Goal: Task Accomplishment & Management: Manage account settings

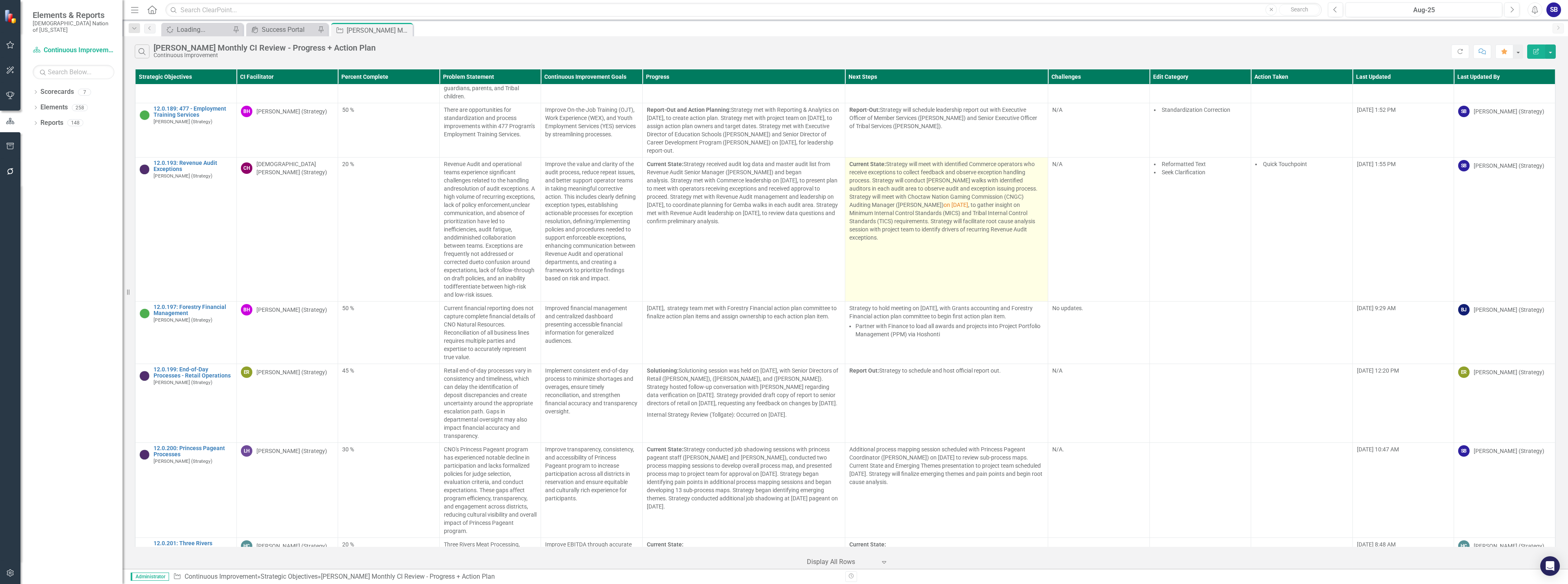
scroll to position [5560, 0]
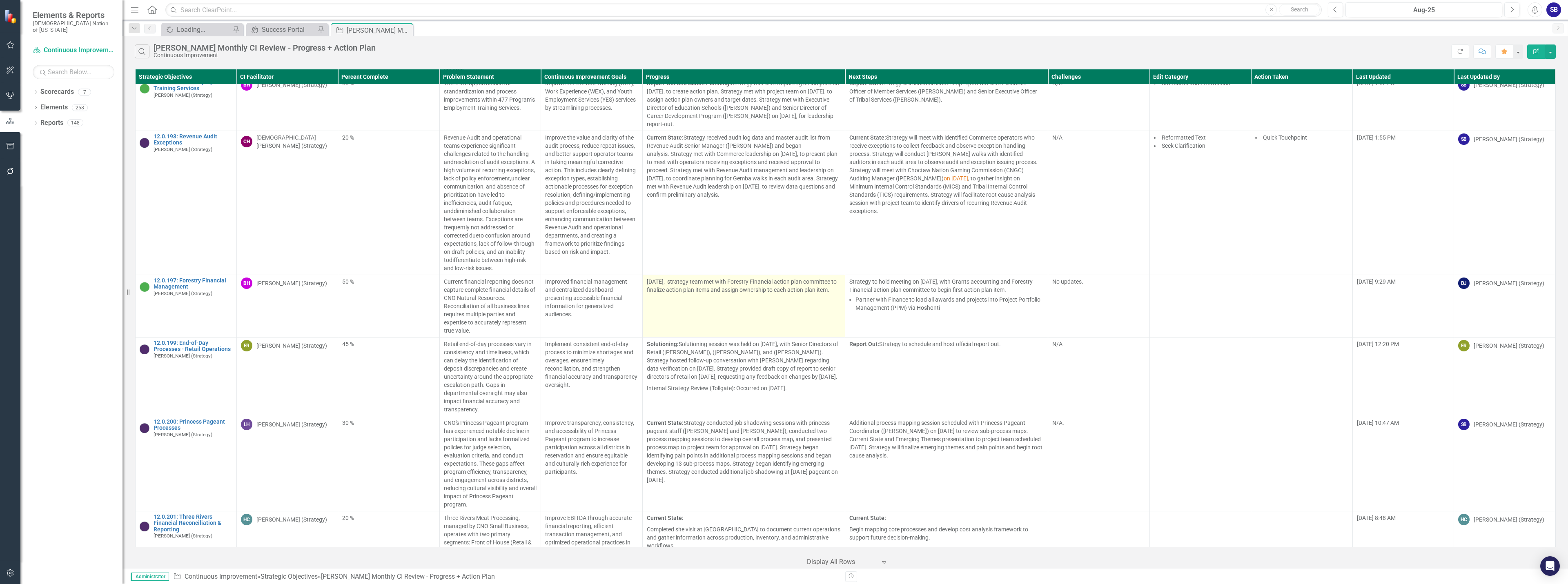
click at [725, 282] on td "[DATE], strategy team met with Forestry Financial action plan committee to fina…" at bounding box center [743, 306] width 203 height 63
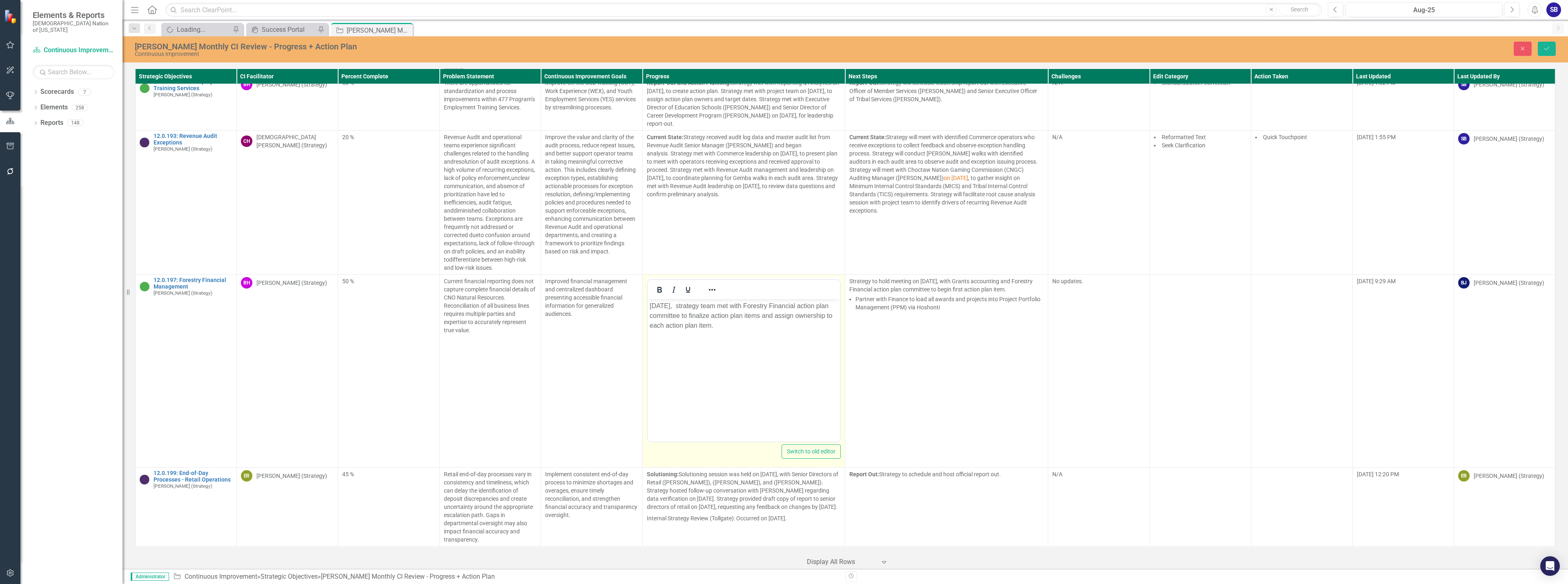
scroll to position [0, 0]
click at [704, 305] on p "[DATE], strategy team met with Forestry Financial action plan committee to fina…" at bounding box center [744, 316] width 189 height 29
drag, startPoint x: 742, startPoint y: 307, endPoint x: 700, endPoint y: 305, distance: 42.0
click at [700, 305] on p "[DATE], Strategy team met with Forestry Financial action plan committee to fina…" at bounding box center [744, 316] width 189 height 29
copy p "Strategy team"
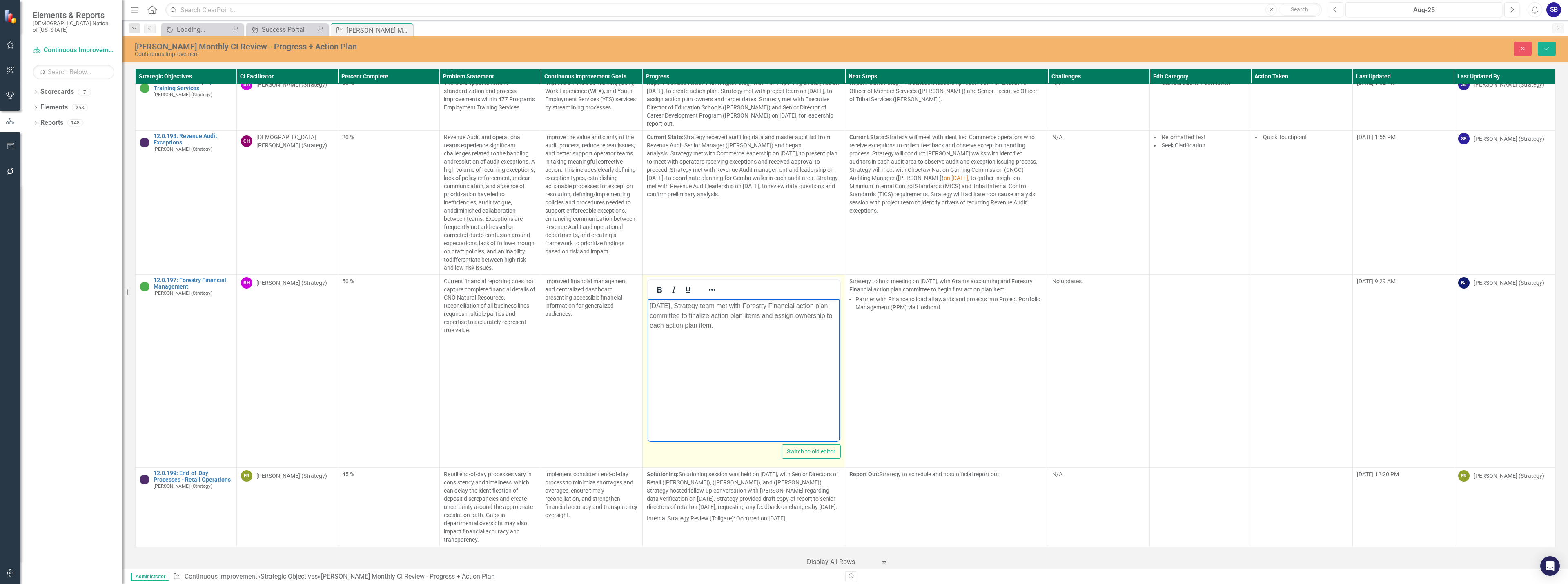
click at [649, 307] on p "[DATE], Strategy team met with Forestry Financial action plan committee to fina…" at bounding box center [744, 316] width 189 height 29
drag, startPoint x: 691, startPoint y: 305, endPoint x: 743, endPoint y: 306, distance: 52.0
click at [743, 306] on p "Strategy team [DATE], Strategy team met with Forestry Financial action plan com…" at bounding box center [744, 316] width 189 height 29
copy p "[DATE],"
click at [837, 305] on body "Strategy team met with Forestry Financial action plan committee to finalize act…" at bounding box center [743, 360] width 193 height 122
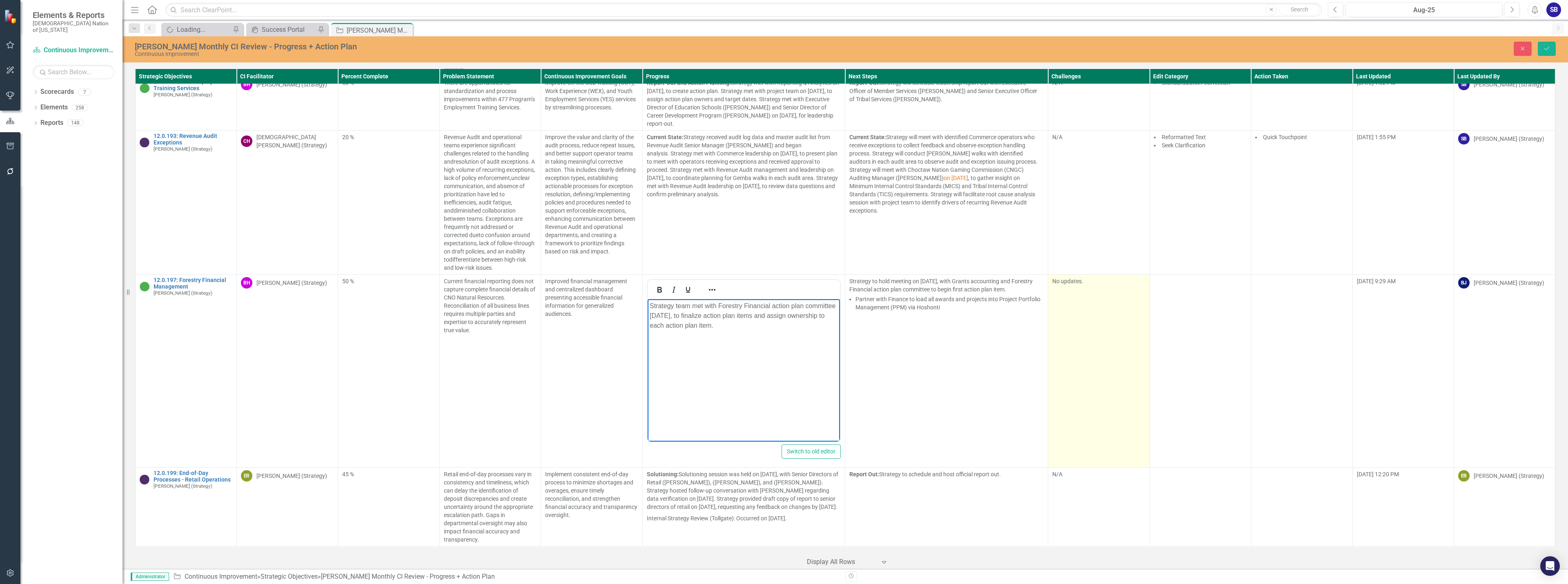
click at [1119, 287] on td "No updates." at bounding box center [1099, 370] width 101 height 193
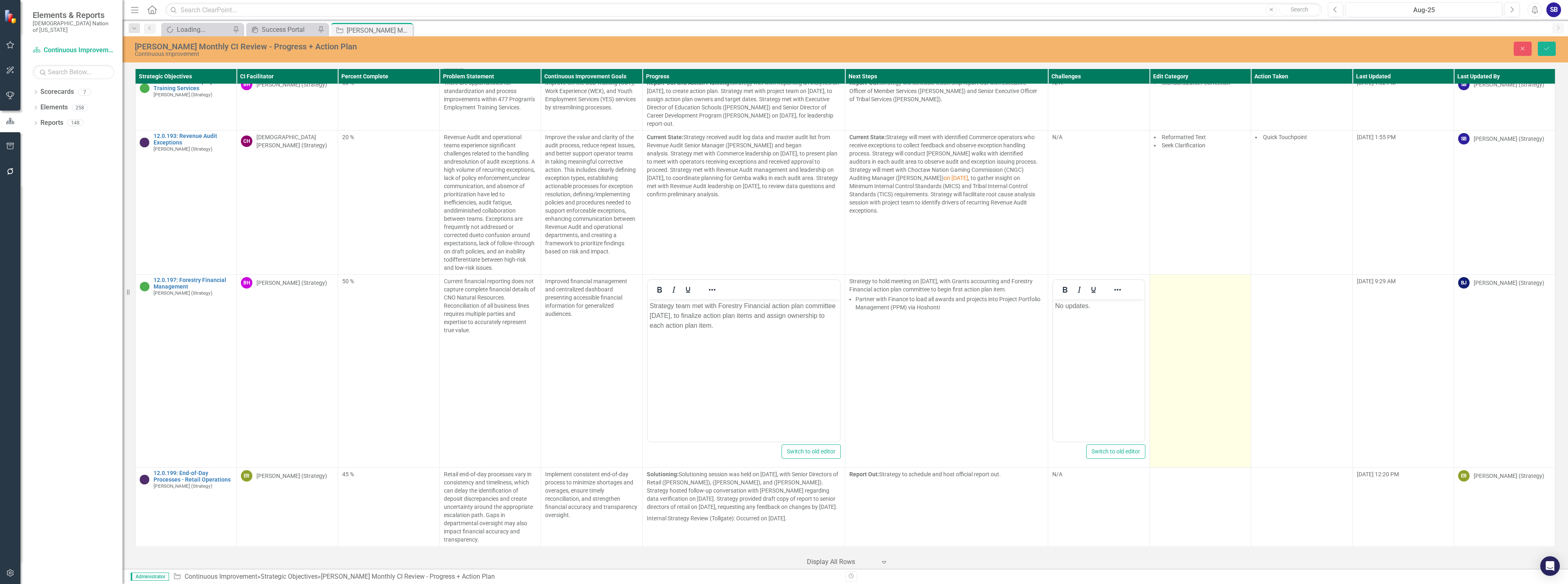
click at [1197, 292] on td at bounding box center [1200, 370] width 101 height 193
click at [1192, 279] on div at bounding box center [1194, 284] width 76 height 11
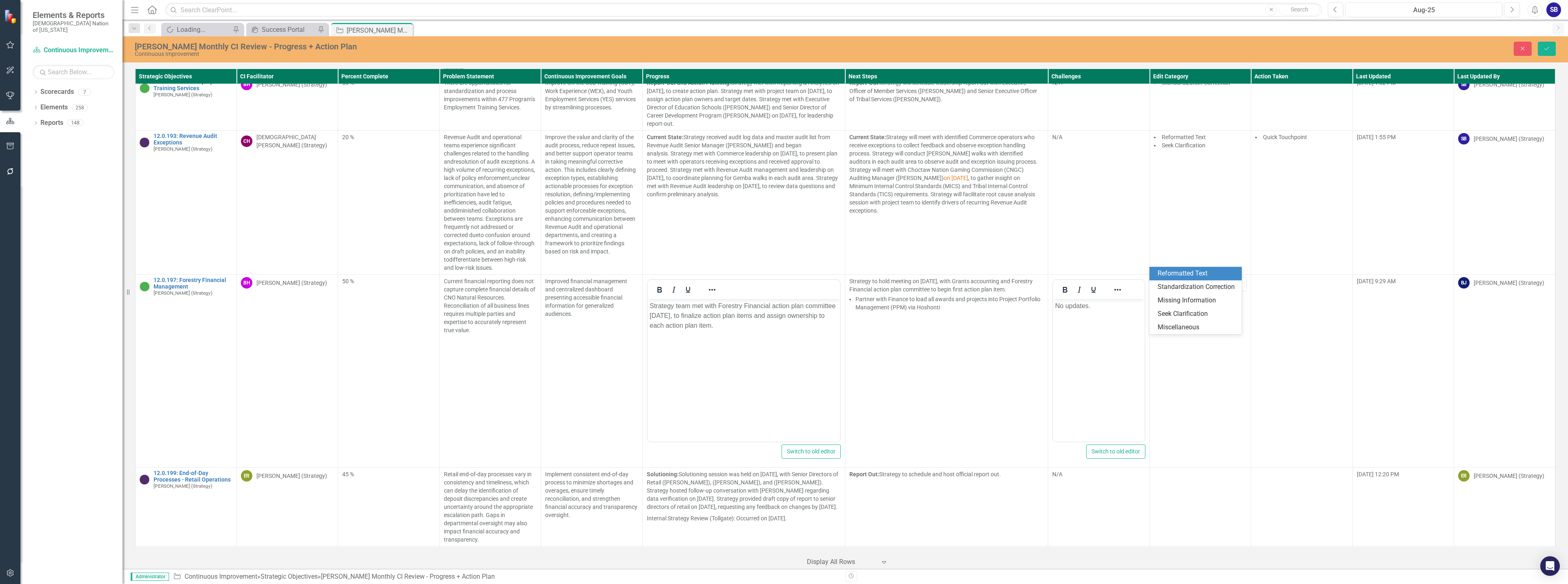
click at [1191, 276] on div "Reformatted Text" at bounding box center [1197, 273] width 79 height 9
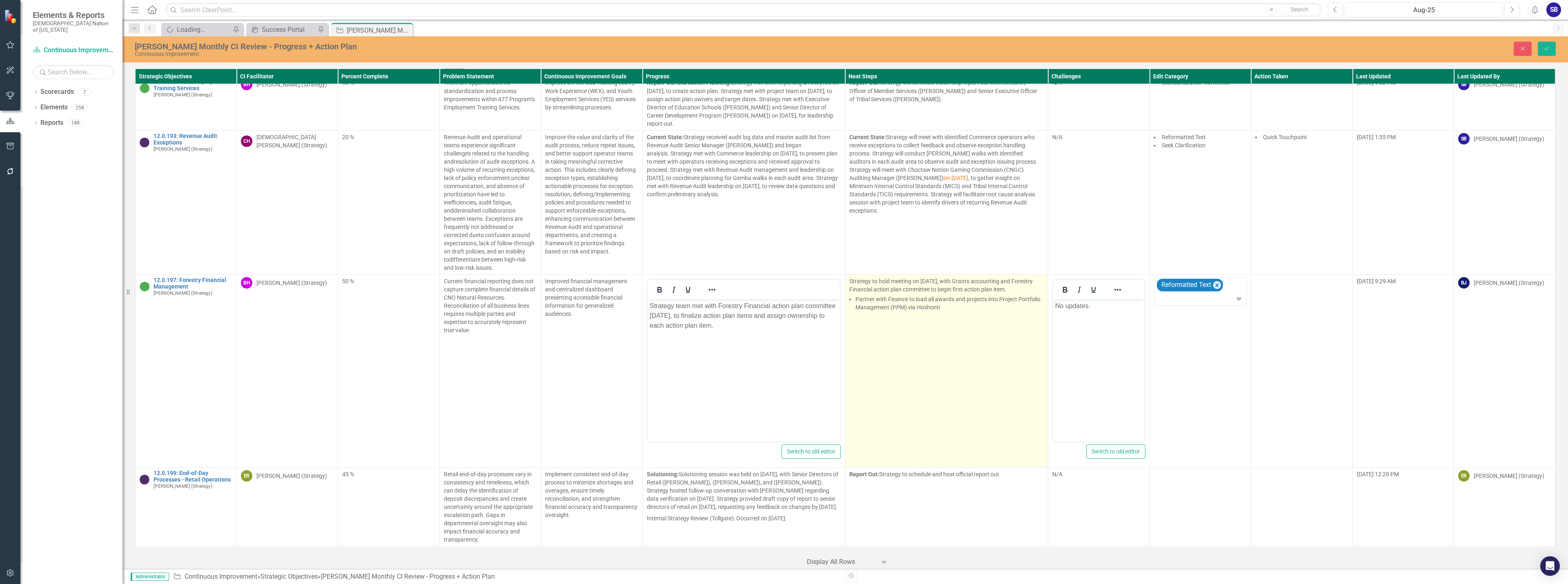
click at [901, 305] on td "Strategy to hold meeting on September 10, 2025, with Grants accounting and Fore…" at bounding box center [947, 370] width 203 height 193
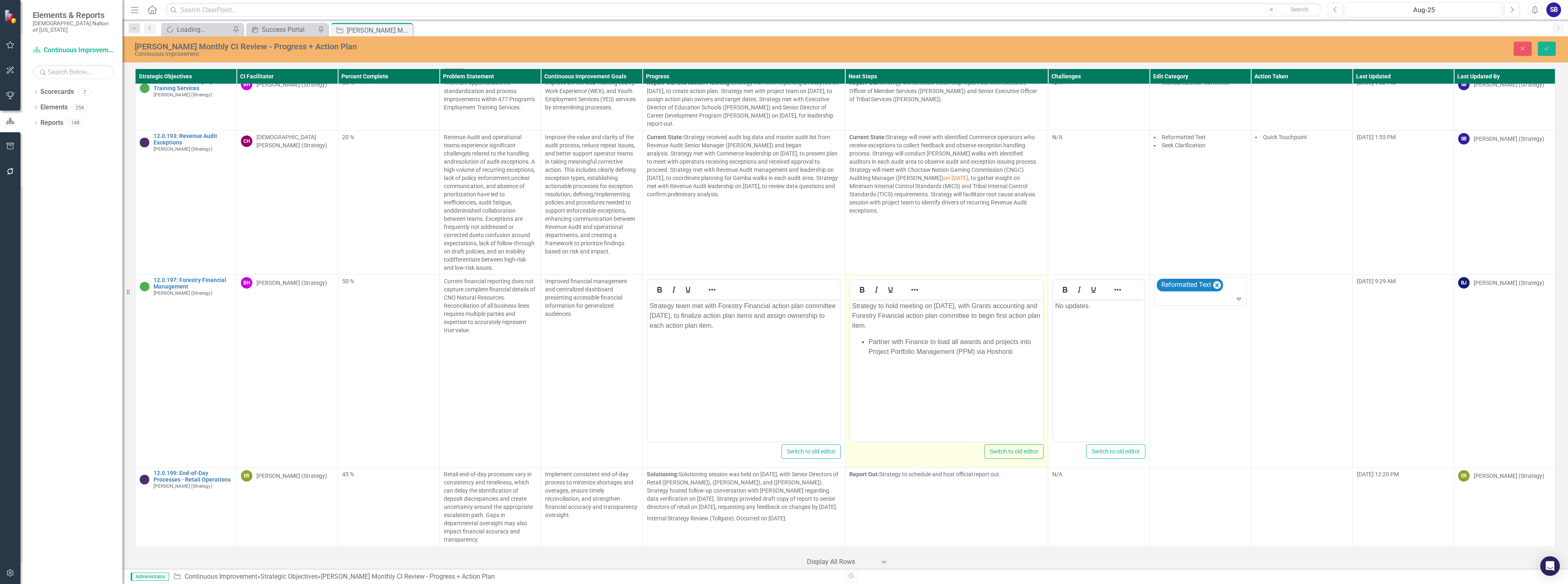
click at [881, 307] on p "Strategy to hold meeting on September 10, 2025, with Grants accounting and Fore…" at bounding box center [947, 316] width 189 height 29
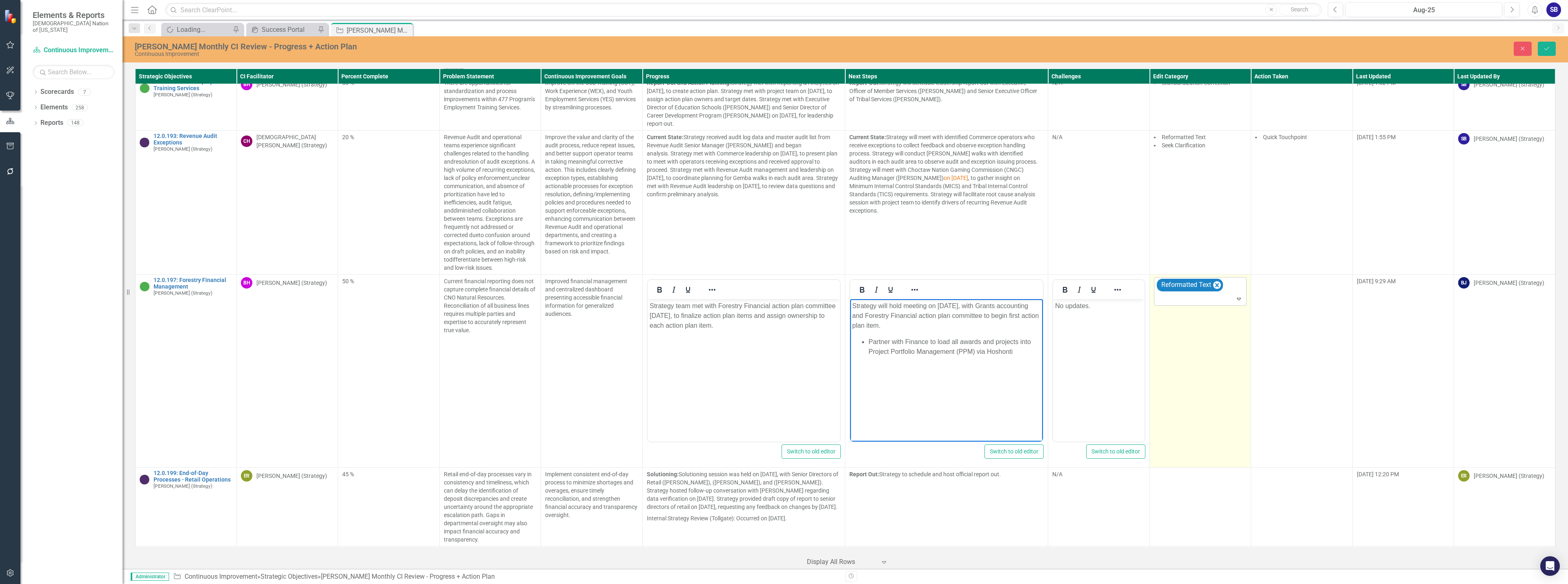
click at [1172, 293] on div at bounding box center [1201, 299] width 89 height 11
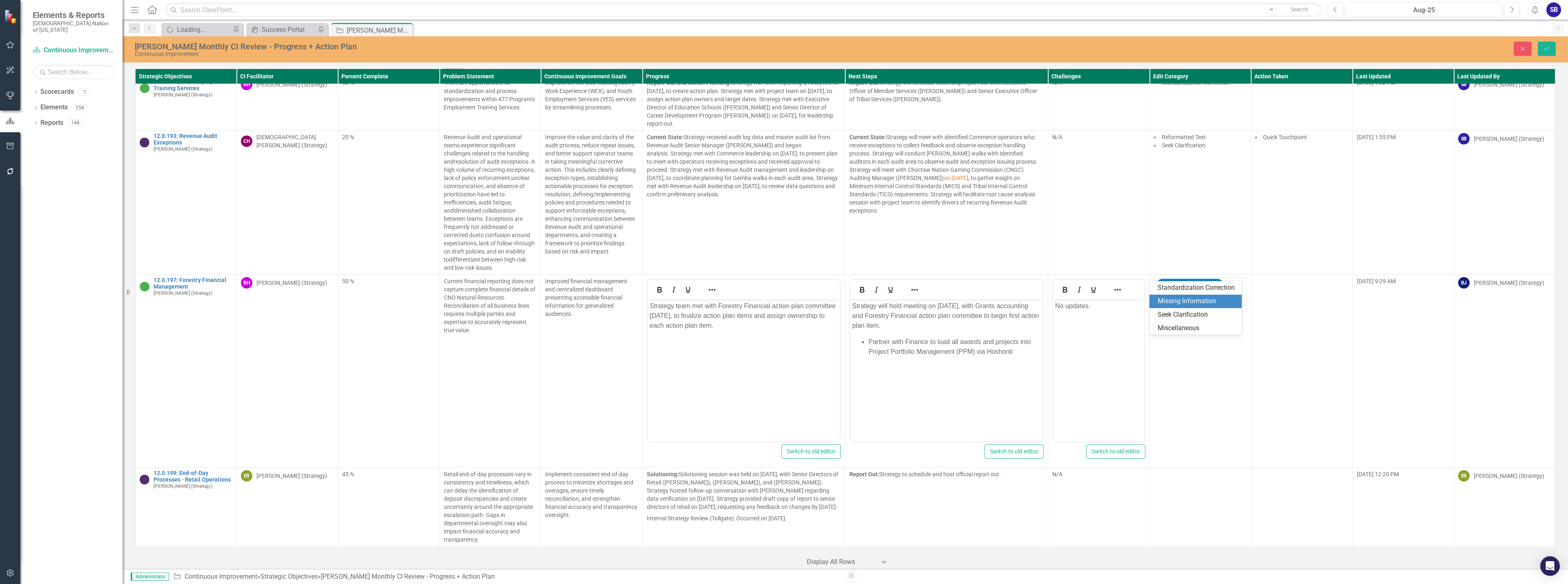
click at [1185, 299] on div "Missing Information" at bounding box center [1197, 301] width 79 height 9
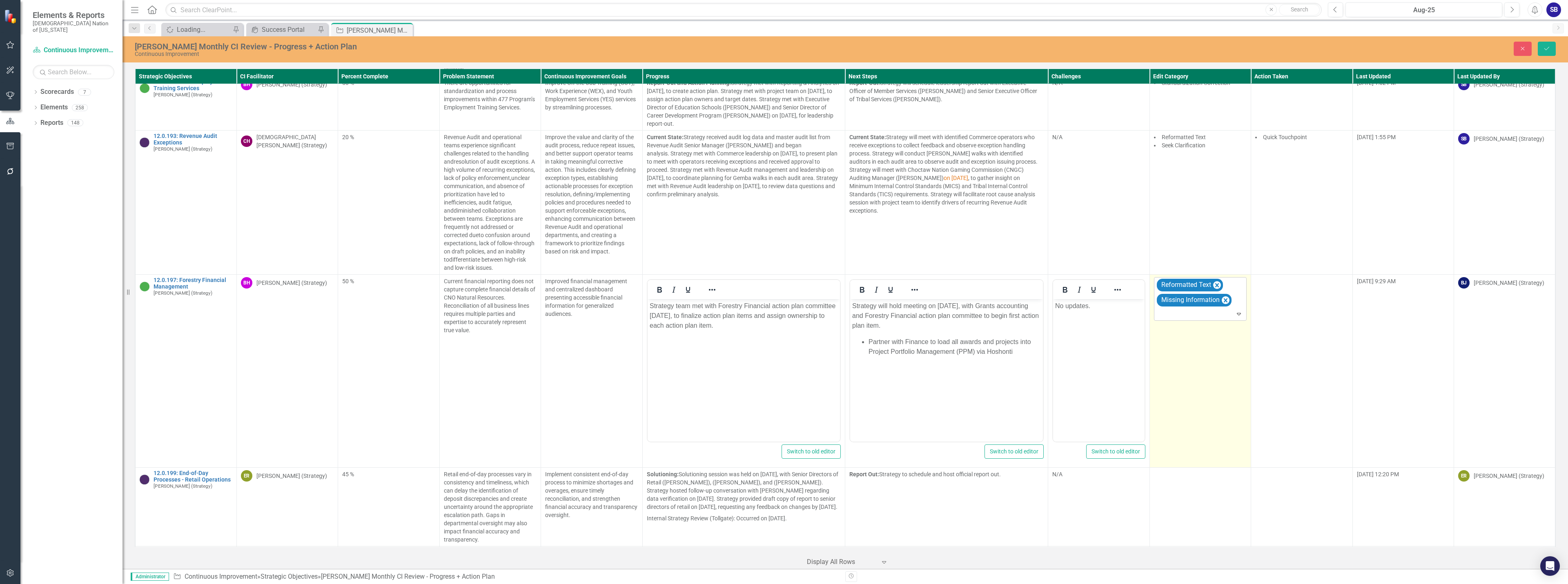
click at [1185, 308] on div at bounding box center [1201, 314] width 89 height 11
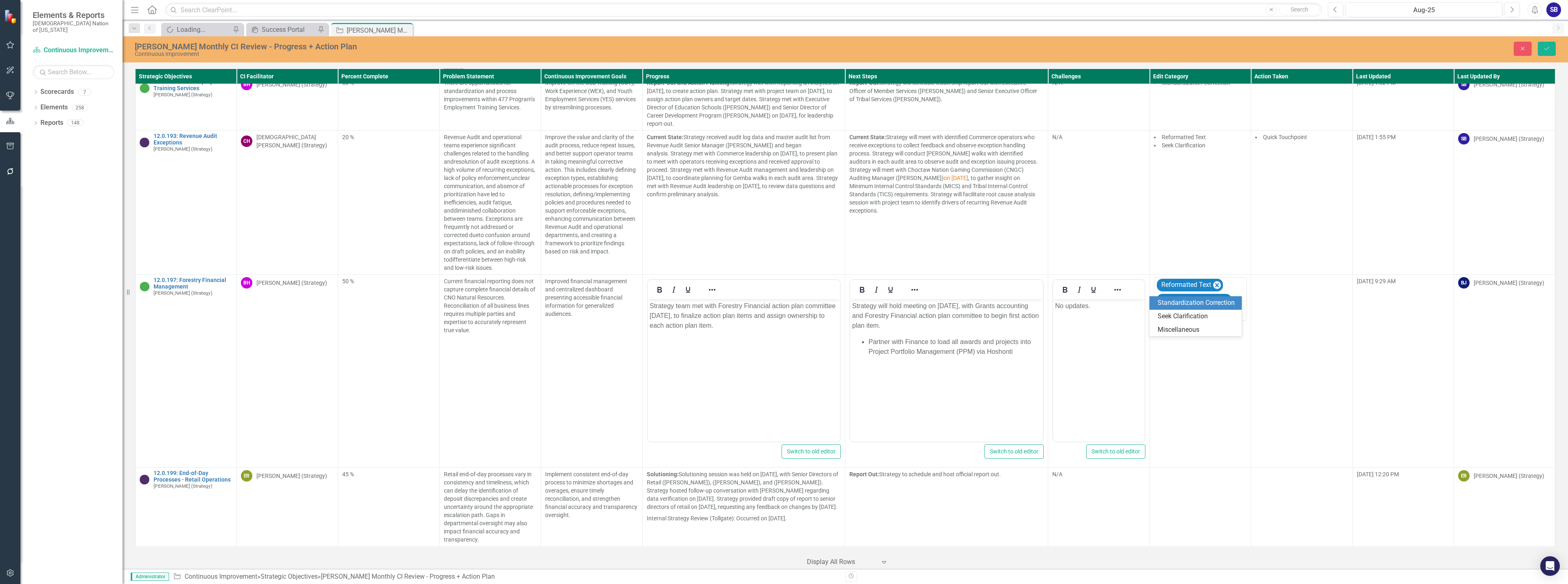
click at [1182, 303] on div "Standardization Correction" at bounding box center [1197, 302] width 79 height 9
drag, startPoint x: 1104, startPoint y: 302, endPoint x: 2096, endPoint y: 577, distance: 1029.4
click at [1053, 302] on html "No updates." at bounding box center [1099, 360] width 91 height 122
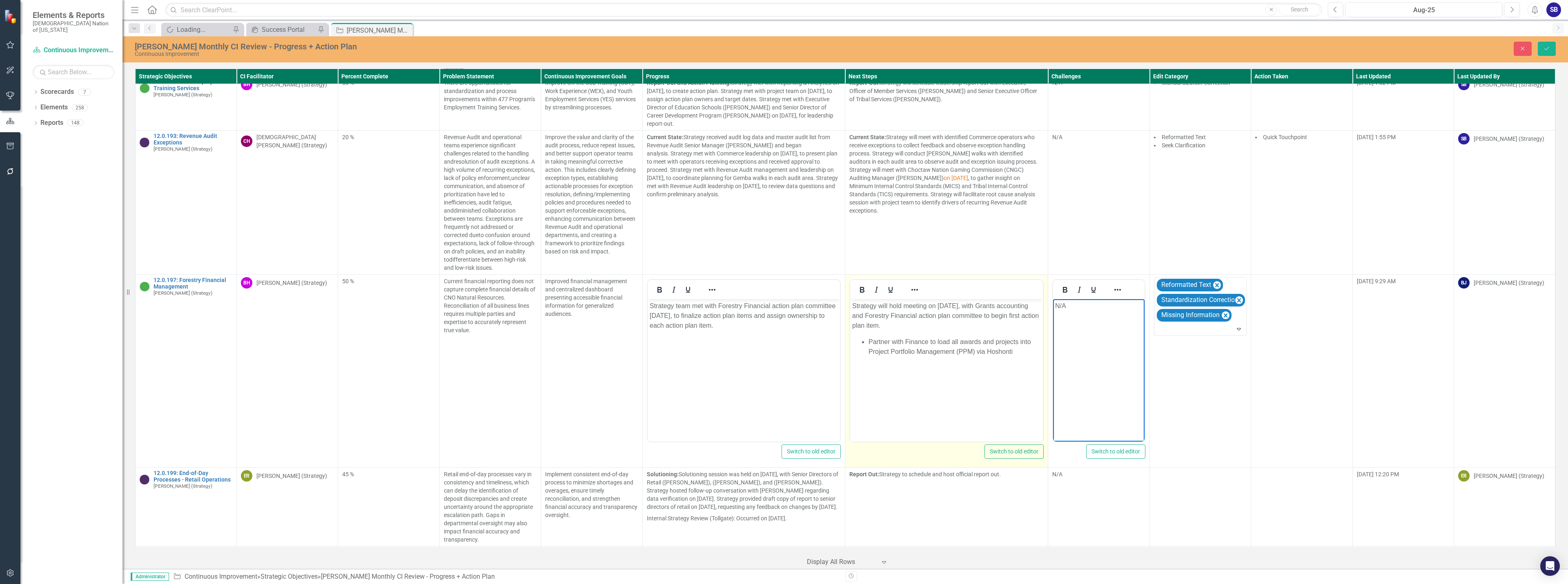
click at [992, 318] on p "Strategy will hold meeting on September 10, 2025, with Grants accounting and Fo…" at bounding box center [947, 316] width 189 height 29
drag, startPoint x: 977, startPoint y: 352, endPoint x: 957, endPoint y: 352, distance: 20.0
click at [957, 352] on li "Partner with Finance to load all awards and projects into Project Portfolio Man…" at bounding box center [954, 347] width 172 height 19
click at [974, 352] on li "Partner with Finance to load all awards and projects into Project Portfolio Man…" at bounding box center [954, 347] width 172 height 19
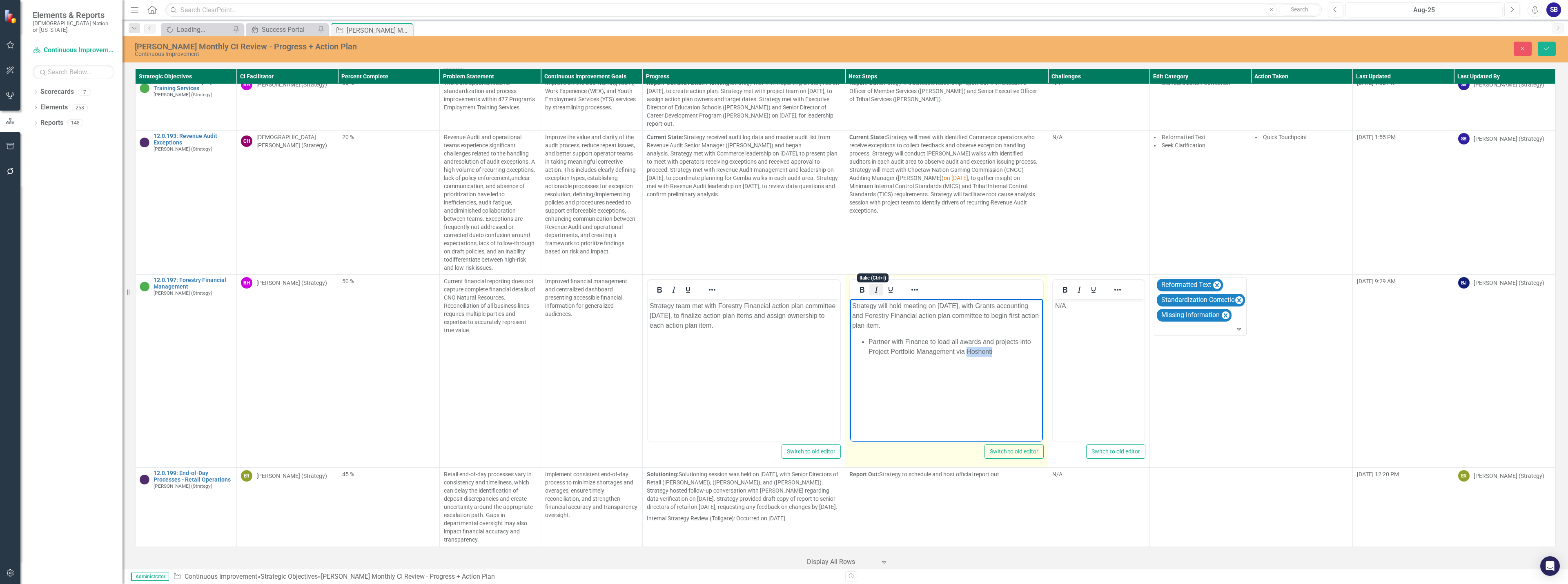
click at [874, 285] on icon "Italic" at bounding box center [877, 290] width 10 height 10
click at [1013, 356] on li "Partner with Finance to load all awards and projects into Project Portfolio Man…" at bounding box center [954, 347] width 172 height 19
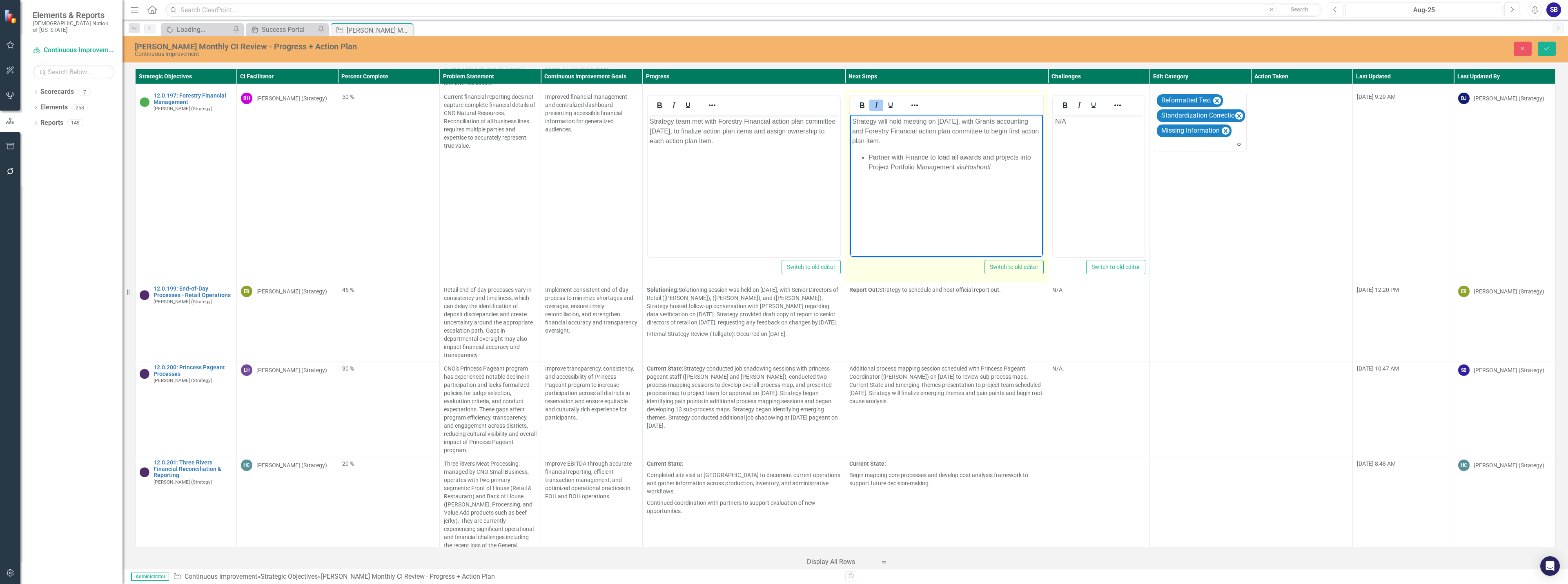
scroll to position [5765, 0]
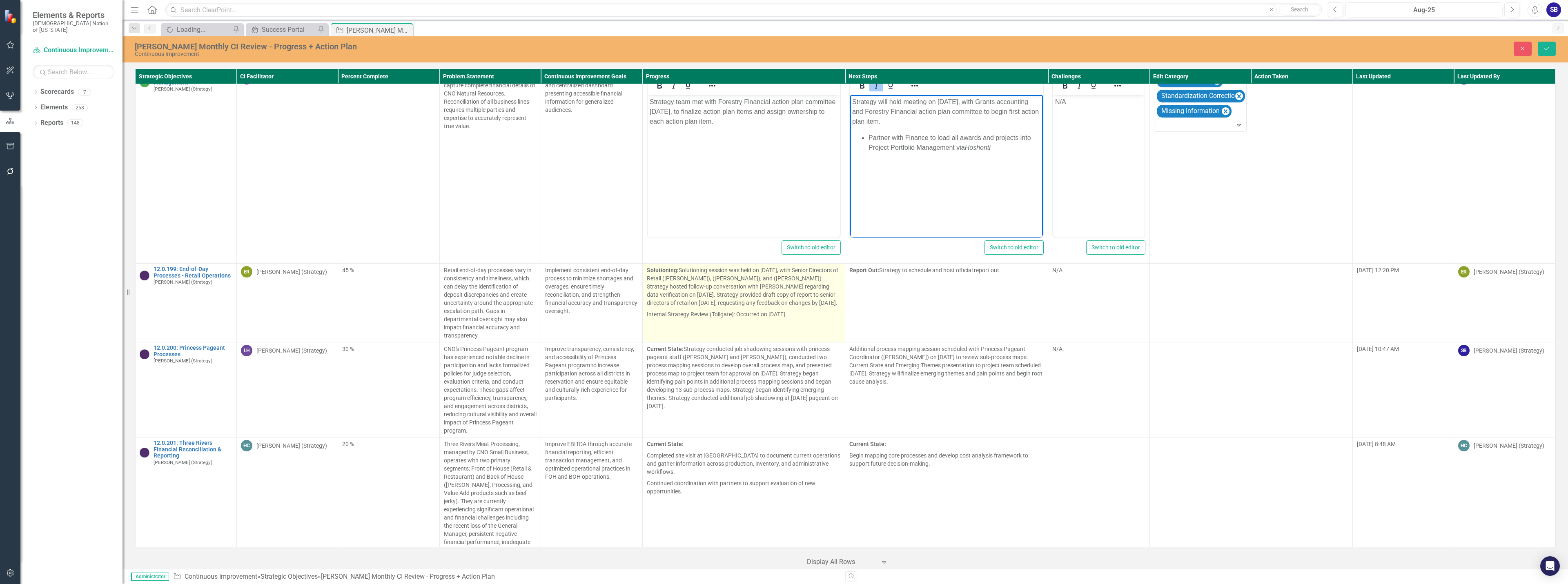
click at [793, 278] on p "Solutioning: Solutioning session was held on August 4, 2025, with Senior Direct…" at bounding box center [744, 287] width 194 height 43
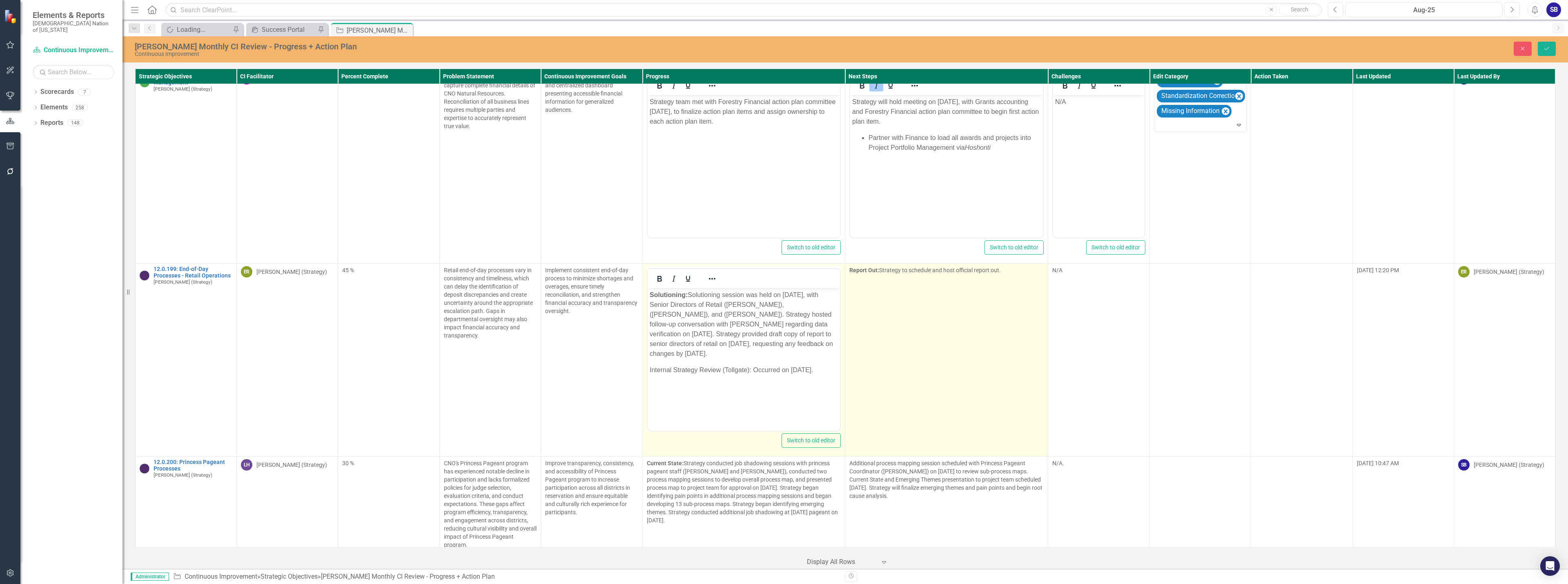
scroll to position [0, 0]
click at [943, 296] on td "Report Out: Strategy to schedule and host official report out." at bounding box center [947, 360] width 203 height 193
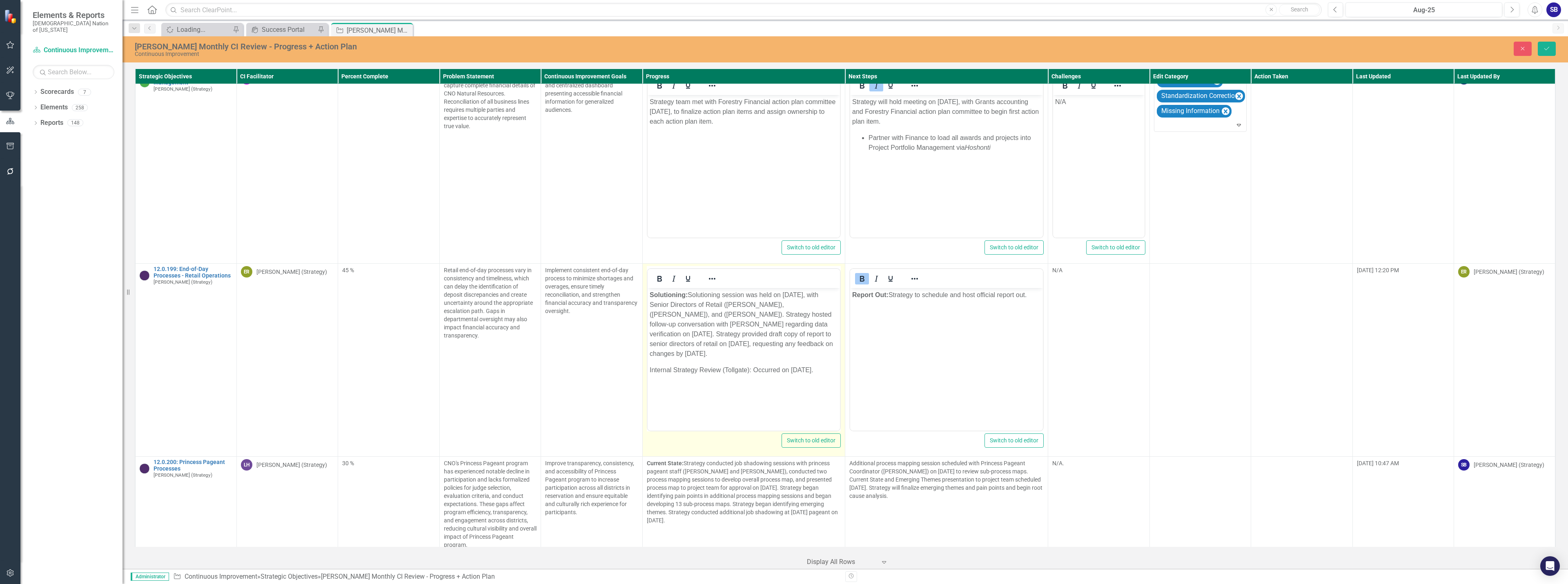
click at [787, 307] on p "Solutioning: Solutioning session was held on August 4, 2025, with Senior Direct…" at bounding box center [744, 324] width 189 height 69
click at [825, 305] on p "Solutioning: Solutioning session was held on August 4, 2025, with Senior Direct…" at bounding box center [744, 324] width 189 height 69
click at [663, 315] on p "Solutioning: Solutioning session was held on August 4, 2025, with Senior Direct…" at bounding box center [744, 324] width 189 height 69
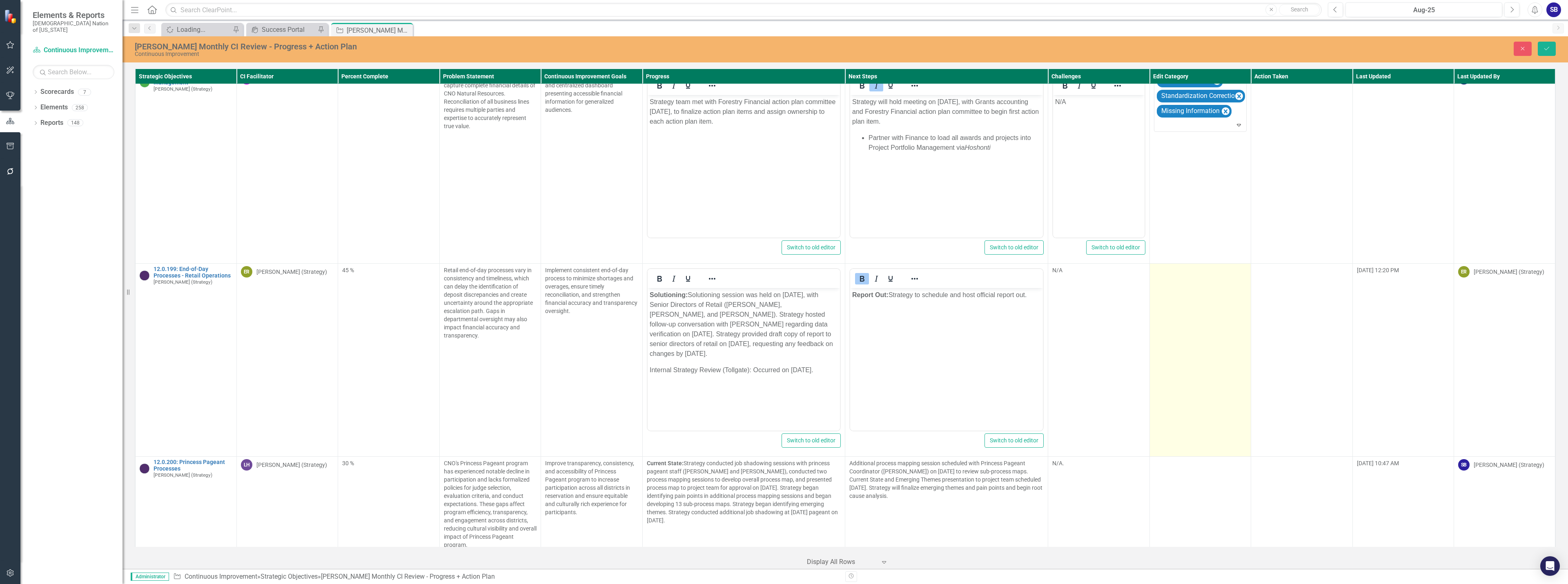
click at [1157, 269] on td at bounding box center [1200, 360] width 101 height 193
click at [1168, 268] on div at bounding box center [1194, 273] width 76 height 11
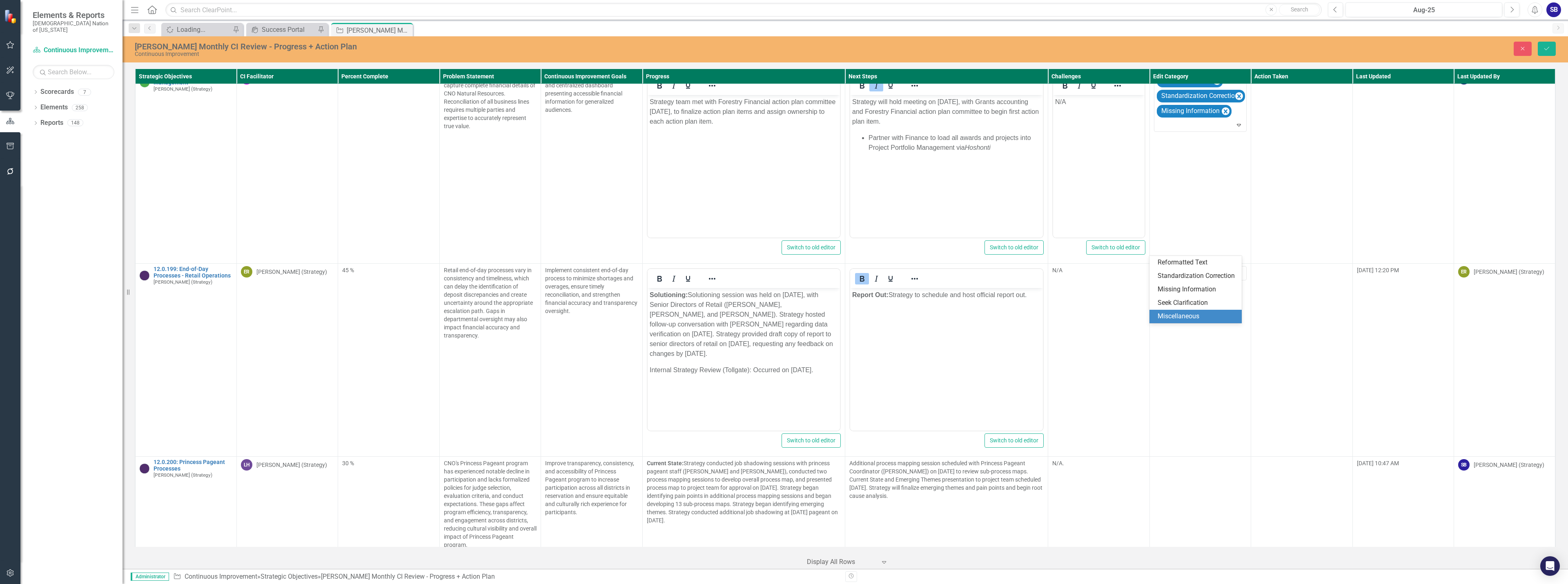
click at [1173, 315] on div "Miscellaneous" at bounding box center [1197, 316] width 79 height 9
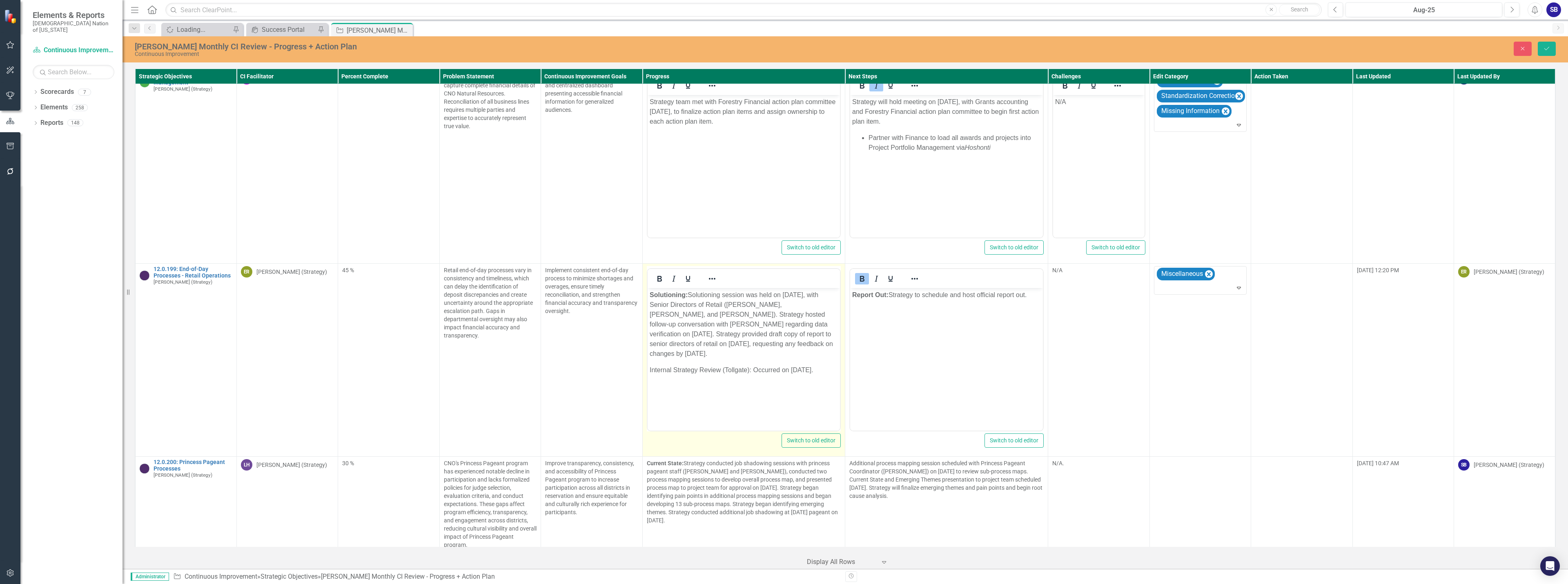
click at [659, 323] on p "Solutioning: Solutioning session was held on August 4, 2025, with Senior Direct…" at bounding box center [744, 324] width 189 height 69
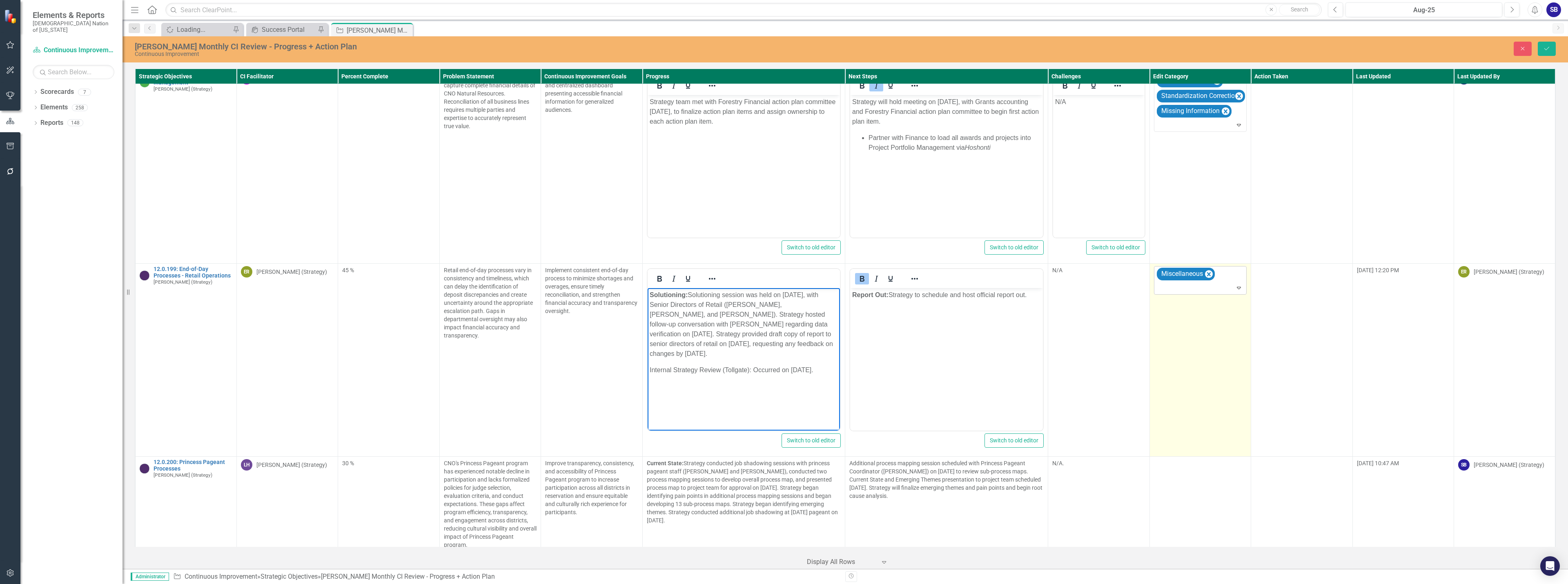
click at [1235, 285] on icon "Expand" at bounding box center [1239, 288] width 8 height 7
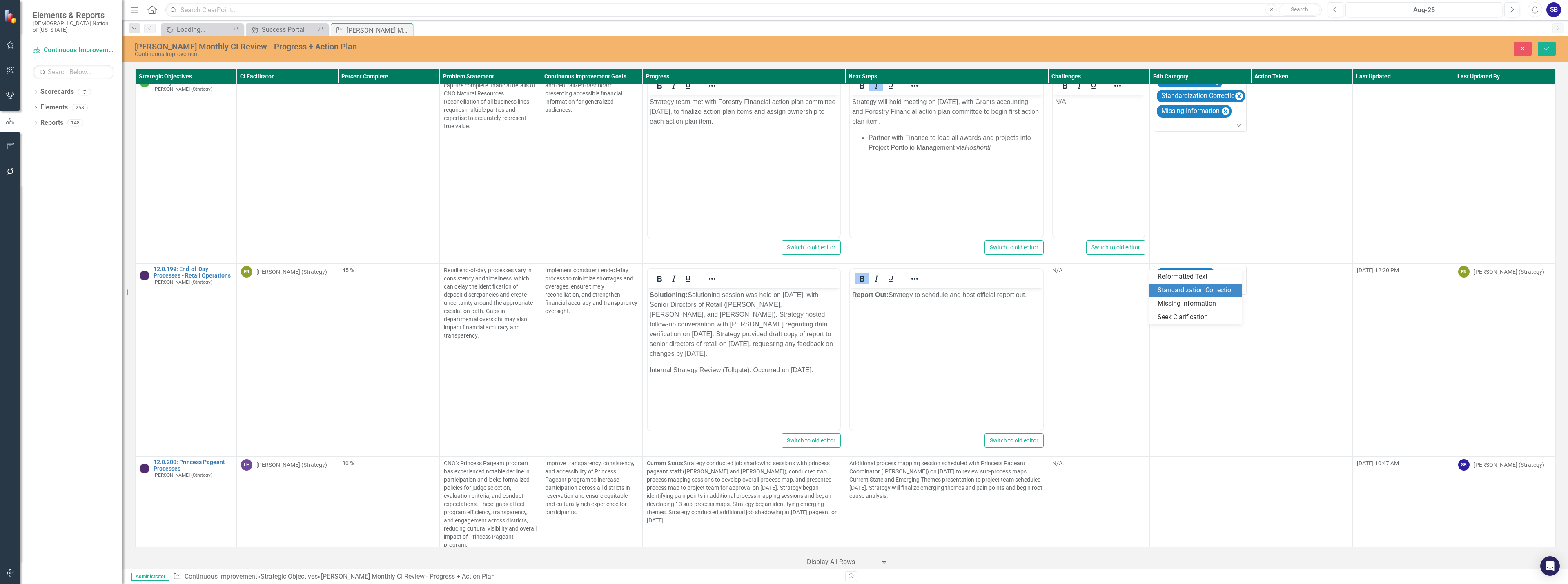
click at [1197, 291] on div "Standardization Correction" at bounding box center [1197, 290] width 79 height 9
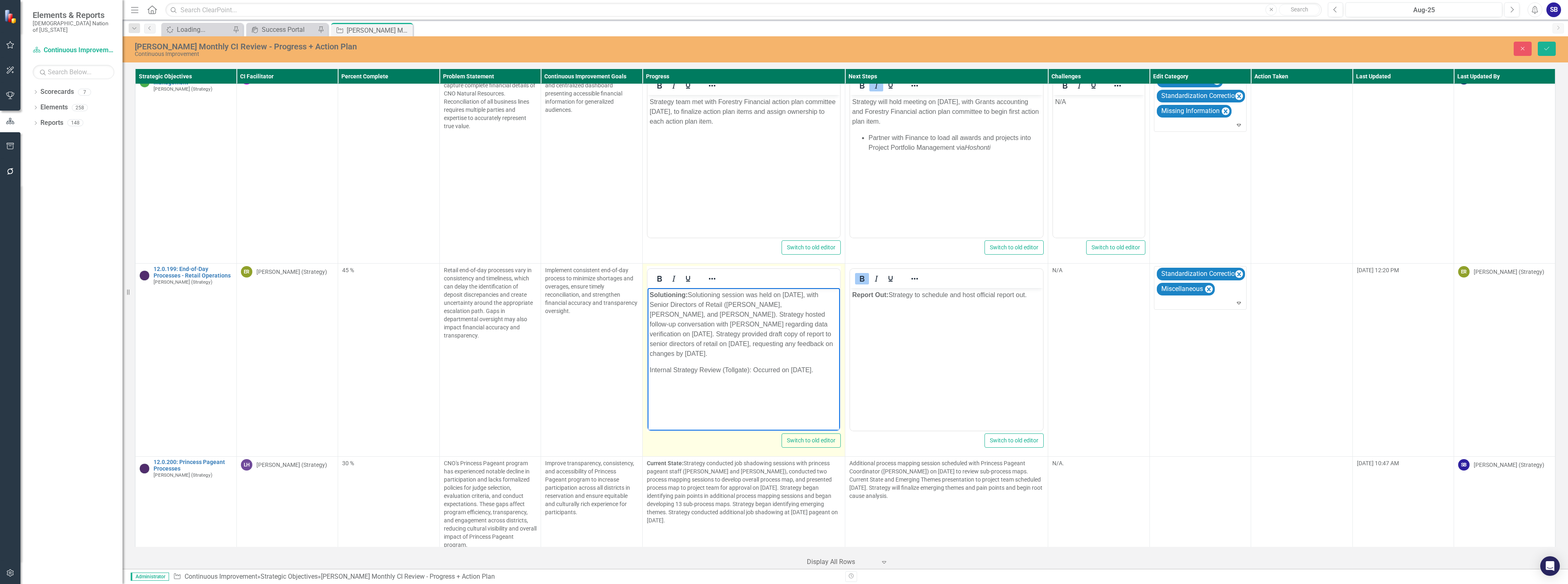
click at [715, 336] on p "Solutioning: Solutioning session was held on August 4, 2025, with Senior Direct…" at bounding box center [744, 324] width 189 height 69
click at [735, 336] on p "Solutioning: Solutioning session was held on August 4, 2025, with Senior Direct…" at bounding box center [744, 324] width 189 height 69
click at [738, 336] on p "Solutioning: Solutioning session was held on August 4, 2025, with Senior Direct…" at bounding box center [744, 324] width 189 height 69
click at [769, 335] on p "Solutioning: Solutioning session was held on August 4, 2025, with Senior Direct…" at bounding box center [744, 324] width 189 height 69
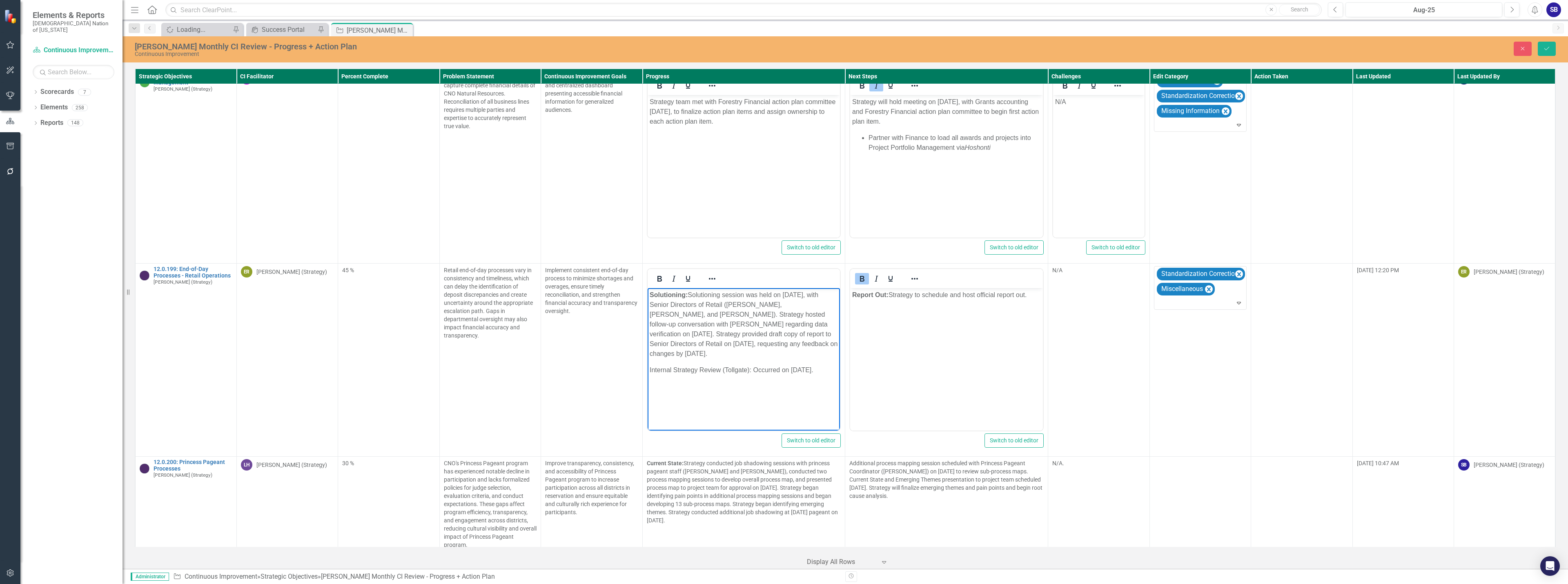
click at [835, 347] on p "Solutioning: Solutioning session was held on August 4, 2025, with Senior Direct…" at bounding box center [744, 324] width 189 height 69
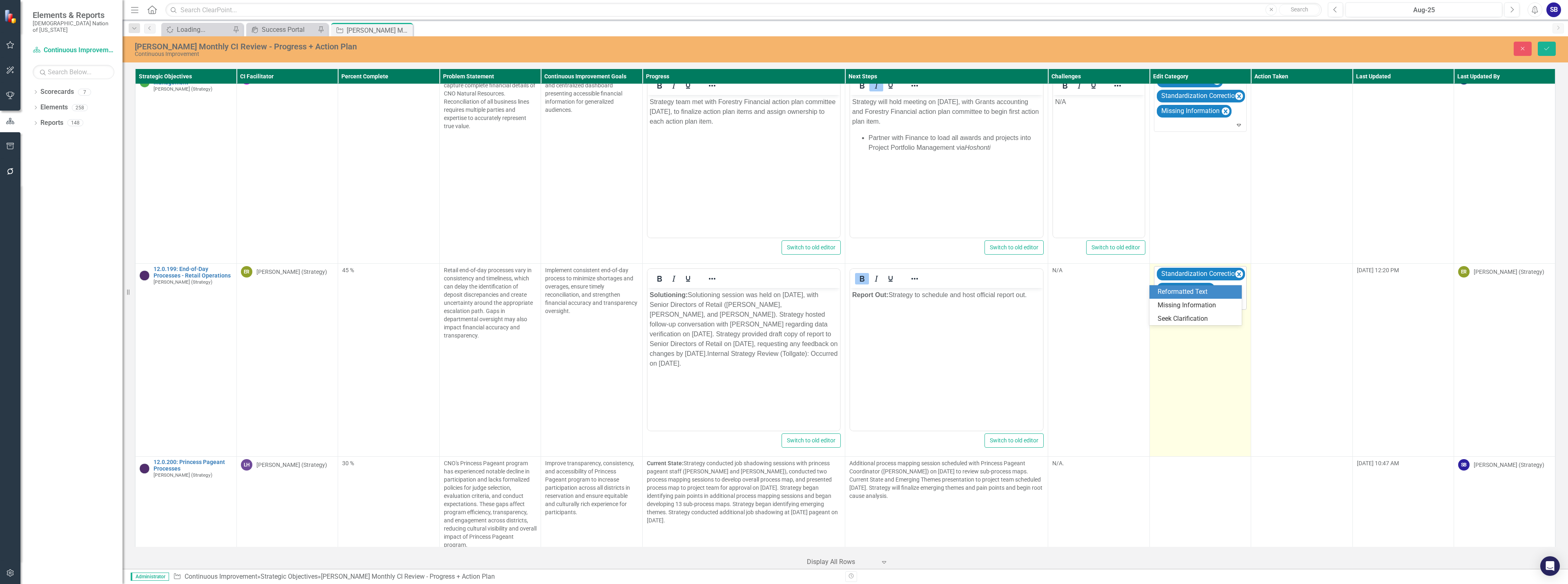
click at [1161, 297] on div at bounding box center [1201, 303] width 89 height 11
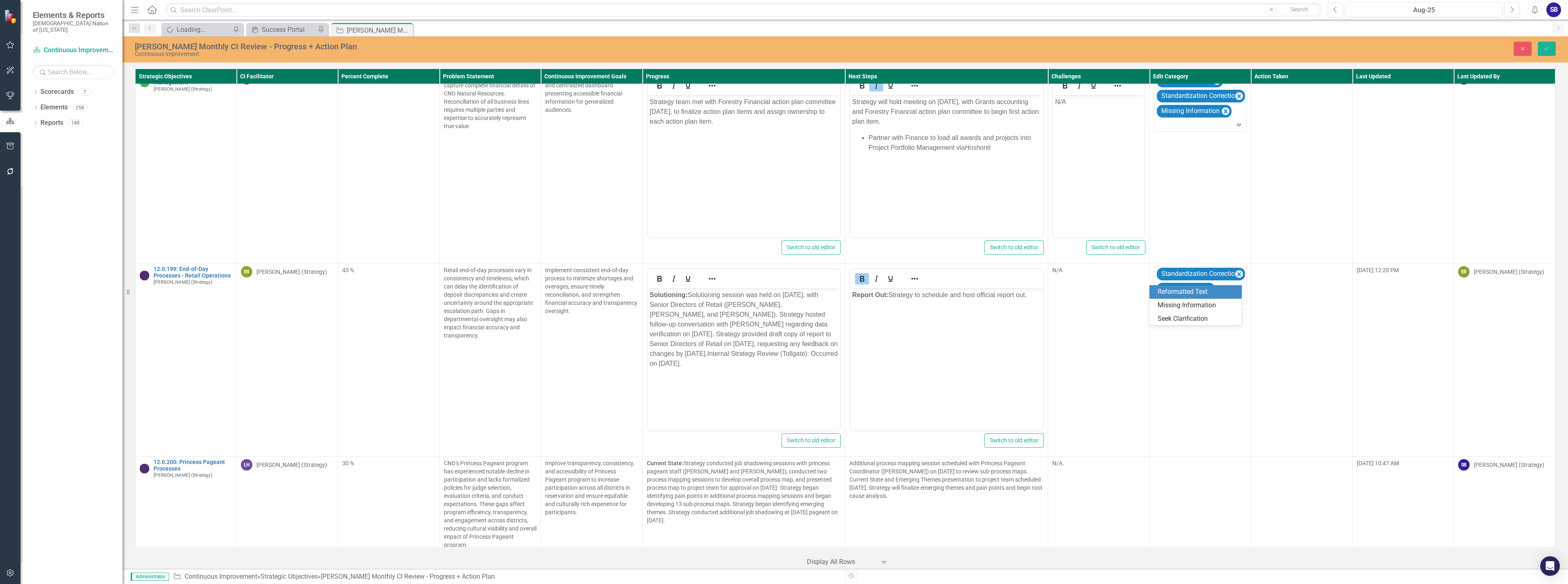
click at [1166, 289] on div "Reformatted Text" at bounding box center [1197, 291] width 79 height 9
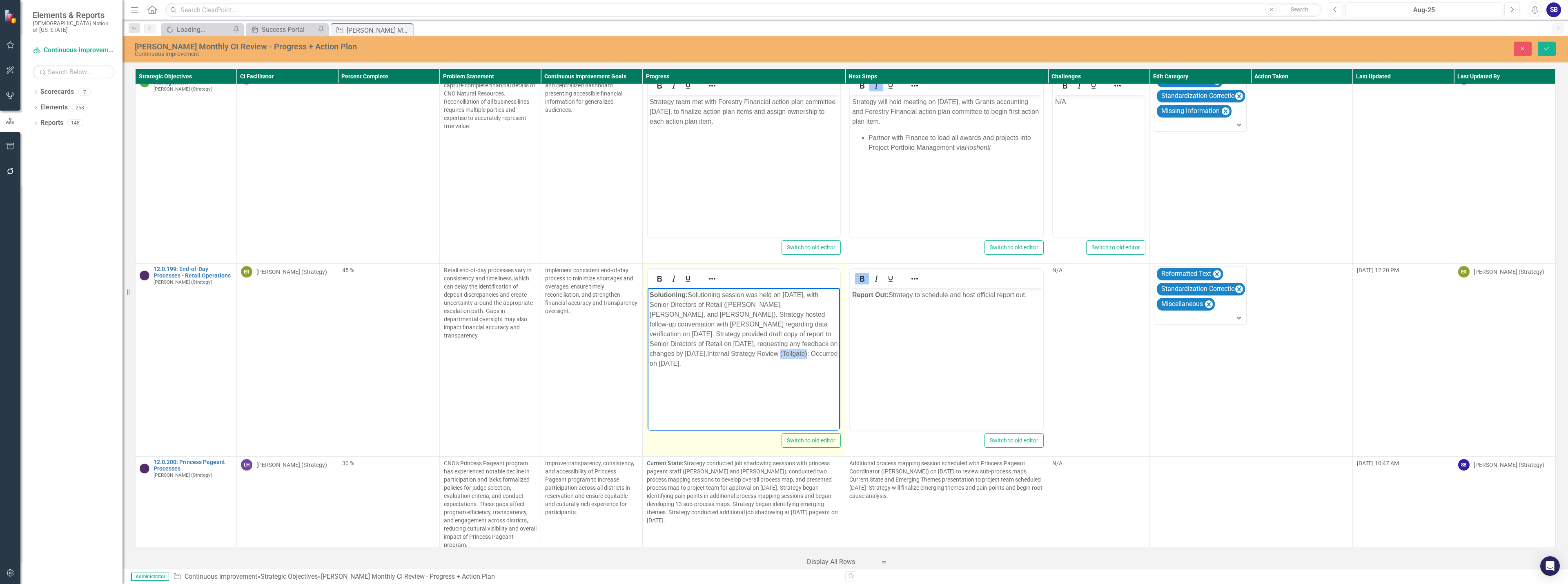
drag, startPoint x: 767, startPoint y: 355, endPoint x: 741, endPoint y: 356, distance: 26.0
click at [741, 356] on p "Solutioning: Solutioning session was held on August 4, 2025, with Senior Direct…" at bounding box center [744, 329] width 189 height 78
click at [723, 355] on p "Solutioning: Solutioning session was held on August 4, 2025, with Senior Direct…" at bounding box center [744, 329] width 189 height 78
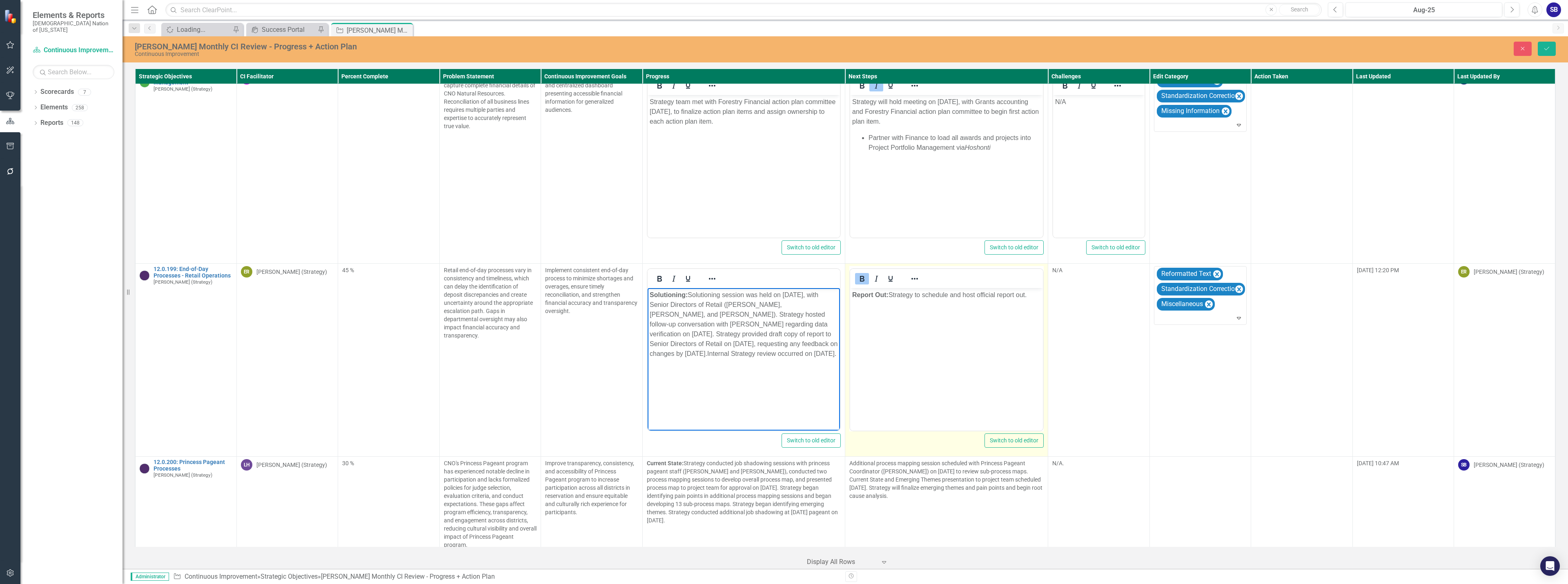
click at [919, 296] on p "Report Out: Strategy to schedule and host official report out." at bounding box center [947, 295] width 189 height 10
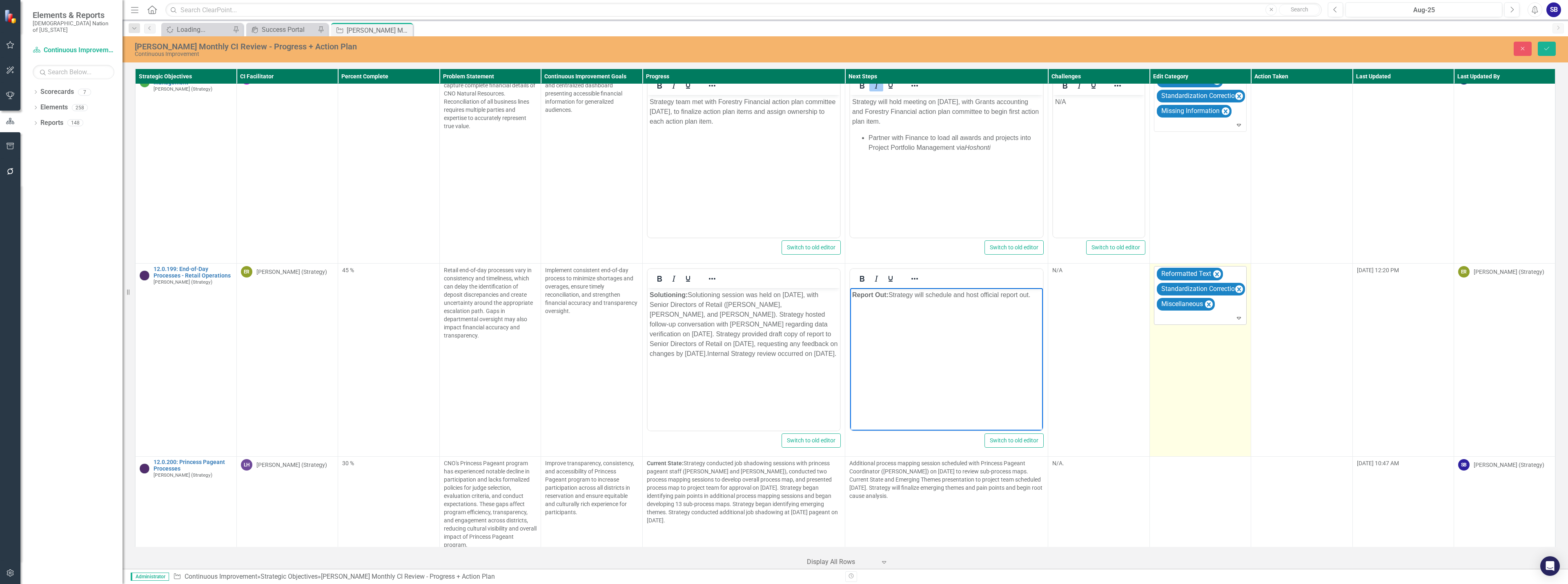
click at [1178, 313] on div at bounding box center [1201, 318] width 89 height 11
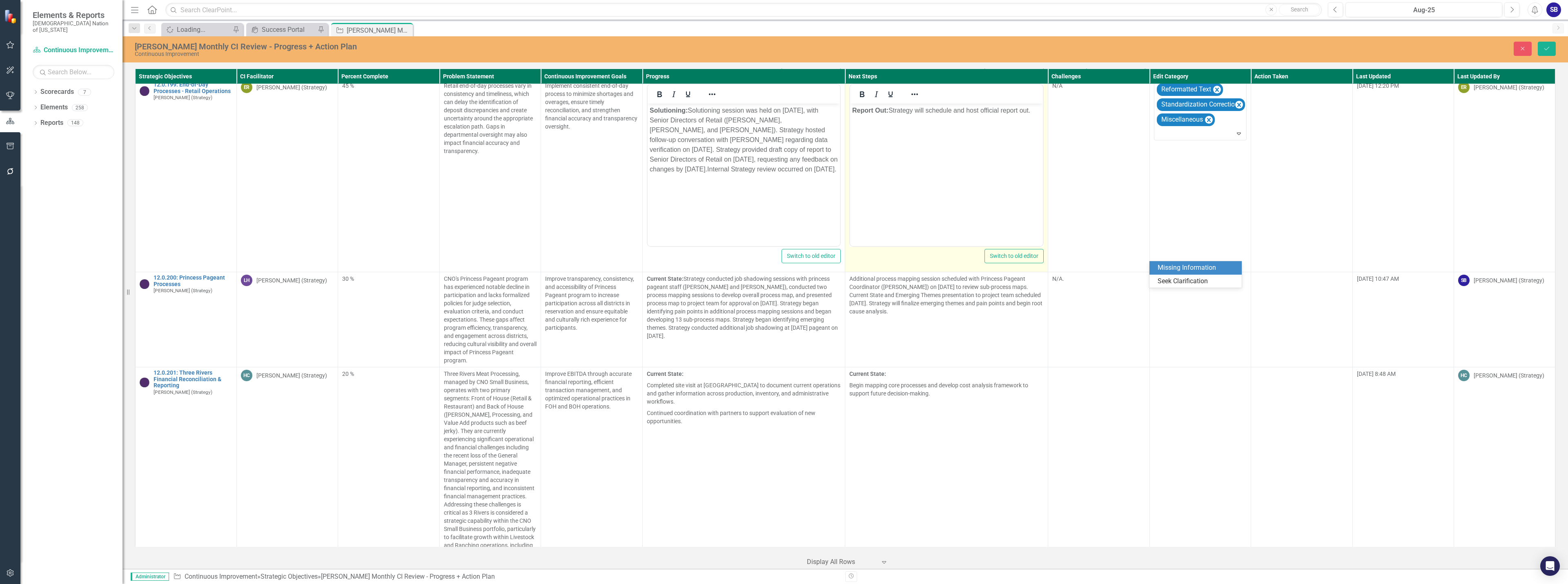
scroll to position [5968, 0]
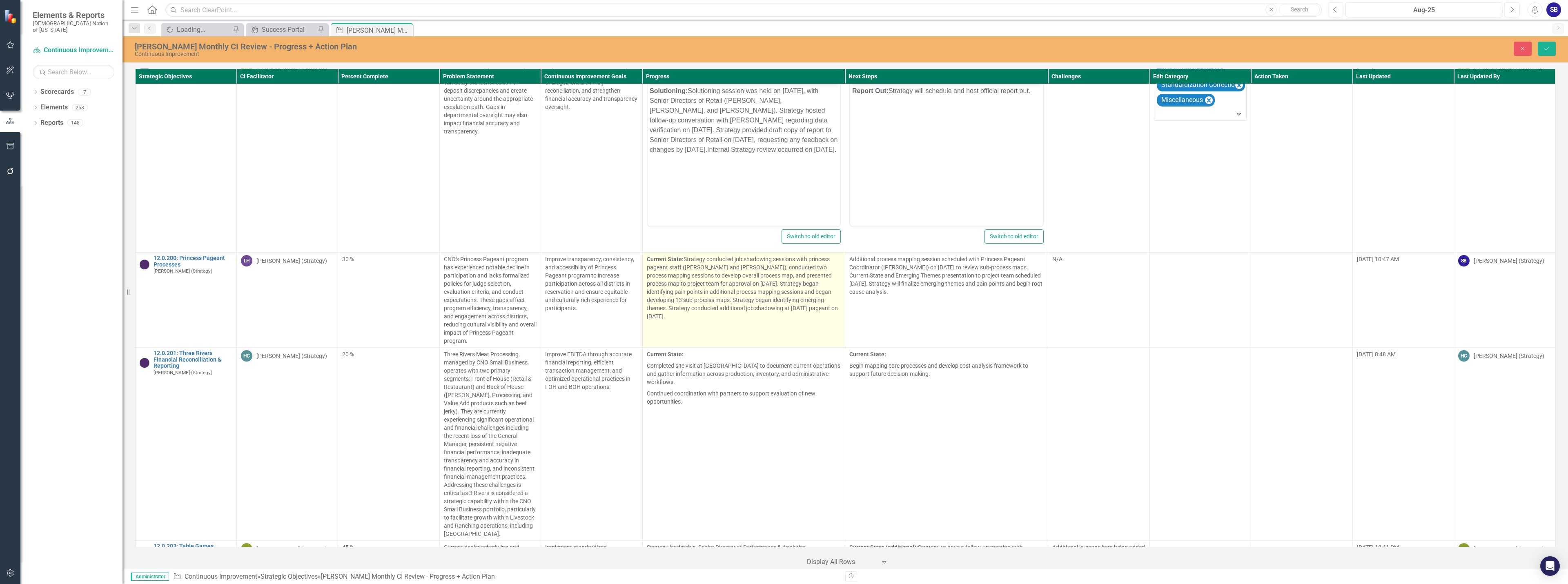
click at [759, 307] on td "Current State: Strategy conducted job shadowing sessions with princess pageant …" at bounding box center [743, 300] width 203 height 95
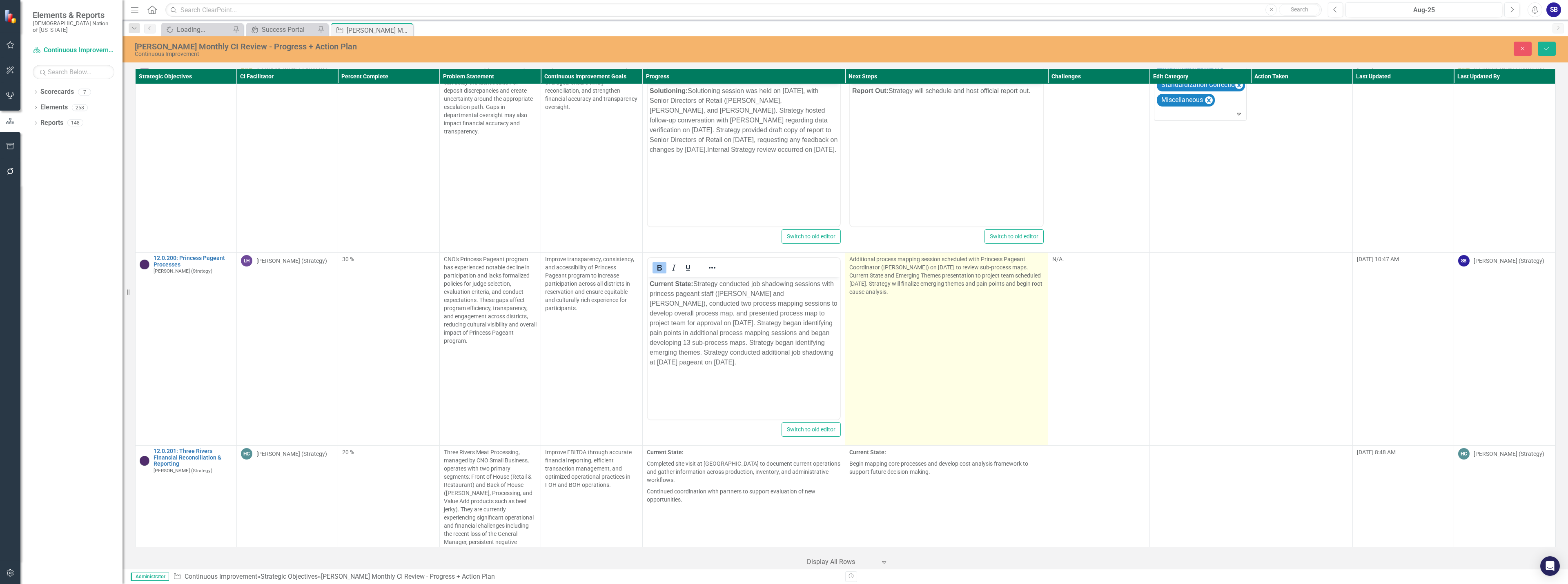
scroll to position [0, 0]
click at [1007, 319] on td "Additional process mapping session scheduled with Princess Pageant Coordinator …" at bounding box center [947, 349] width 203 height 193
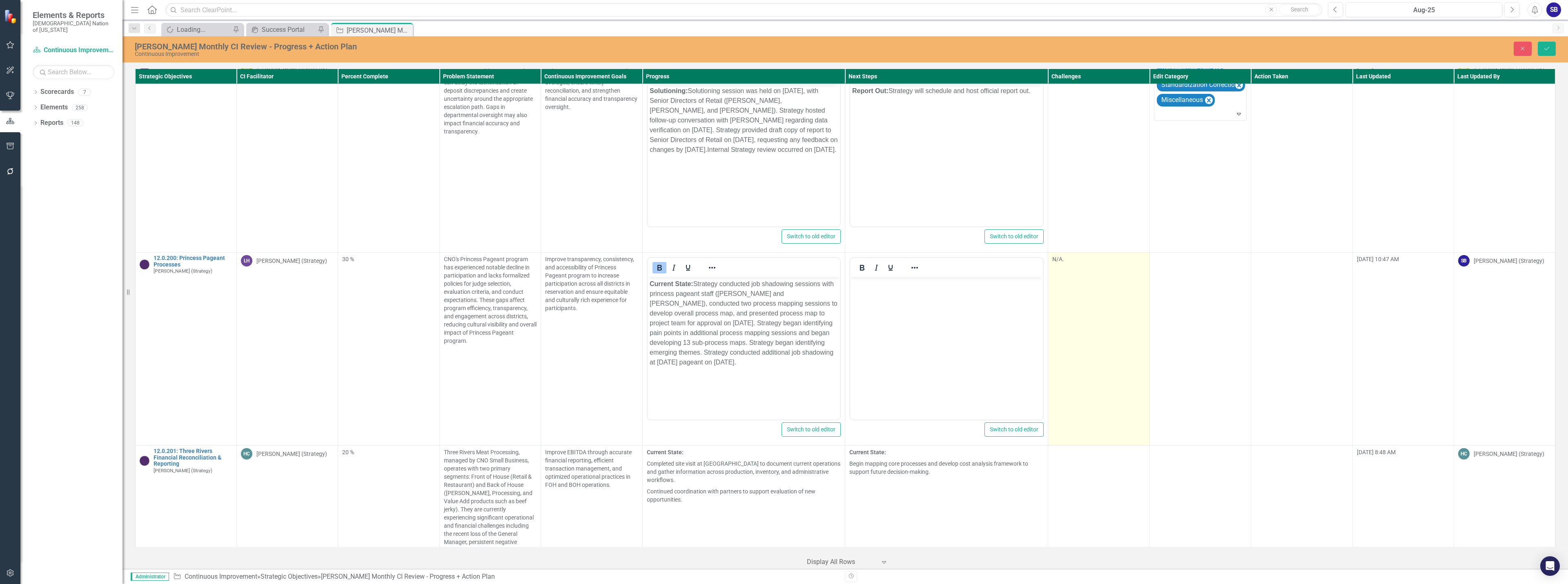
click at [1071, 288] on td "N/A." at bounding box center [1099, 349] width 101 height 193
click at [1072, 288] on td "N/A." at bounding box center [1099, 349] width 101 height 193
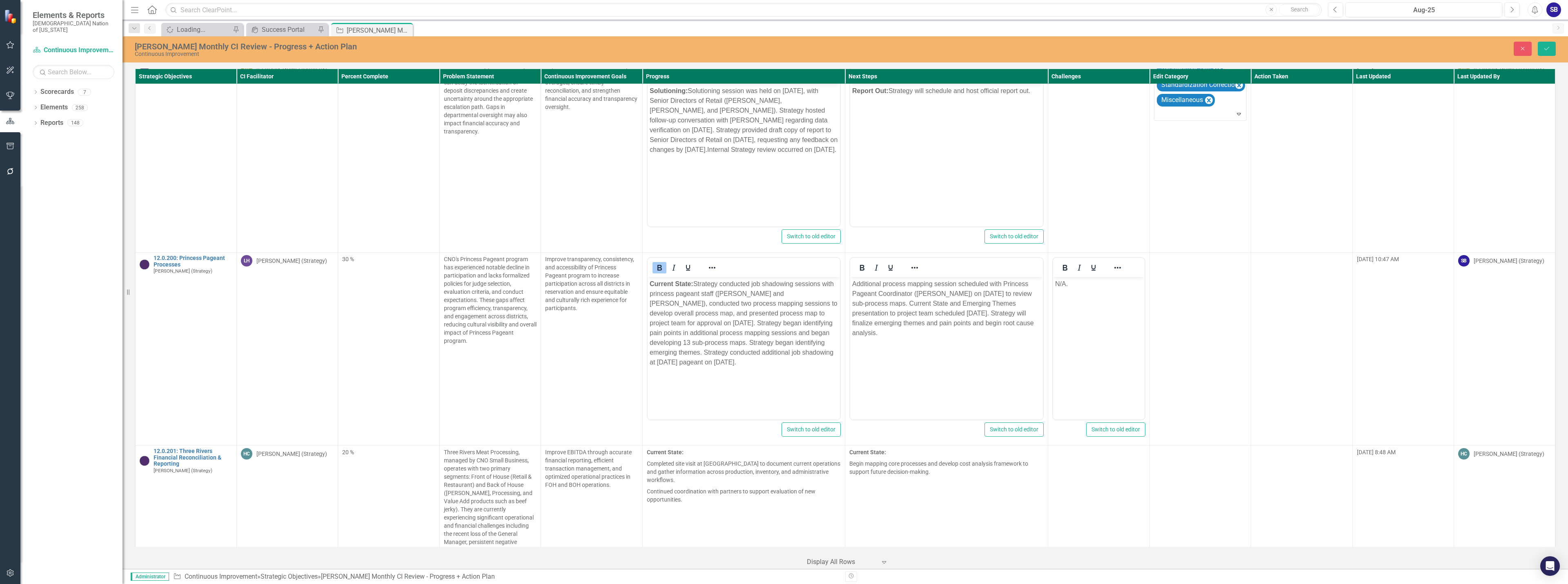
click at [1083, 282] on p "N/A." at bounding box center [1098, 284] width 87 height 10
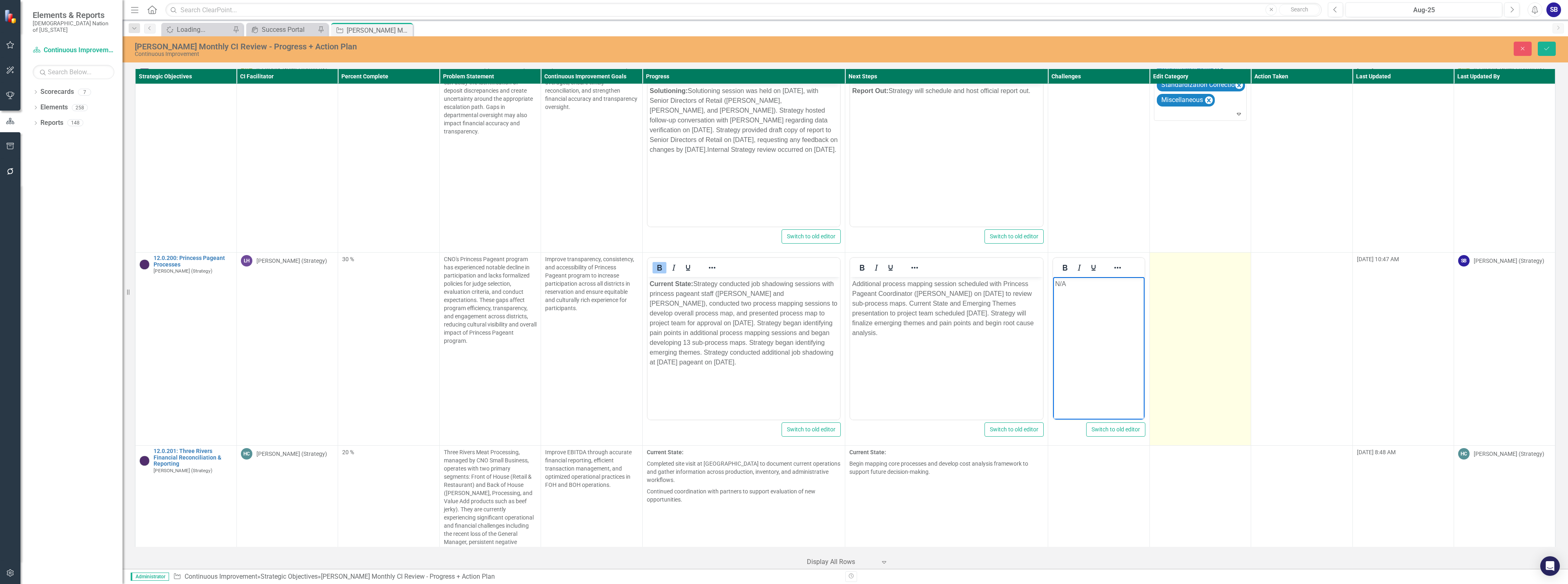
click at [1208, 266] on td at bounding box center [1200, 349] width 101 height 193
click at [1208, 257] on div at bounding box center [1194, 262] width 76 height 11
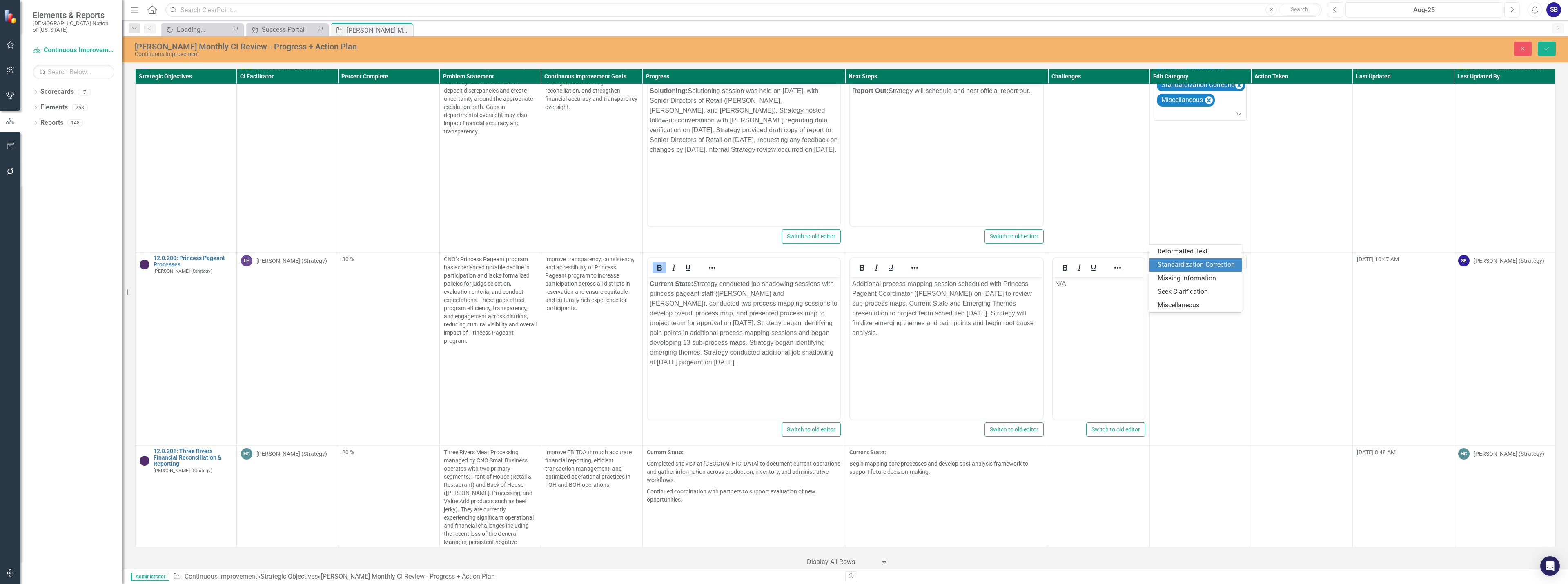
click at [1199, 261] on div "Standardization Correction" at bounding box center [1197, 265] width 79 height 9
click at [652, 294] on p "Current State: Strategy conducted job shadowing sessions with princess pageant …" at bounding box center [744, 323] width 189 height 88
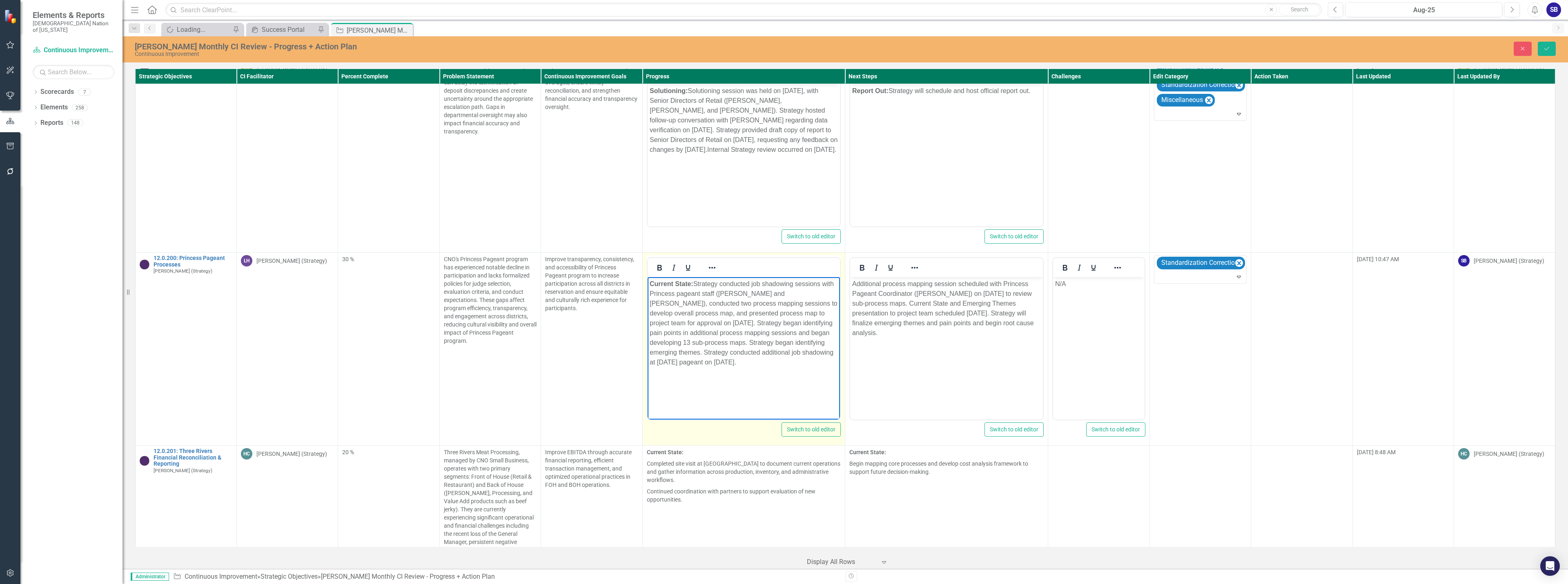
click at [679, 294] on p "Current State: Strategy conducted job shadowing sessions with Princess pageant …" at bounding box center [744, 323] width 189 height 88
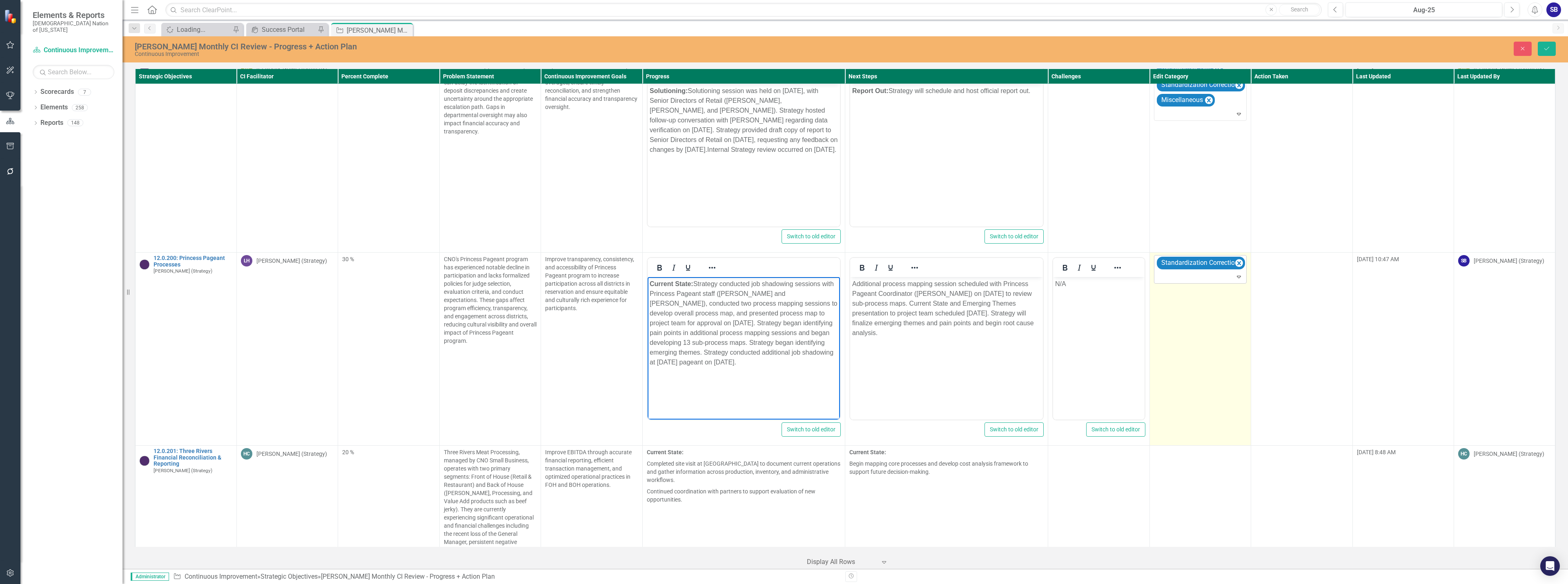
click at [1171, 259] on div "Standardization Correction" at bounding box center [1200, 269] width 91 height 28
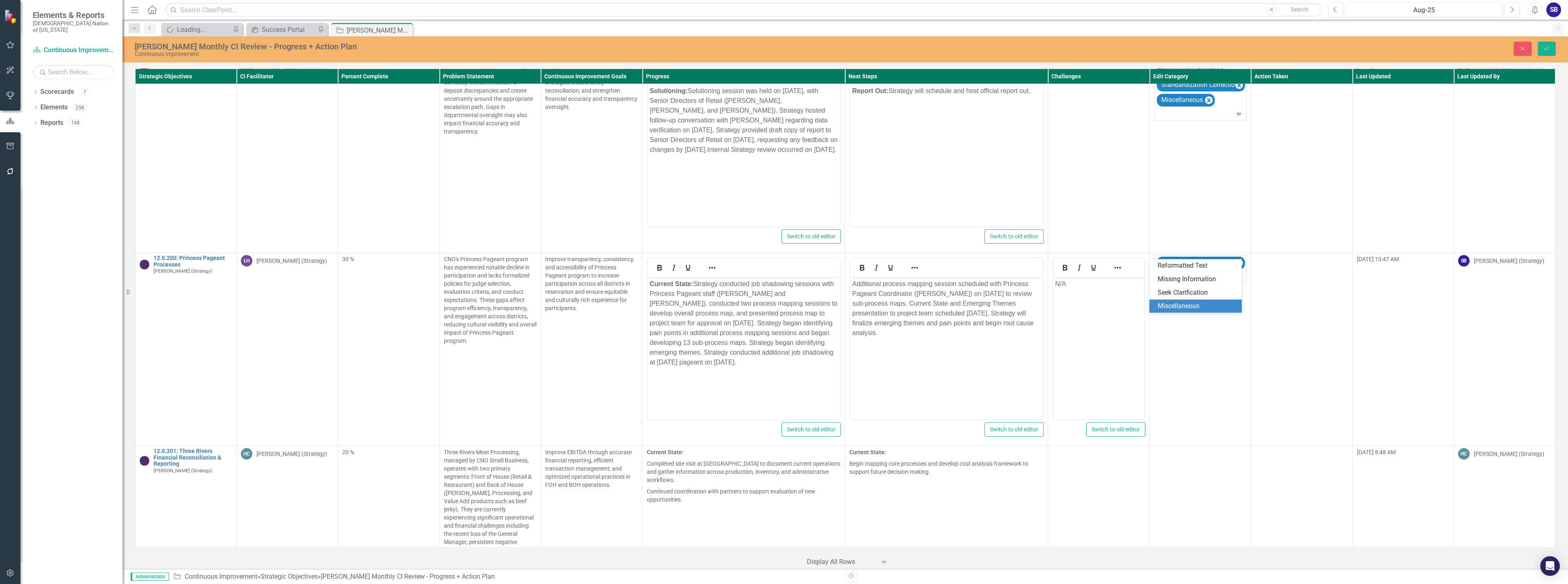
click at [1167, 305] on div "Miscellaneous" at bounding box center [1197, 306] width 79 height 9
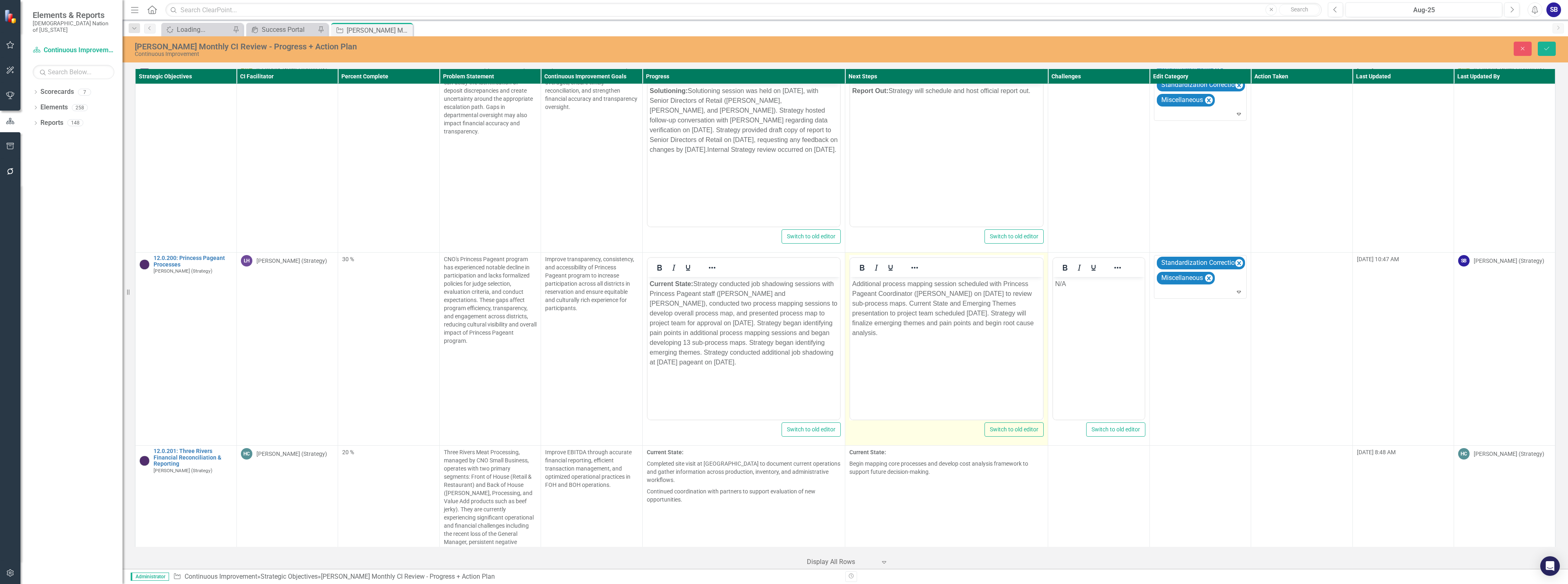
click at [987, 301] on p "Additional process mapping session scheduled with Princess Pageant Coordinator …" at bounding box center [947, 308] width 189 height 59
click at [1017, 303] on p "Additional process mapping session scheduled with Princess Pageant Coordinator …" at bounding box center [947, 308] width 189 height 59
click at [957, 307] on p "Additional process mapping session scheduled with Princess Pageant Coordinator …" at bounding box center [947, 308] width 189 height 59
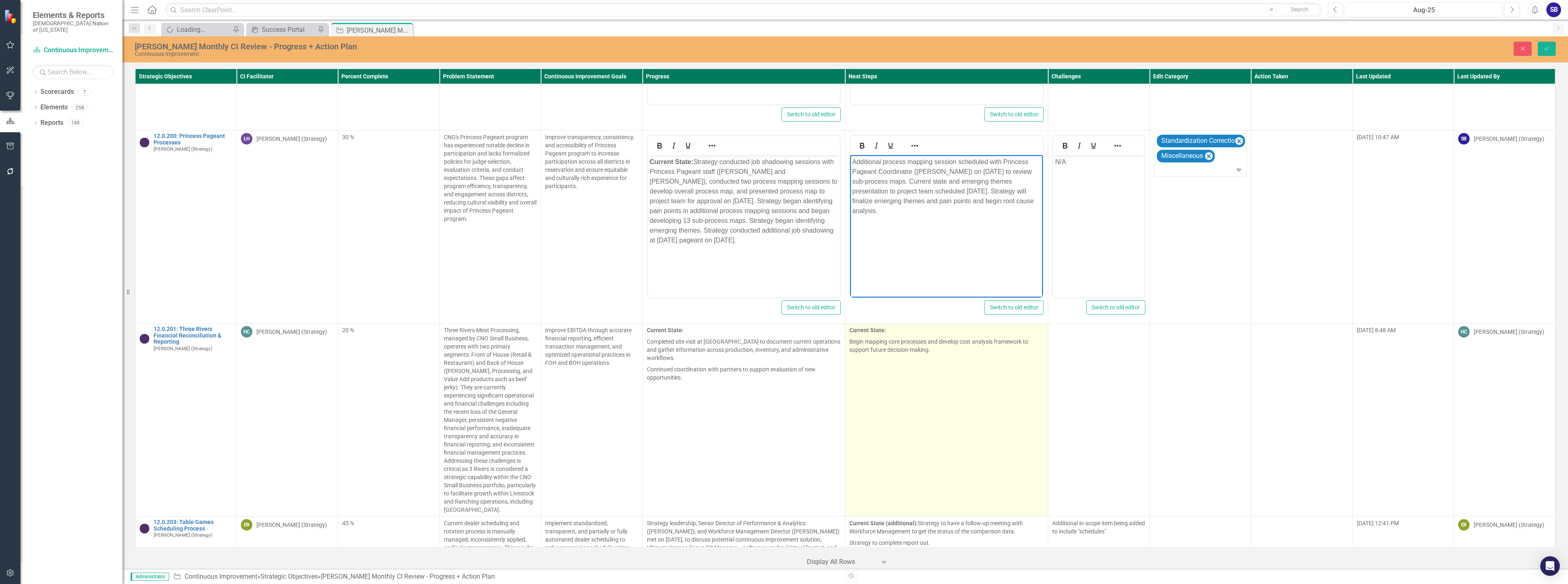
scroll to position [6091, 0]
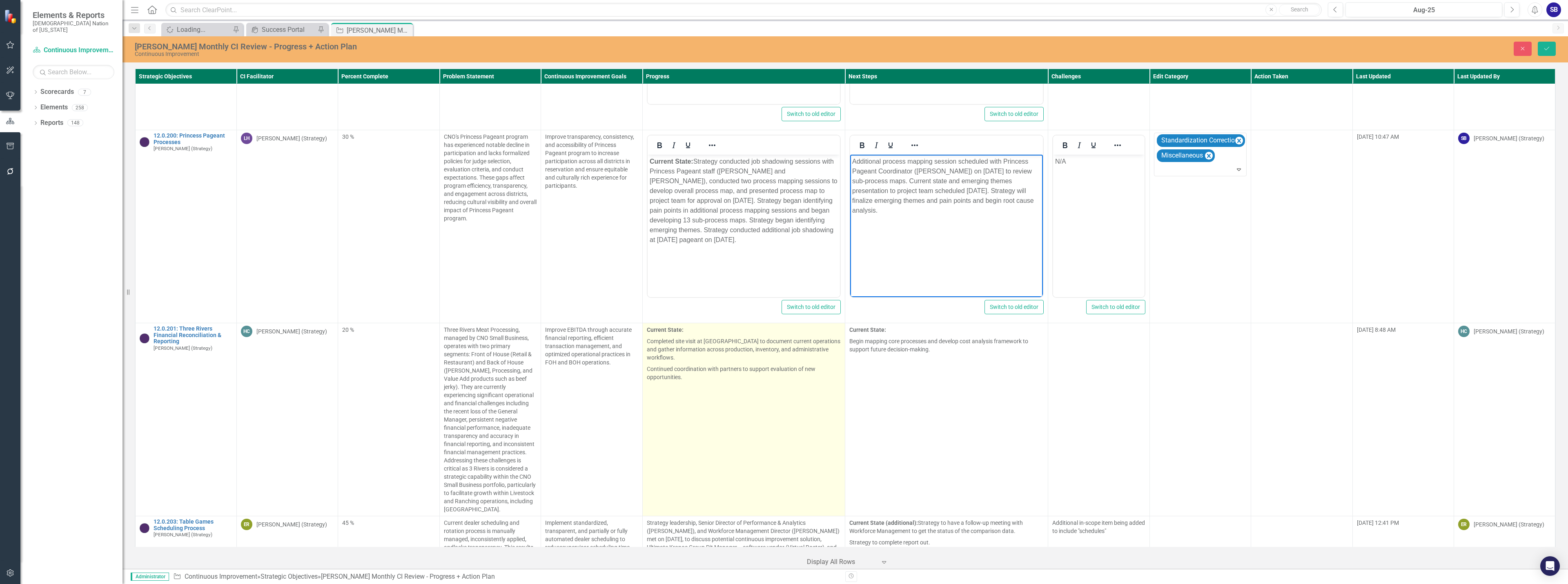
click at [754, 392] on td "Current State: Completed site visit at Three Rivers to document current operati…" at bounding box center [743, 419] width 203 height 193
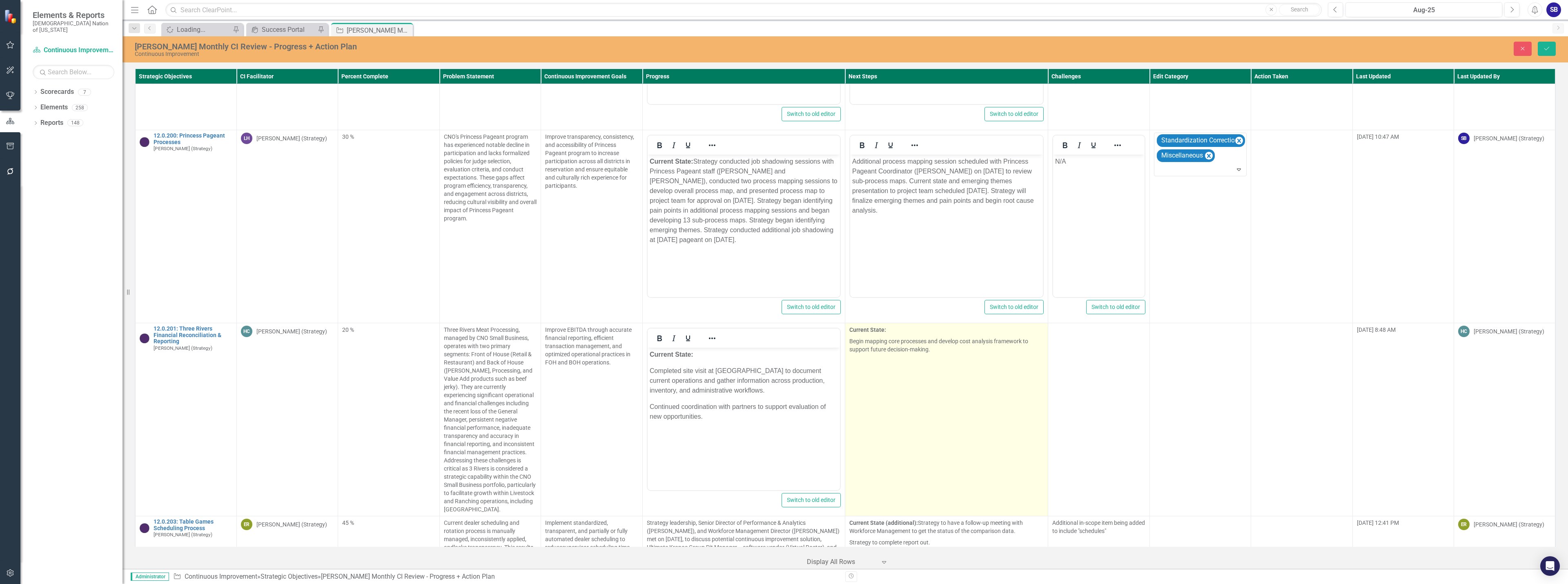
scroll to position [0, 0]
click at [937, 375] on td "Current State: Begin mapping core processes and develop cost analysis framework…" at bounding box center [947, 419] width 203 height 193
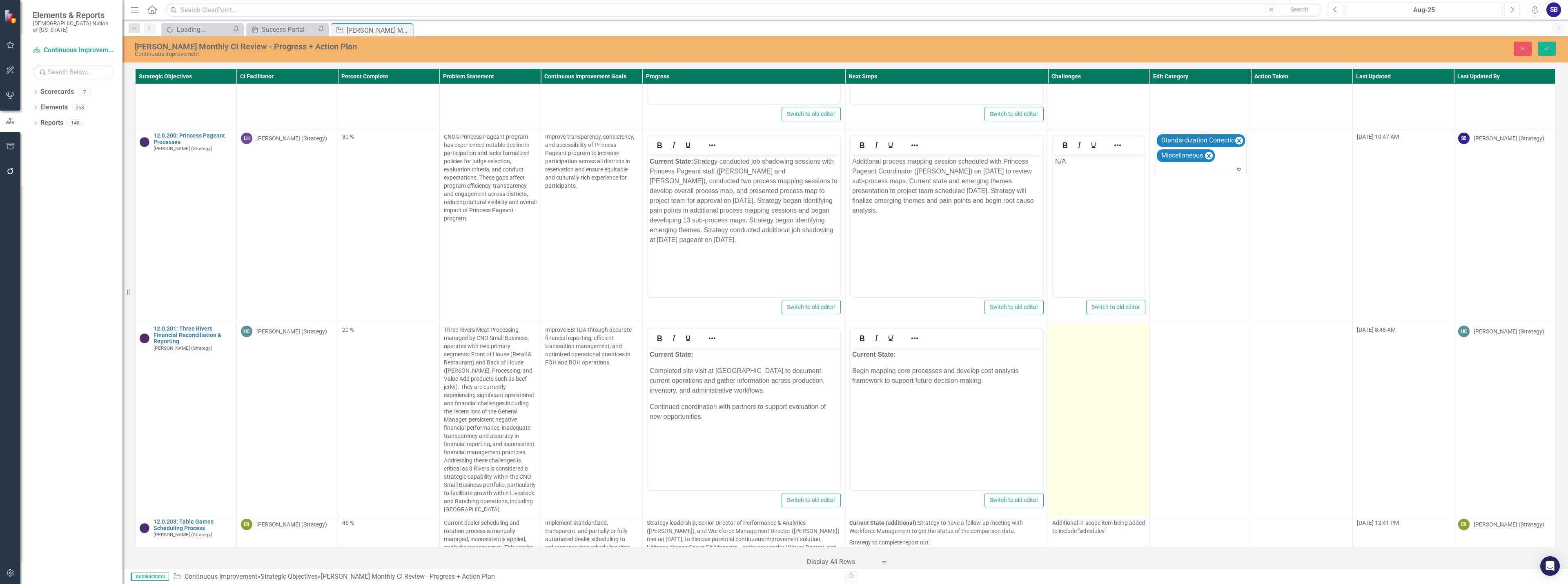
click at [1080, 370] on td at bounding box center [1099, 419] width 101 height 193
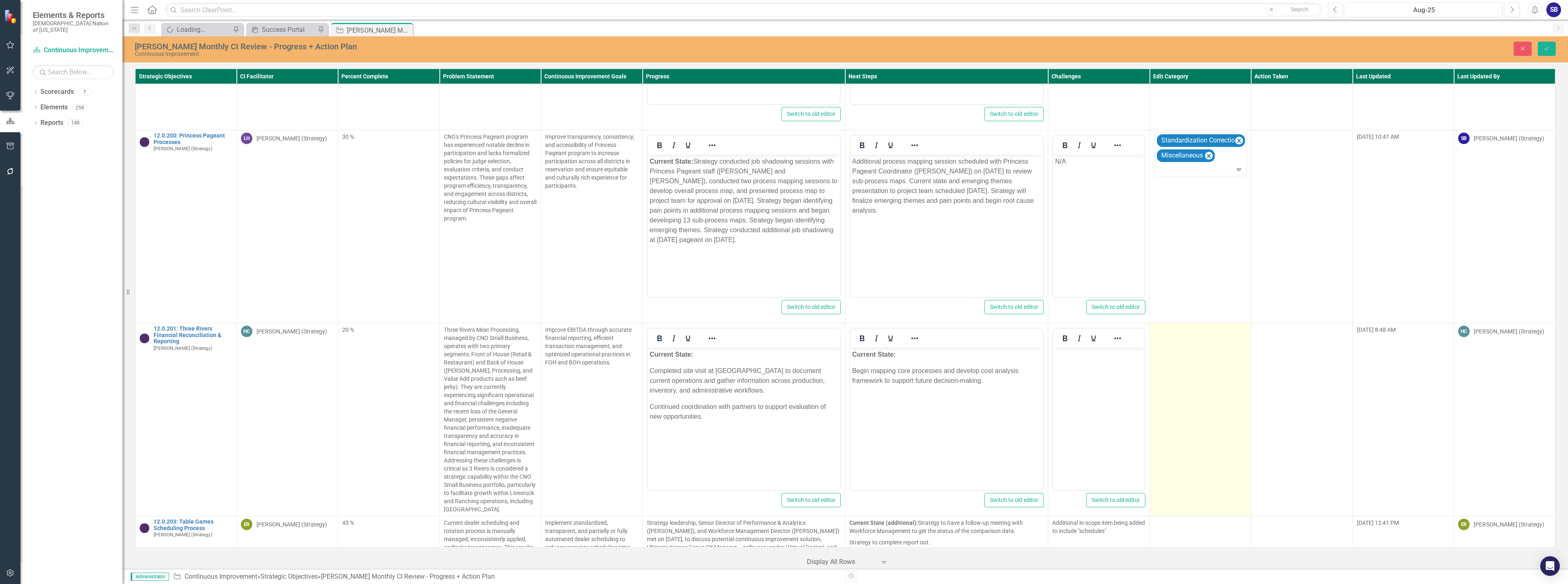
click at [1204, 366] on td at bounding box center [1200, 419] width 101 height 193
click at [1211, 327] on div at bounding box center [1194, 333] width 76 height 11
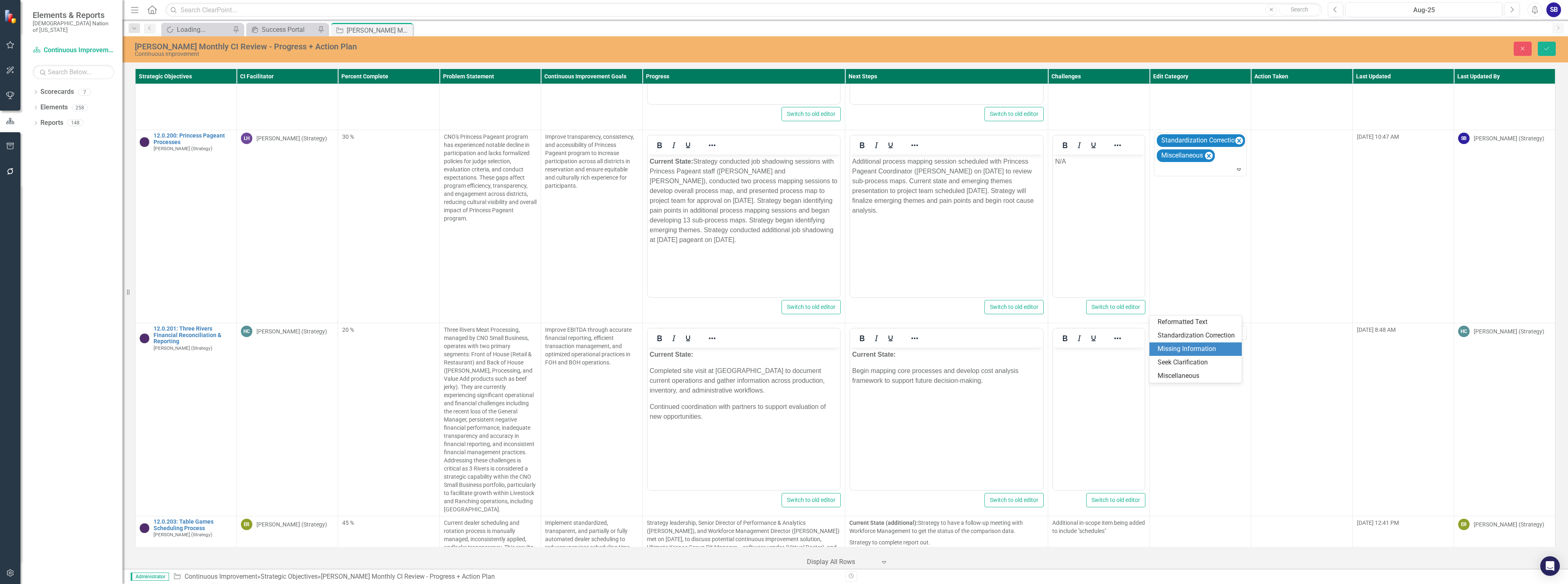
click at [1194, 348] on div "Missing Information" at bounding box center [1197, 349] width 79 height 9
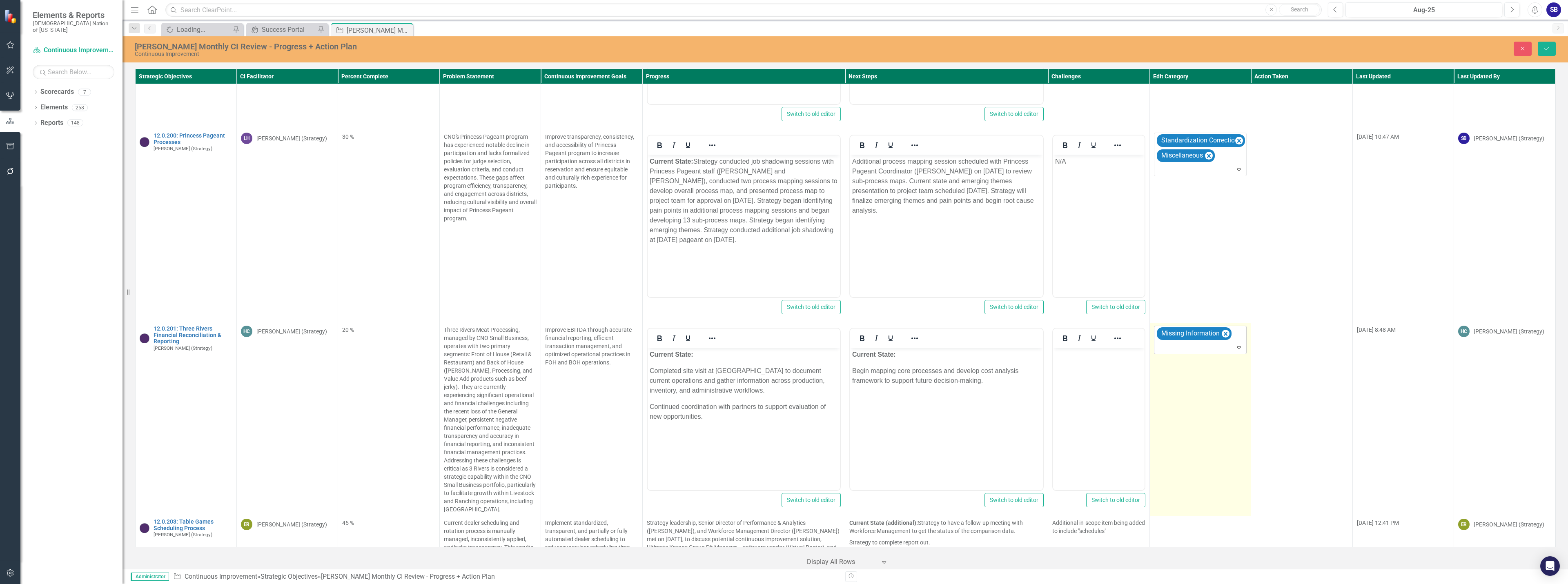
click at [1196, 342] on div at bounding box center [1201, 347] width 89 height 11
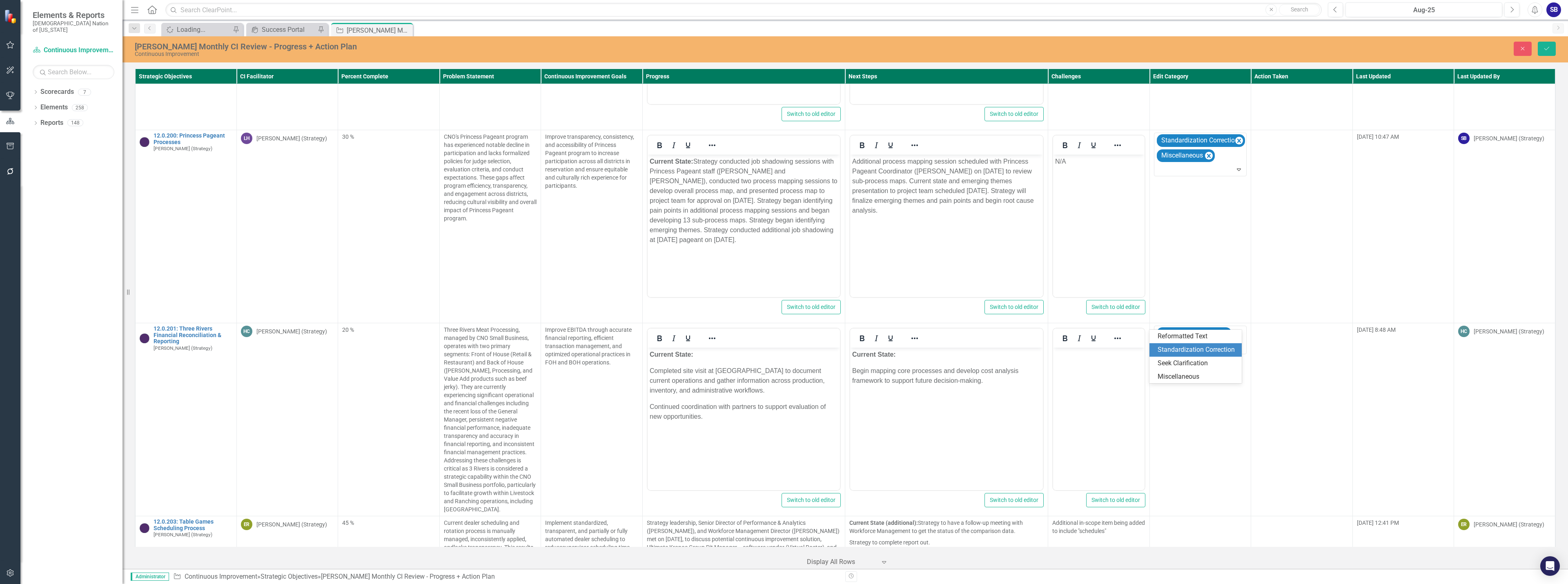
click at [1189, 346] on div "Standardization Correction" at bounding box center [1197, 350] width 79 height 9
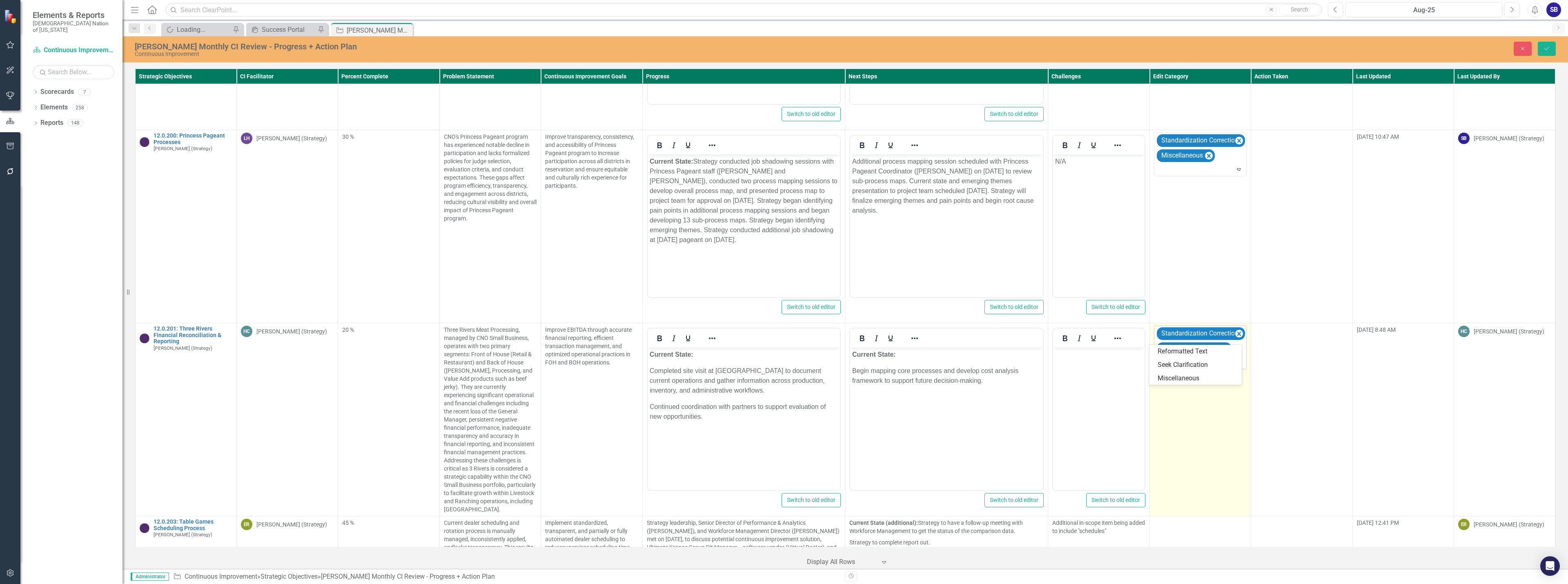
click at [1235, 359] on icon "Expand" at bounding box center [1239, 362] width 8 height 7
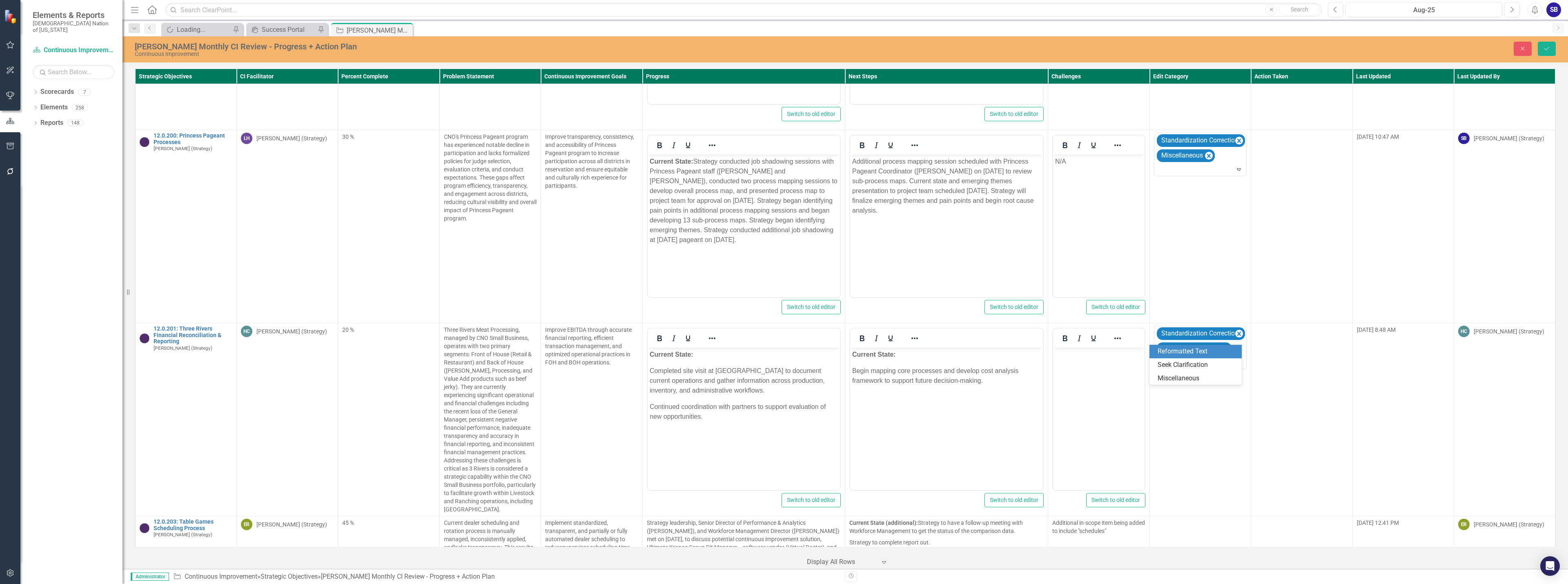
click at [1204, 349] on div "Reformatted Text" at bounding box center [1197, 351] width 79 height 9
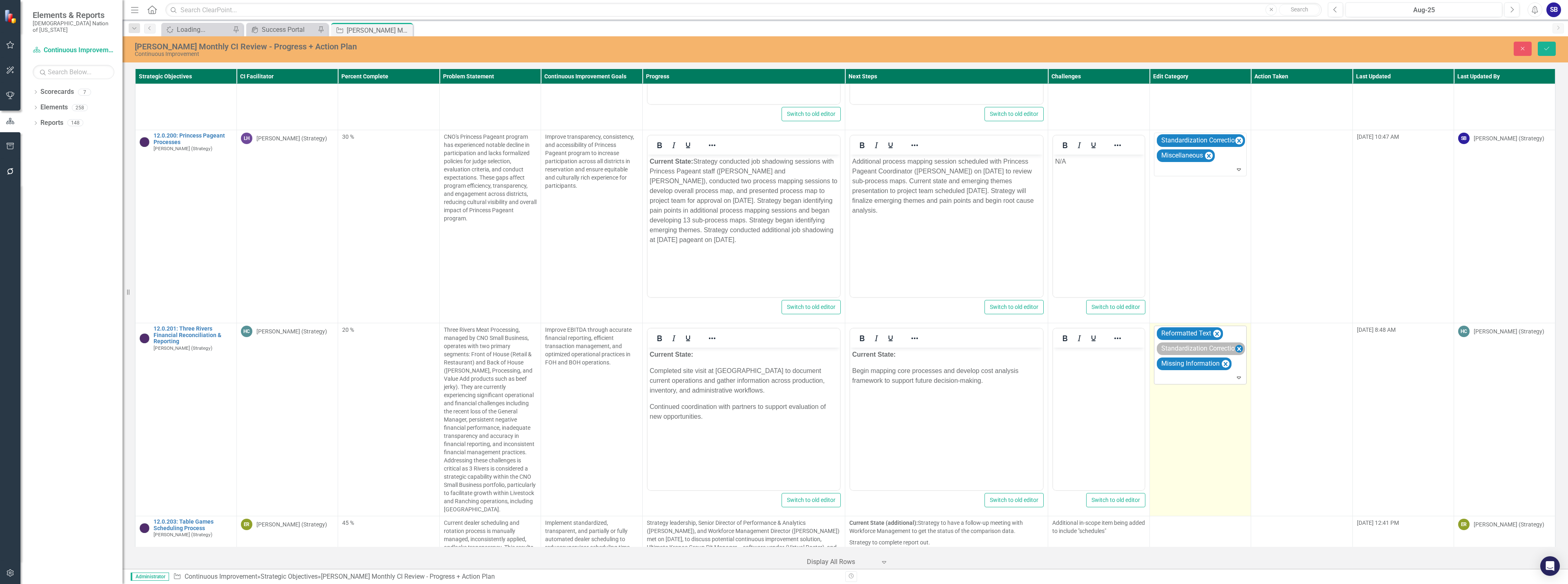
click at [1237, 347] on icon "Remove Standardization Correction" at bounding box center [1239, 349] width 4 height 4
click at [1116, 377] on body "Rich Text Area. Press ALT-0 for help." at bounding box center [1099, 409] width 91 height 122
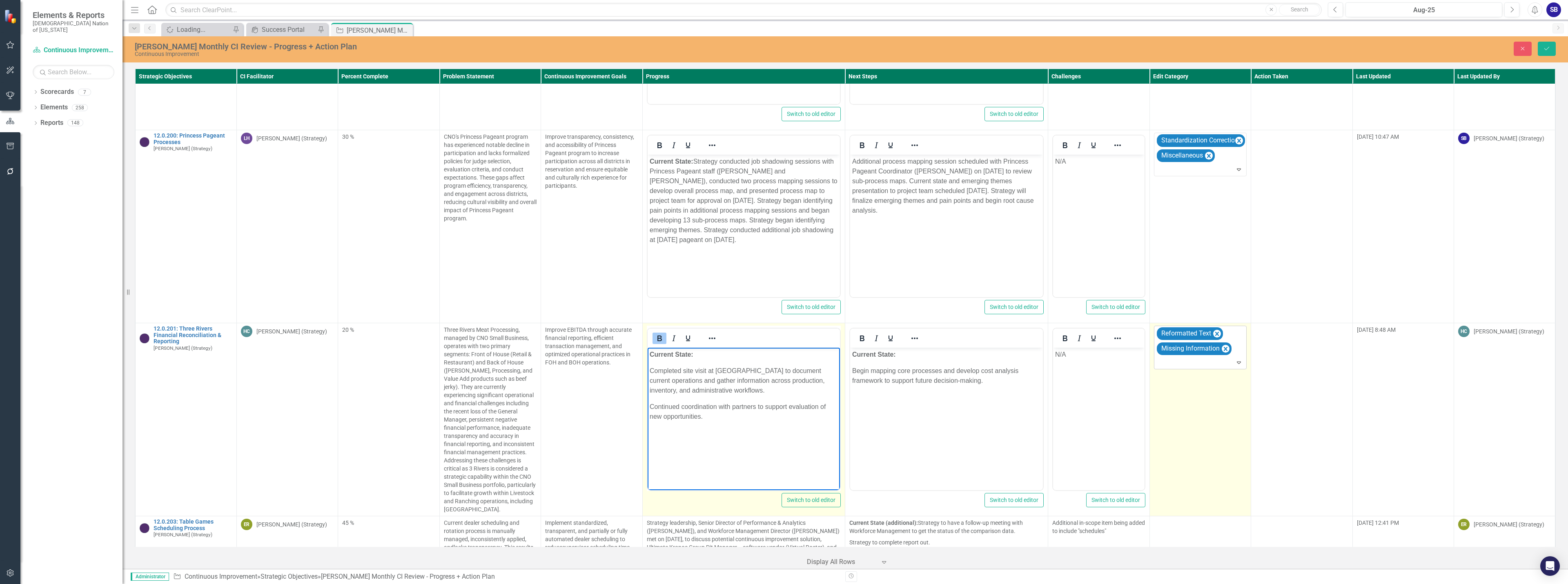
click at [741, 355] on p "Current State:" at bounding box center [744, 355] width 189 height 10
click at [772, 370] on p "Current State: Completed site visit at Three Rivers to document current operati…" at bounding box center [744, 364] width 189 height 29
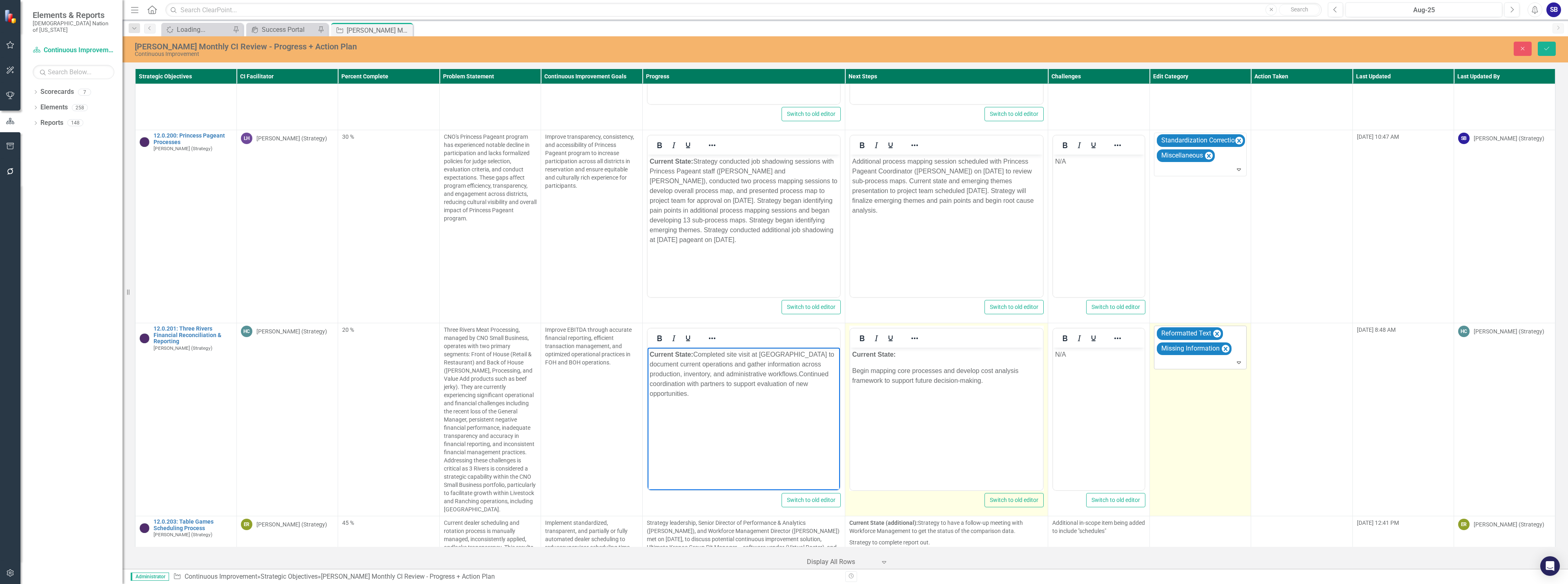
click at [908, 355] on p "Current State:" at bounding box center [947, 355] width 189 height 10
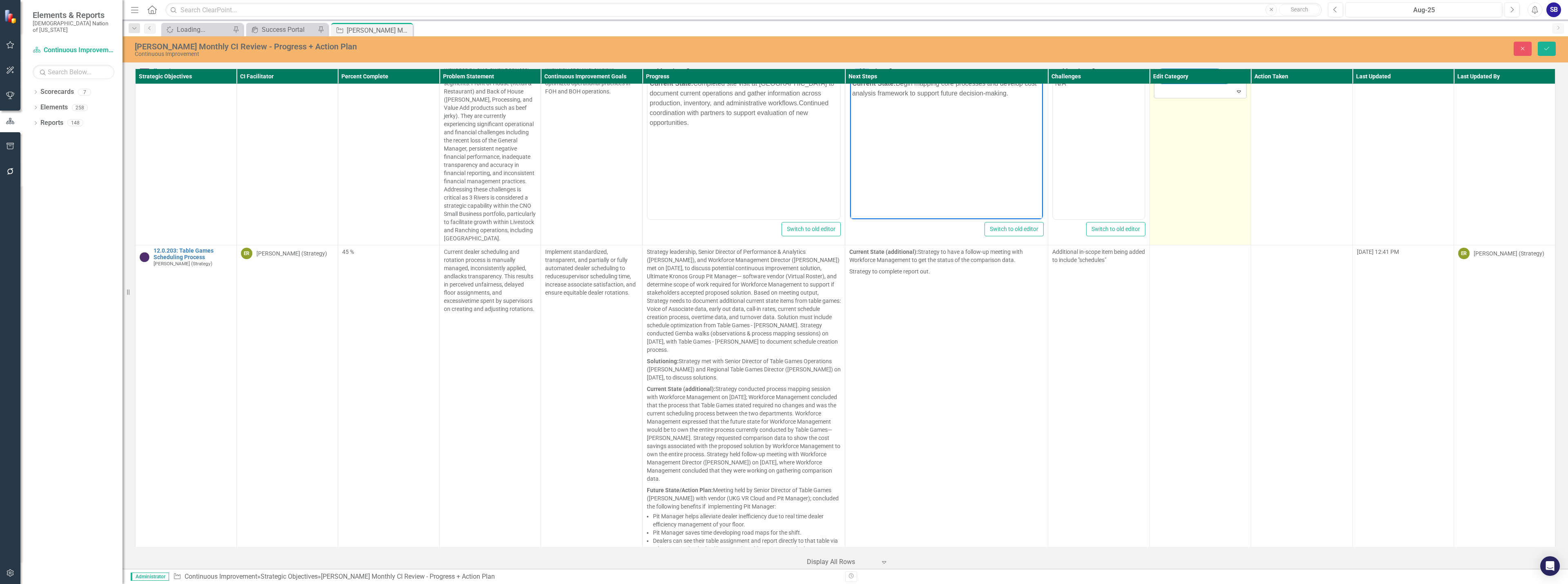
scroll to position [6377, 0]
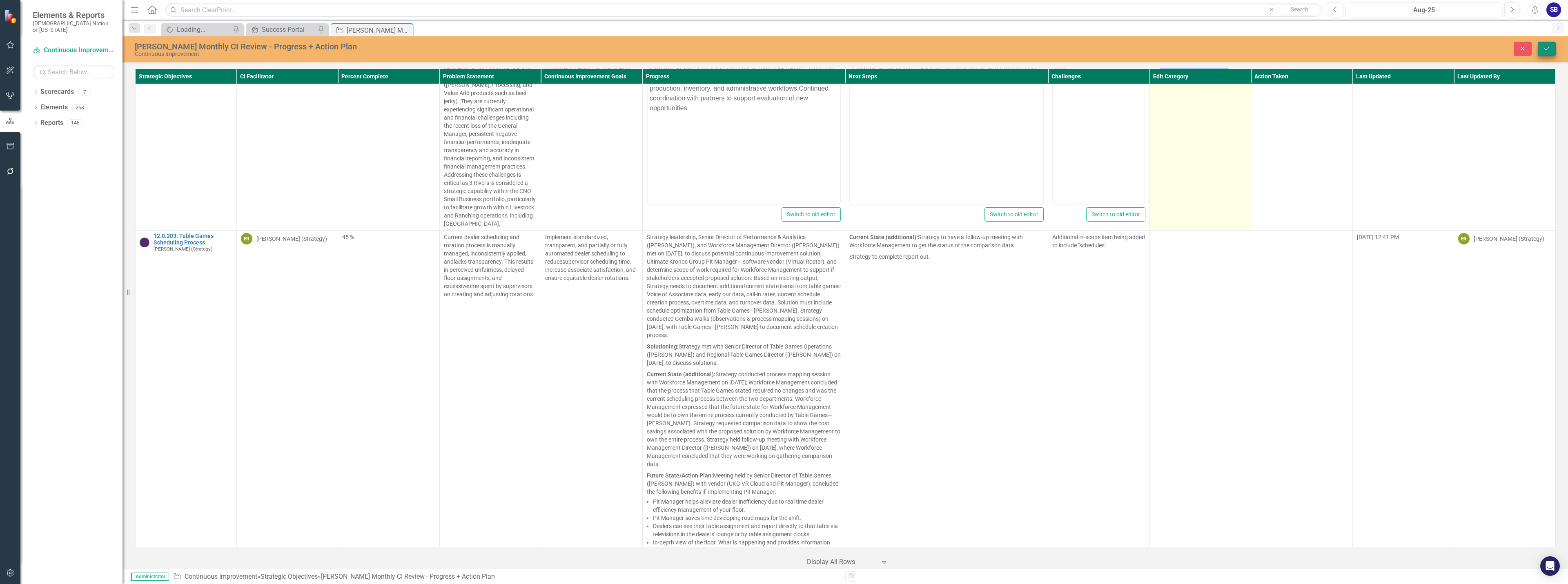
click at [1549, 49] on icon "Save" at bounding box center [1547, 48] width 7 height 5
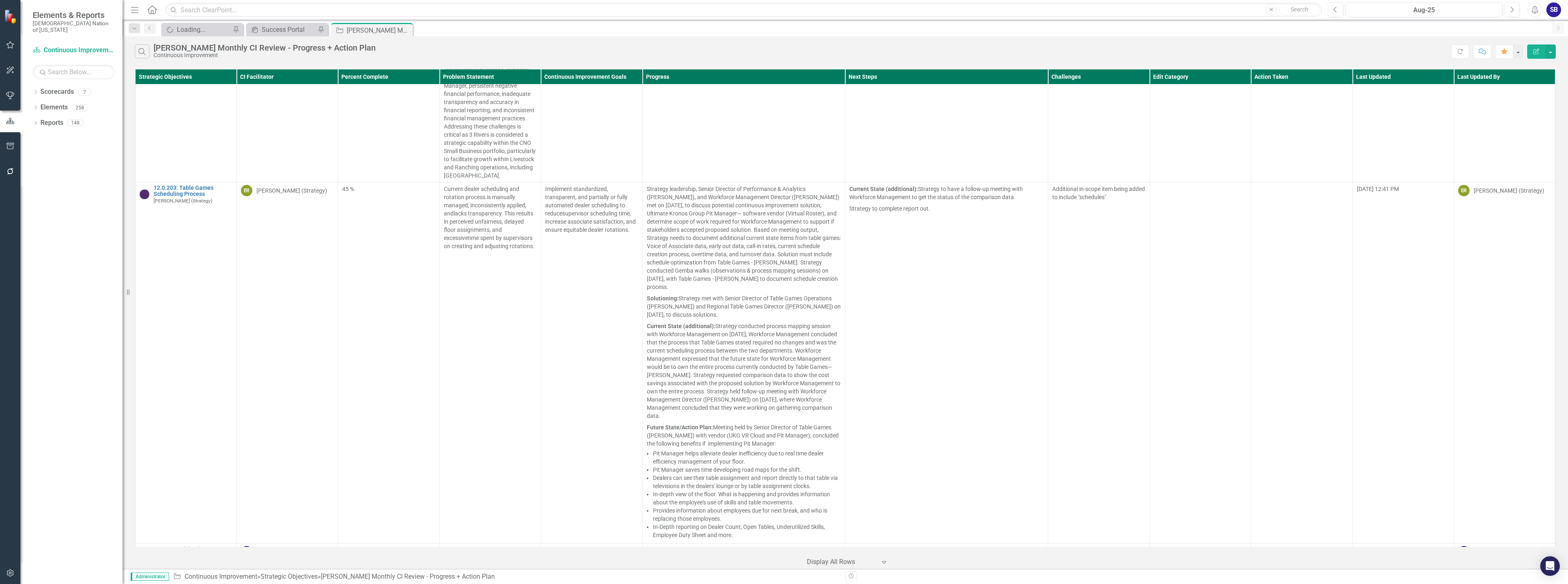
scroll to position [6068, 0]
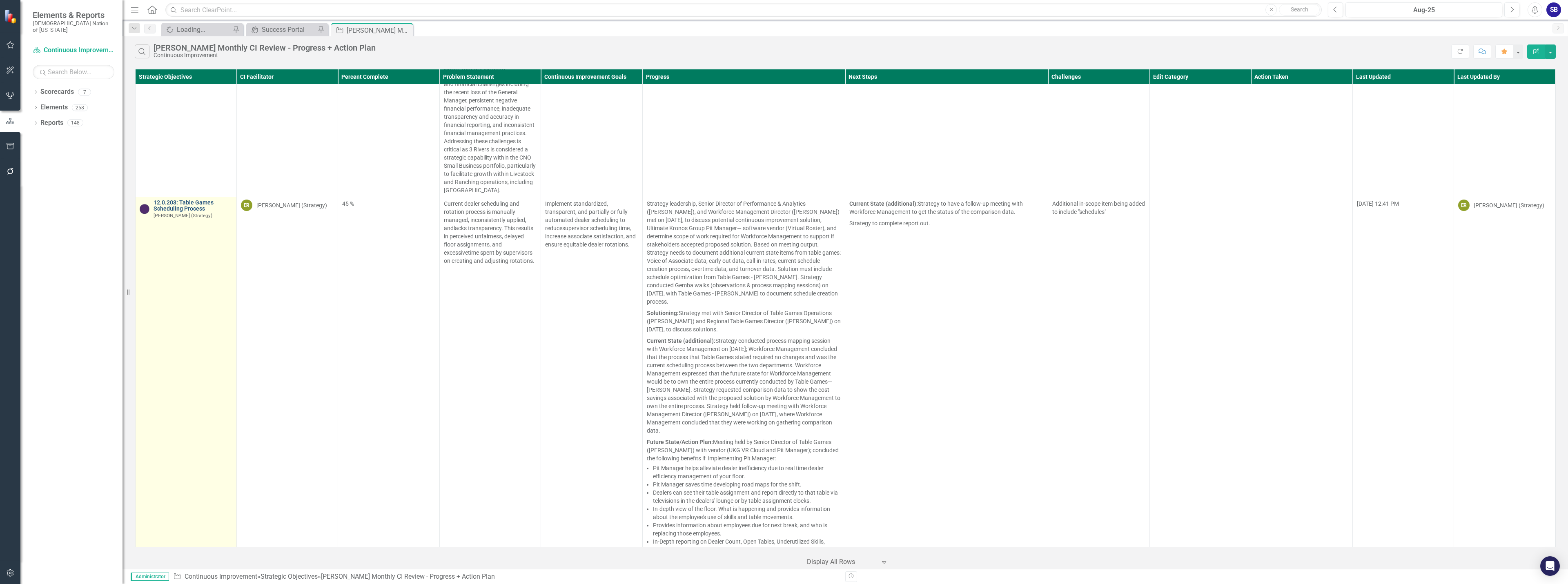
click at [172, 200] on link "12.0.203: Table Games Scheduling Process" at bounding box center [192, 206] width 79 height 13
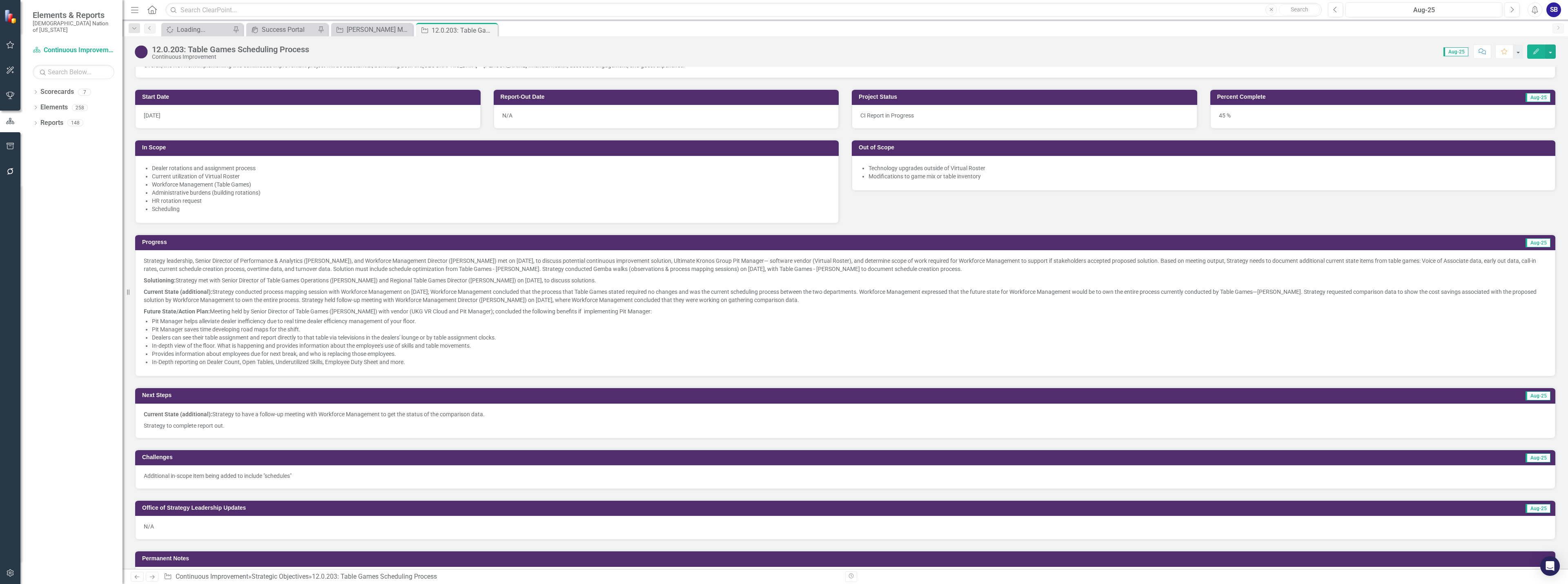
scroll to position [327, 0]
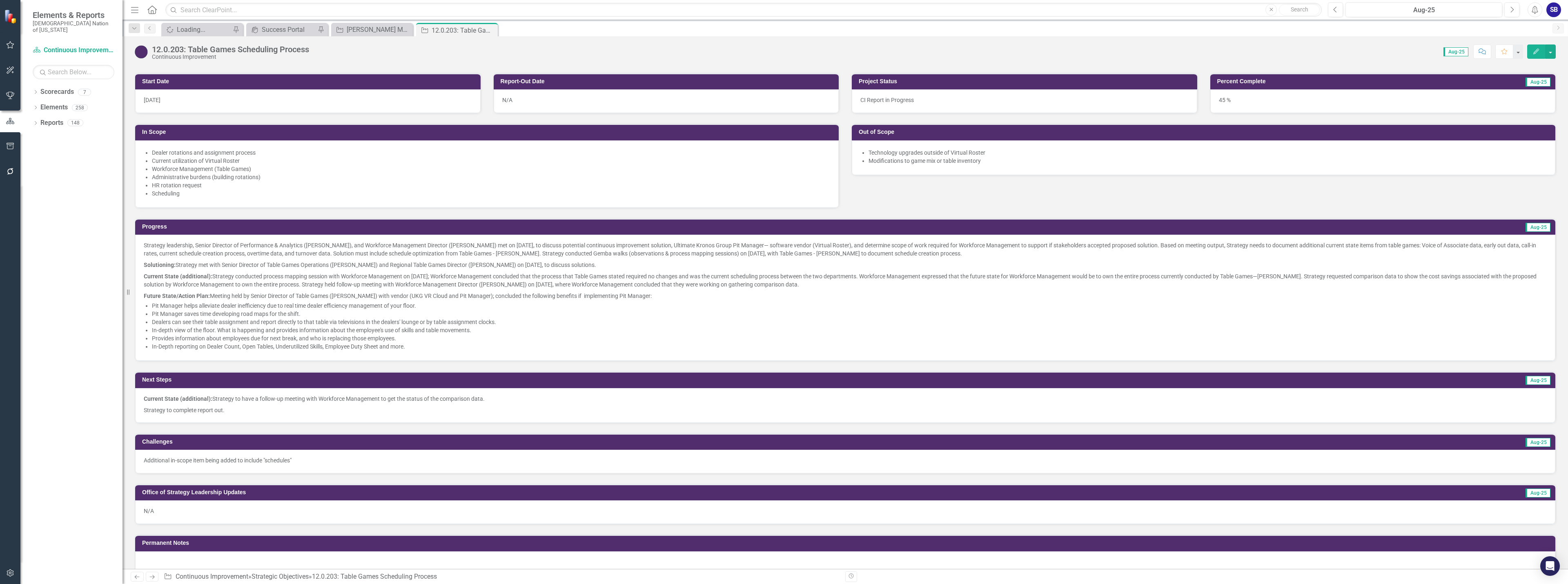
click at [619, 319] on li "Dealers can see their table assignment and report directly to that table via te…" at bounding box center [850, 322] width 1395 height 8
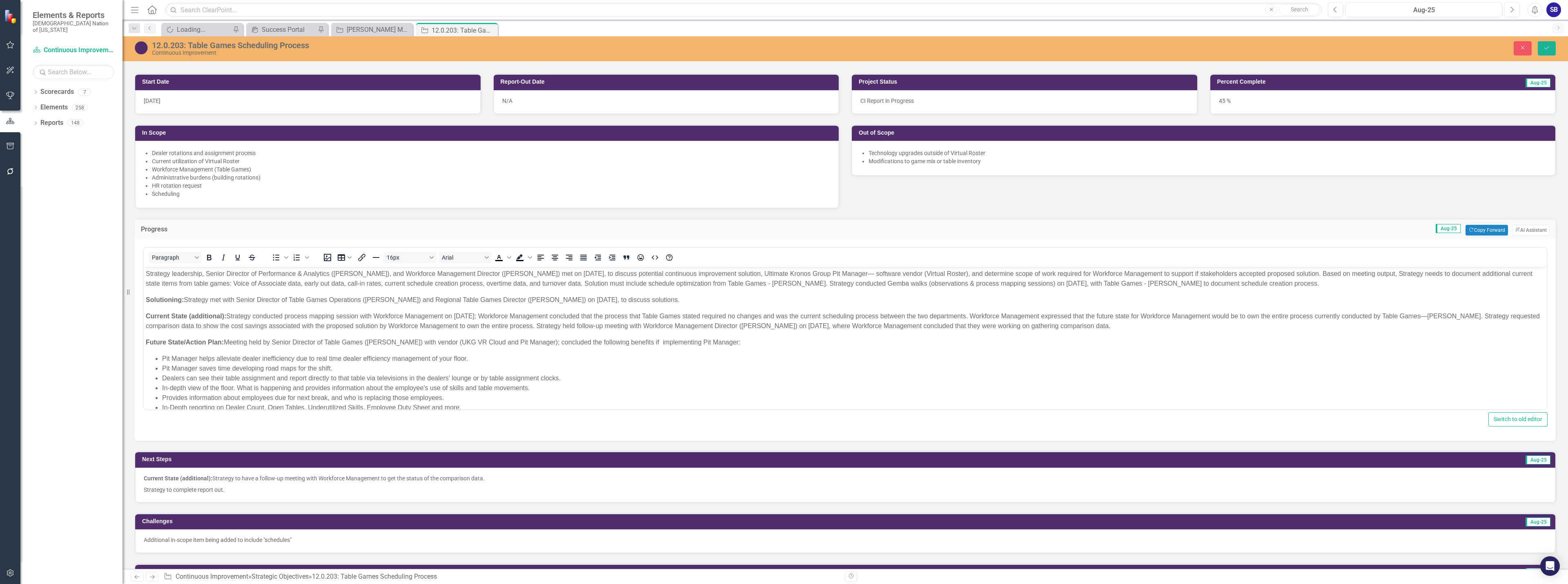
scroll to position [0, 0]
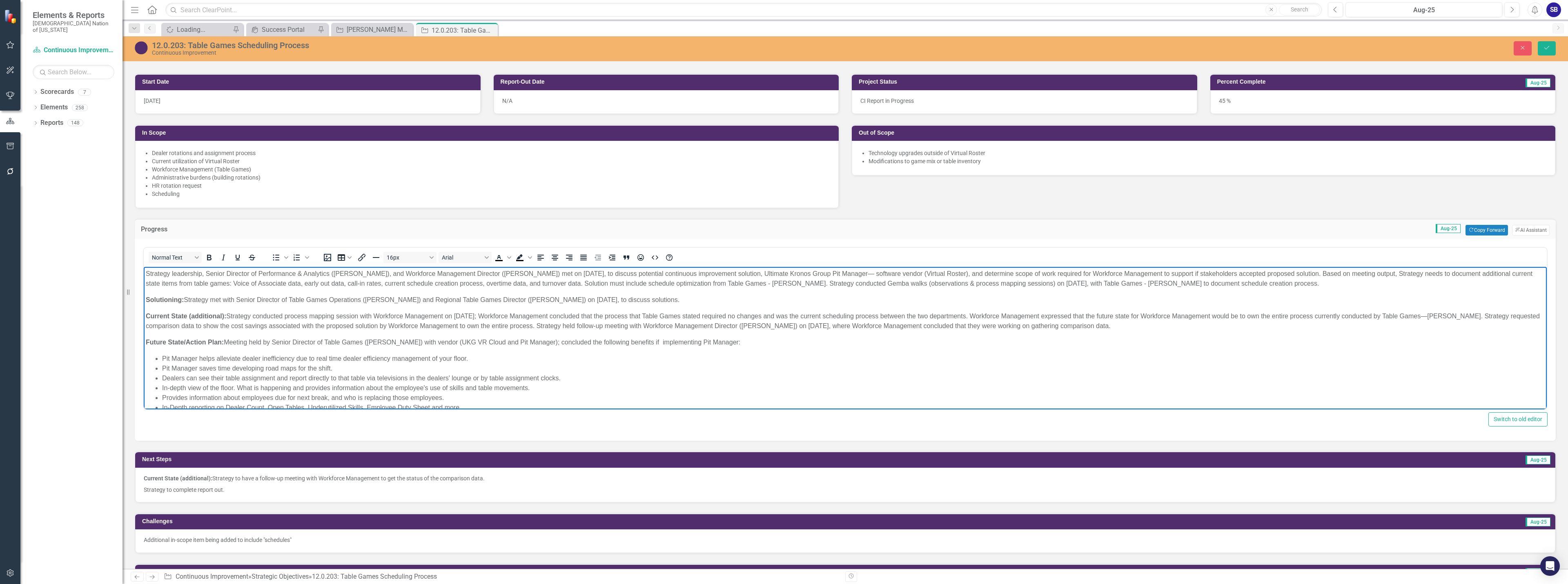
click at [866, 274] on p "Strategy leadership, Senior Director of Performance & Analytics (Gabe Harris), …" at bounding box center [845, 279] width 1399 height 19
drag, startPoint x: 600, startPoint y: 274, endPoint x: 561, endPoint y: 274, distance: 39.0
click at [561, 274] on p "Strategy leadership, Senior Director of Performance & Analytics (Gabe Harris), …" at bounding box center [845, 279] width 1399 height 19
click at [509, 258] on icon "Text color Black" at bounding box center [509, 257] width 4 height 2
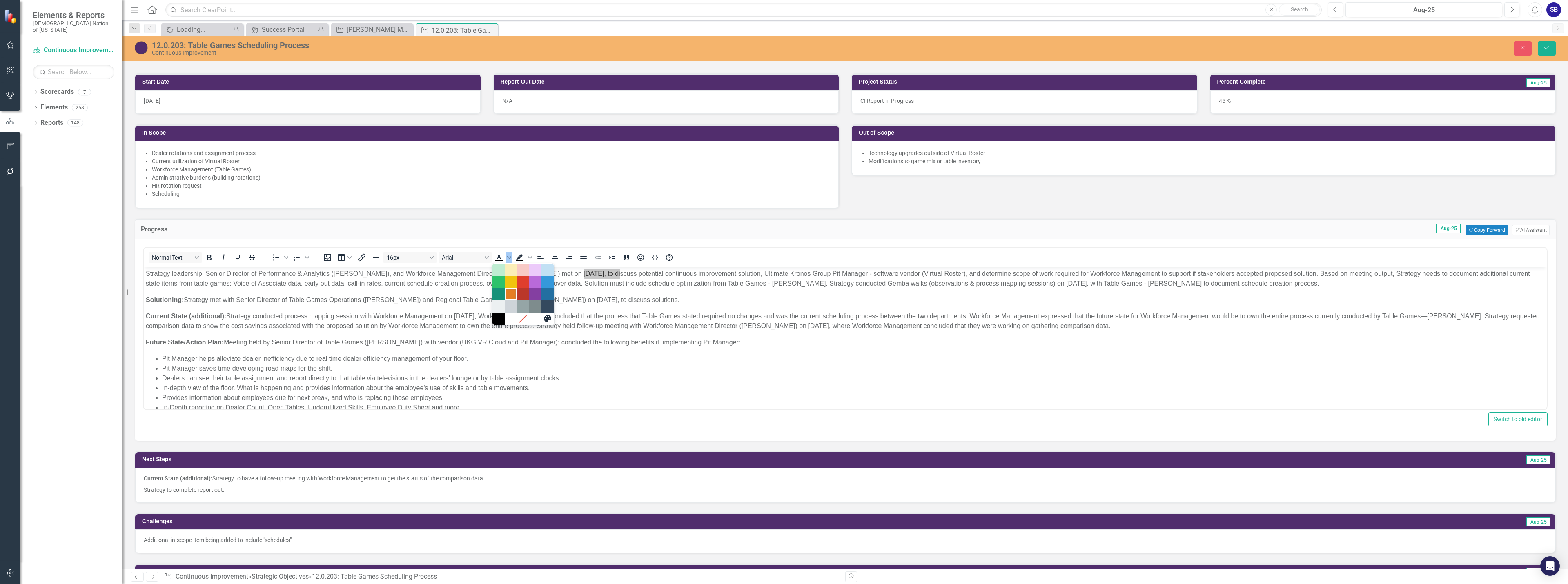
click at [512, 296] on div "Orange" at bounding box center [511, 294] width 10 height 10
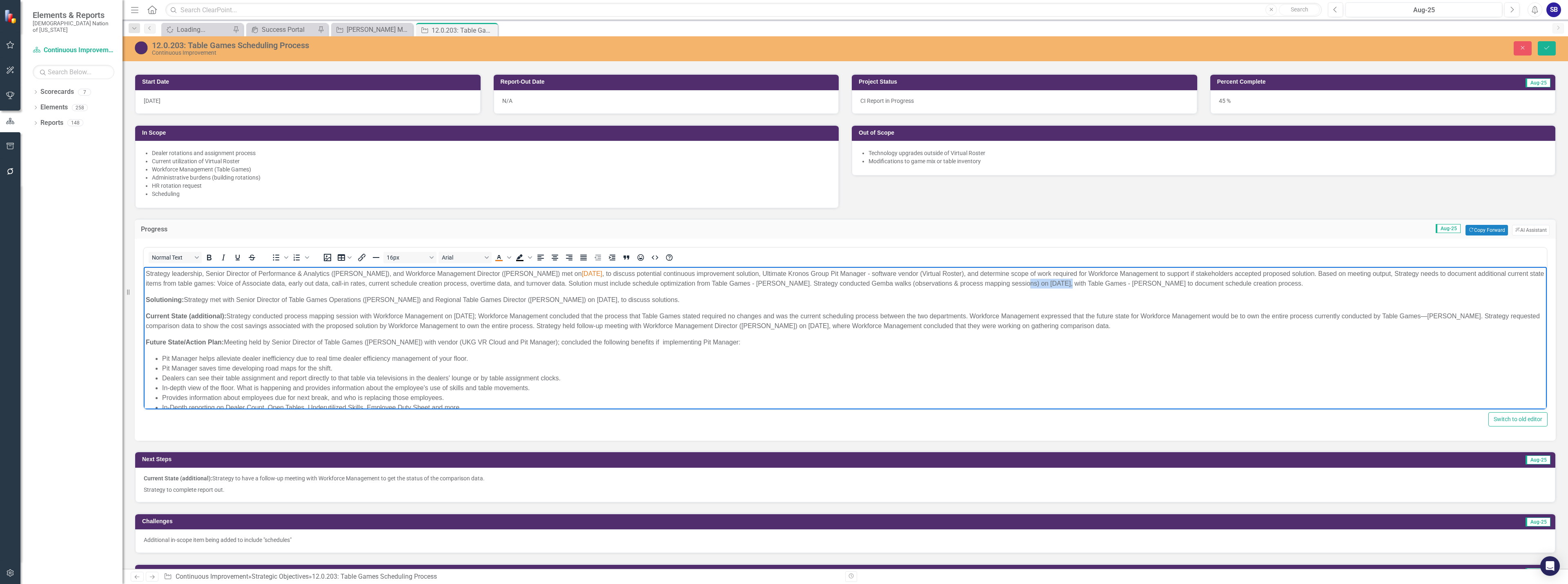
drag, startPoint x: 1073, startPoint y: 283, endPoint x: 1033, endPoint y: 288, distance: 40.3
click at [1033, 288] on p "Strategy leadership, Senior Director of Performance & Analytics (Gabe Harris), …" at bounding box center [845, 279] width 1399 height 19
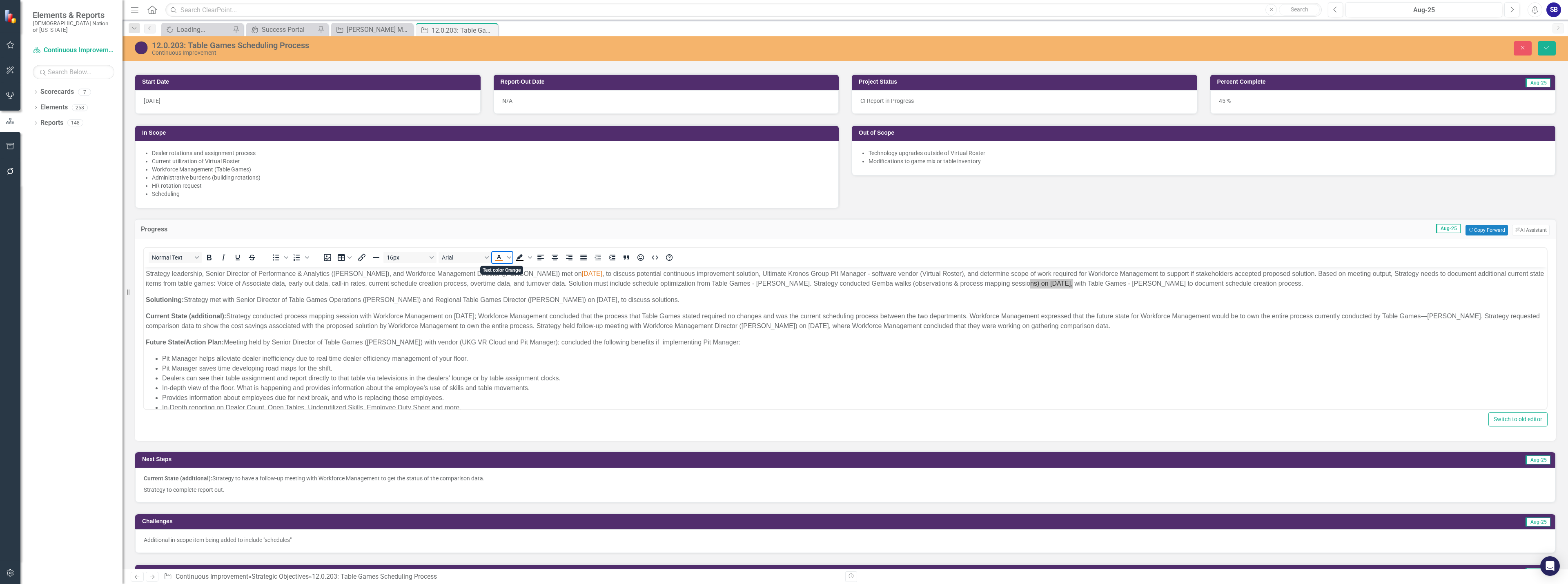
click at [499, 259] on icon "Text color Orange" at bounding box center [499, 257] width 10 height 10
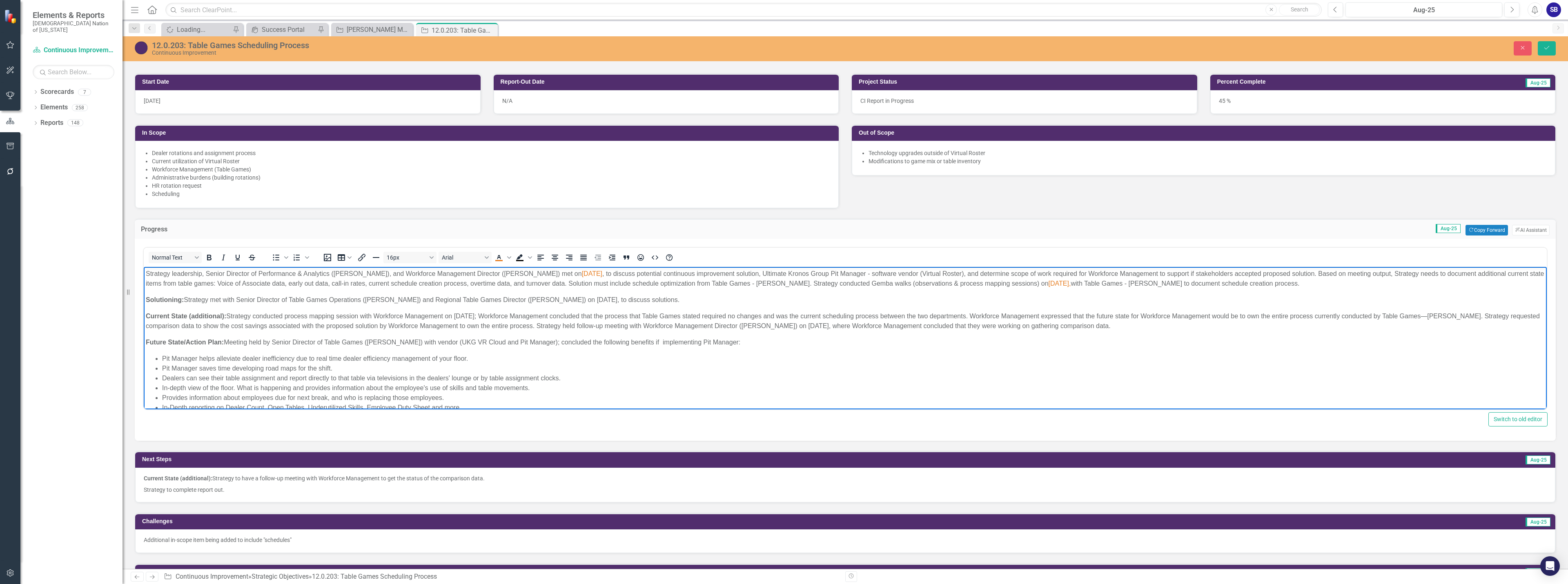
click at [845, 300] on p "Solutioning: Strategy met with Senior Director of Table Games Operations (James…" at bounding box center [845, 300] width 1399 height 10
drag, startPoint x: 629, startPoint y: 299, endPoint x: 590, endPoint y: 301, distance: 39.1
click at [590, 301] on p "Solutioning: Strategy met with Senior Director of Table Games Operations (James…" at bounding box center [845, 300] width 1399 height 10
click at [502, 259] on icon "Text color Orange" at bounding box center [499, 257] width 10 height 10
click at [713, 298] on p "Solutioning: Strategy met with Senior Director of Table Games Operations (James…" at bounding box center [845, 300] width 1399 height 10
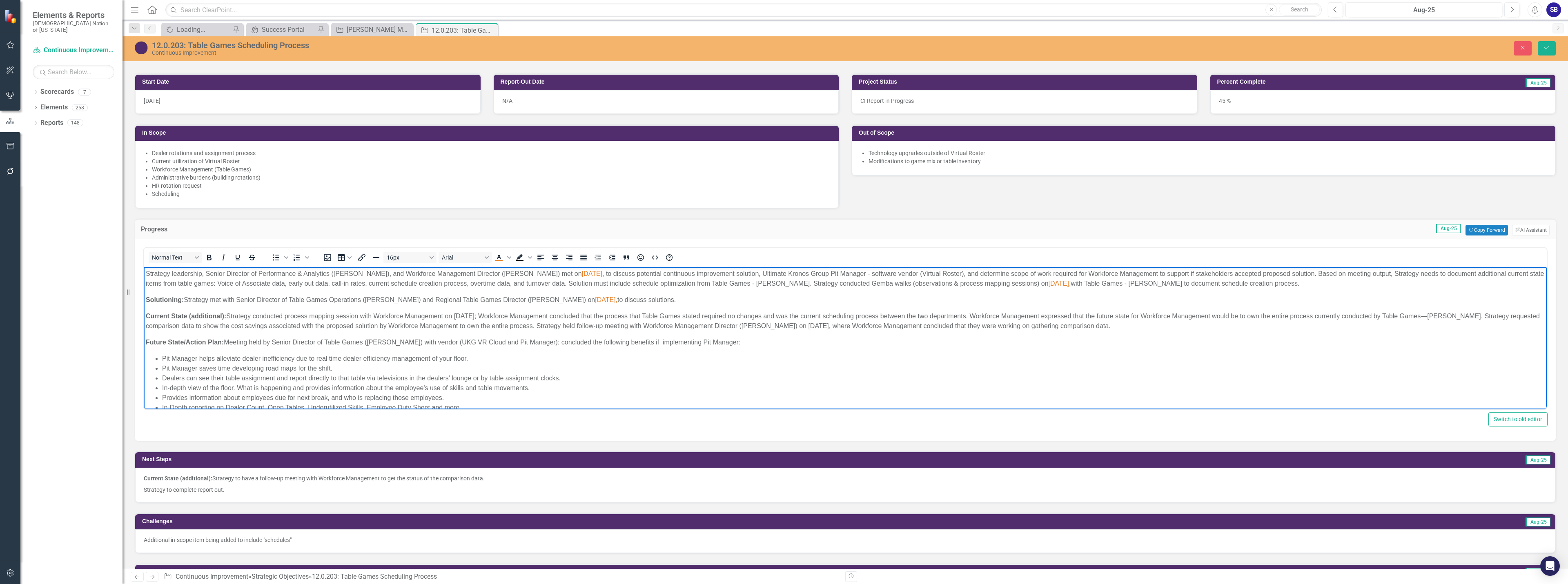
click at [623, 315] on p "Current State (additional): Strategy conducted process mapping session with Wor…" at bounding box center [845, 321] width 1399 height 19
click at [808, 315] on p "Current State (additional): Strategy conducted process mapping session with Wor…" at bounding box center [845, 321] width 1399 height 19
click at [915, 312] on p "Current State (additional): Strategy conducted process mapping session with Wor…" at bounding box center [845, 321] width 1399 height 19
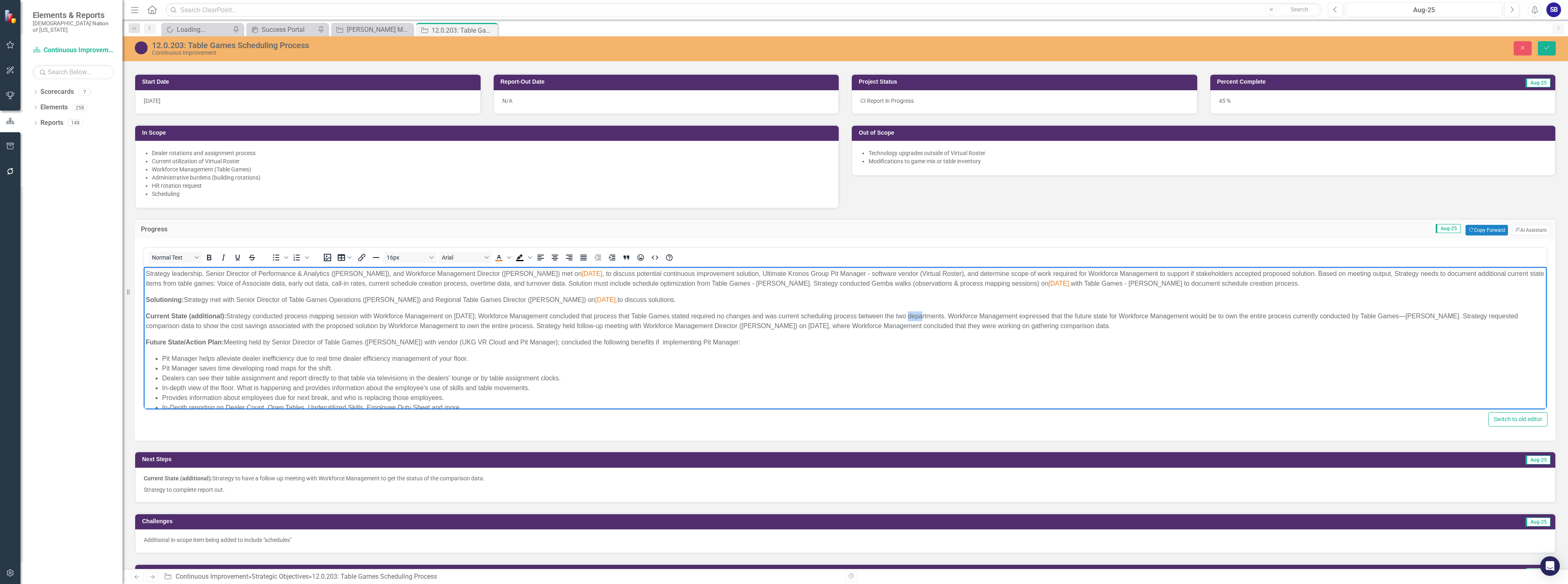
click at [915, 312] on p "Current State (additional): Strategy conducted process mapping session with Wor…" at bounding box center [845, 321] width 1399 height 19
click at [1084, 318] on p "Current State (additional): Strategy conducted process mapping session with Wor…" at bounding box center [845, 321] width 1399 height 19
click at [1247, 316] on p "Current State (additional): Strategy conducted process mapping session with Wor…" at bounding box center [845, 321] width 1399 height 19
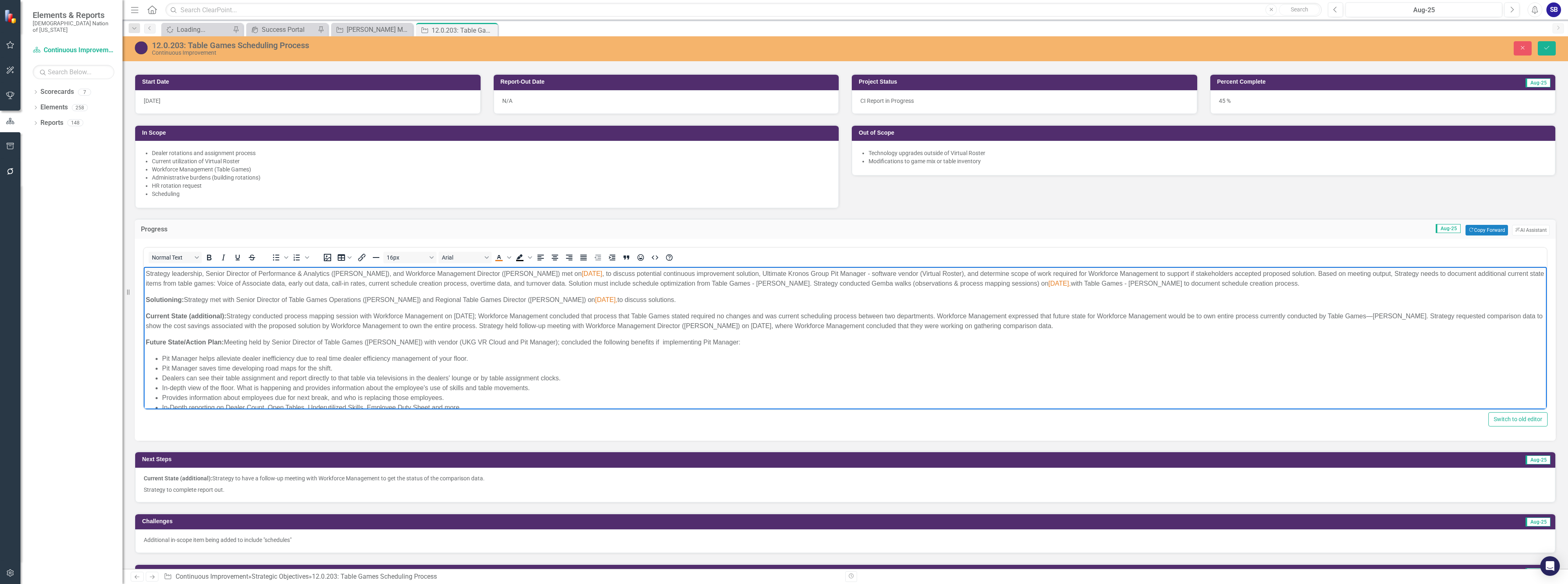
click at [1394, 317] on p "Current State (additional): Strategy conducted process mapping session with Wor…" at bounding box center [845, 321] width 1399 height 19
click at [173, 328] on p "Current State (additional): Strategy conducted process mapping session with Wor…" at bounding box center [845, 321] width 1399 height 19
click at [259, 328] on p "Current State (additional): Strategy conducted process mapping session with Wor…" at bounding box center [845, 321] width 1399 height 19
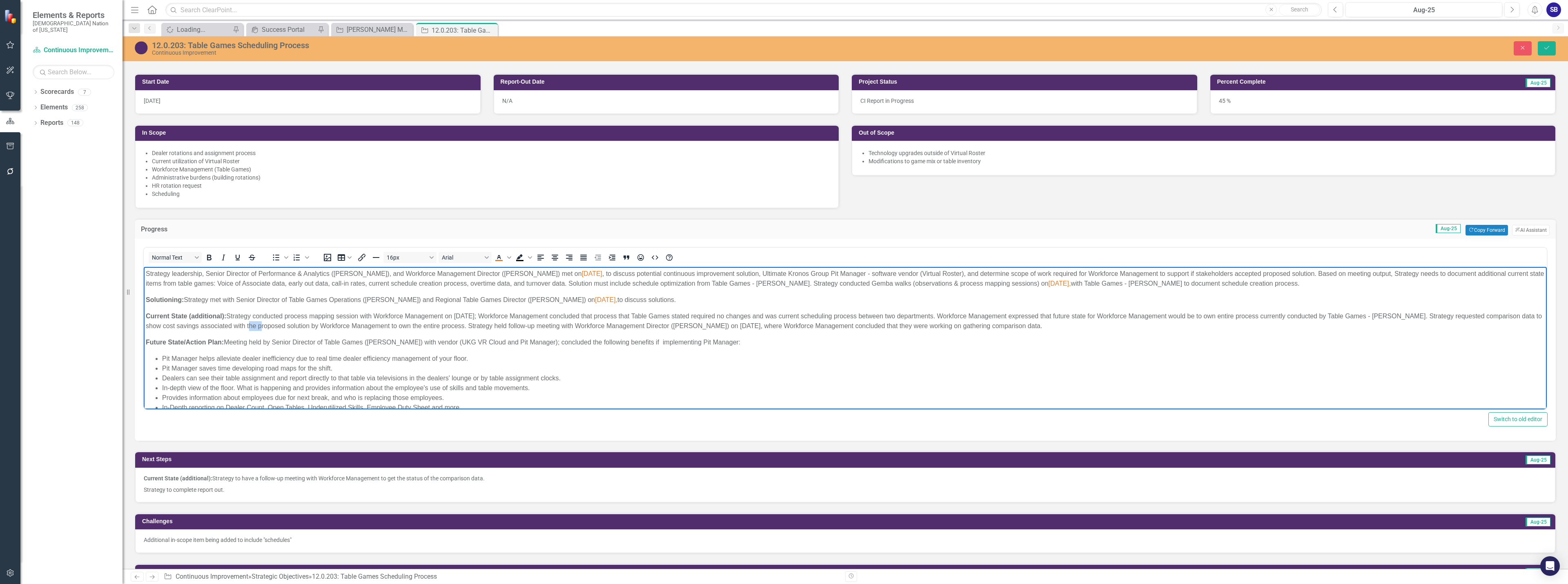
click at [259, 328] on p "Current State (additional): Strategy conducted process mapping session with Wor…" at bounding box center [845, 321] width 1399 height 19
click at [414, 327] on p "Current State (additional): Strategy conducted process mapping session with Wor…" at bounding box center [845, 321] width 1399 height 19
drag, startPoint x: 658, startPoint y: 324, endPoint x: 561, endPoint y: 324, distance: 97.0
click at [561, 324] on p "Current State (additional): Strategy conducted process mapping session with Wor…" at bounding box center [845, 321] width 1399 height 19
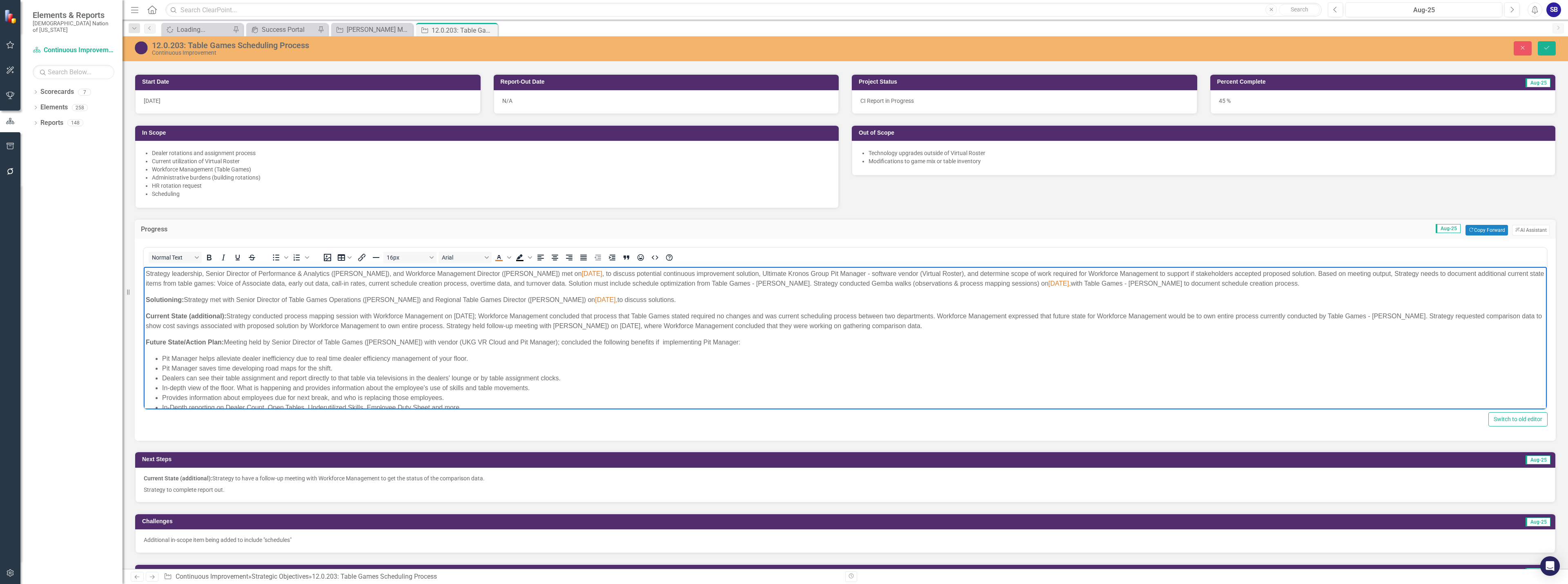
click at [614, 324] on p "Current State (additional): Strategy conducted process mapping session with Wor…" at bounding box center [845, 321] width 1399 height 19
drag, startPoint x: 369, startPoint y: 345, endPoint x: 275, endPoint y: 344, distance: 94.0
click at [275, 344] on p "Future State/Action Plan: Meeting held by Senior Director of Table Games (James…" at bounding box center [845, 342] width 1399 height 10
click at [324, 346] on p "Future State/Action Plan: Meeting held by James Gutierrez) with vendor (UKG VR …" at bounding box center [845, 342] width 1399 height 10
click at [531, 344] on p "Future State/Action Plan: Meeting held by James with vendor (UKG VR Cloud and P…" at bounding box center [845, 342] width 1399 height 10
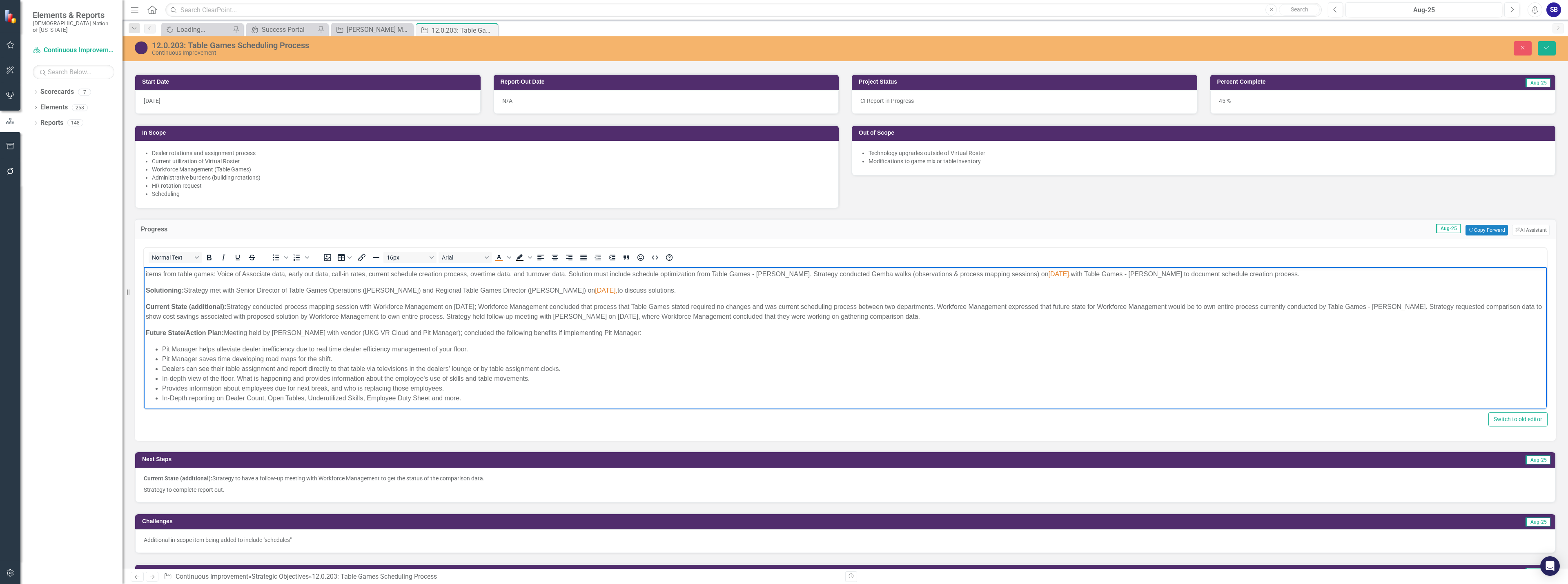
scroll to position [12, 0]
click at [471, 348] on li "Pit Manager helps alleviate dealer inefficiency due to real time dealer efficie…" at bounding box center [853, 347] width 1382 height 10
click at [310, 355] on li "Pit Manager saves time developing road maps for the shift." at bounding box center [853, 356] width 1382 height 10
click at [329, 358] on li "Pit Manager saves time developing road maps for shift." at bounding box center [853, 356] width 1382 height 10
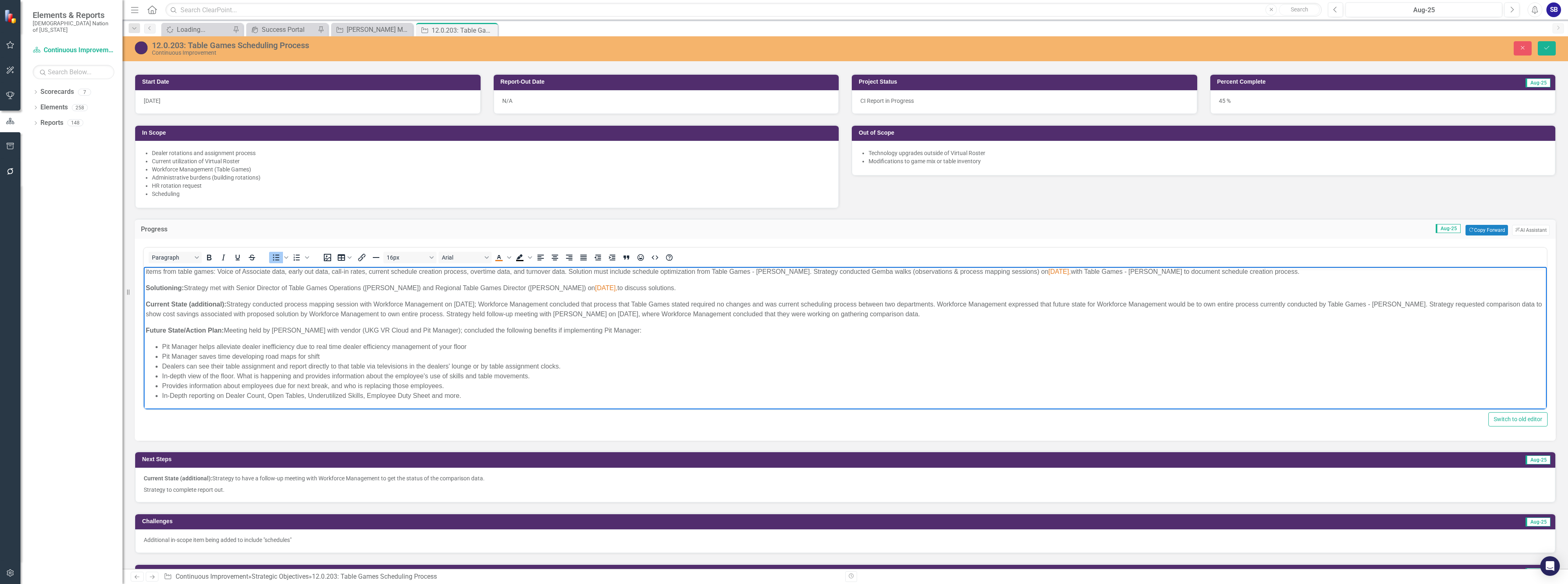
click at [420, 367] on li "Dealers can see their table assignment and report directly to that table via te…" at bounding box center [853, 366] width 1382 height 10
click at [553, 367] on li "Dealers can see their table assignment and report directly to that table via te…" at bounding box center [853, 366] width 1382 height 10
click at [216, 375] on li "In-depth view of the floor. What is happening and provides information about th…" at bounding box center [853, 376] width 1382 height 10
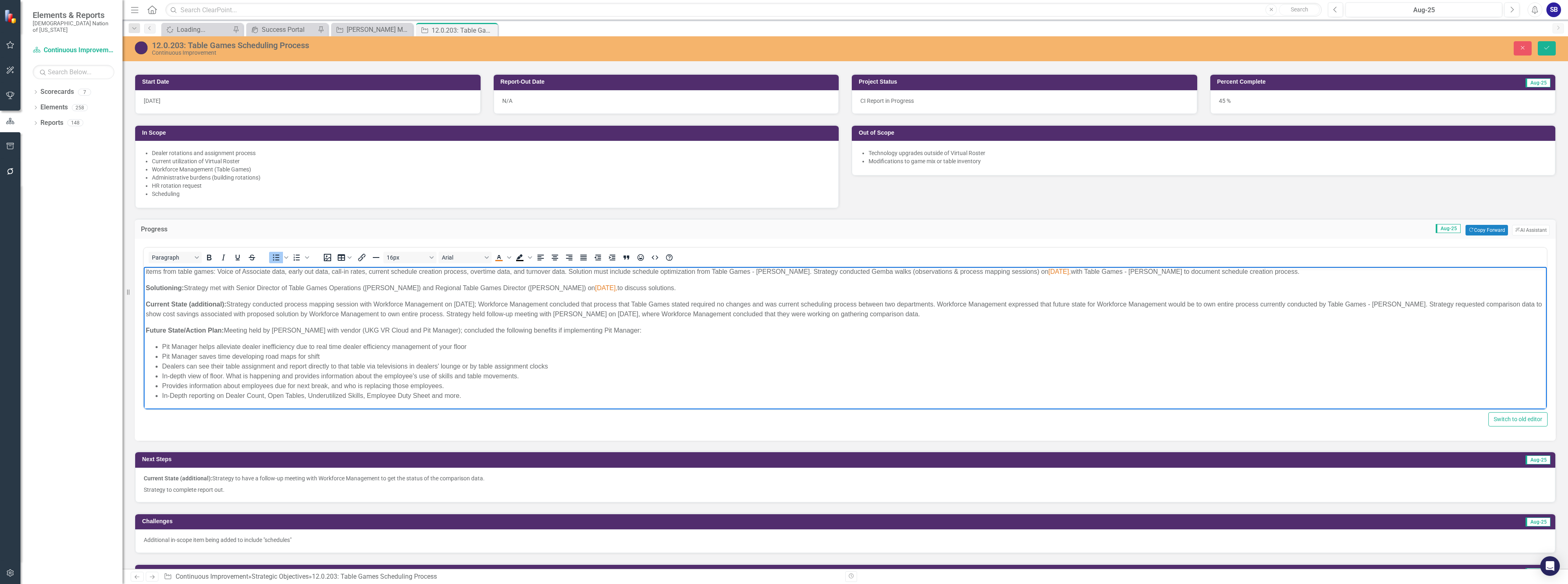
click at [231, 375] on li "In-depth view of floor. What is happening and provides information about the em…" at bounding box center [853, 376] width 1382 height 10
click at [378, 375] on li "In-depth view of floor; what is happening and provides information about the em…" at bounding box center [853, 376] width 1382 height 10
click at [513, 377] on li "In-depth view of floor; what is happening and provides information about employ…" at bounding box center [853, 376] width 1382 height 10
click at [329, 389] on li "Provides information about employees due for next break, and who is replacing t…" at bounding box center [853, 386] width 1382 height 10
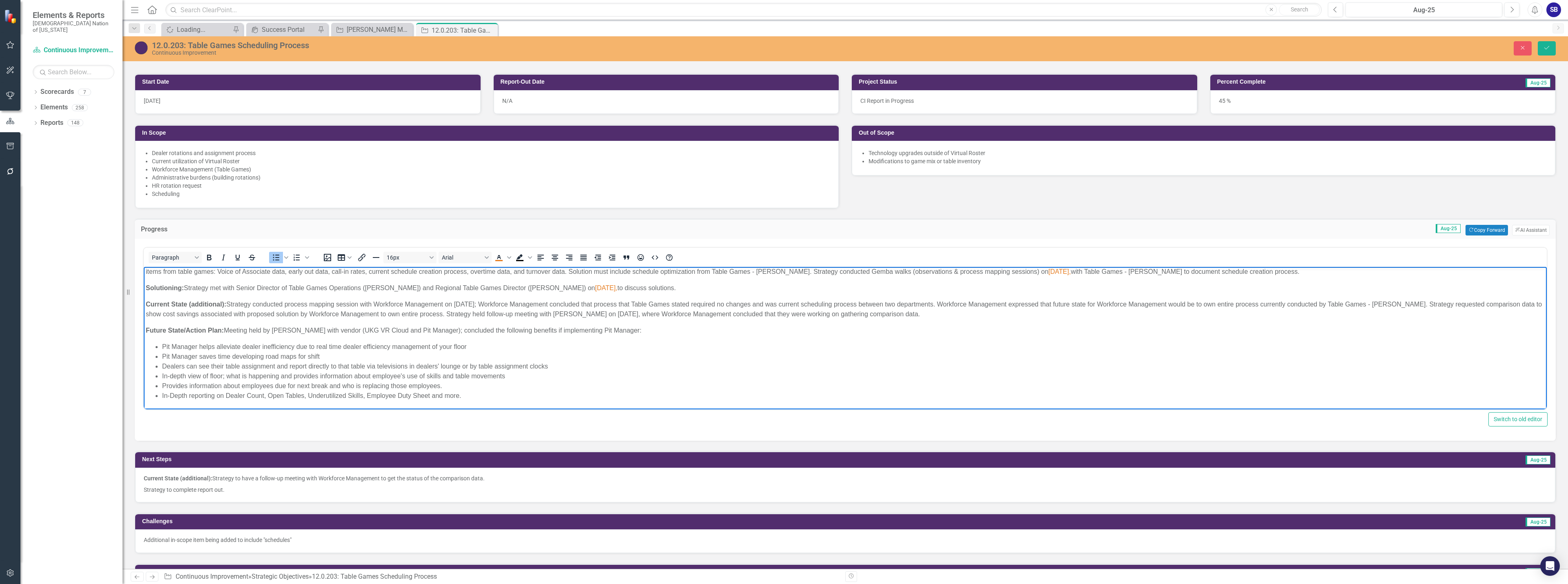
click at [446, 384] on li "Provides information about employees due for next break and who is replacing th…" at bounding box center [853, 386] width 1382 height 10
click at [174, 397] on li "In-Depth reporting on Dealer Count, Open Tables, Underutilized Skills, Employee…" at bounding box center [853, 396] width 1382 height 10
click at [466, 397] on li "In-depth reporting on Dealer Count, Open Tables, Underutilized Skills, Employee…" at bounding box center [853, 396] width 1382 height 10
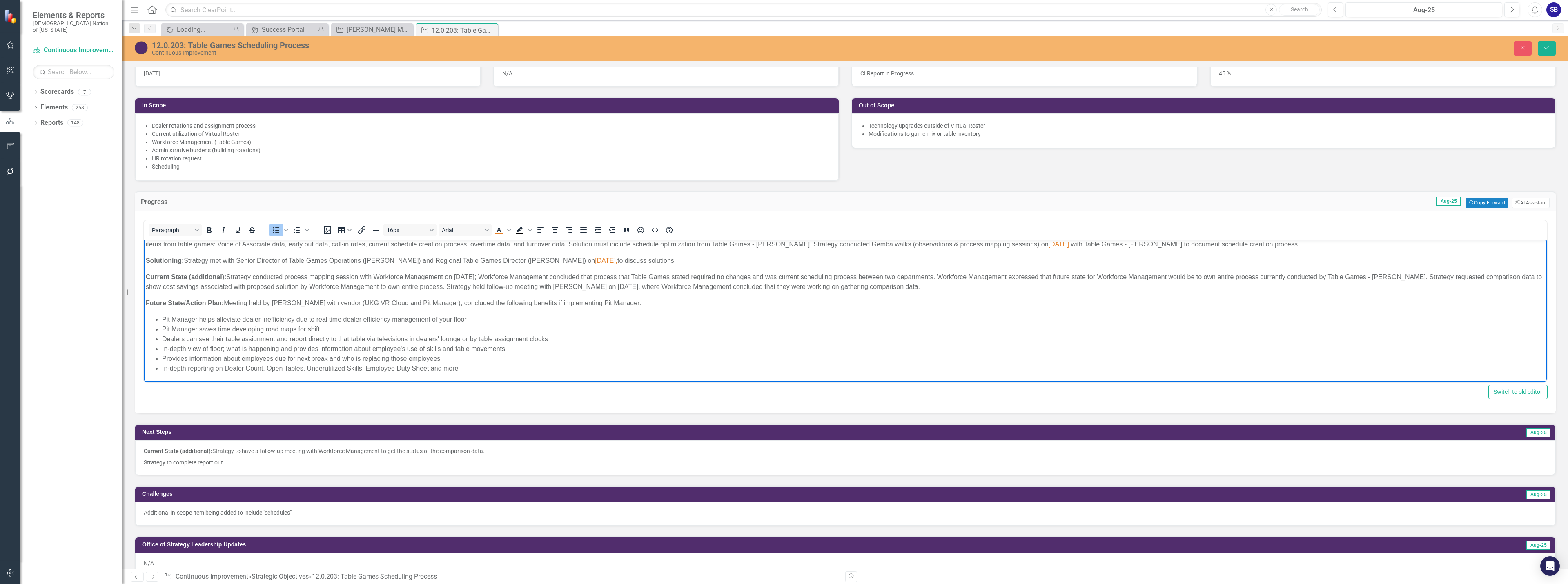
scroll to position [367, 0]
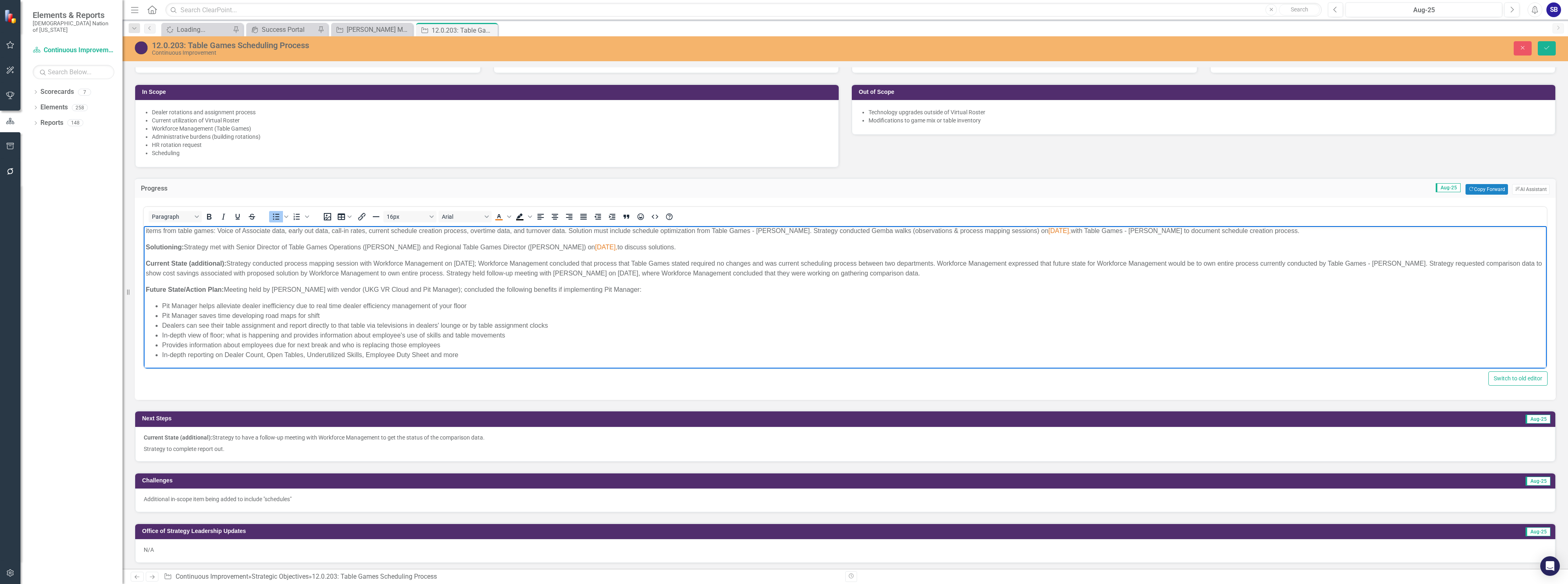
click at [257, 447] on p "Strategy to complete report out." at bounding box center [845, 448] width 1403 height 10
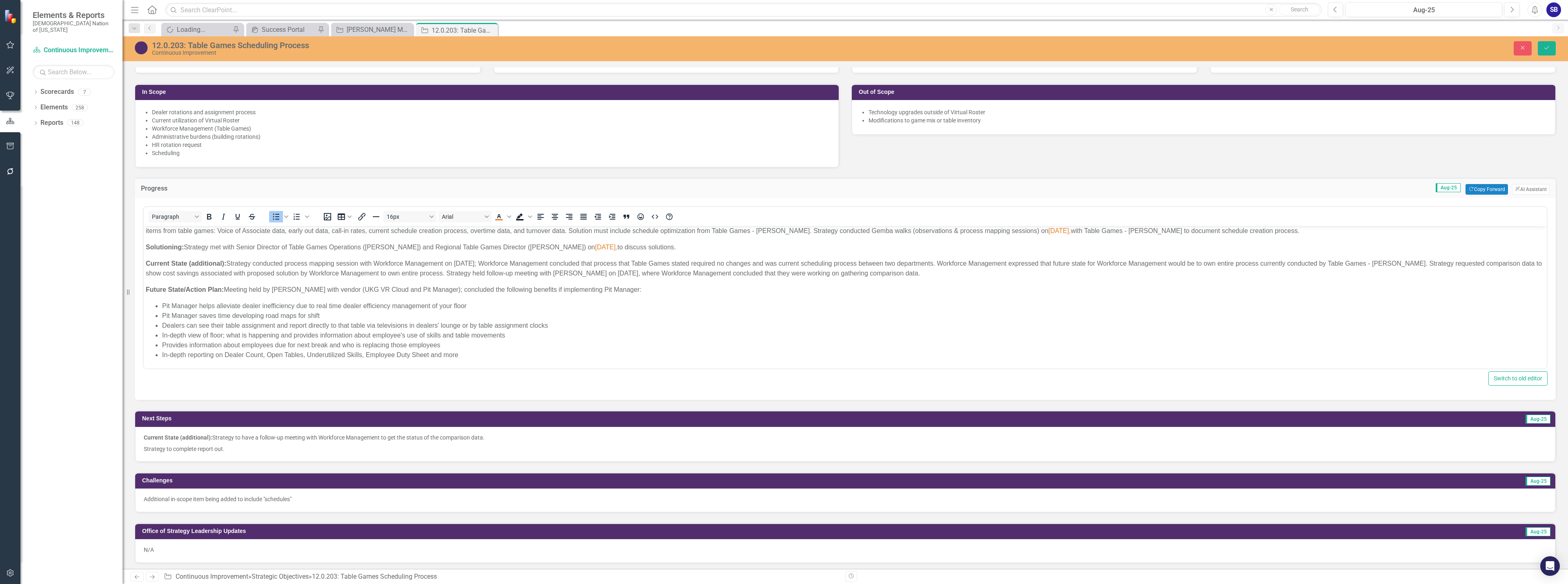
click at [257, 447] on p "Strategy to complete report out." at bounding box center [845, 448] width 1403 height 10
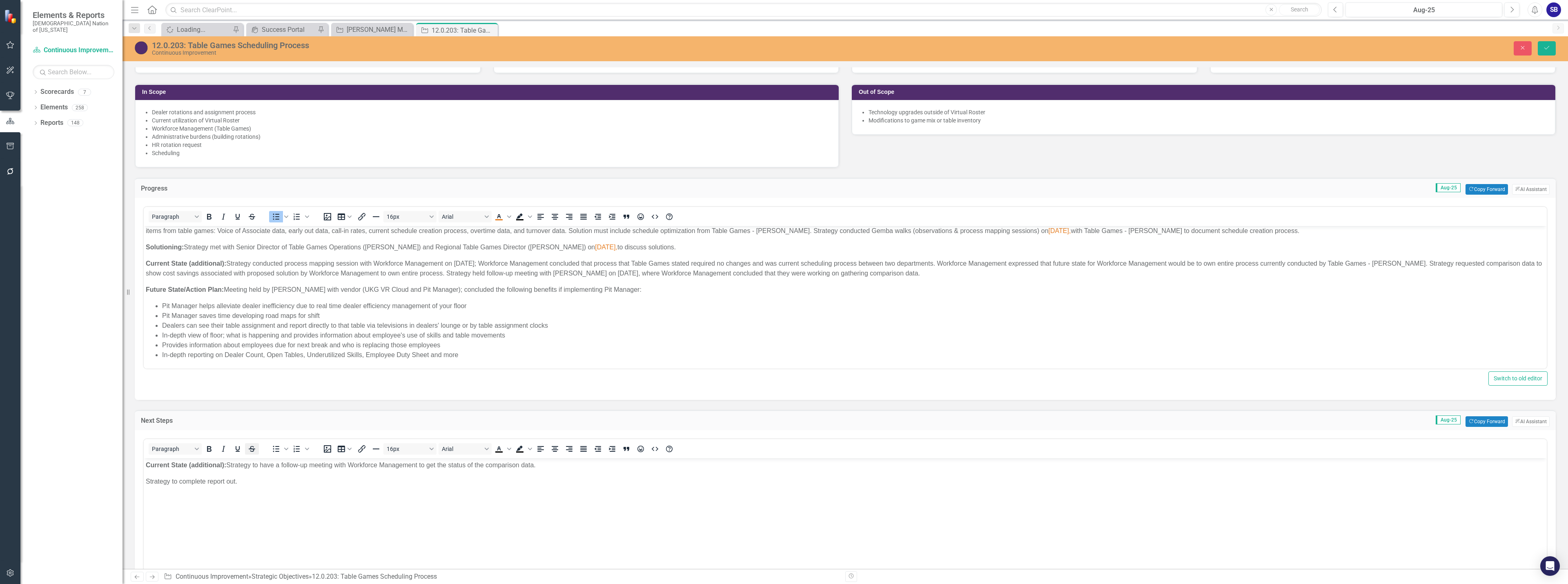
scroll to position [0, 0]
click at [256, 465] on p "Current State (additional): Strategy to have a follow-up meeting with Workforce…" at bounding box center [845, 465] width 1399 height 10
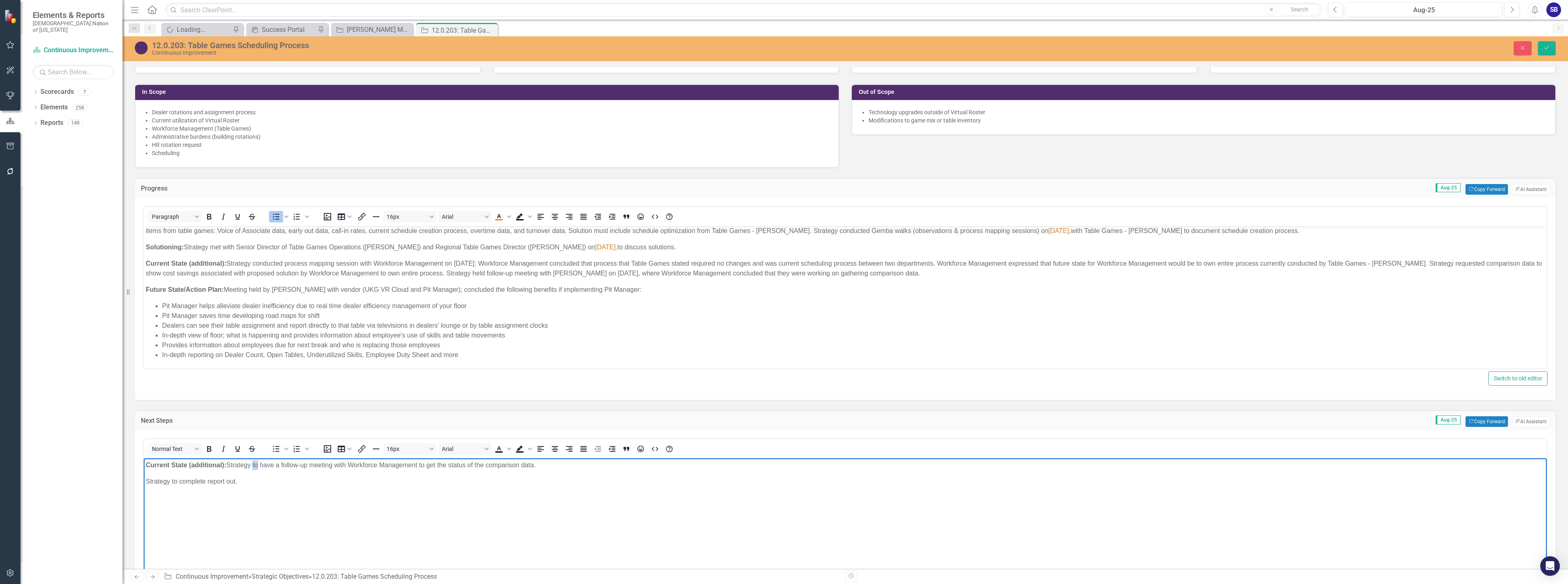
click at [256, 464] on p "Current State (additional): Strategy to have a follow-up meeting with Workforce…" at bounding box center [845, 465] width 1399 height 10
click at [285, 464] on p "Current State (additional): Strategy will have a follow-up meeting with Workfor…" at bounding box center [845, 465] width 1399 height 10
click at [441, 465] on p "Current State (additional): Strategy will have follow-up meeting with Workforce…" at bounding box center [845, 465] width 1399 height 10
click at [469, 465] on p "Current State (additional): Strategy will have follow-up meeting with Workforce…" at bounding box center [845, 465] width 1399 height 10
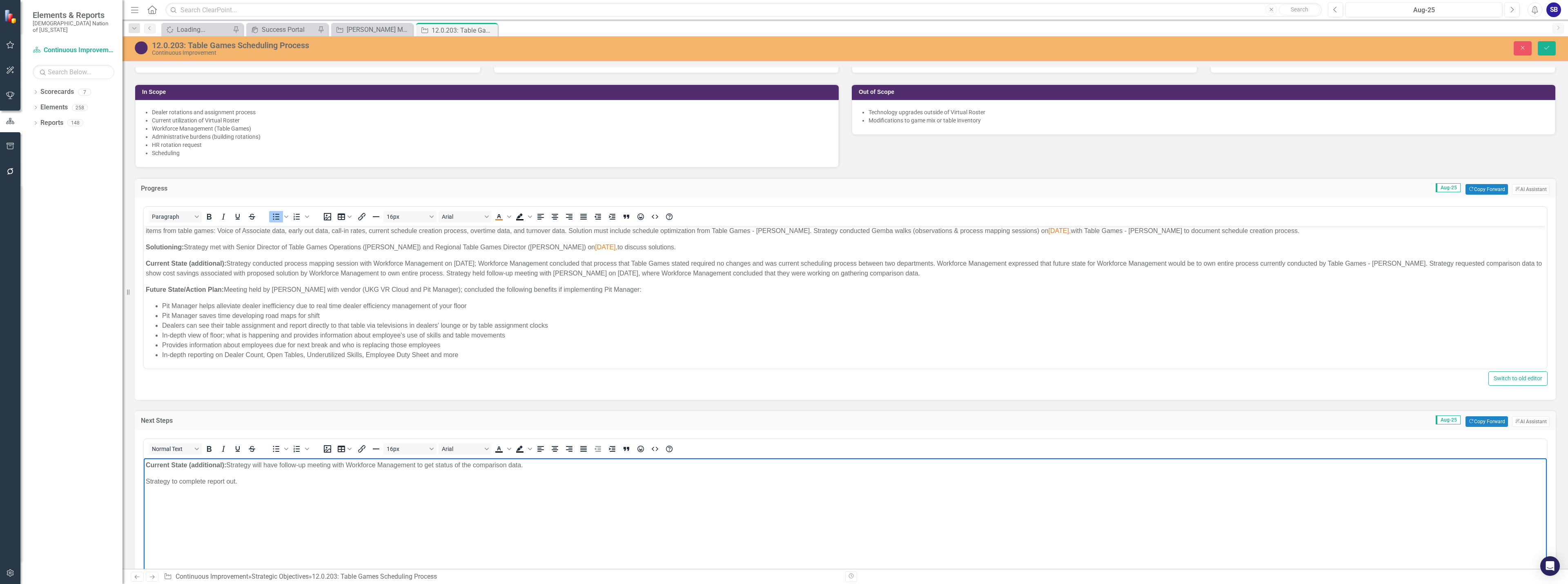
click at [469, 465] on p "Current State (additional): Strategy will have follow-up meeting with Workforce…" at bounding box center [845, 465] width 1399 height 10
click at [545, 464] on p "Current State (additional): Strategy will have follow-up meeting with Workforce…" at bounding box center [845, 465] width 1399 height 10
click at [544, 465] on p "Current State (additional): Strategy will have follow-up meeting with Workforce…" at bounding box center [845, 465] width 1399 height 10
click at [1542, 43] on button "Save" at bounding box center [1547, 48] width 18 height 14
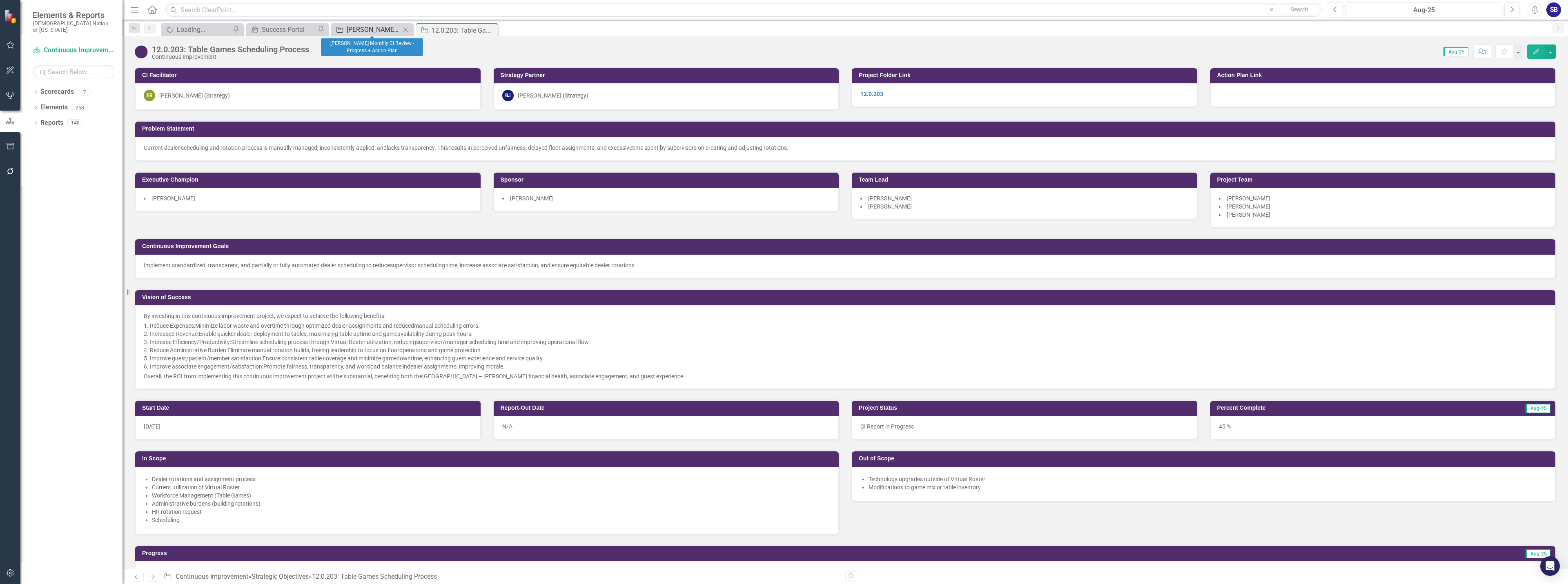
click at [375, 27] on div "[PERSON_NAME] Monthly CI Review - Progress + Action Plan" at bounding box center [374, 29] width 54 height 10
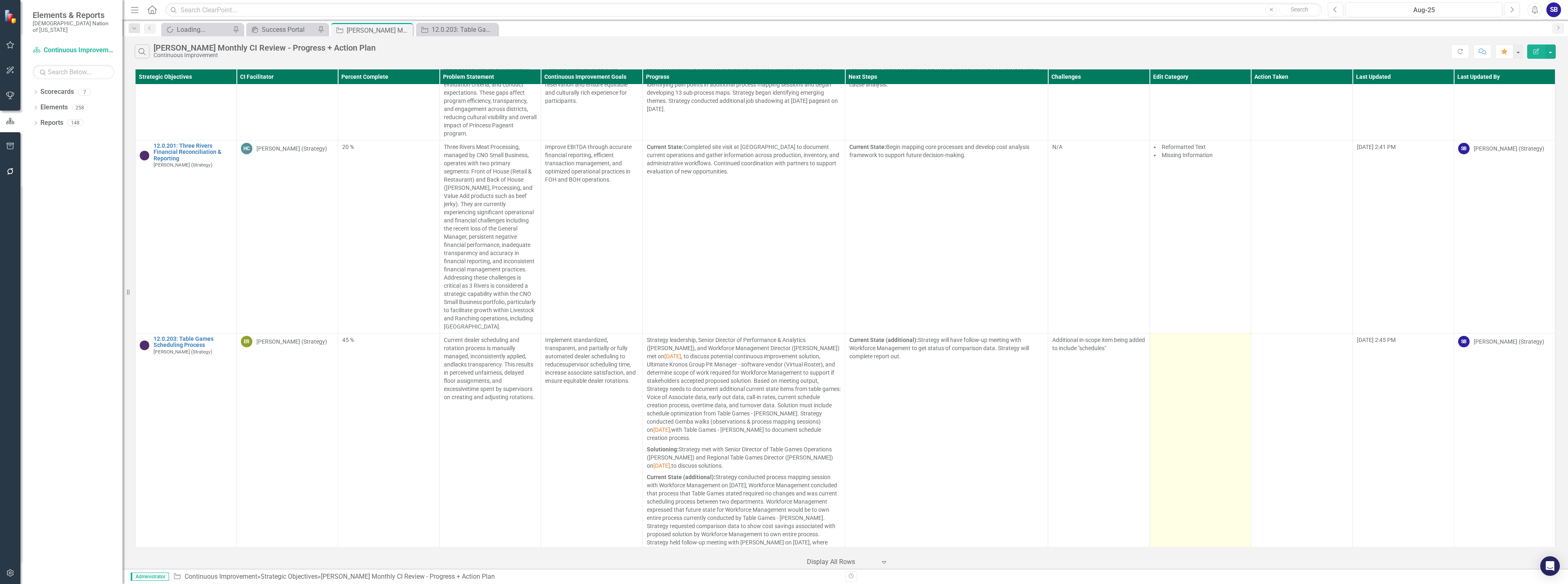
scroll to position [5938, 0]
click at [1186, 385] on td at bounding box center [1200, 503] width 101 height 353
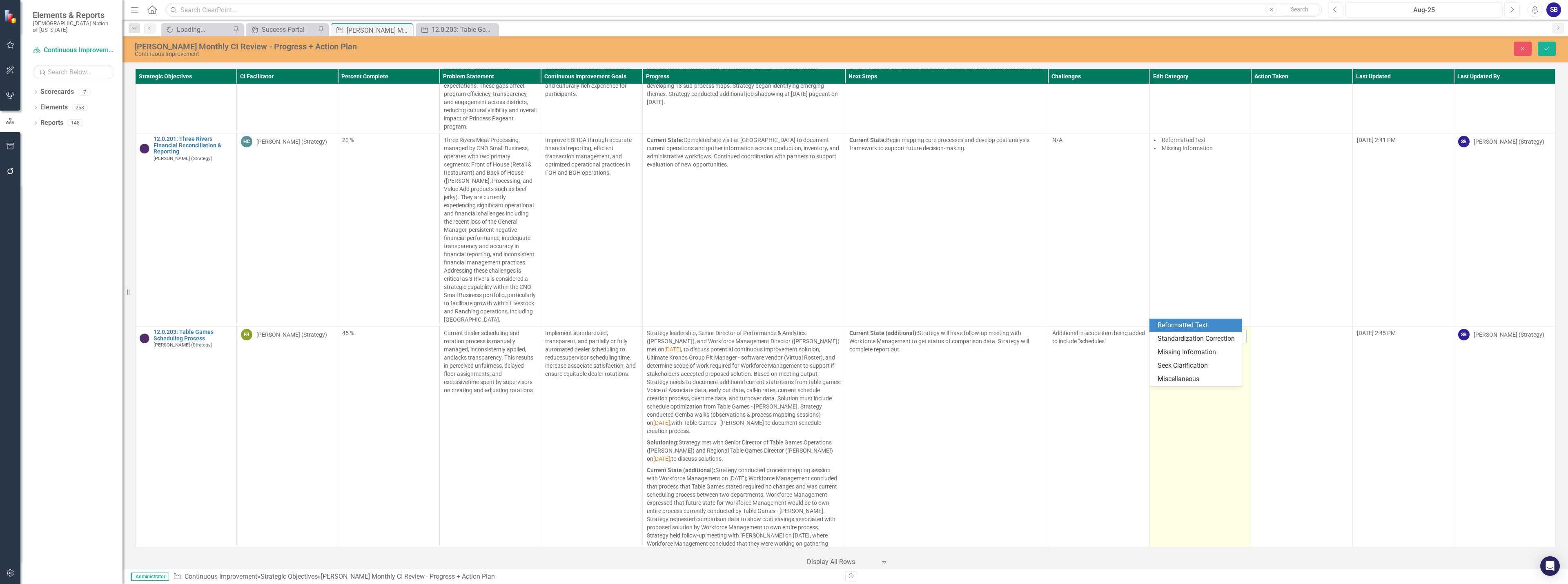
click at [1162, 330] on div at bounding box center [1194, 336] width 76 height 11
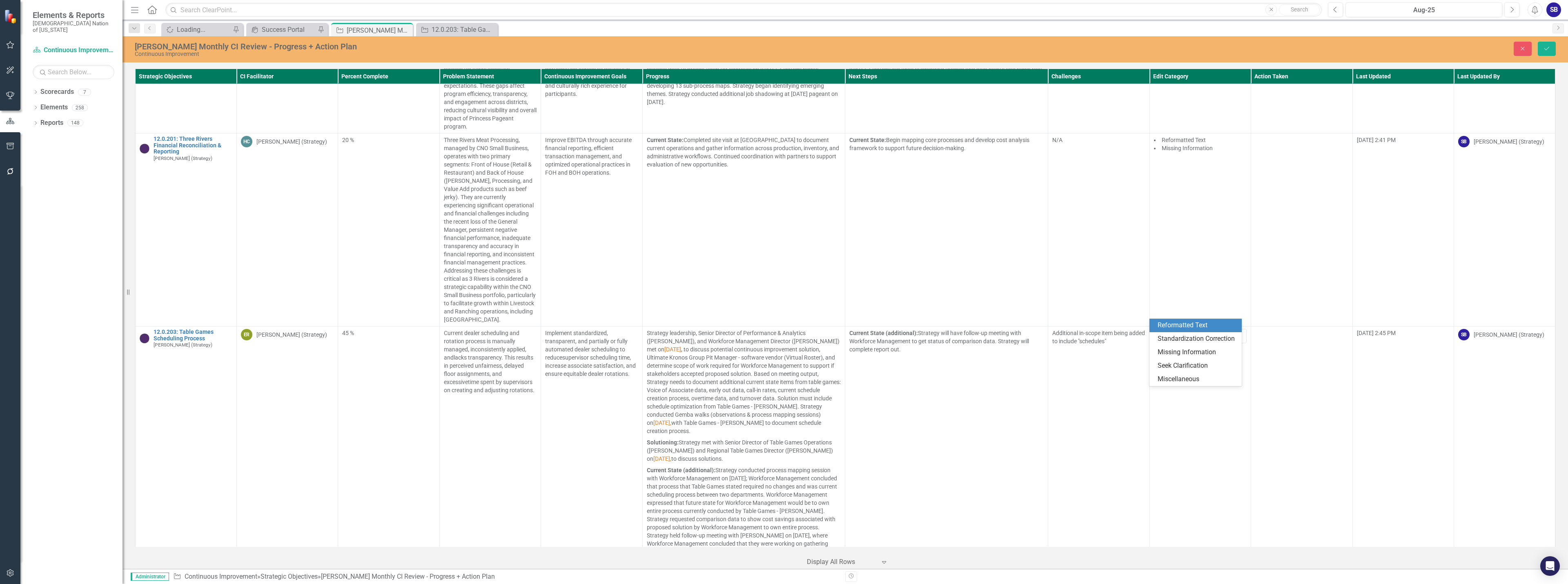
click at [1172, 328] on div "Reformatted Text" at bounding box center [1197, 325] width 79 height 9
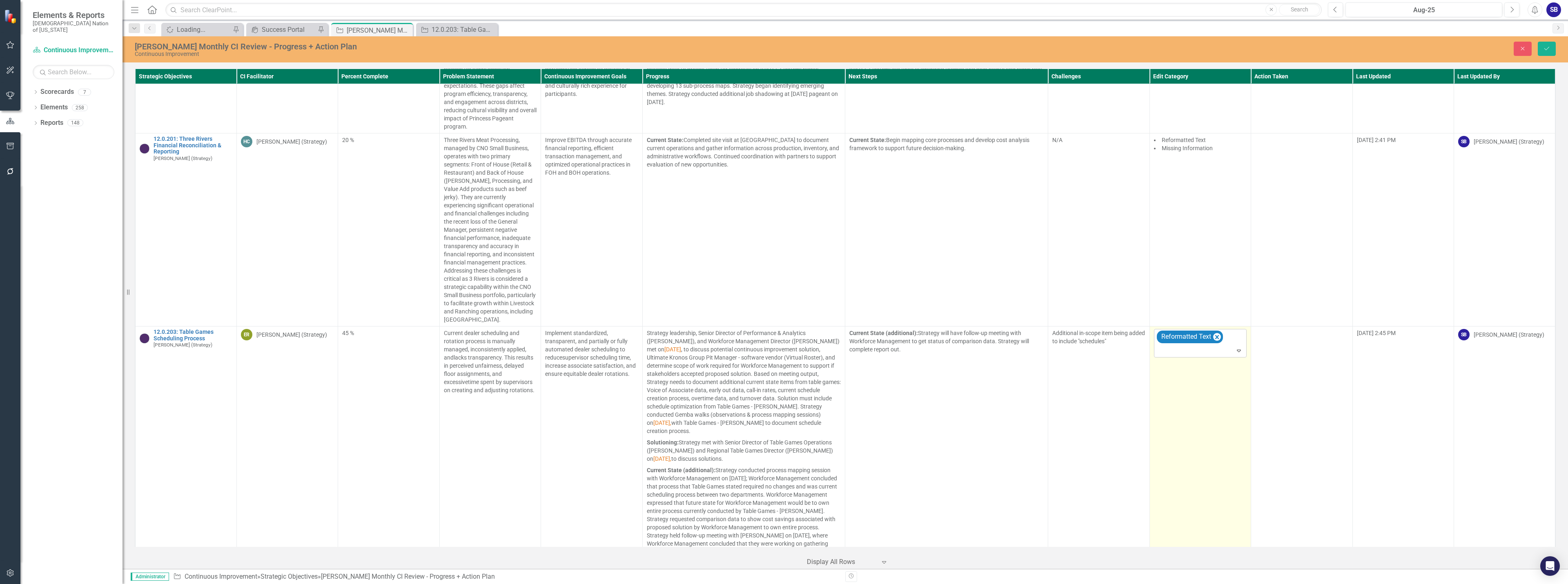
drag, startPoint x: 1177, startPoint y: 327, endPoint x: 1178, endPoint y: 332, distance: 5.1
click at [1177, 346] on div at bounding box center [1201, 351] width 89 height 11
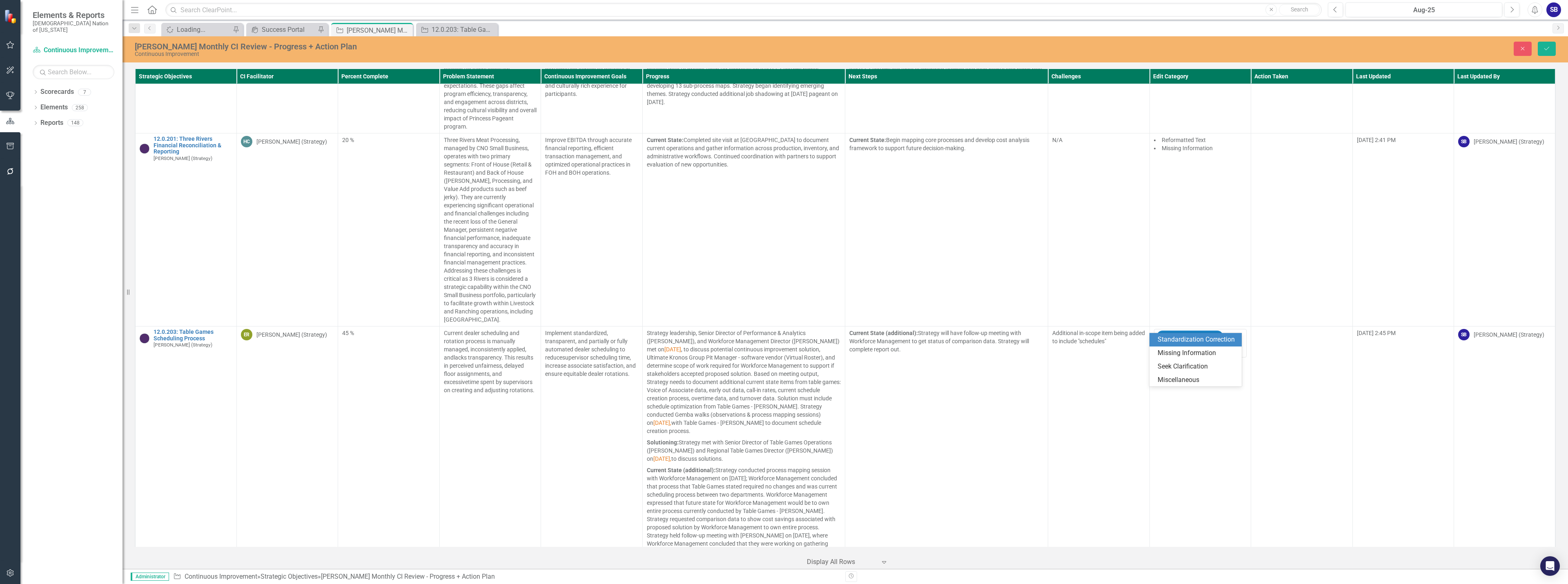
click at [1178, 339] on div "Standardization Correction" at bounding box center [1197, 339] width 79 height 9
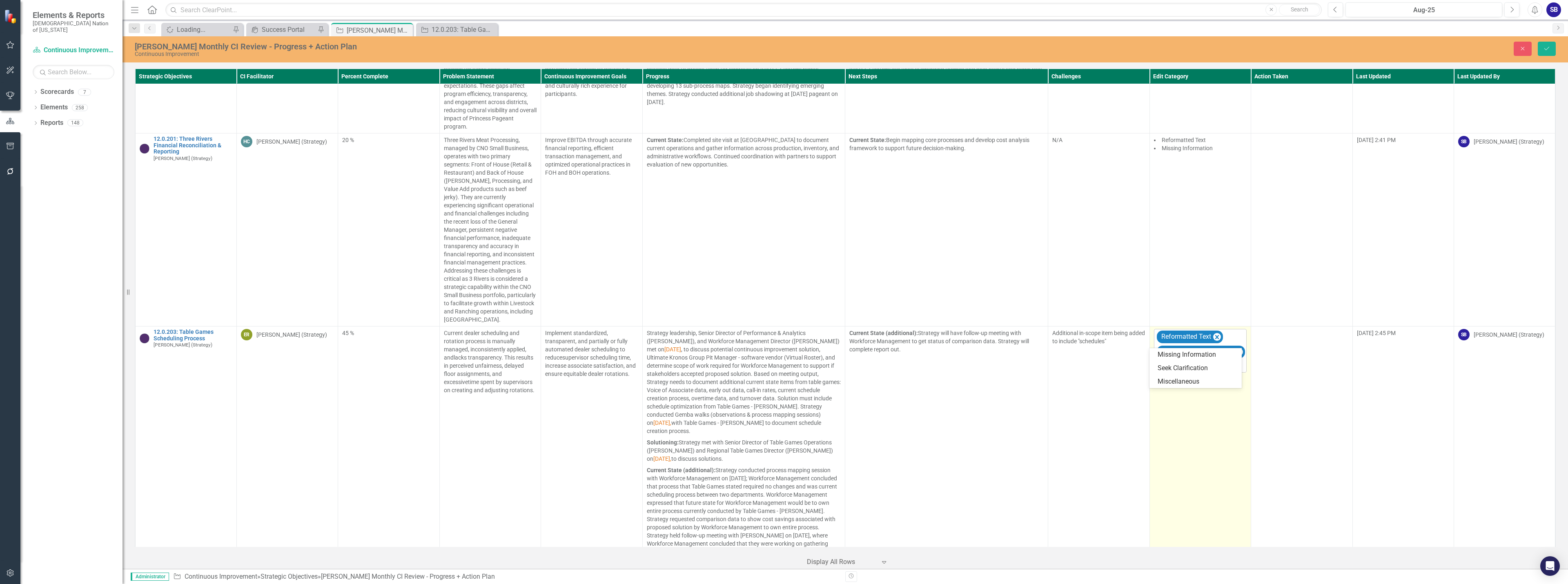
click at [1182, 360] on div at bounding box center [1201, 366] width 89 height 11
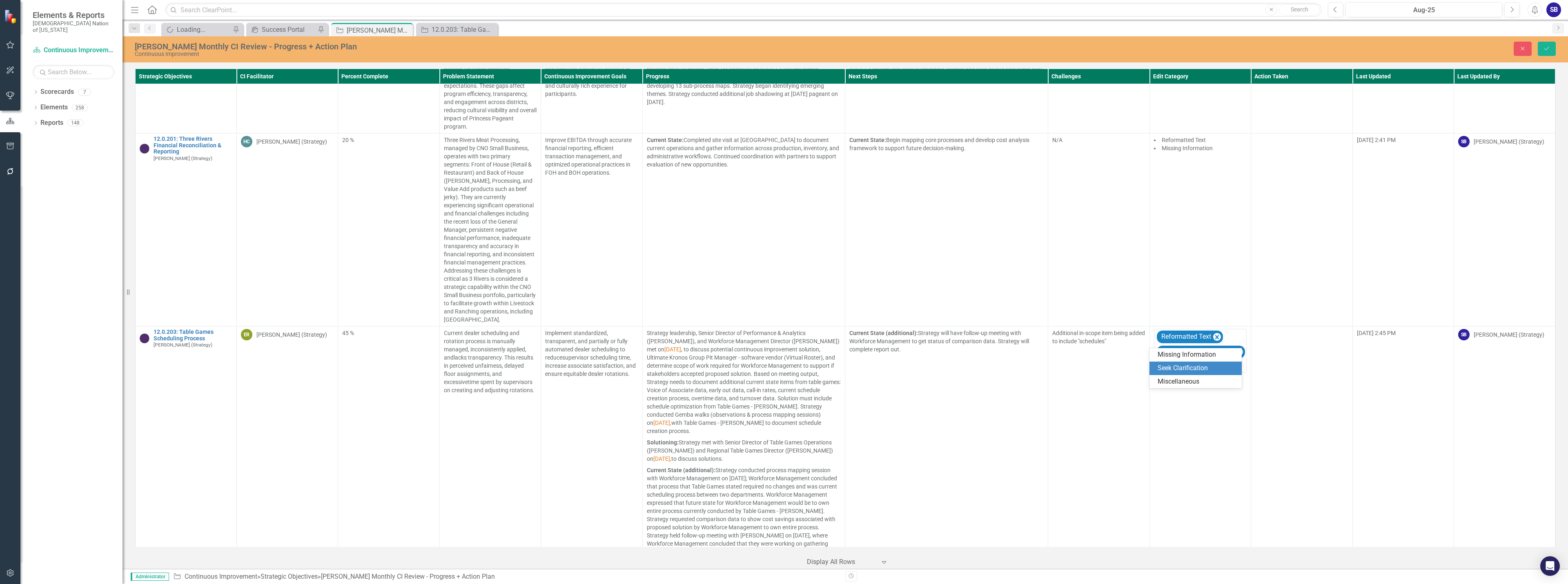
click at [1181, 365] on div "Seek Clarification" at bounding box center [1197, 368] width 79 height 9
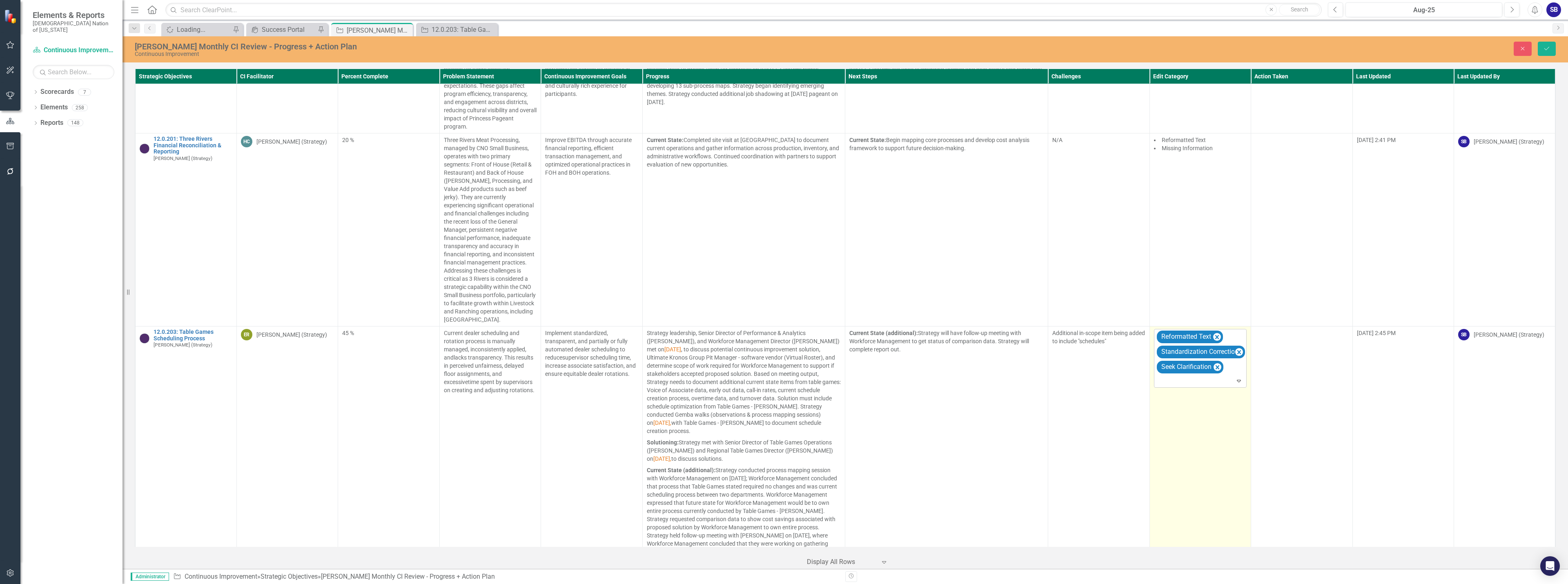
click at [1186, 375] on div at bounding box center [1201, 381] width 89 height 11
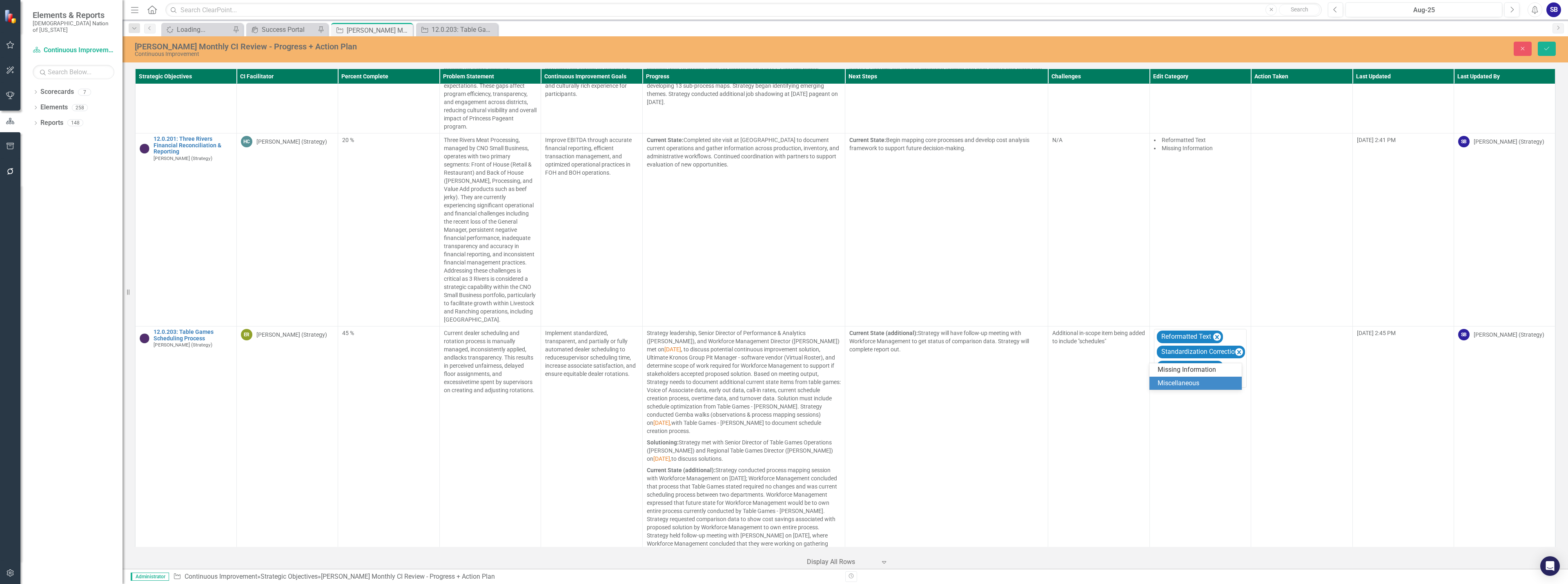
click at [1180, 385] on div "Miscellaneous" at bounding box center [1197, 383] width 79 height 9
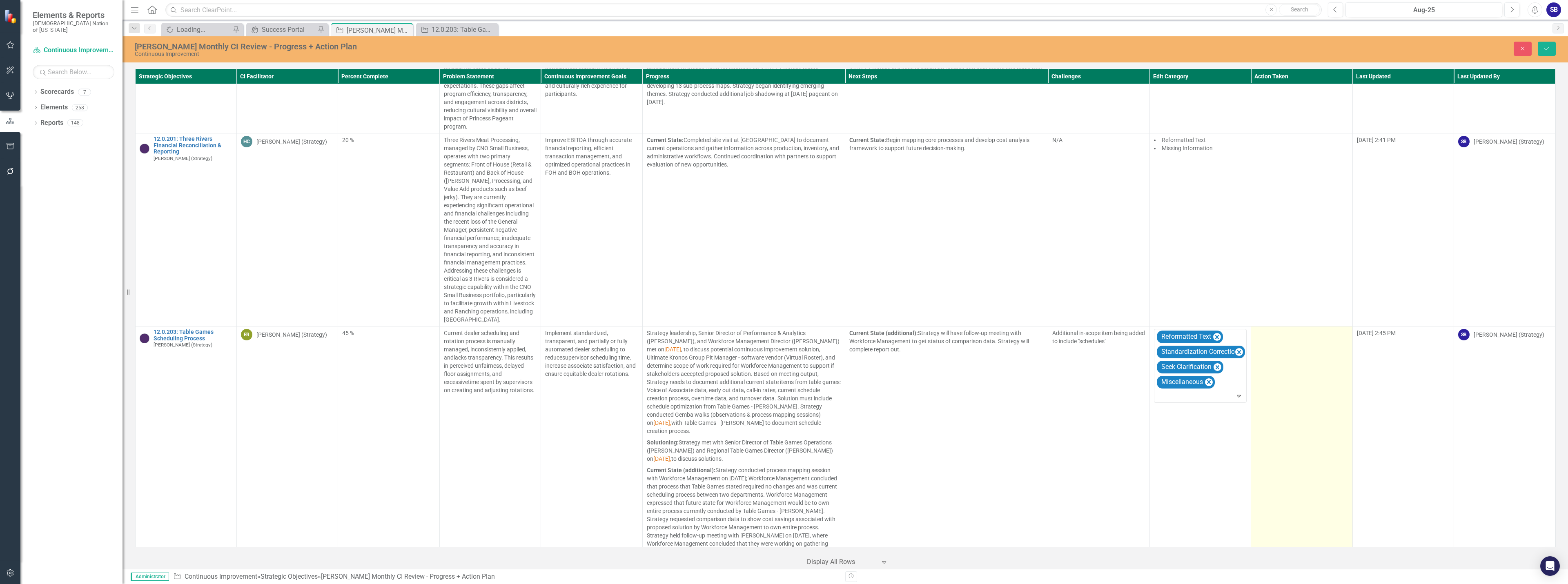
click at [1273, 345] on td at bounding box center [1301, 503] width 101 height 353
click at [1276, 330] on div at bounding box center [1295, 336] width 76 height 11
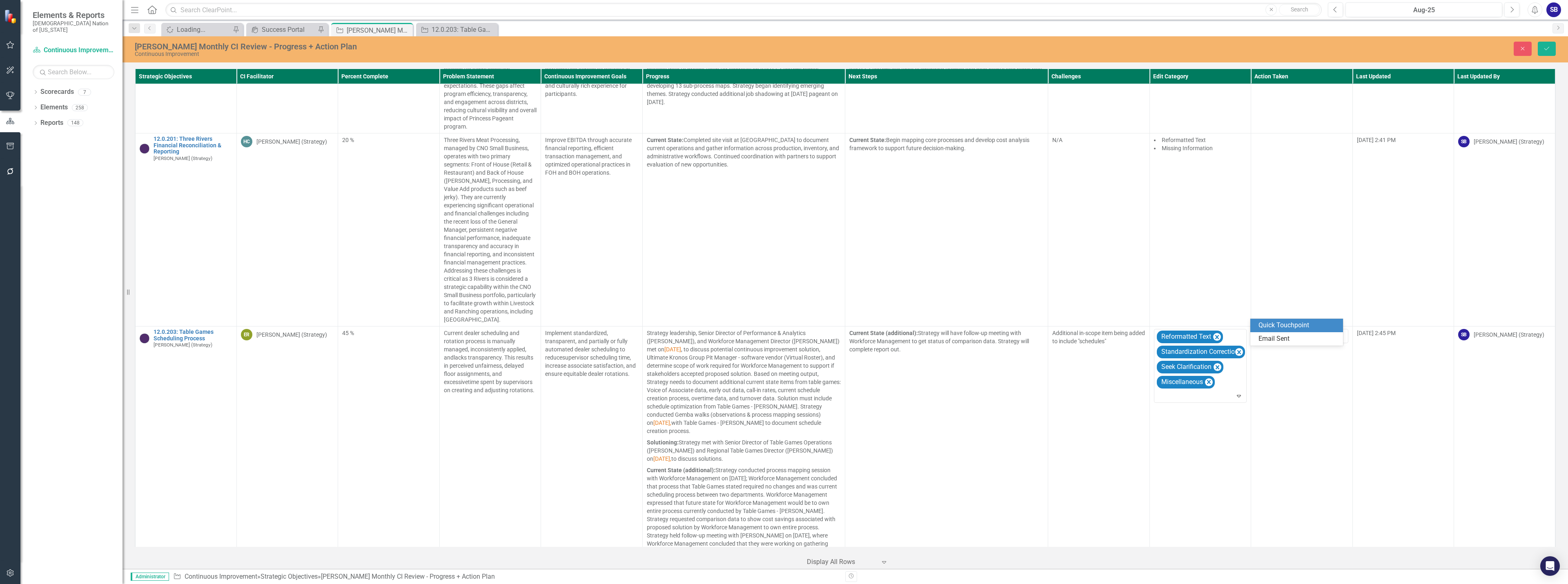
click at [1275, 327] on div "Quick Touchpoint" at bounding box center [1298, 325] width 79 height 9
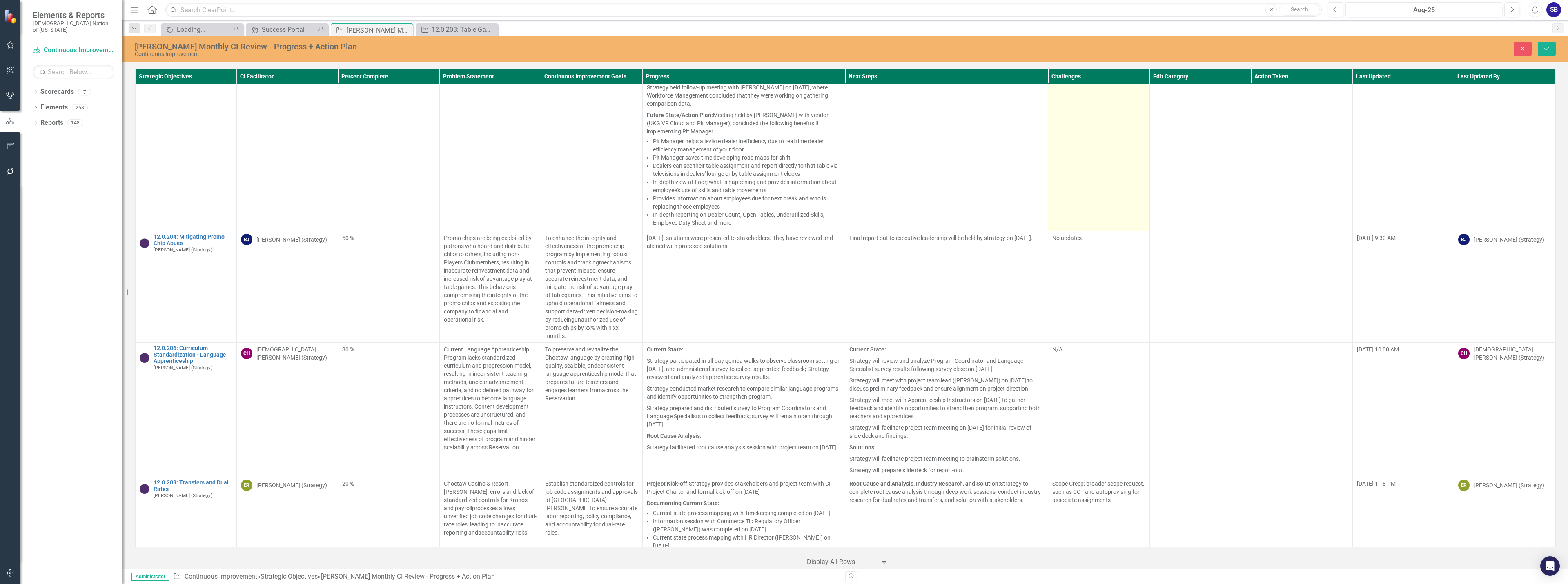
scroll to position [6387, 0]
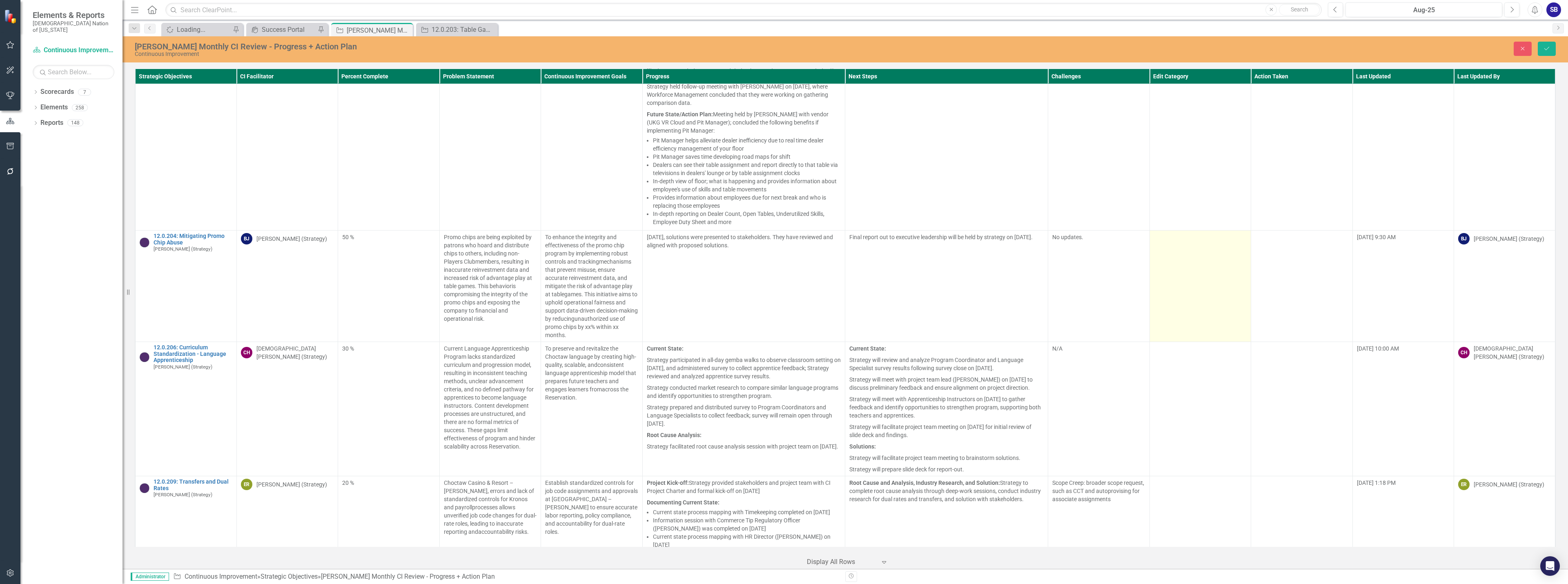
click at [1185, 261] on td at bounding box center [1200, 286] width 101 height 111
click at [1163, 235] on div at bounding box center [1194, 240] width 76 height 11
click at [1164, 239] on div "Standardization Correction" at bounding box center [1197, 243] width 79 height 9
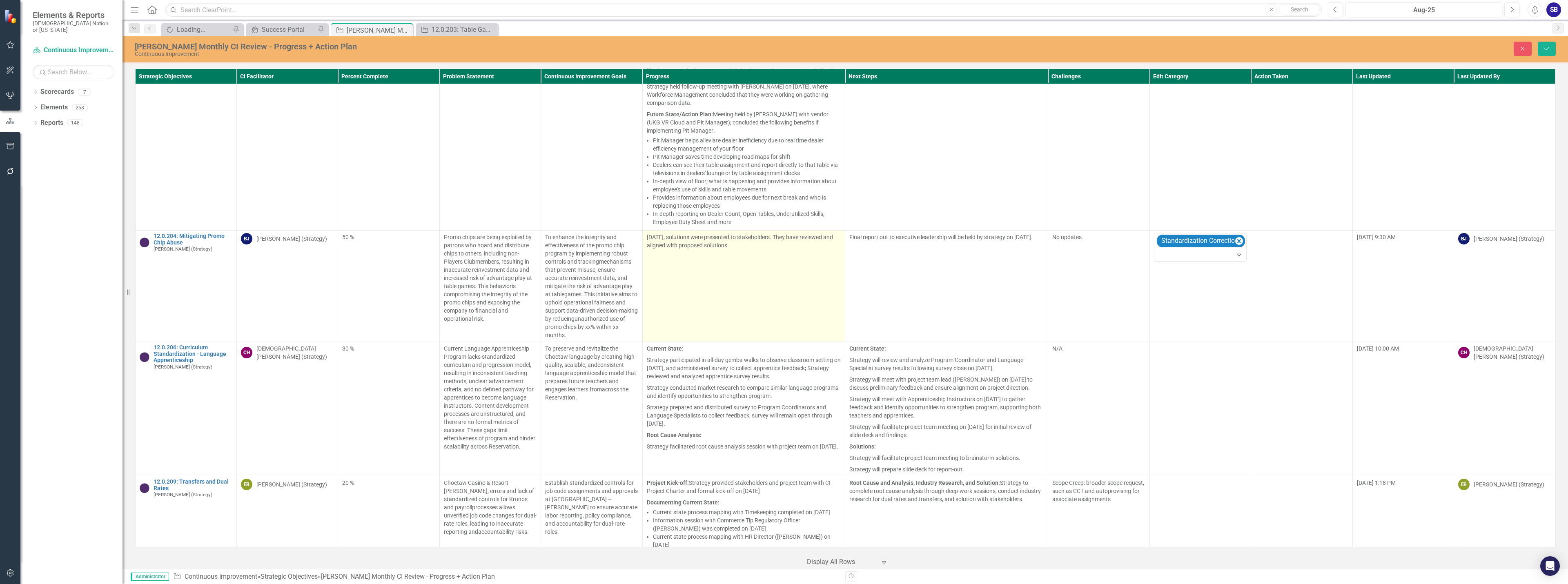
click at [762, 231] on td "August 7th, solutions were presented to stakeholders. They have reviewed and al…" at bounding box center [743, 286] width 203 height 111
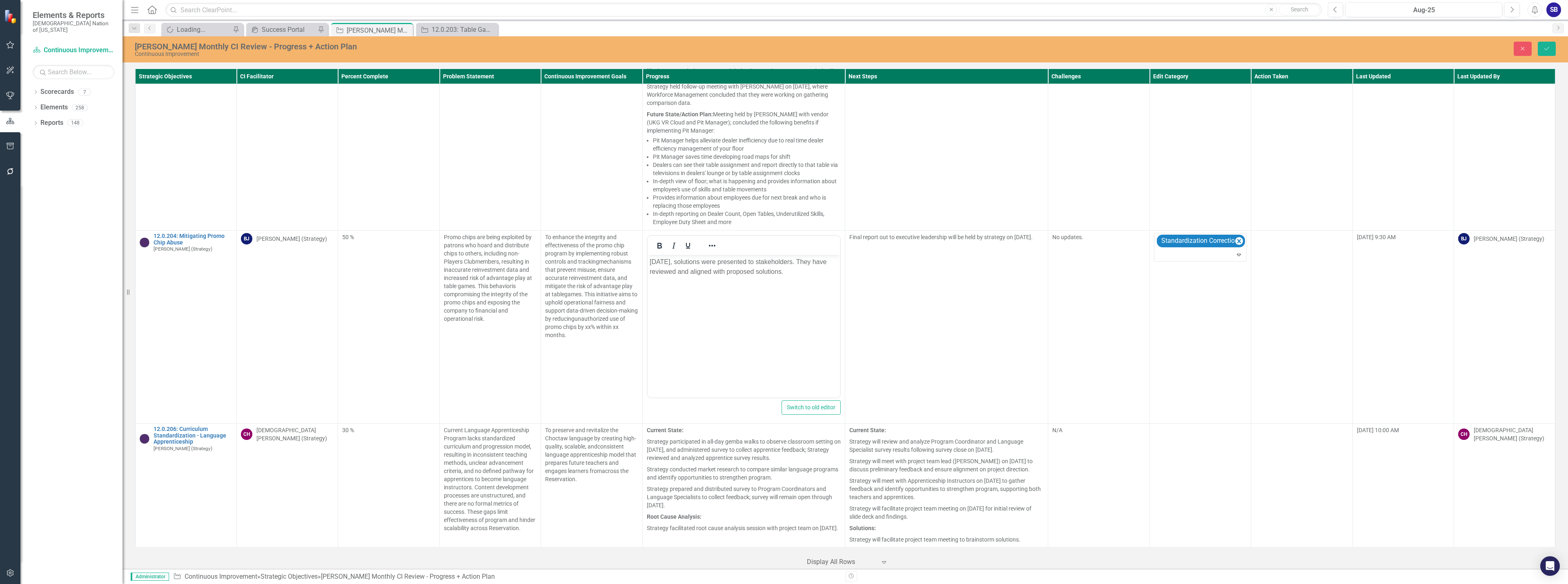
scroll to position [0, 0]
click at [680, 262] on p "August 7th, solutions were presented to stakeholders. They have reviewed and al…" at bounding box center [744, 267] width 189 height 19
drag, startPoint x: 694, startPoint y: 263, endPoint x: 1292, endPoint y: 495, distance: 641.4
click at [647, 263] on body "August 7, 2025 solutions were presented to stakeholders. They have reviewed and…" at bounding box center [743, 316] width 193 height 122
drag, startPoint x: 693, startPoint y: 263, endPoint x: 643, endPoint y: 263, distance: 50.0
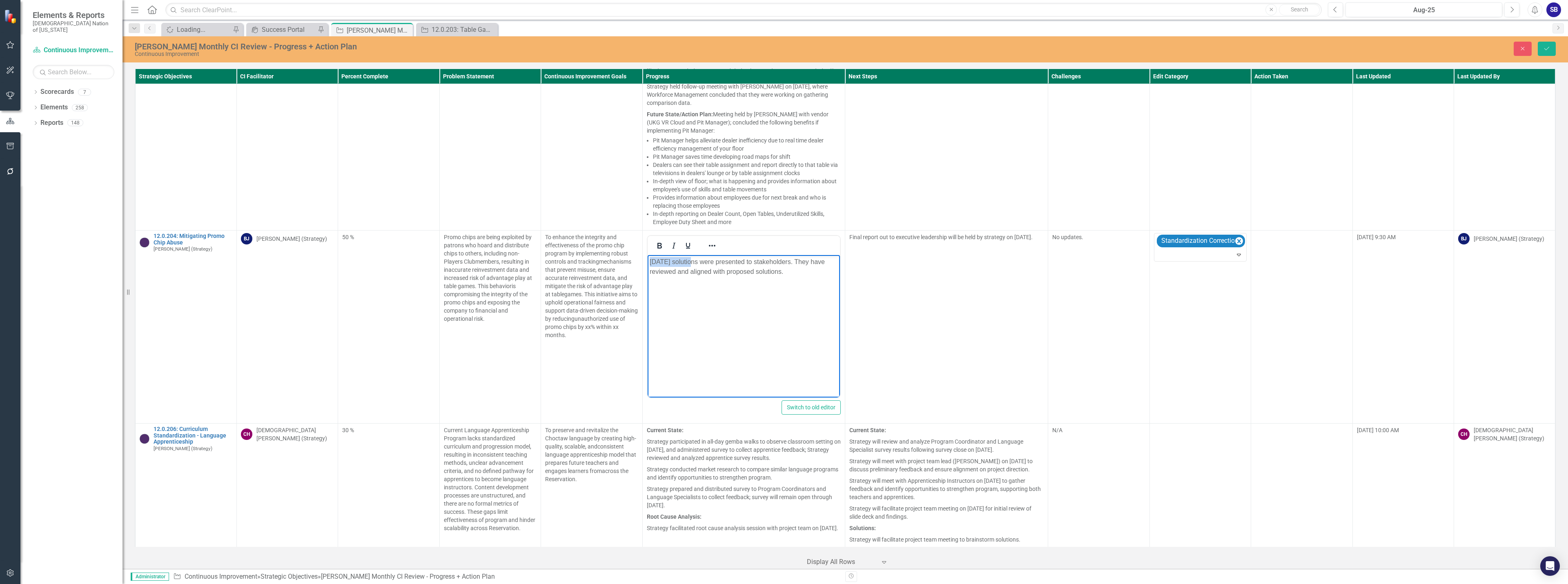
click at [647, 263] on html "August 7, 2025 solutions were presented to stakeholders. They have reviewed and…" at bounding box center [743, 316] width 193 height 122
copy p "August 7, 2025"
click at [768, 261] on p "Solutions were presented to stakeholders. They have reviewed and aligned with p…" at bounding box center [744, 267] width 189 height 19
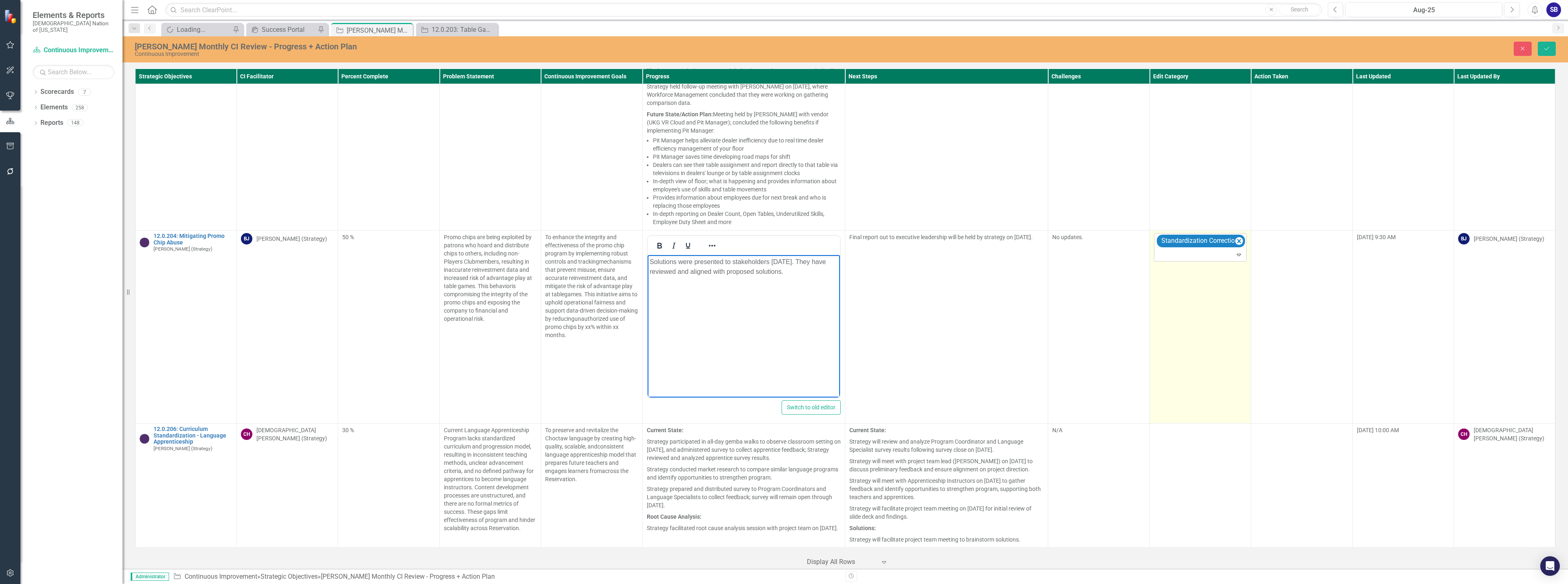
click at [1191, 249] on div at bounding box center [1201, 255] width 89 height 11
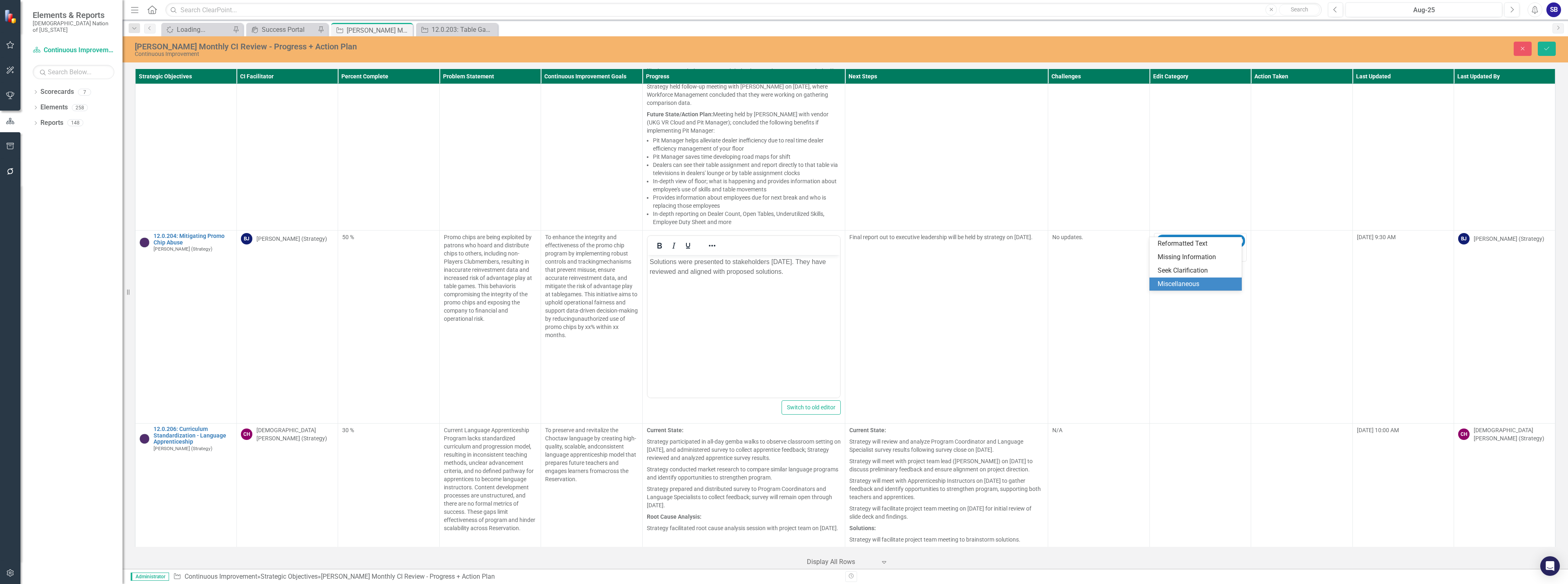
click at [1183, 283] on div "Miscellaneous" at bounding box center [1197, 284] width 79 height 9
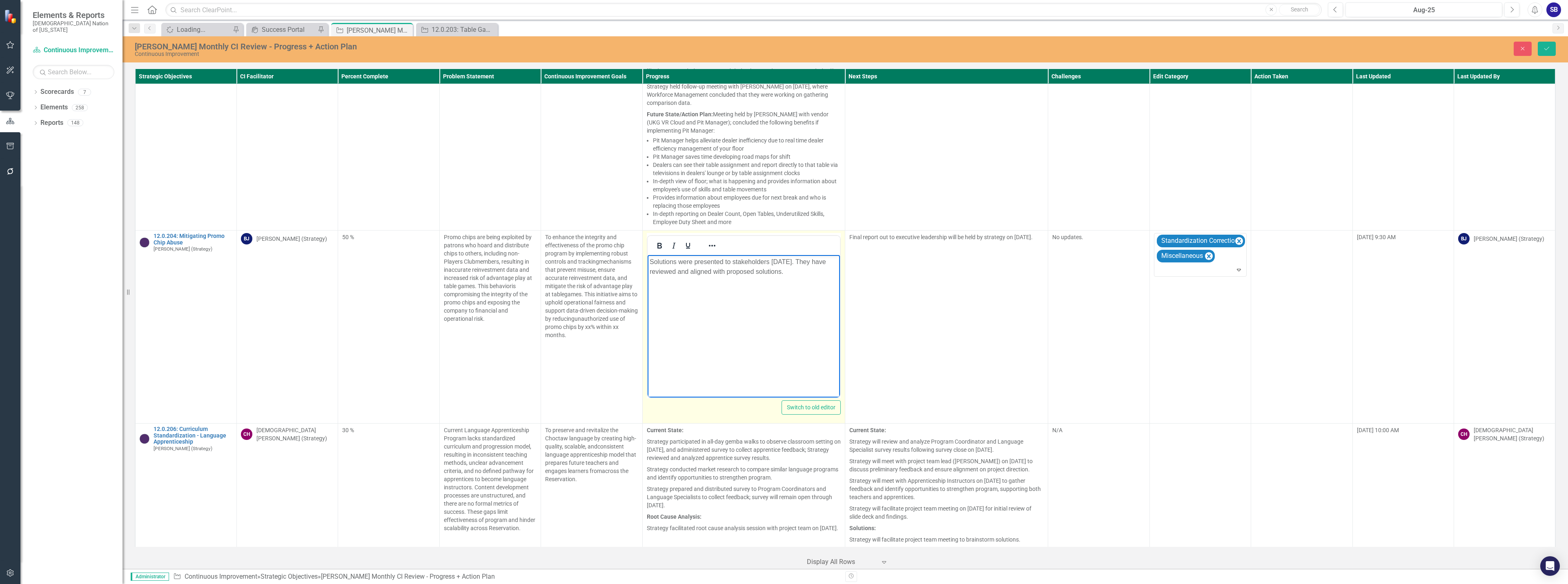
click at [656, 272] on p "Solutions were presented to stakeholders August 7, 2025. They have reviewed and…" at bounding box center [744, 267] width 189 height 19
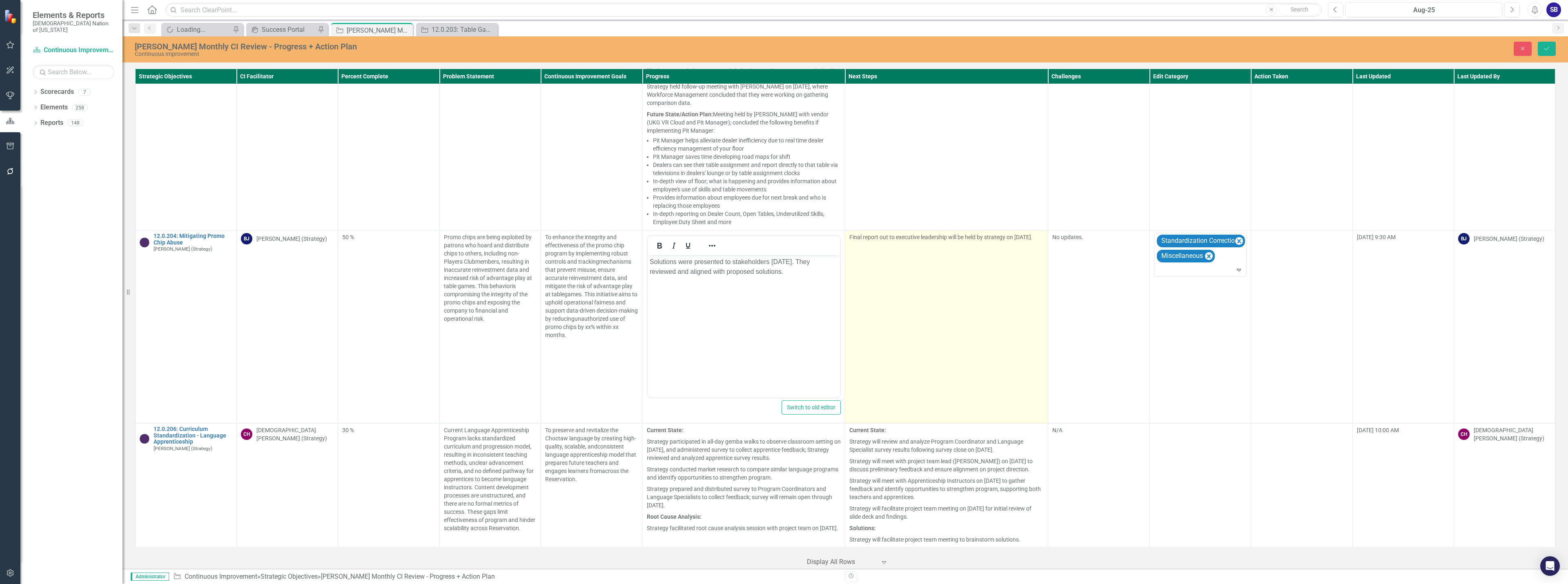
click at [985, 231] on td "Final report out to executive leadership will be held by strategy on September …" at bounding box center [947, 327] width 203 height 193
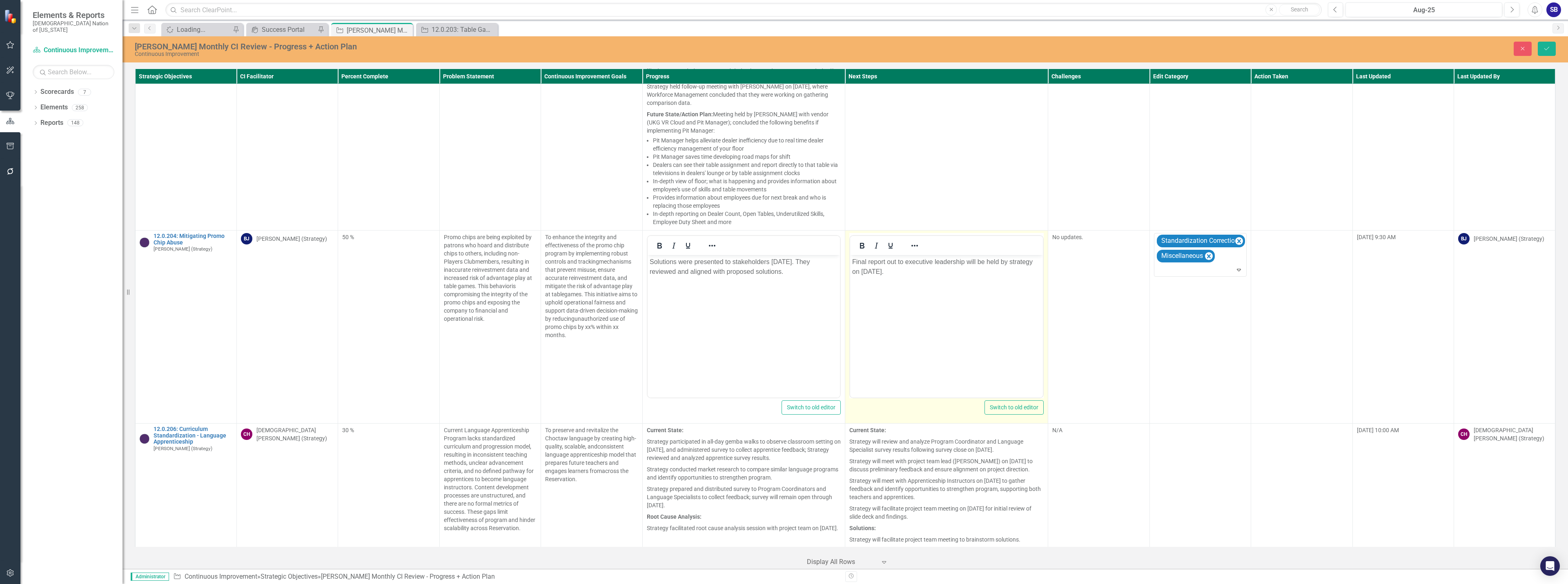
click at [1013, 263] on p "Final report out to executive leadership will be held by strategy on September …" at bounding box center [947, 267] width 189 height 19
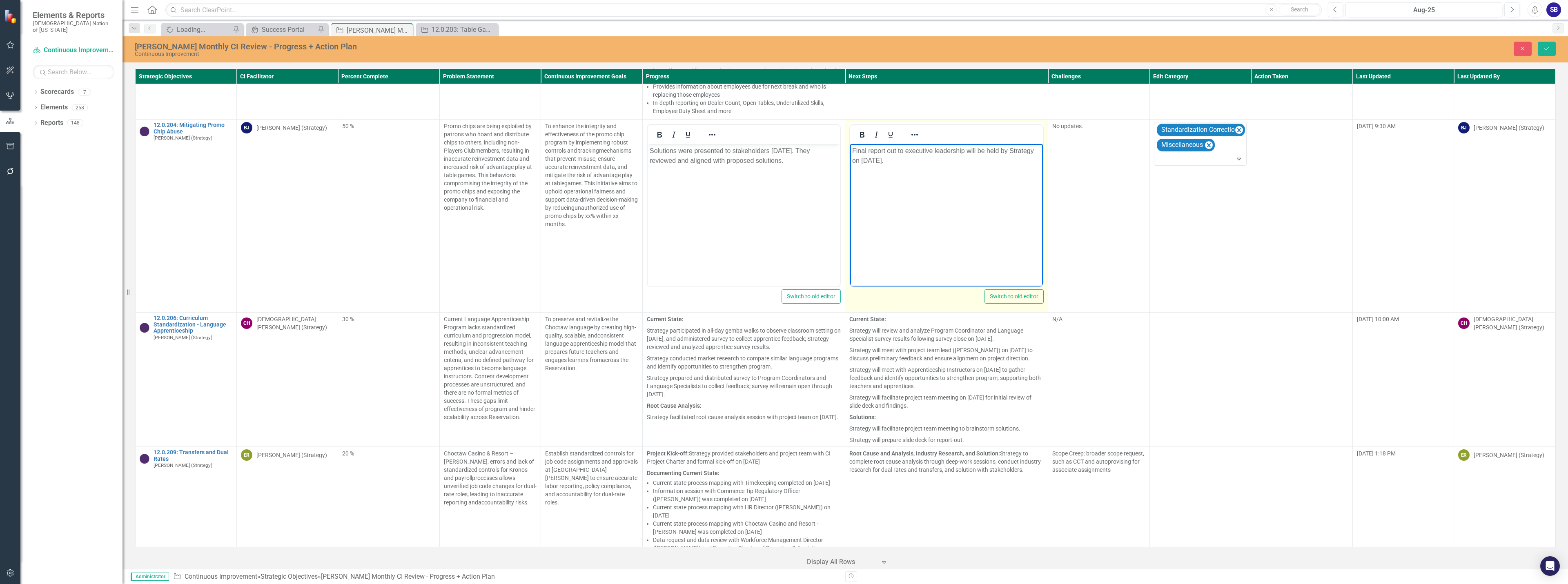
scroll to position [6508, 0]
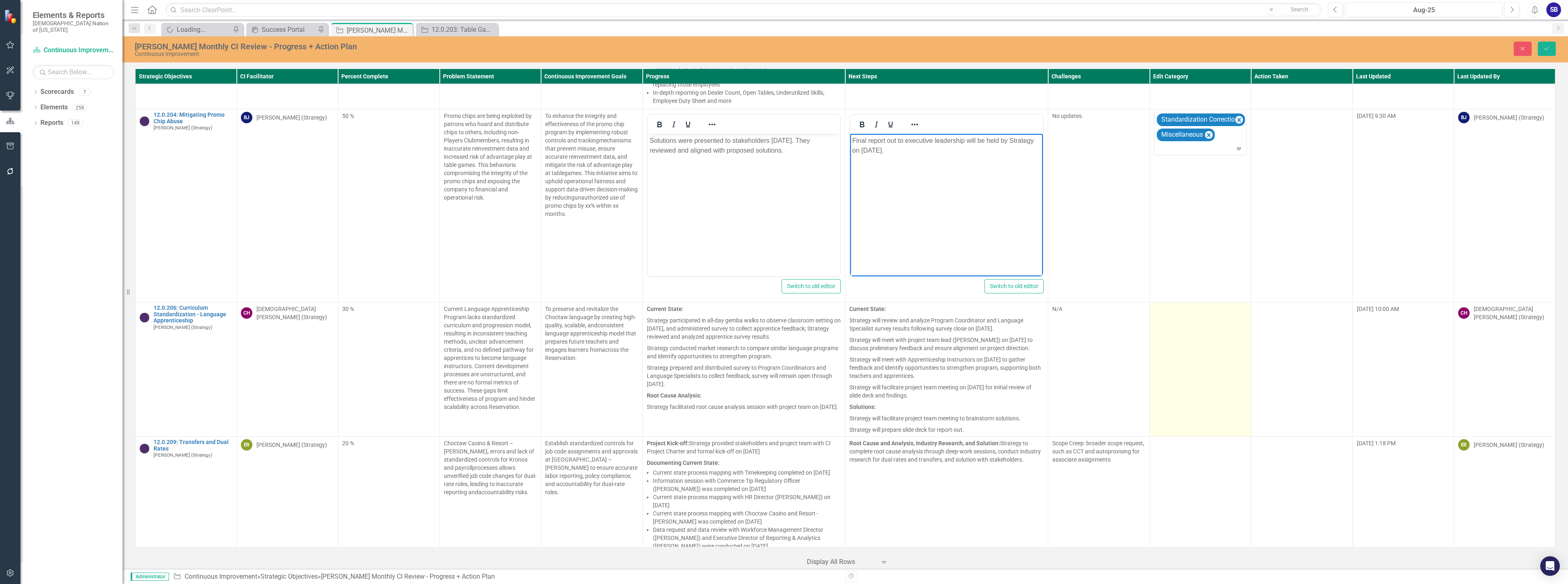
click at [1172, 345] on td at bounding box center [1200, 369] width 101 height 134
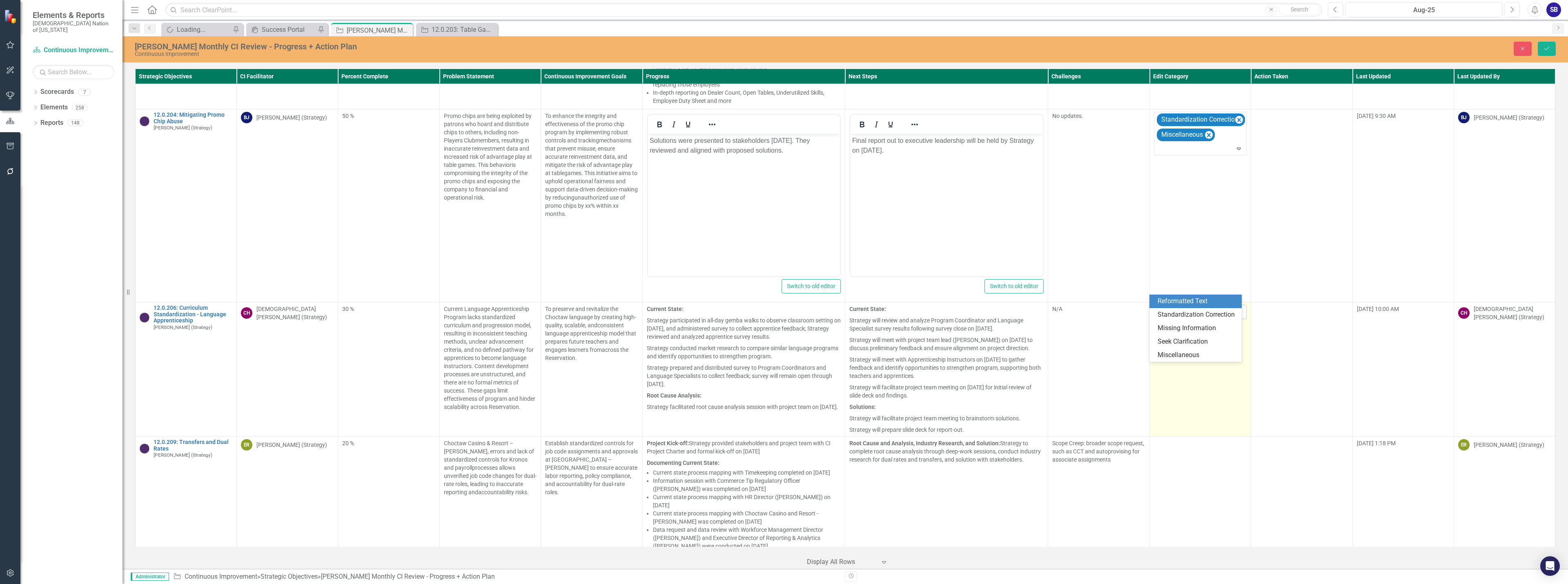
click at [1177, 307] on div at bounding box center [1194, 312] width 76 height 11
drag, startPoint x: 1172, startPoint y: 302, endPoint x: 1166, endPoint y: 302, distance: 6.0
click at [1172, 302] on div "Reformatted Text" at bounding box center [1197, 301] width 79 height 9
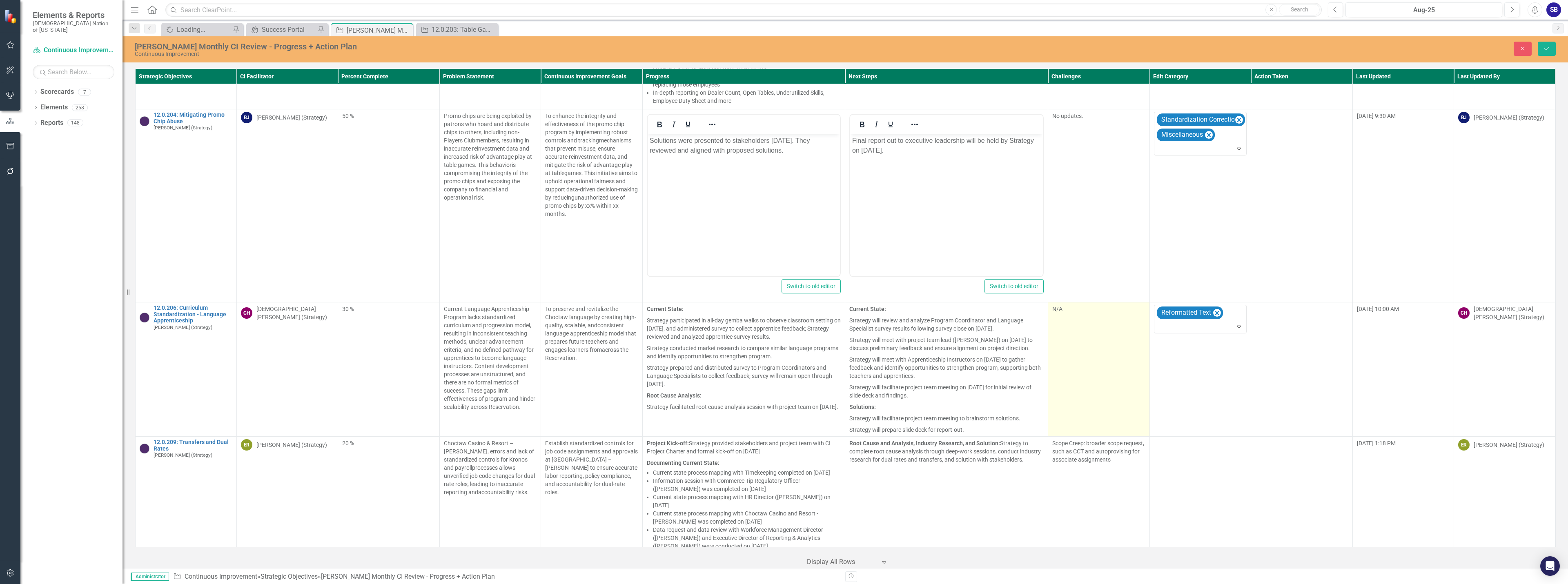
click at [1111, 302] on td "N/A" at bounding box center [1099, 369] width 101 height 134
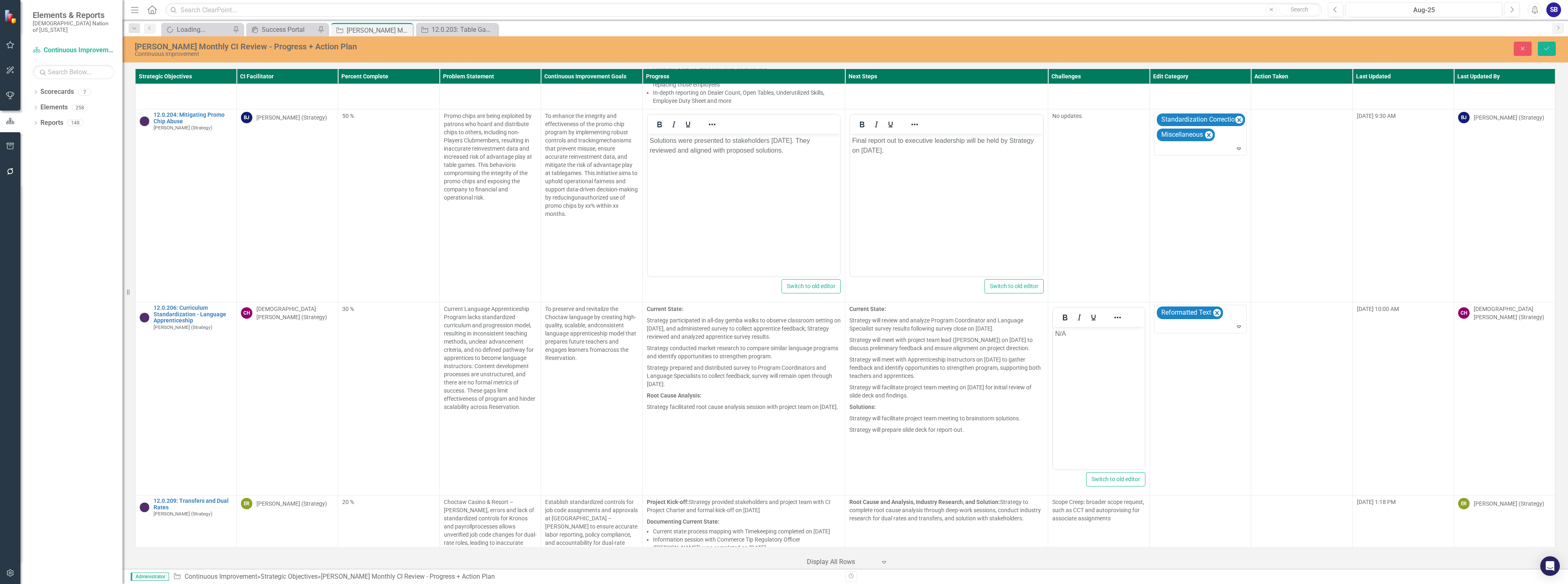
scroll to position [0, 0]
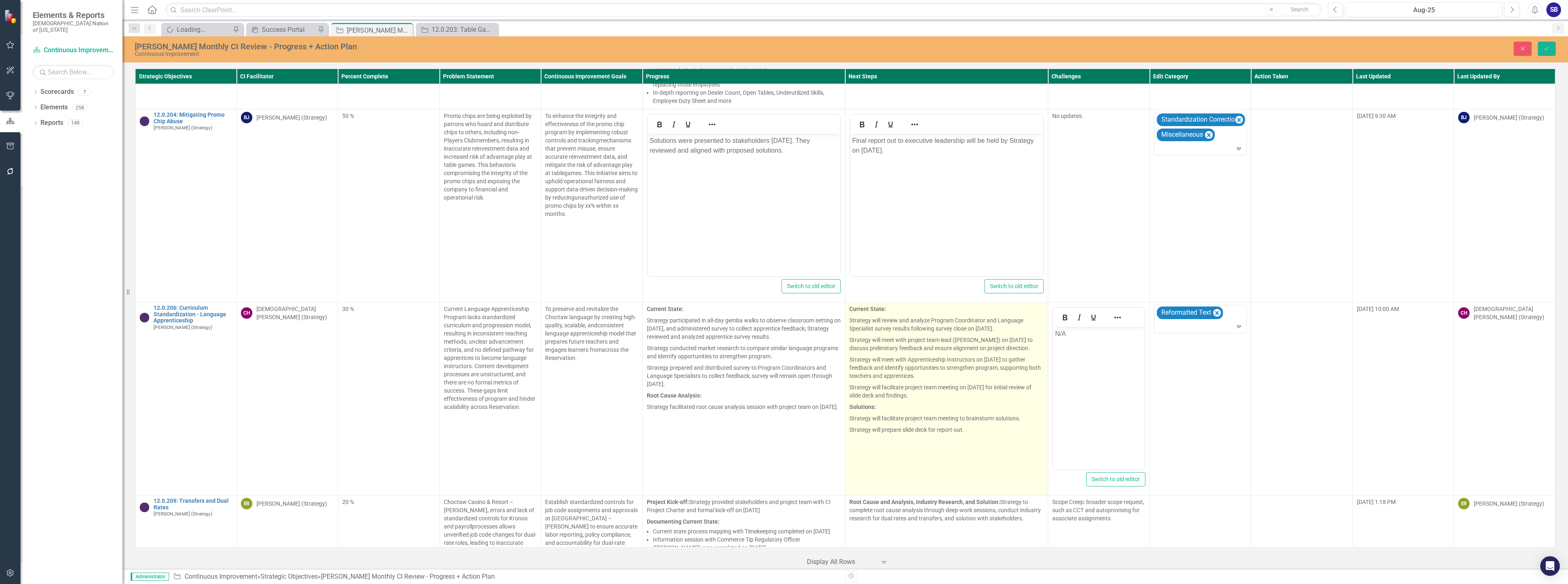
click at [971, 334] on p "Strategy will meet with project team lead (Anjanette Williston) on September 3,…" at bounding box center [946, 344] width 194 height 19
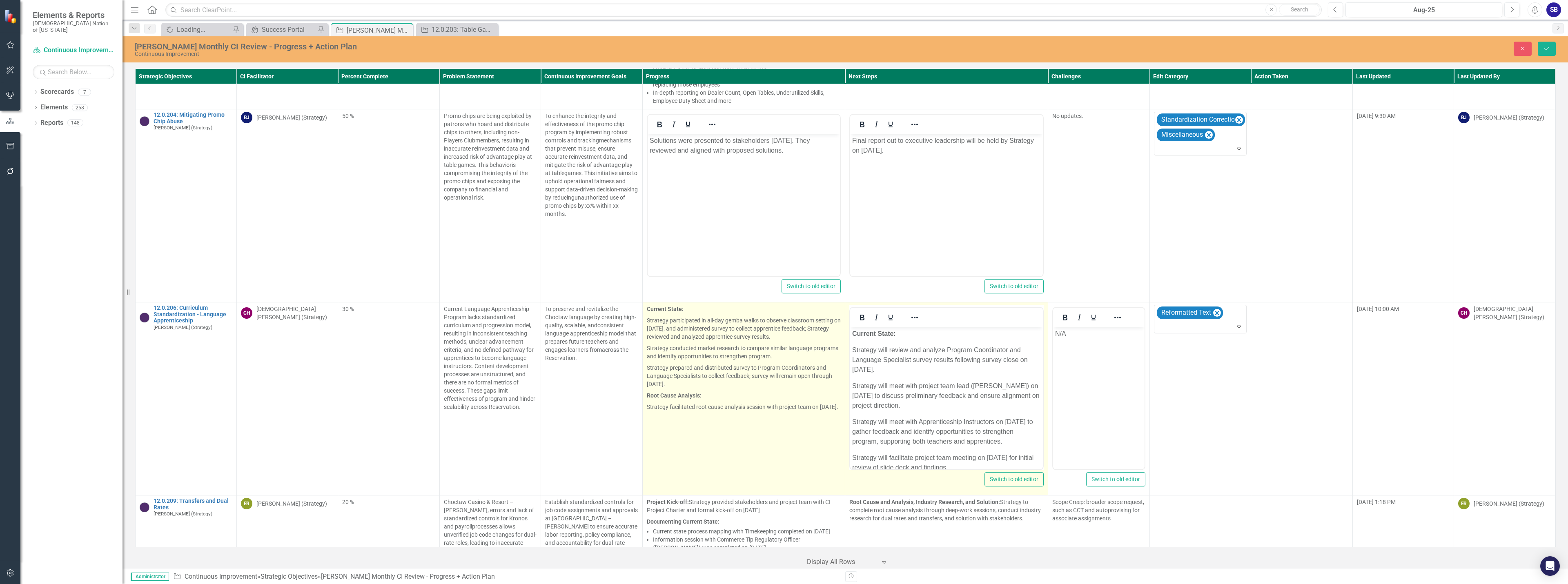
click at [729, 342] on p "Strategy conducted market research to compare similar language programs and ide…" at bounding box center [744, 352] width 194 height 19
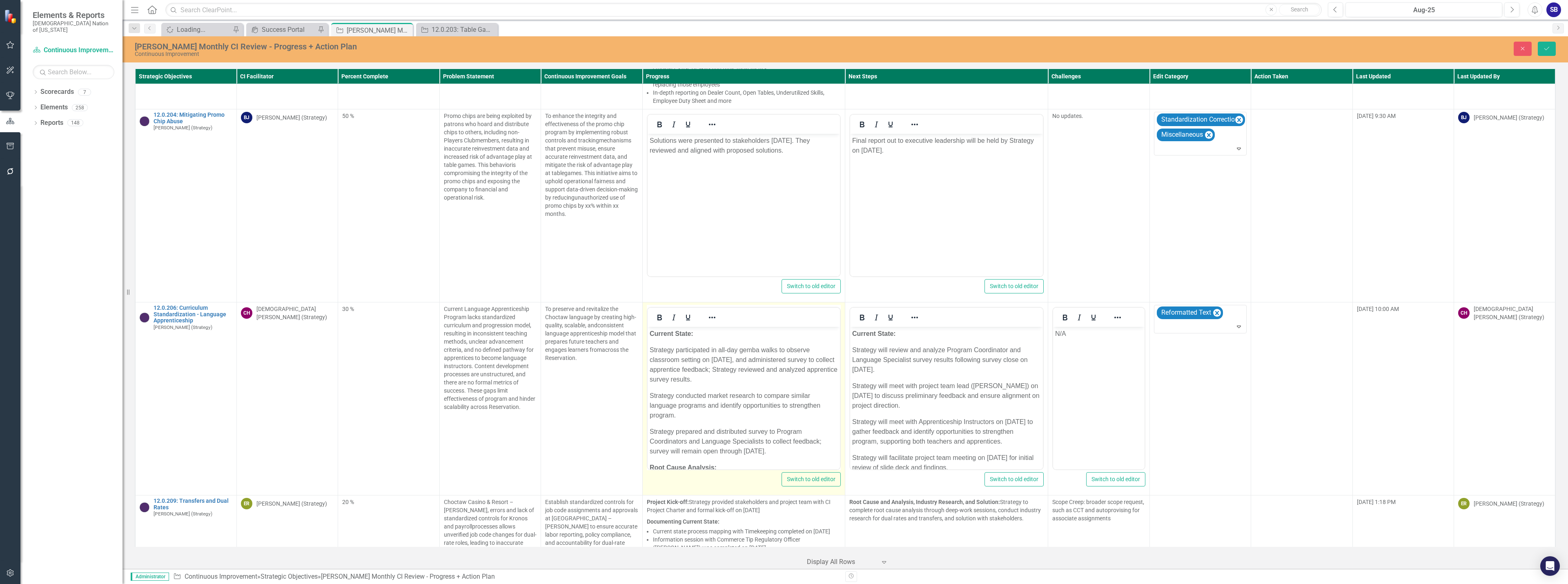
click at [774, 335] on p "Current State:" at bounding box center [744, 334] width 189 height 10
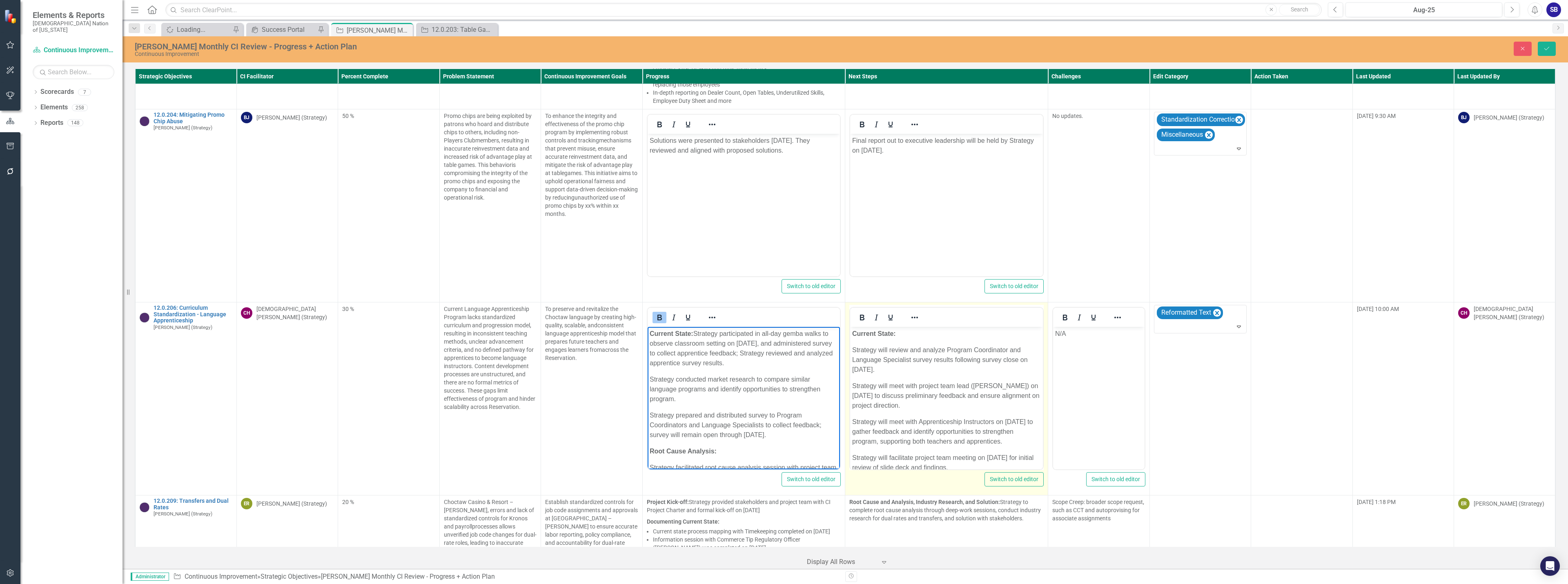
click at [908, 335] on p "Current State:" at bounding box center [947, 334] width 189 height 10
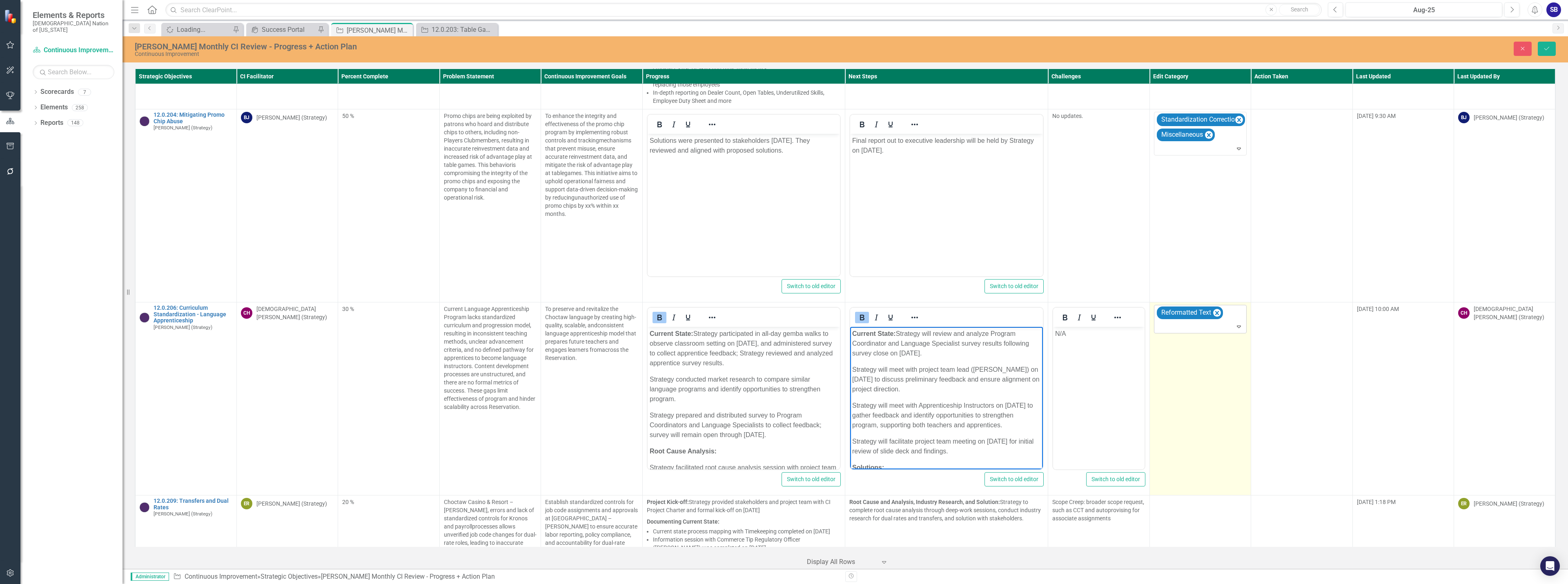
click at [1215, 321] on div at bounding box center [1201, 327] width 89 height 11
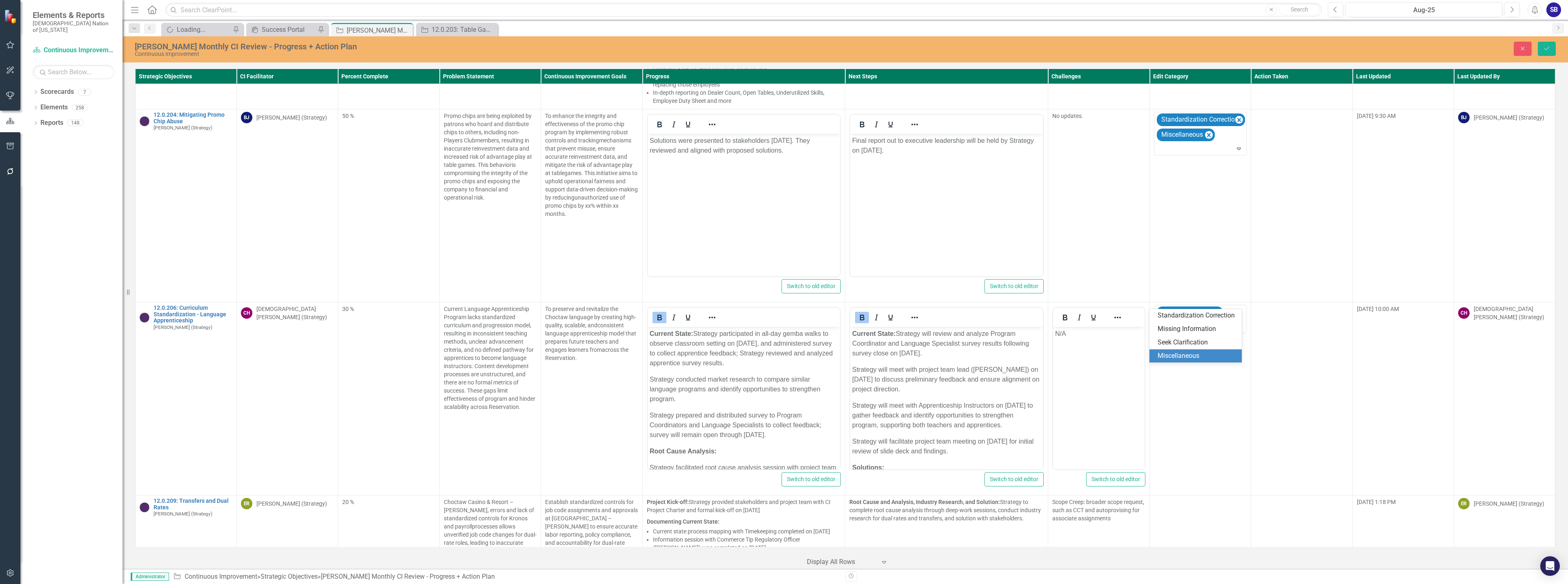
click at [1184, 354] on div "Miscellaneous" at bounding box center [1197, 356] width 79 height 9
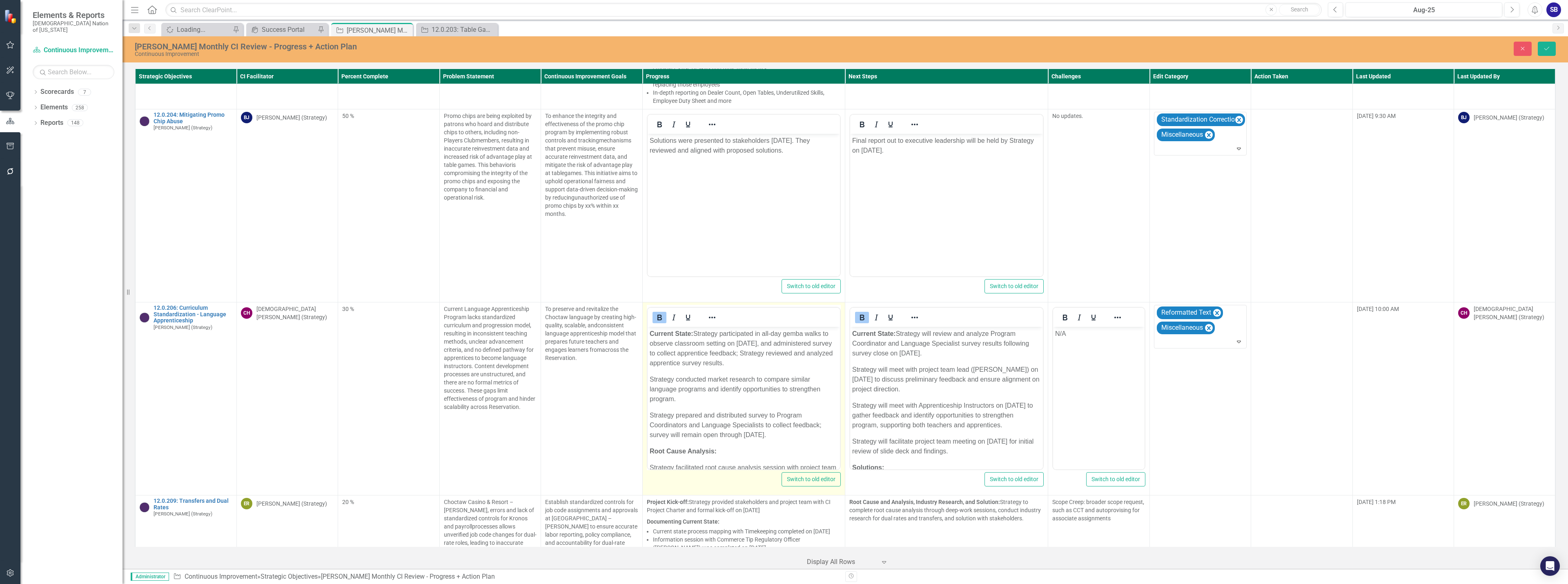
click at [800, 363] on p "Current State: Strategy participated in all-day gemba walks to observe classroo…" at bounding box center [744, 349] width 189 height 39
click at [823, 383] on p "Current State: Strategy participated in all-day gemba walks to observe classroo…" at bounding box center [744, 358] width 189 height 59
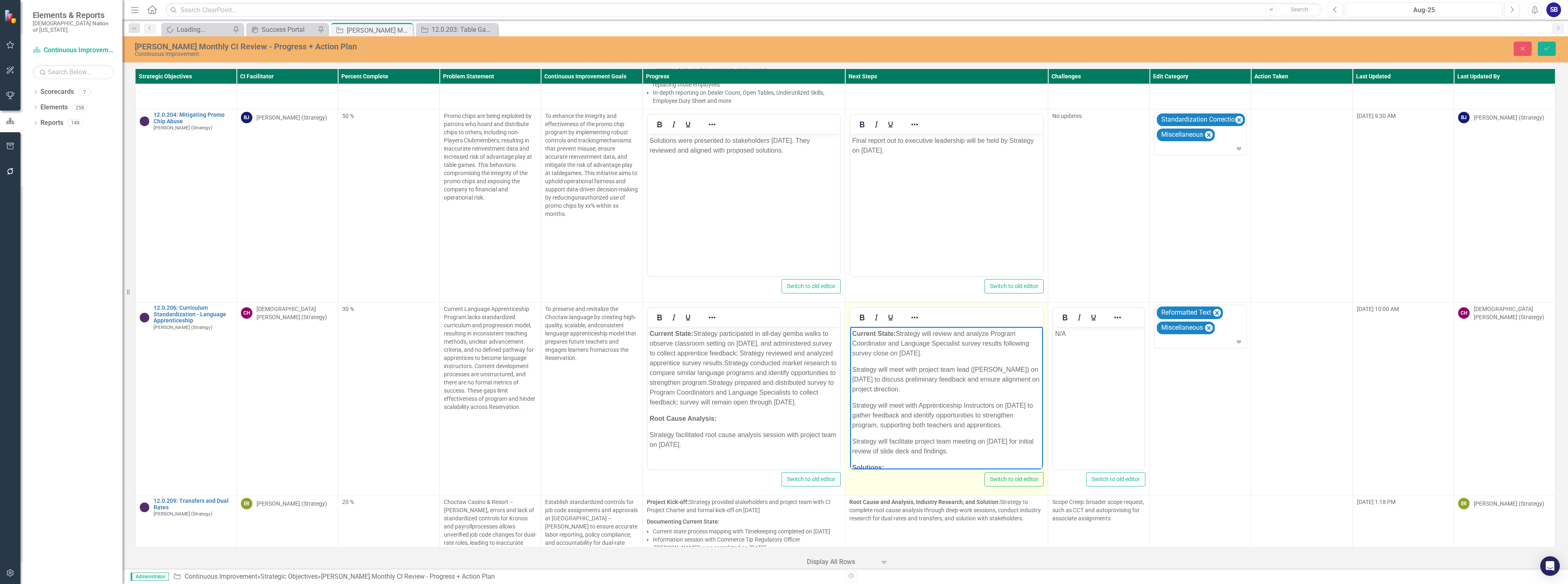
click at [965, 350] on p "Current State: Strategy will review and analyze Program Coordinator and Languag…" at bounding box center [947, 344] width 189 height 29
click at [945, 378] on p "Current State: Strategy will review and analyze Program Coordinator and Languag…" at bounding box center [947, 353] width 189 height 49
click at [943, 407] on p "Current State: Strategy will review and analyze Program Coordinator and Languag…" at bounding box center [947, 368] width 189 height 78
click at [904, 441] on body "Current State: Strategy will review and analyze Program Coordinator and Languag…" at bounding box center [947, 405] width 193 height 158
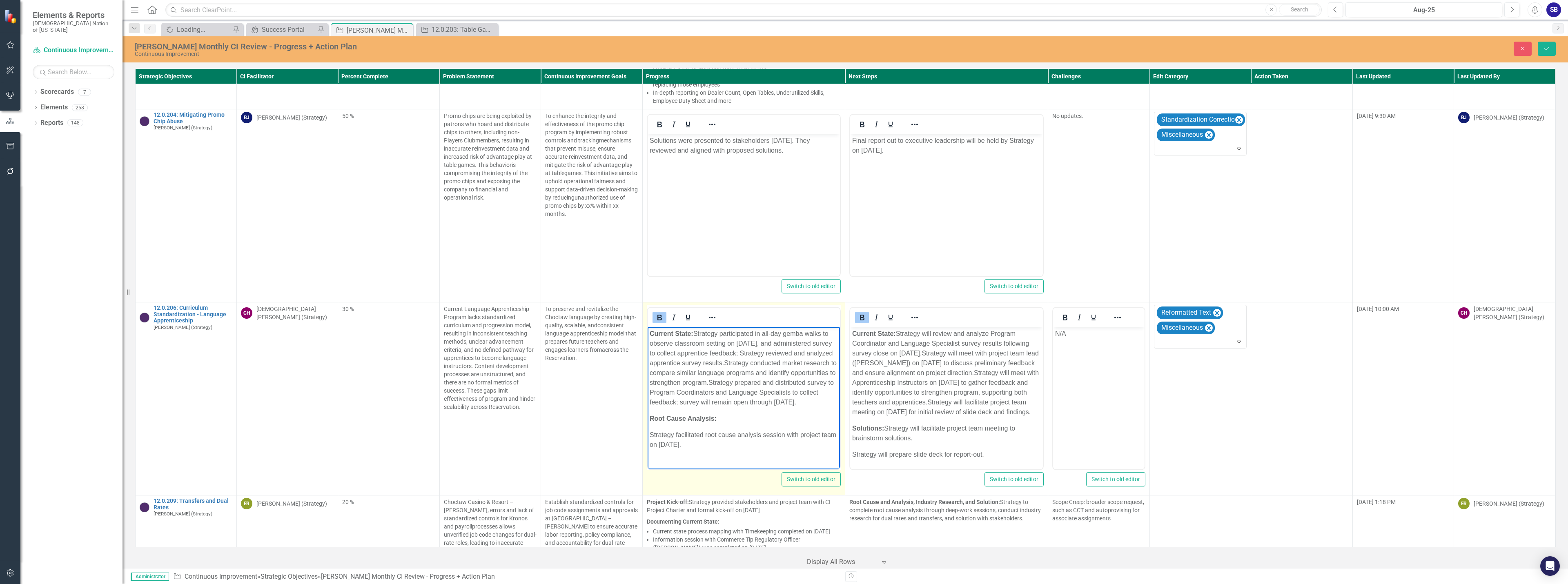
click at [735, 423] on p "Root Cause Analysis:" at bounding box center [744, 419] width 189 height 10
click at [787, 335] on p "Current State: Strategy participated in all-day gemba walks to observe classroo…" at bounding box center [744, 368] width 189 height 78
click at [756, 354] on p "Current State: Strategy participated in all-day Gemba walks to observe classroo…" at bounding box center [744, 373] width 189 height 88
click at [770, 354] on p "Current State: Strategy participated in all-day Gemba walks to observe classroo…" at bounding box center [744, 373] width 189 height 88
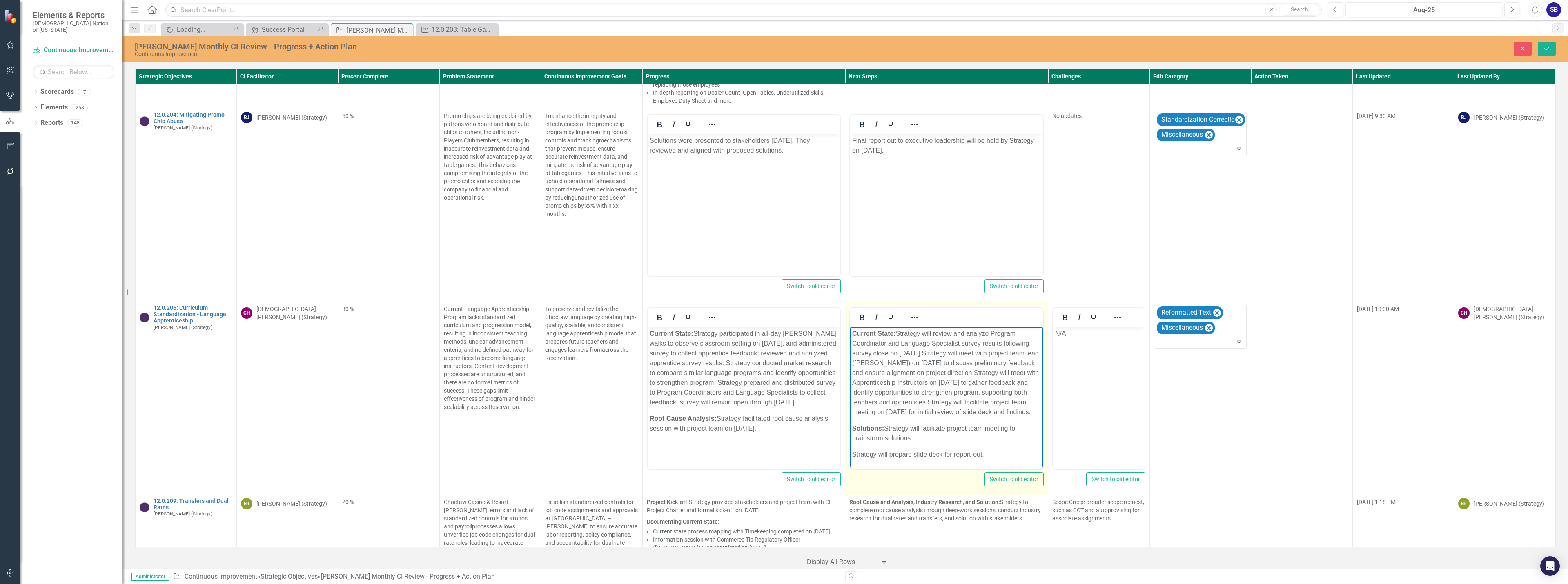
click at [1026, 367] on p "Current State: Strategy will review and analyze Program Coordinator and Languag…" at bounding box center [947, 373] width 189 height 88
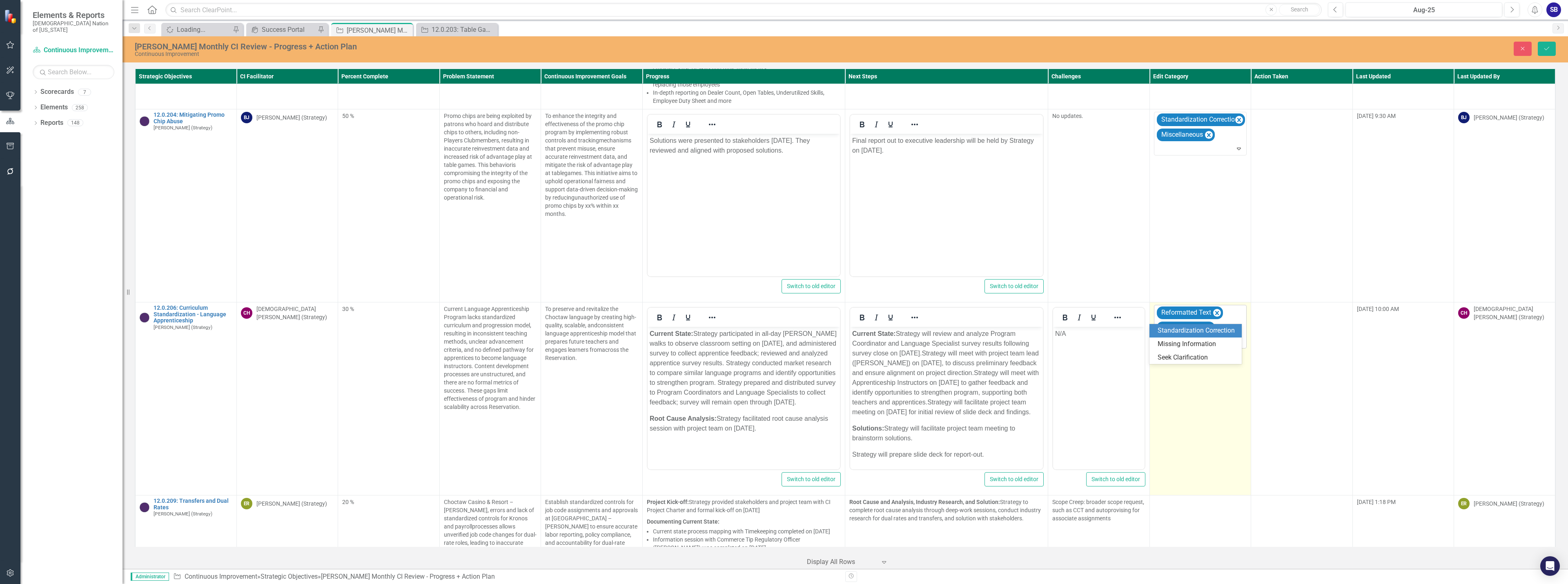
click at [1202, 336] on div at bounding box center [1201, 342] width 89 height 11
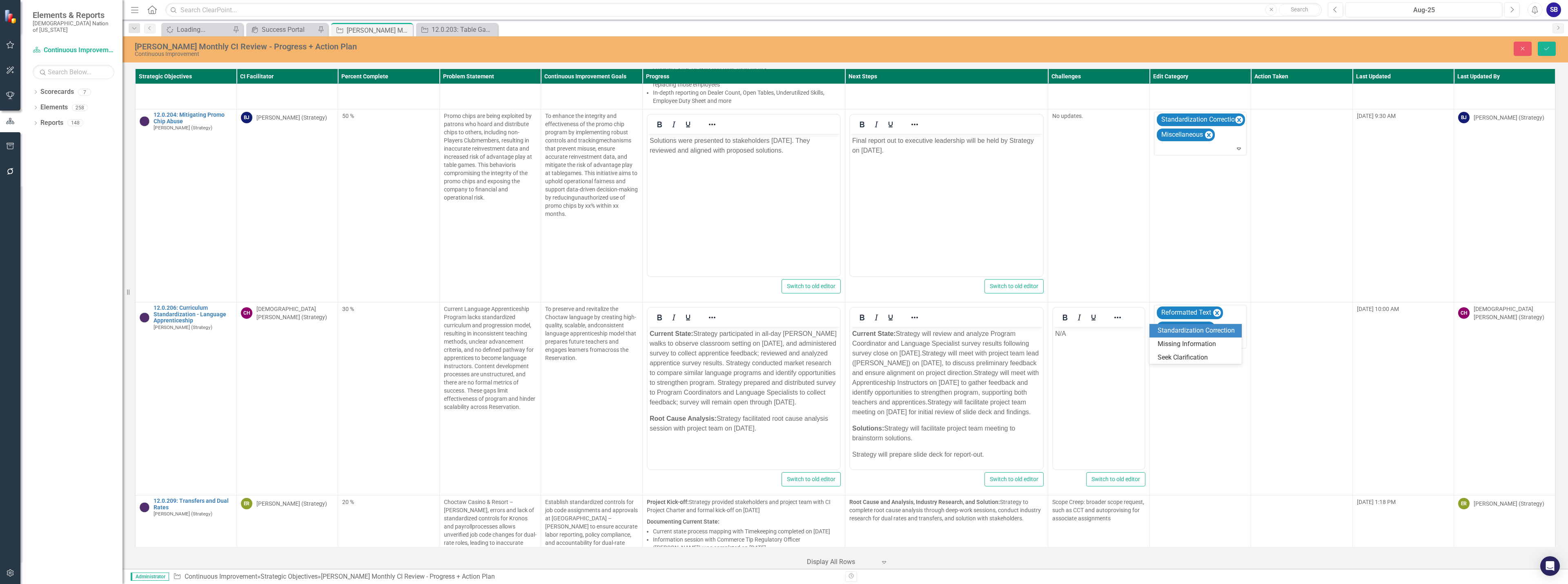
click at [1200, 329] on div "Standardization Correction" at bounding box center [1197, 330] width 79 height 9
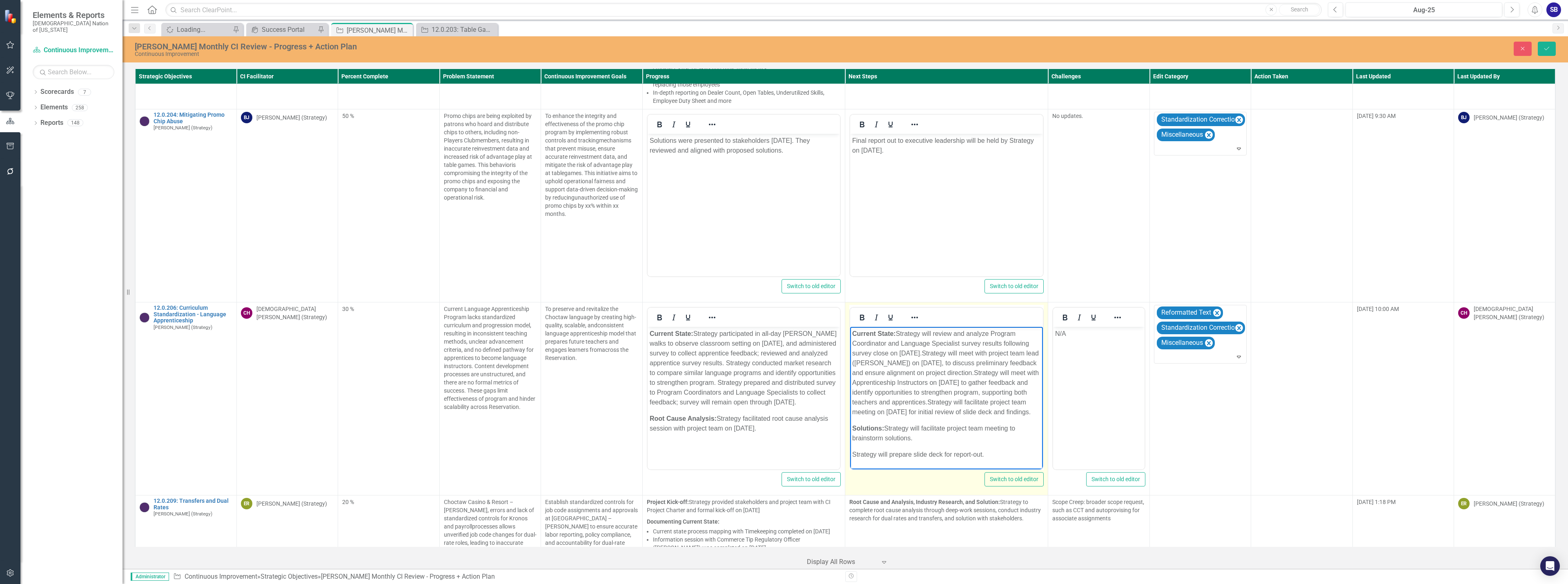
click at [953, 396] on p "Current State: Strategy will review and analyze Program Coordinator and Languag…" at bounding box center [947, 373] width 189 height 88
click at [943, 403] on p "Current State: Strategy will review and analyze Program Coordinator and Languag…" at bounding box center [947, 373] width 189 height 88
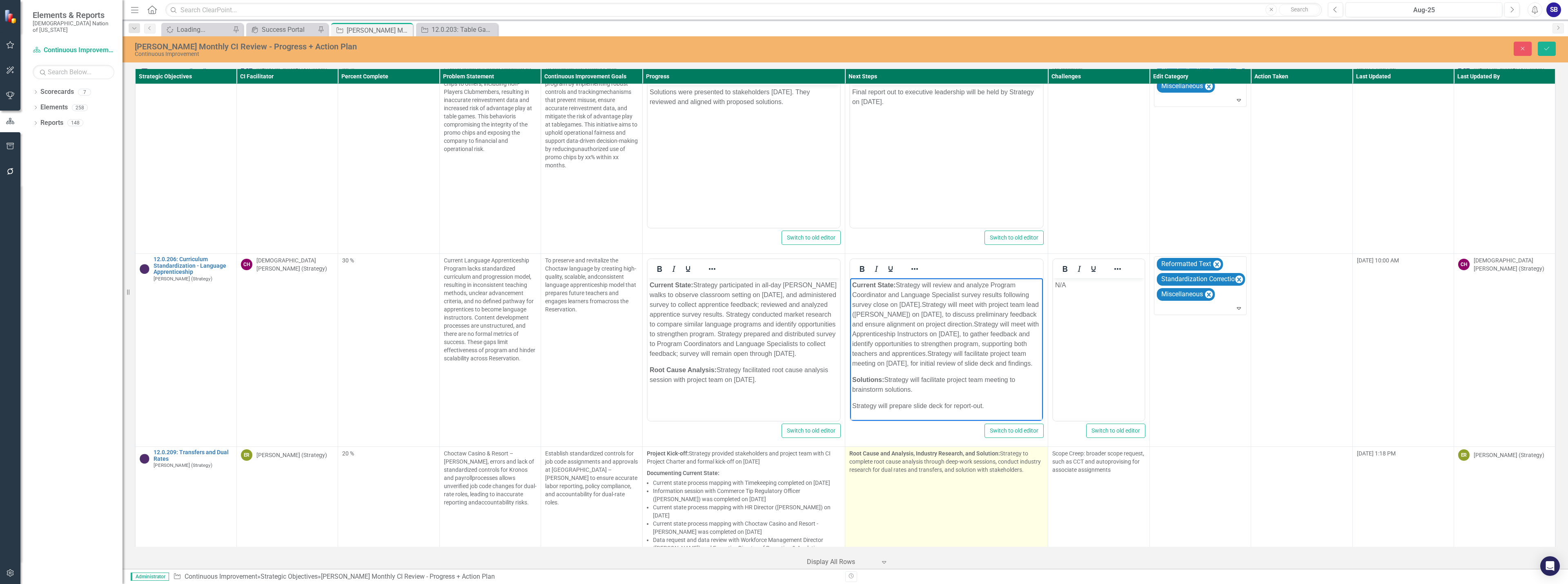
scroll to position [6558, 0]
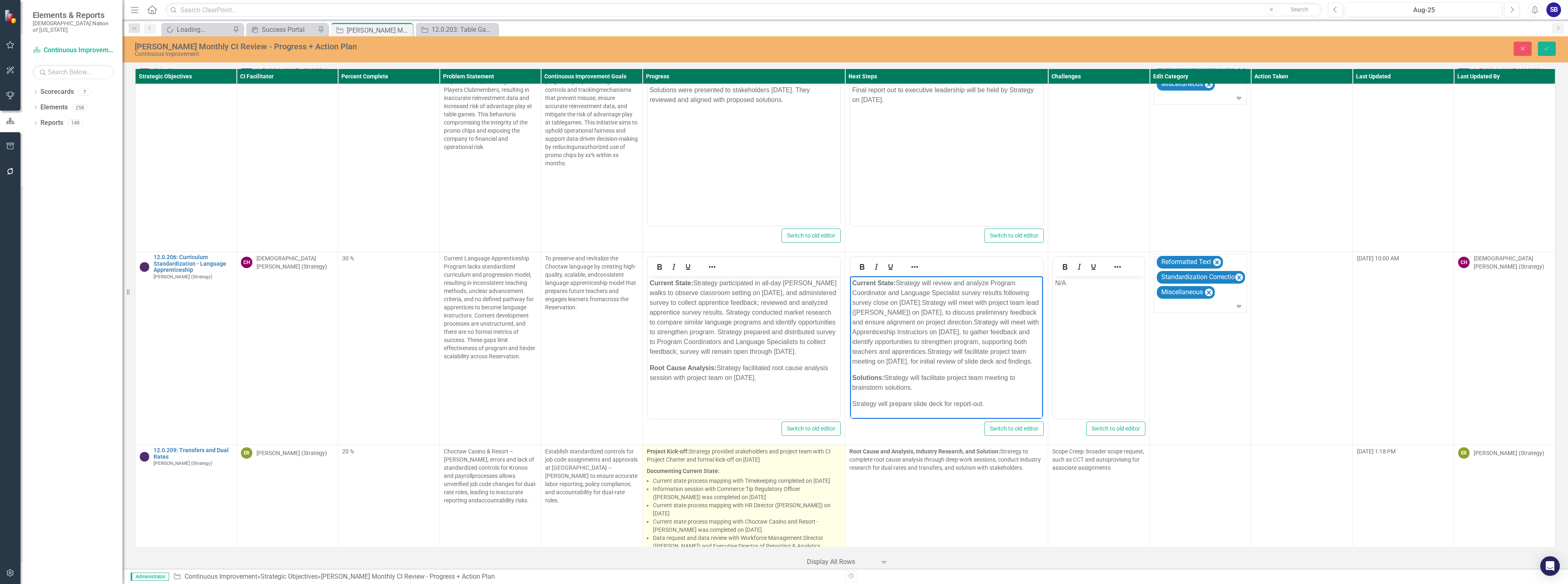
click at [725, 485] on li "Information session with Commerce Tip Regulatory Officer (Kasidy Miller) was co…" at bounding box center [747, 493] width 188 height 16
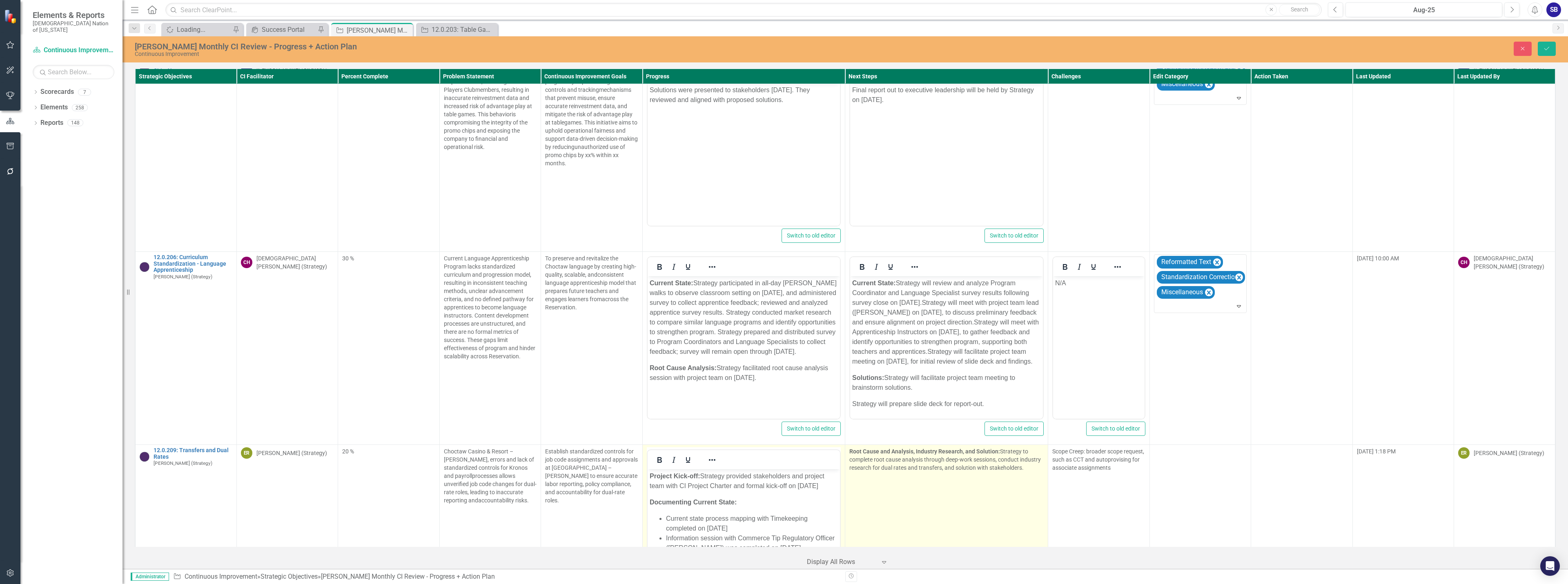
scroll to position [0, 0]
click at [942, 476] on td "Root Cause and Analysis, Industry Research, and Solution: Strategy to complete …" at bounding box center [947, 541] width 203 height 193
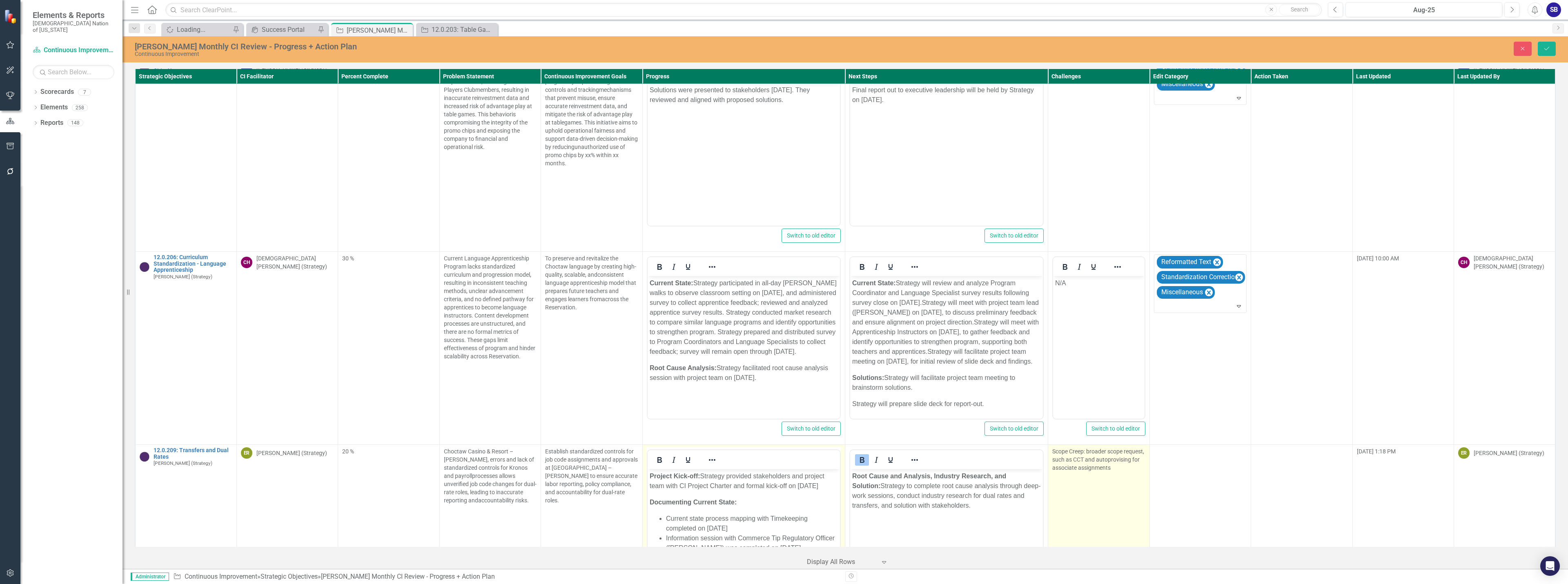
click at [1090, 476] on td "Scope Creep: broader scope request, such as CCT and autoprovising for associate…" at bounding box center [1099, 541] width 101 height 193
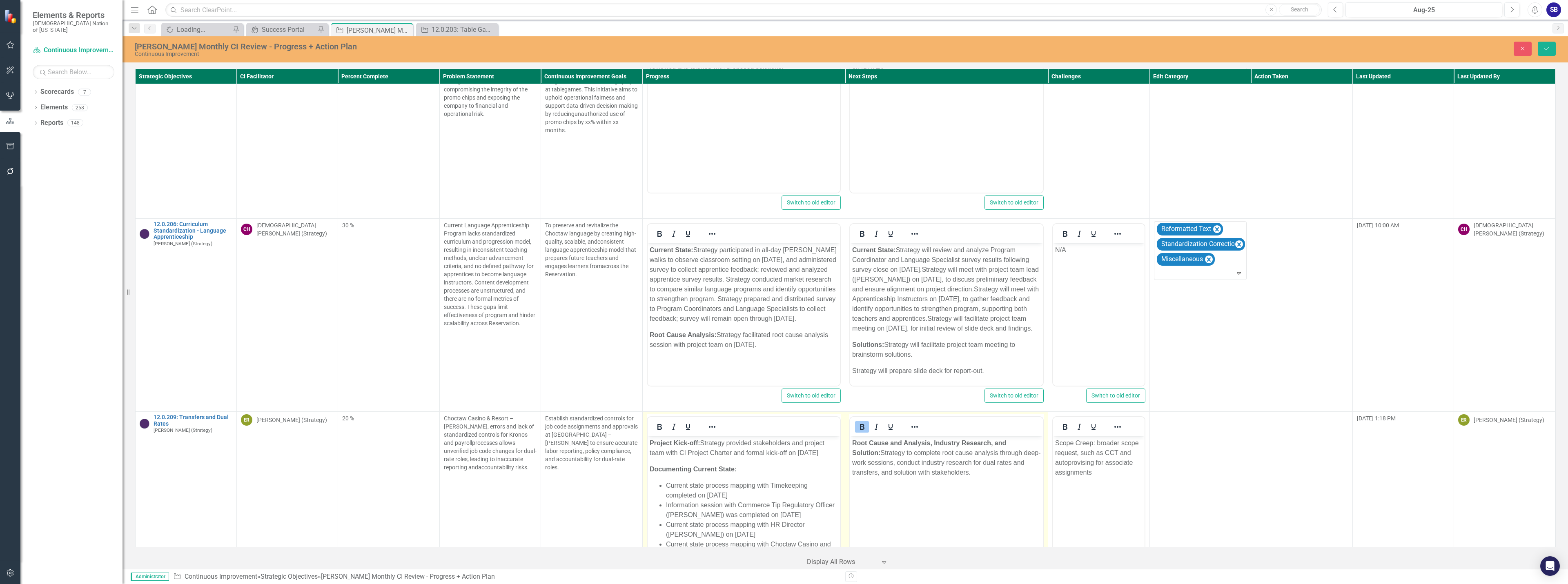
scroll to position [6625, 0]
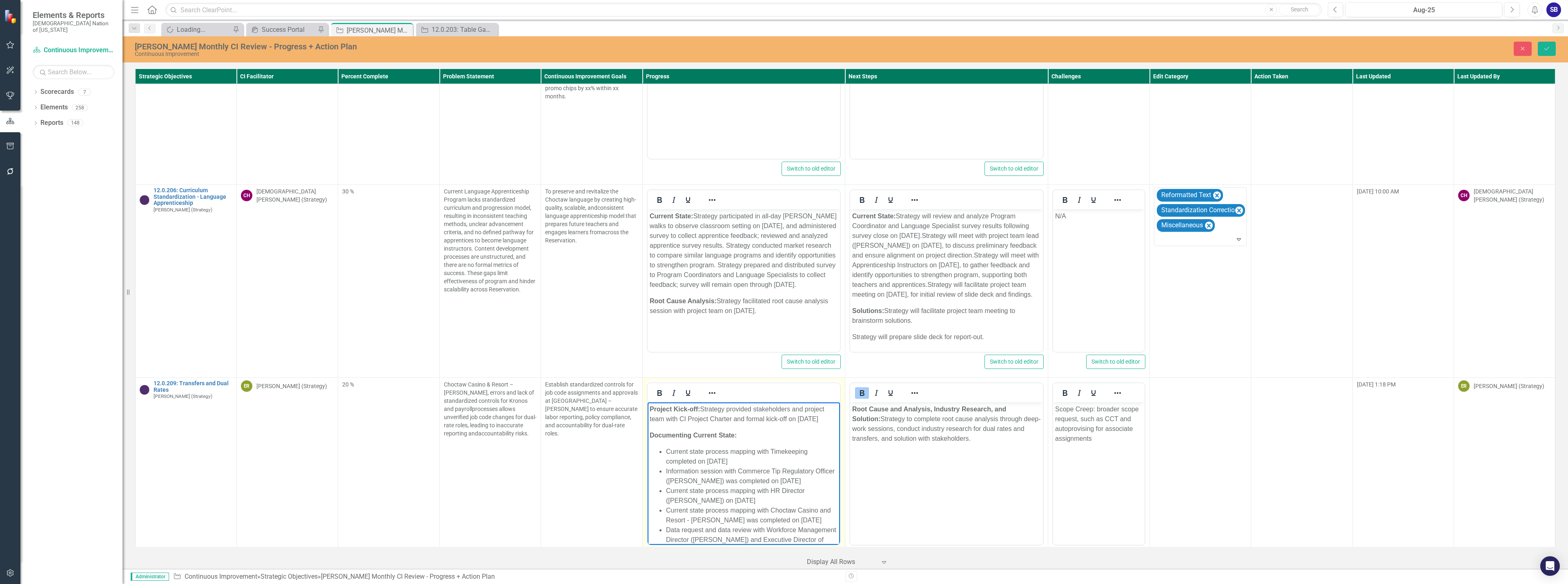
click at [671, 424] on p "Project Kick-off: Strategy provided stakeholders and project team with CI Proje…" at bounding box center [744, 414] width 189 height 19
click at [685, 421] on p "Project Kick-off: Strategy provided stakeholders and project team with CI Proje…" at bounding box center [744, 414] width 189 height 19
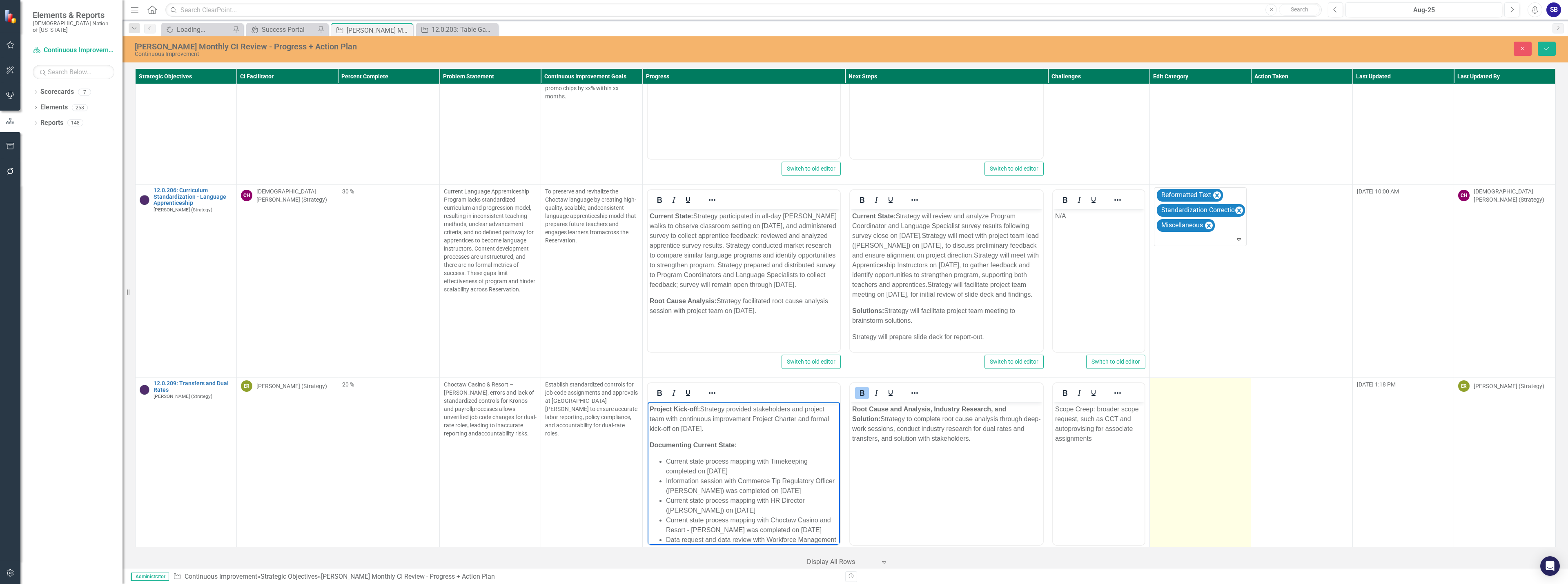
click at [1190, 421] on td at bounding box center [1200, 474] width 101 height 193
click at [1175, 382] on div at bounding box center [1194, 388] width 76 height 11
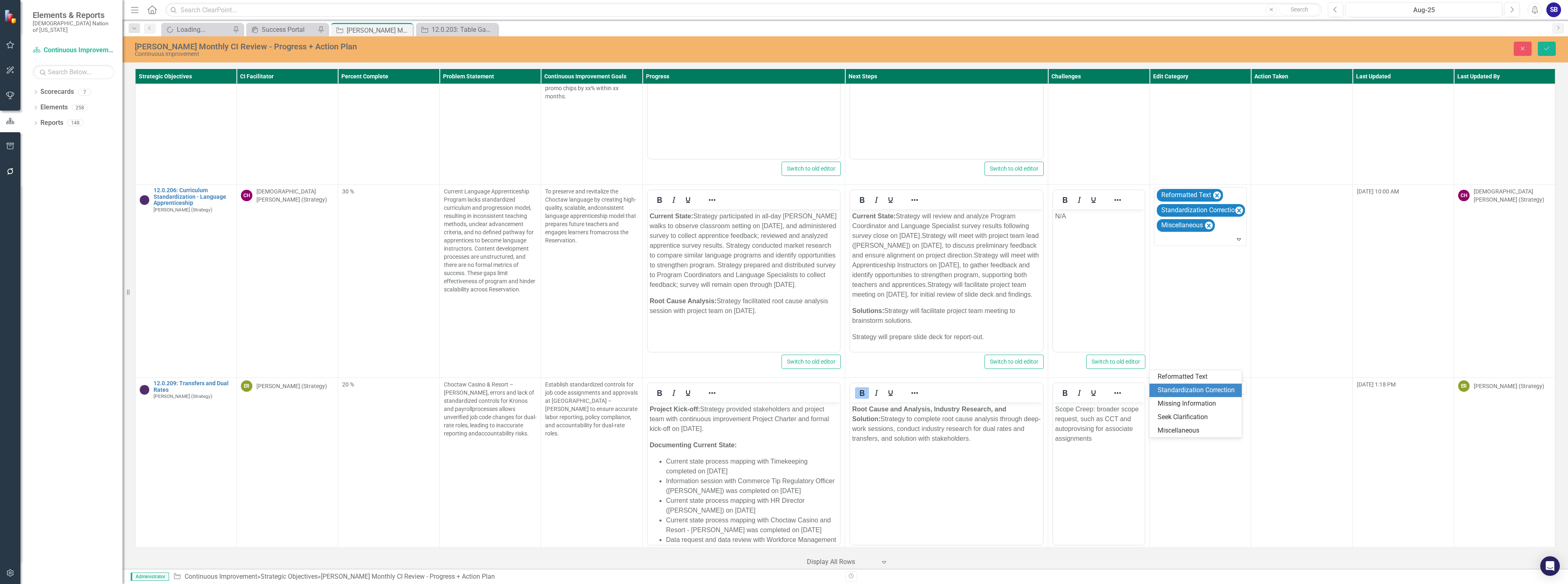
click at [1173, 386] on div "Standardization Correction" at bounding box center [1197, 390] width 79 height 9
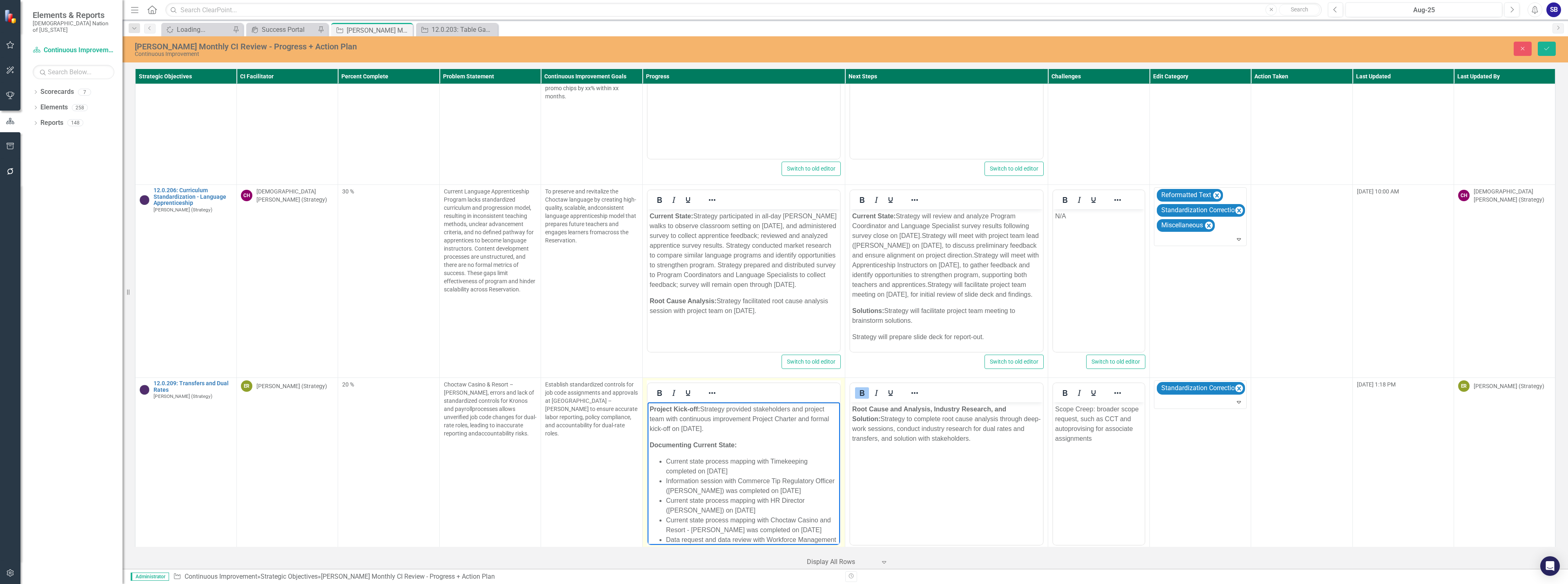
click at [822, 488] on li "Information session with Commerce Tip Regulatory Officer (Kasidy Miller) was co…" at bounding box center [751, 486] width 172 height 19
click at [775, 463] on li "Current state process mapping with HR Director (Jackie Boyd) on August 6, 2025" at bounding box center [751, 468] width 172 height 19
click at [673, 531] on li "Data request and data review with Workforce Management Director (Makenzie Corte…" at bounding box center [751, 516] width 172 height 39
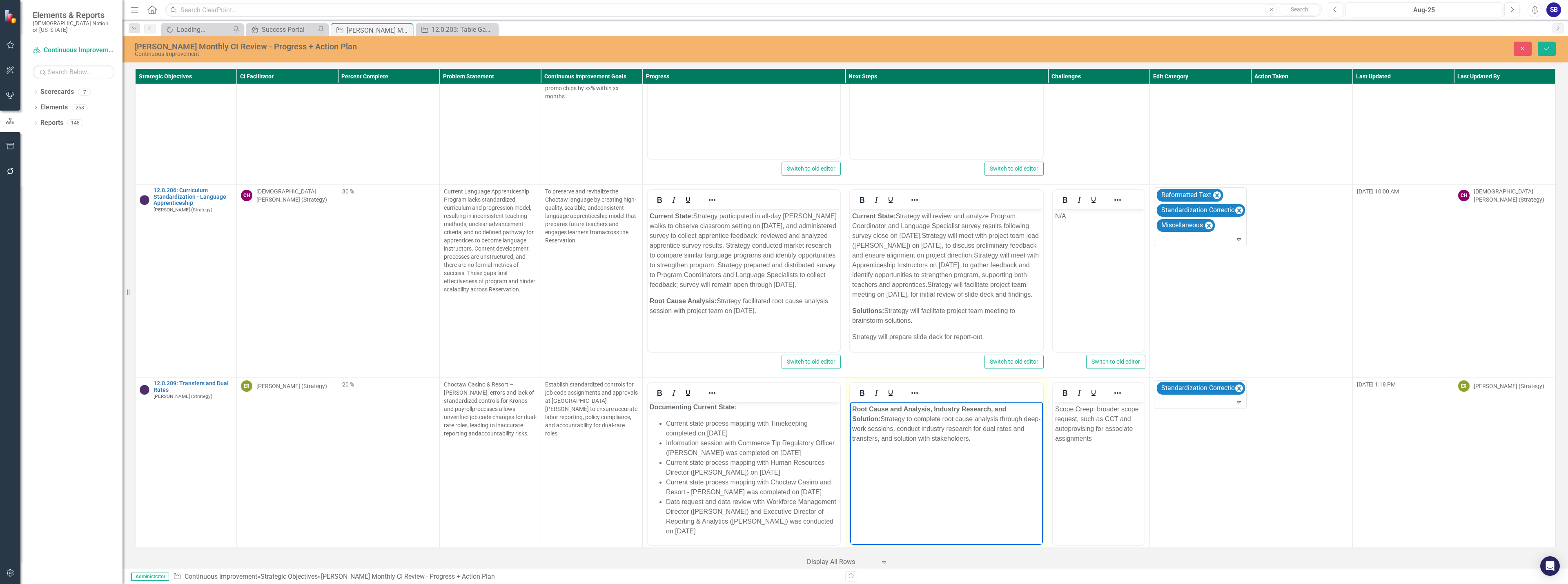
click at [880, 420] on p "Root Cause and Analysis, Industry Research, and Solution: Strategy to complete …" at bounding box center [947, 424] width 189 height 39
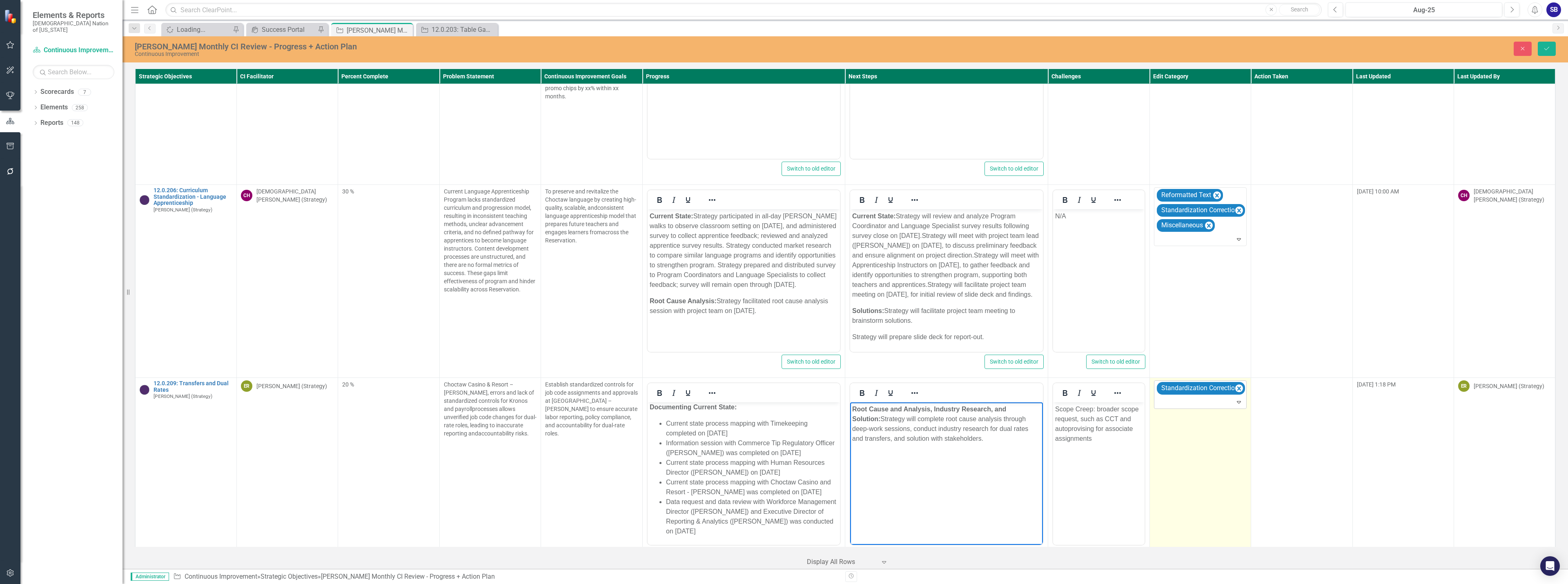
click at [1235, 398] on icon "Expand" at bounding box center [1239, 401] width 8 height 7
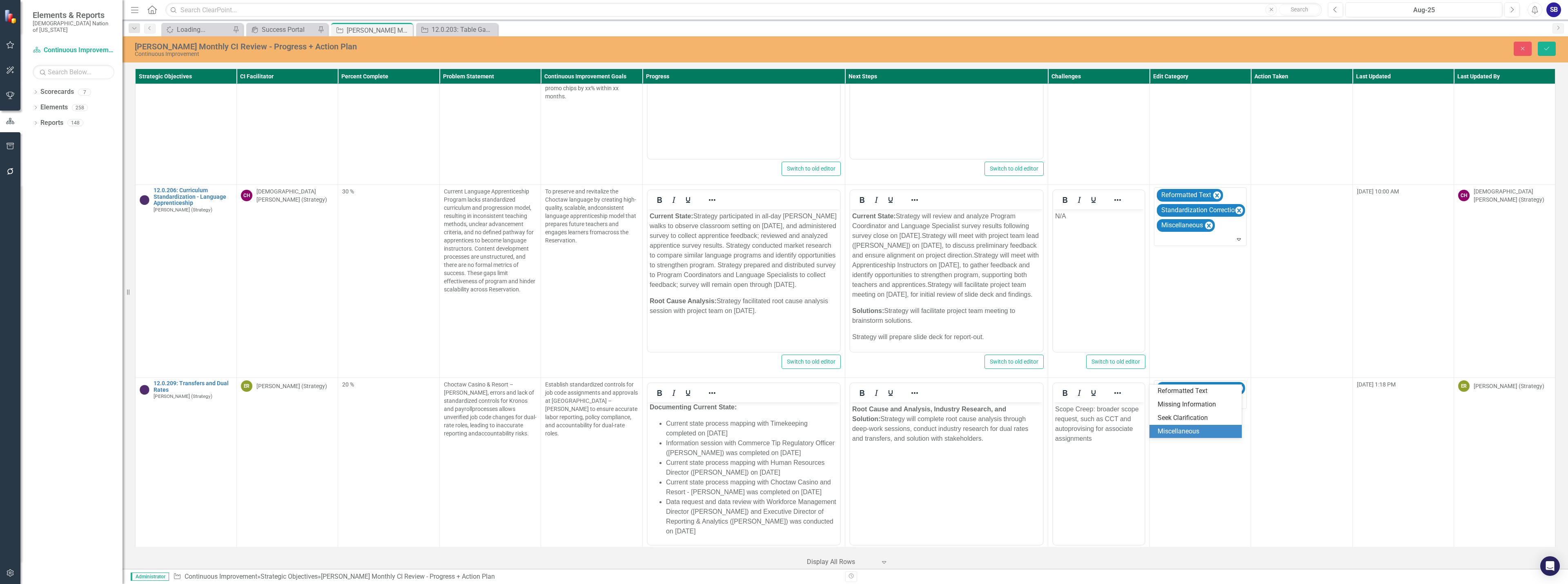
click at [1205, 429] on div "Miscellaneous" at bounding box center [1197, 431] width 79 height 9
drag, startPoint x: 1099, startPoint y: 411, endPoint x: 1104, endPoint y: 434, distance: 23.5
click at [1099, 412] on p "Scope Creep: broader scope request, such as CCT and autoprovising for associate…" at bounding box center [1098, 424] width 87 height 39
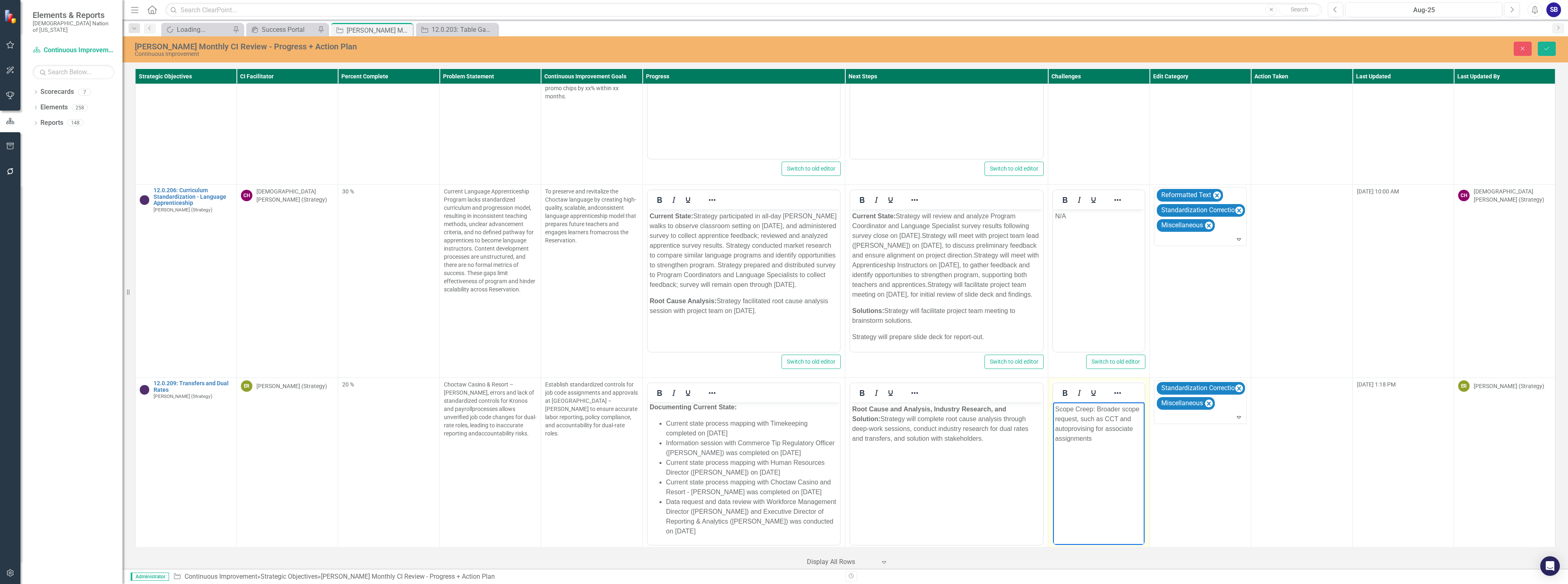
click at [1073, 430] on p "Scope Creep: Broader scope request, such as CCT and autoprovising for associate…" at bounding box center [1098, 424] width 87 height 39
drag, startPoint x: 1073, startPoint y: 430, endPoint x: 1110, endPoint y: 443, distance: 39.2
click at [1110, 443] on p "Scope Creep: Broader scope request, such as CCT and autoprovising for associate…" at bounding box center [1098, 424] width 87 height 39
click at [1083, 428] on p "Scope Creep: Broader scope request, such as CCT and autoprovising for associate…" at bounding box center [1098, 424] width 87 height 39
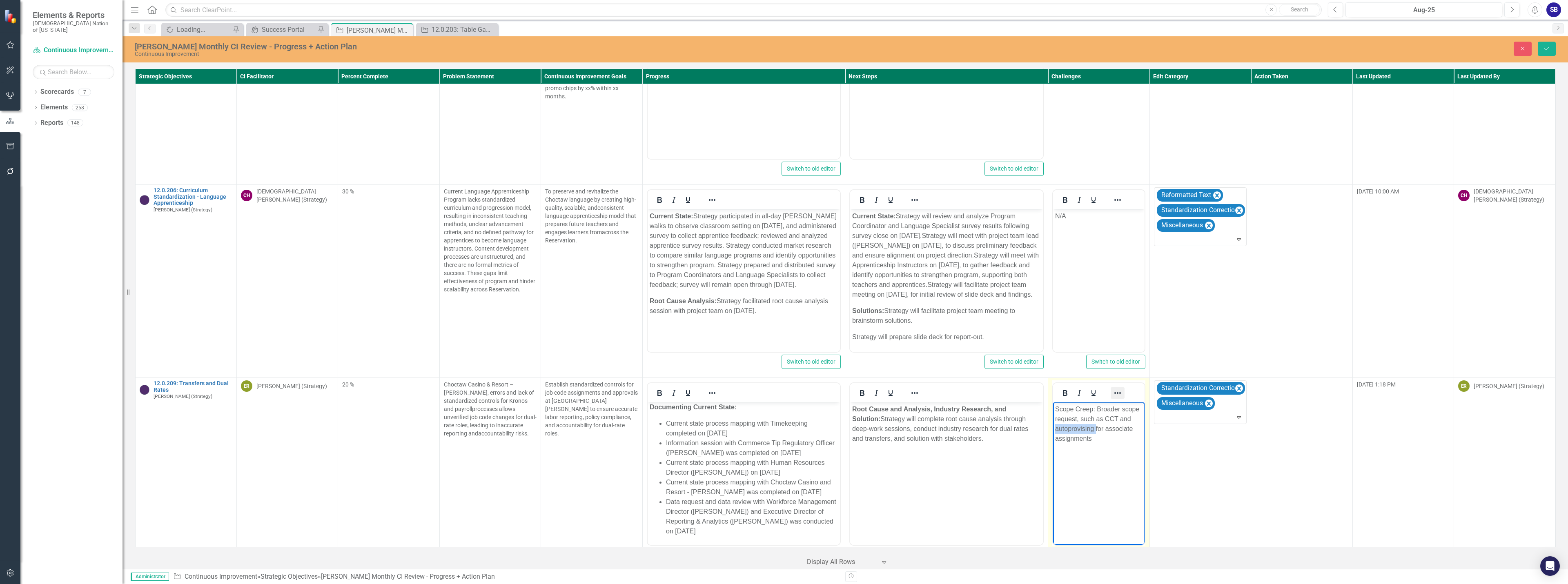
click at [1113, 388] on icon "Reveal or hide additional toolbar items" at bounding box center [1118, 393] width 10 height 10
click at [1071, 481] on icon "Text color Black" at bounding box center [1073, 479] width 4 height 4
drag, startPoint x: 1074, startPoint y: 515, endPoint x: 1074, endPoint y: 492, distance: 23.0
click at [1074, 515] on div "Orange" at bounding box center [1075, 516] width 10 height 10
click at [1113, 388] on icon "Reveal or hide additional toolbar items" at bounding box center [1118, 393] width 10 height 10
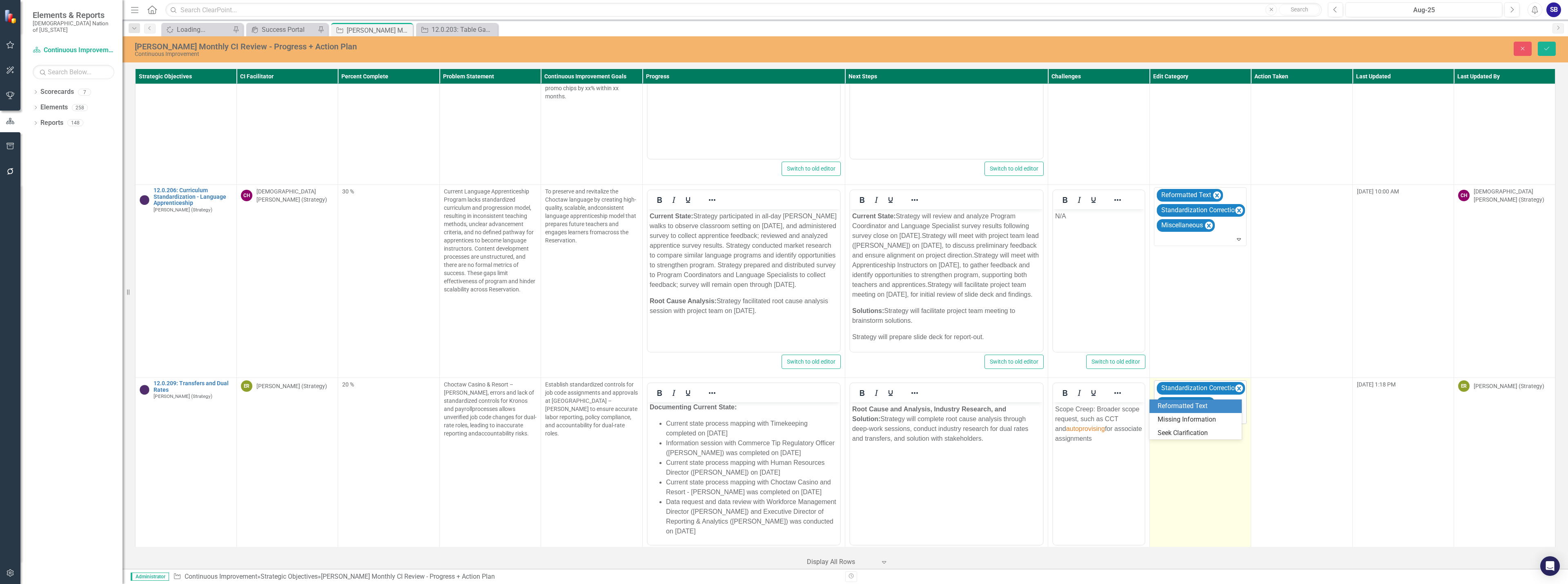
click at [1198, 412] on div at bounding box center [1201, 417] width 89 height 11
click at [1183, 428] on div "Seek Clarification" at bounding box center [1197, 433] width 79 height 9
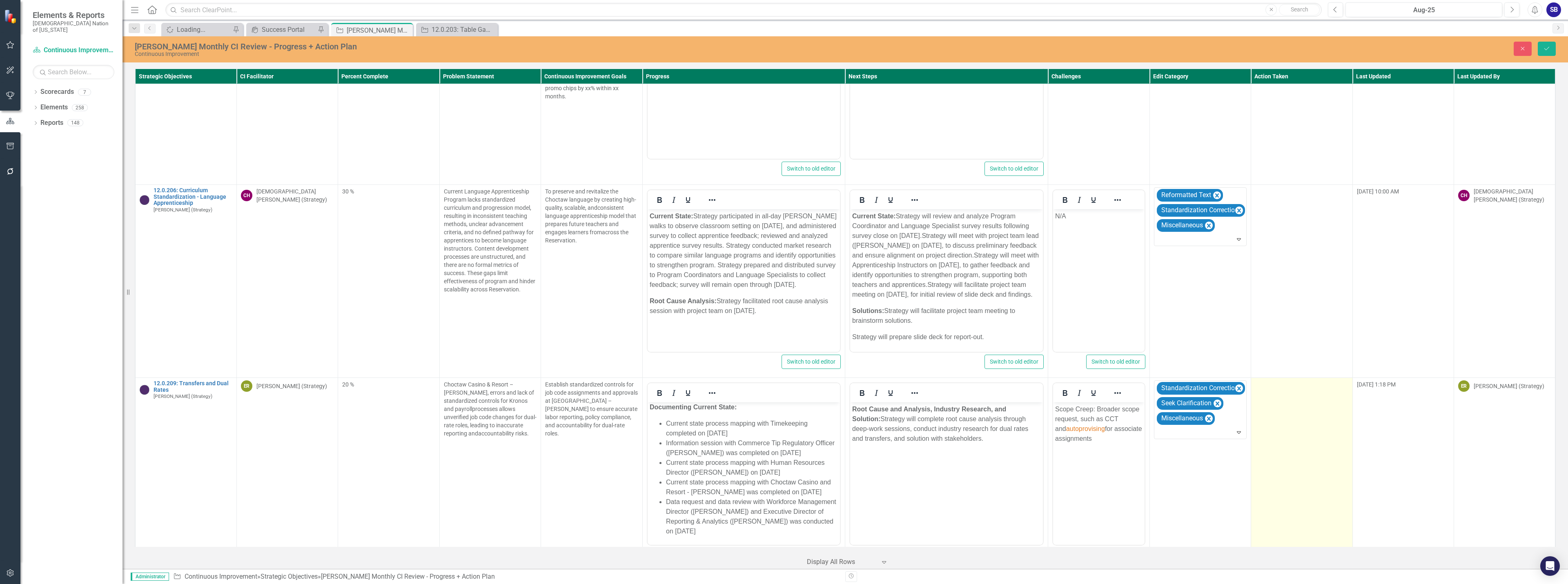
click at [1265, 397] on td at bounding box center [1301, 474] width 101 height 193
click at [1265, 397] on td at bounding box center [1301, 474] width 101 height 193
click at [1279, 382] on div at bounding box center [1295, 388] width 76 height 11
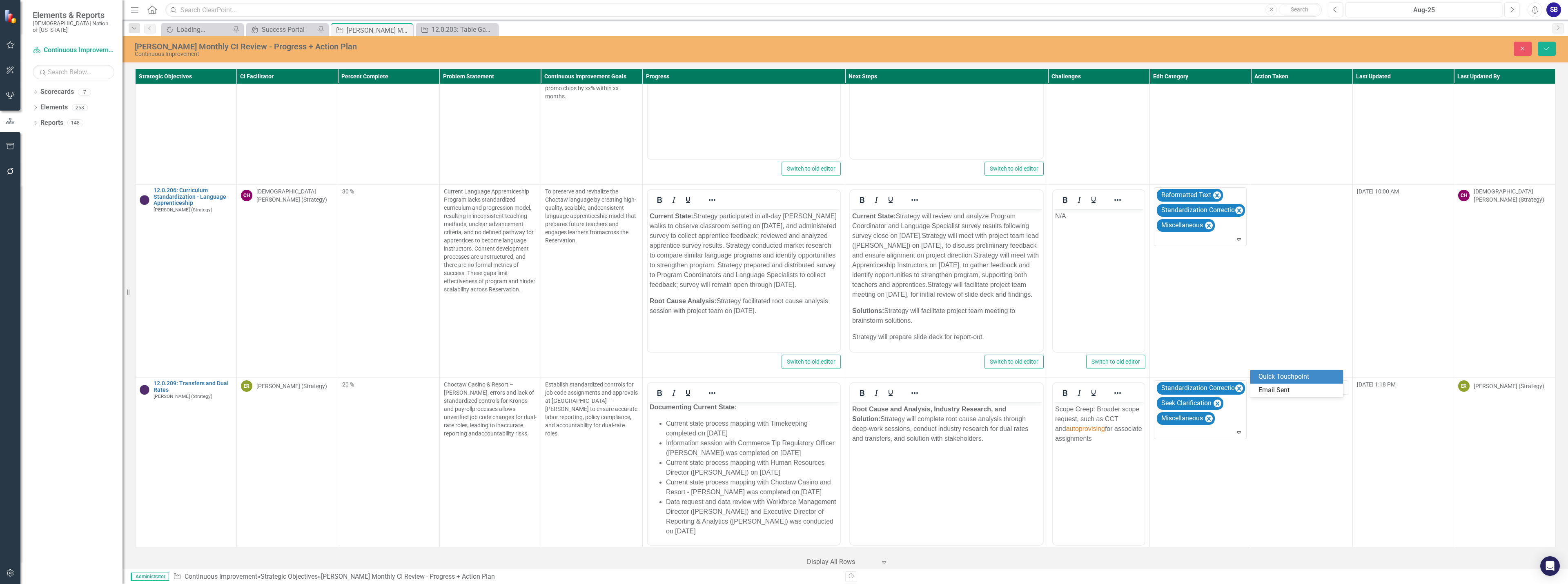
click at [1279, 377] on div "Quick Touchpoint" at bounding box center [1298, 377] width 79 height 9
click at [1546, 47] on icon "Save" at bounding box center [1547, 48] width 7 height 5
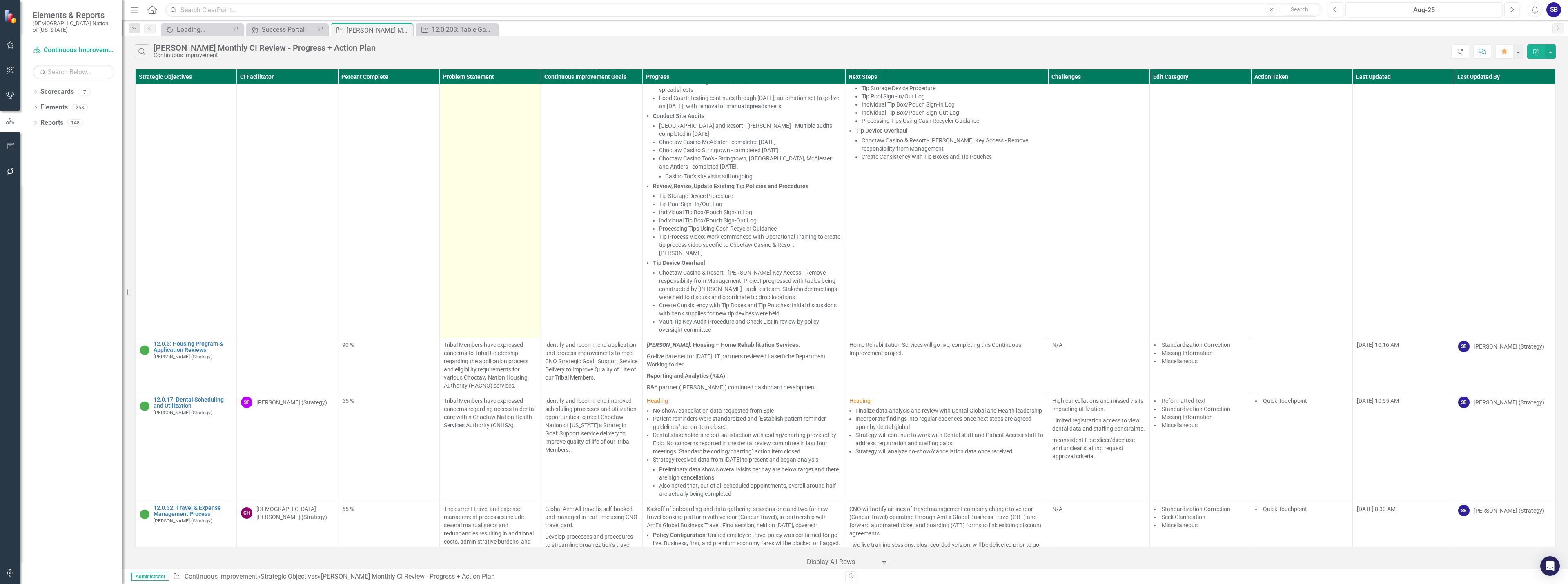
scroll to position [163, 0]
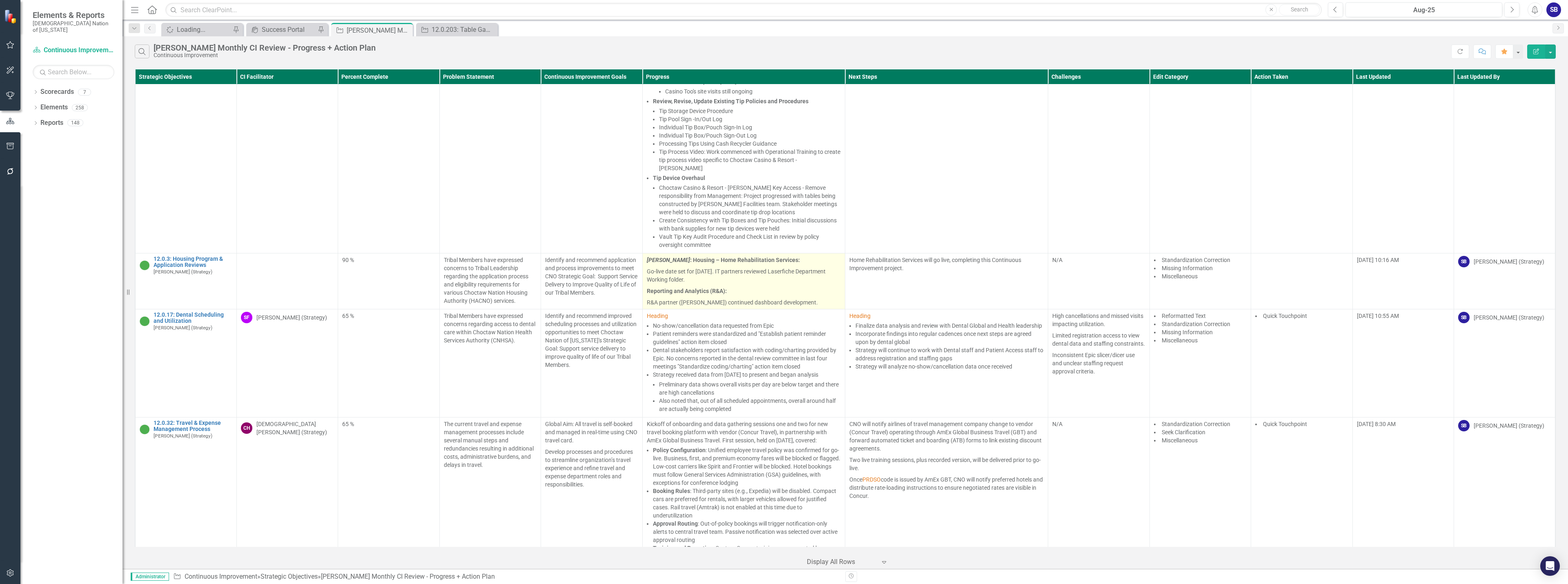
click at [769, 288] on p "Reporting and Analytics (R&A):" at bounding box center [744, 291] width 194 height 12
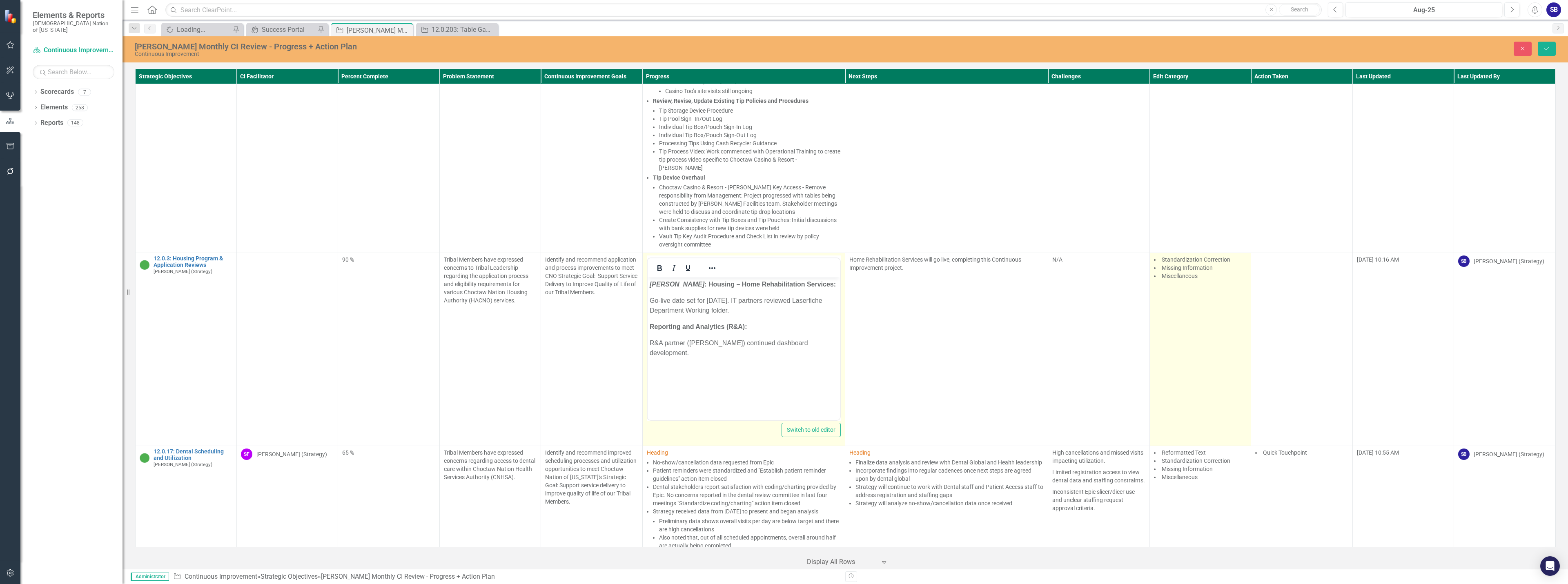
scroll to position [0, 0]
click at [1195, 318] on td "Standardization Correction Missing Information Miscellaneous" at bounding box center [1200, 349] width 101 height 193
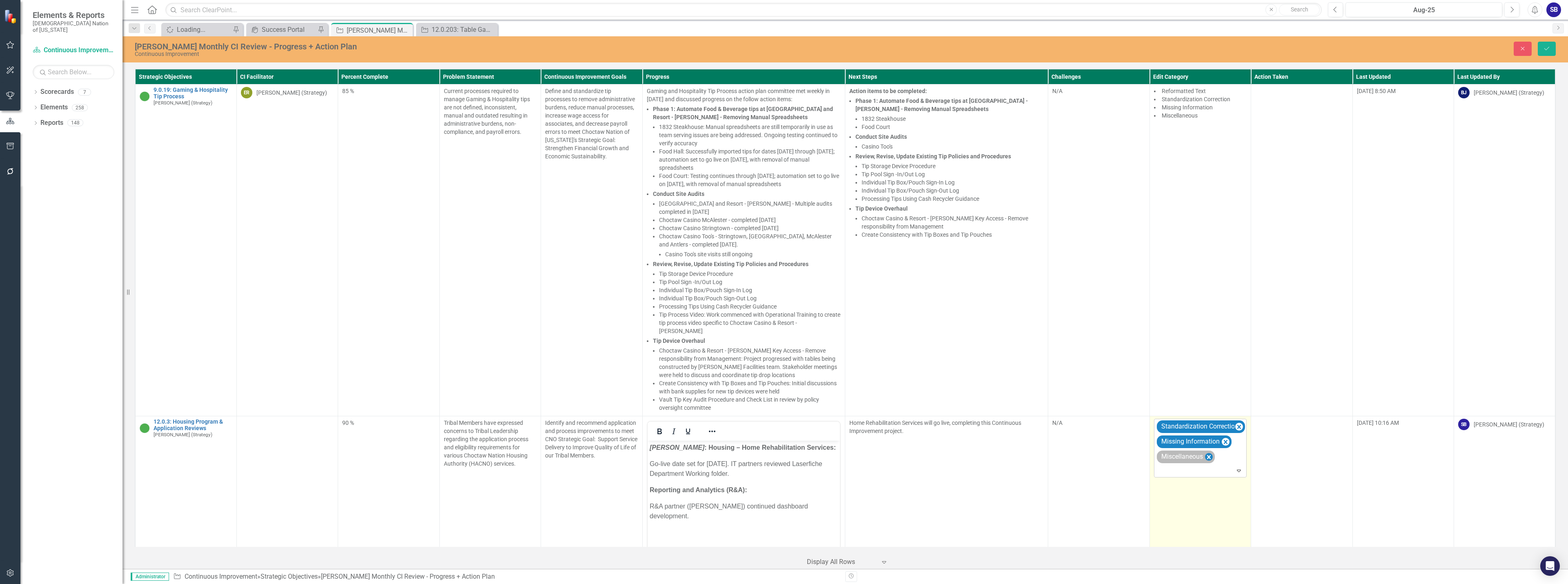
scroll to position [163, 0]
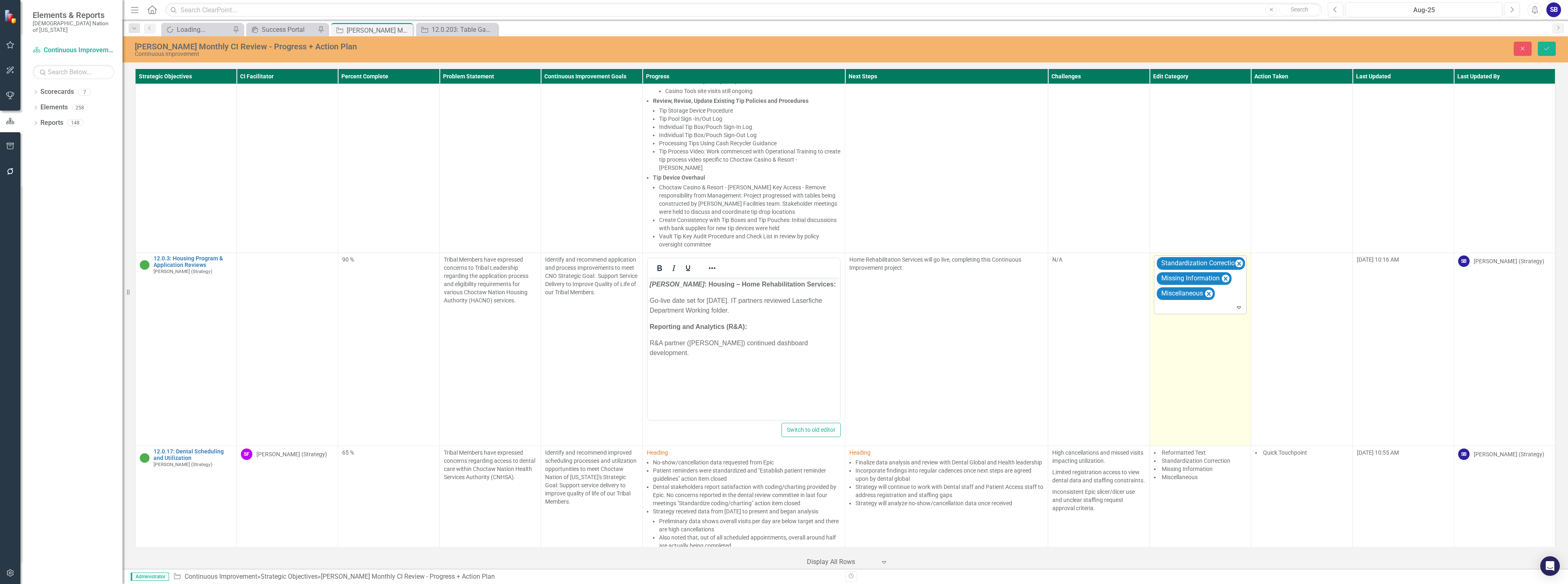
click at [1235, 305] on icon "Expand" at bounding box center [1239, 307] width 8 height 7
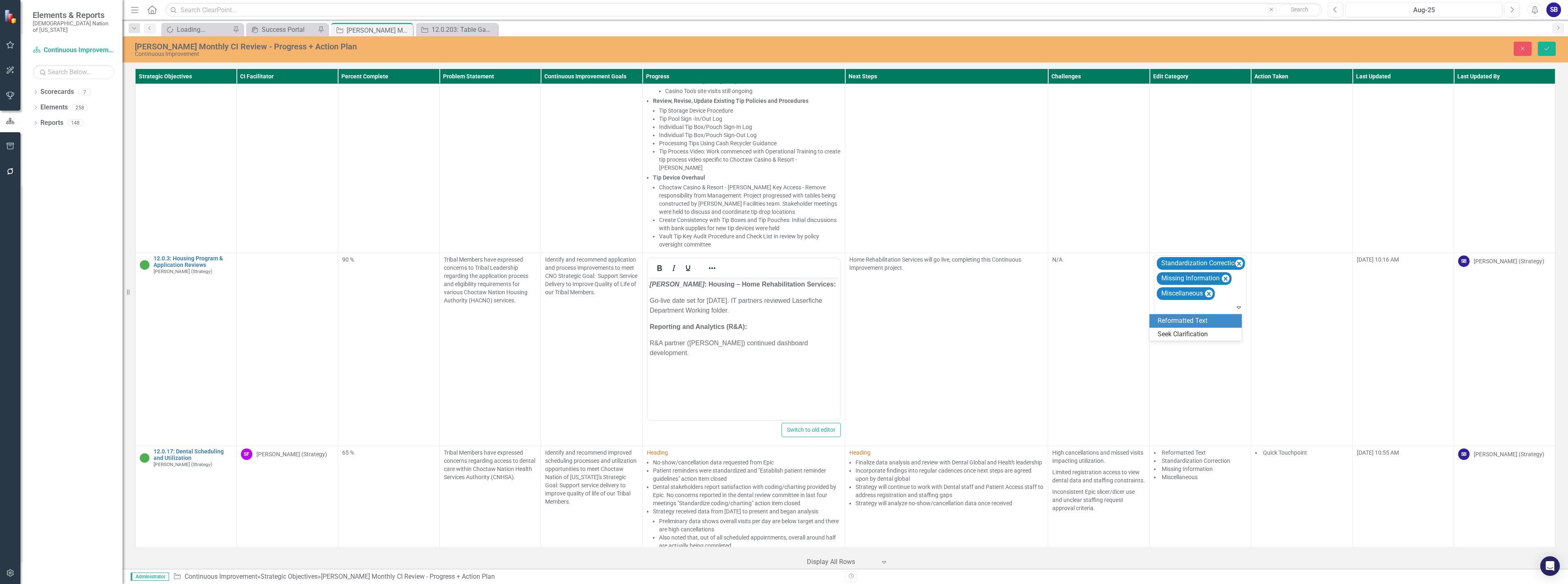
click at [1211, 319] on div "Reformatted Text" at bounding box center [1197, 321] width 79 height 9
click at [831, 285] on p "Chahta Achvffa : Housing – Home Rehabilitation Services:" at bounding box center [744, 285] width 189 height 10
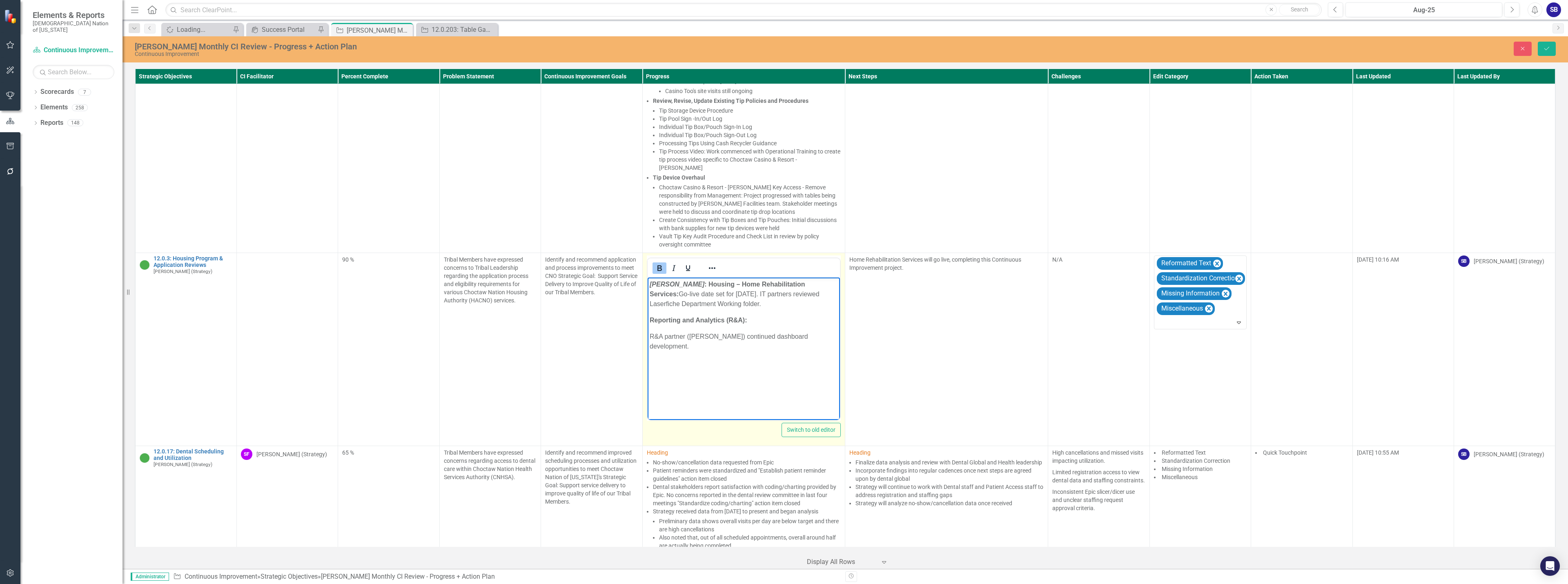
click at [782, 318] on p "Reporting and Analytics (R&A):" at bounding box center [744, 321] width 189 height 10
click at [1549, 50] on icon "Save" at bounding box center [1547, 48] width 7 height 5
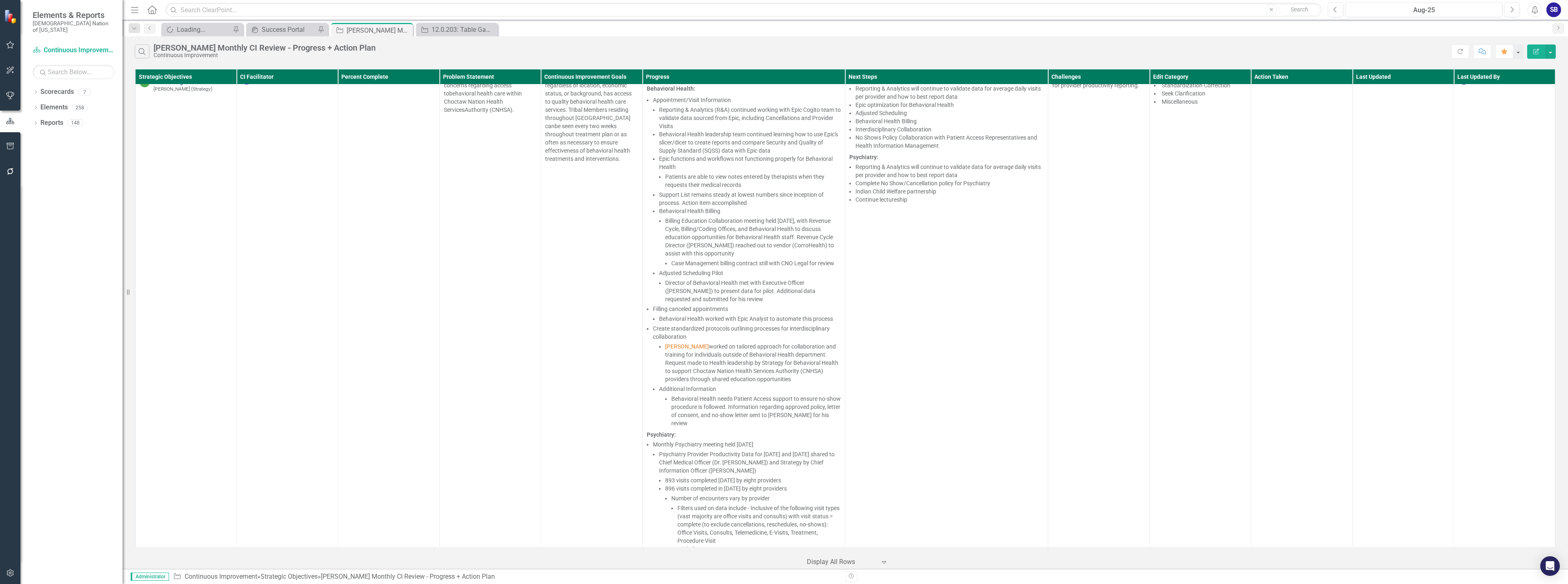
scroll to position [693, 0]
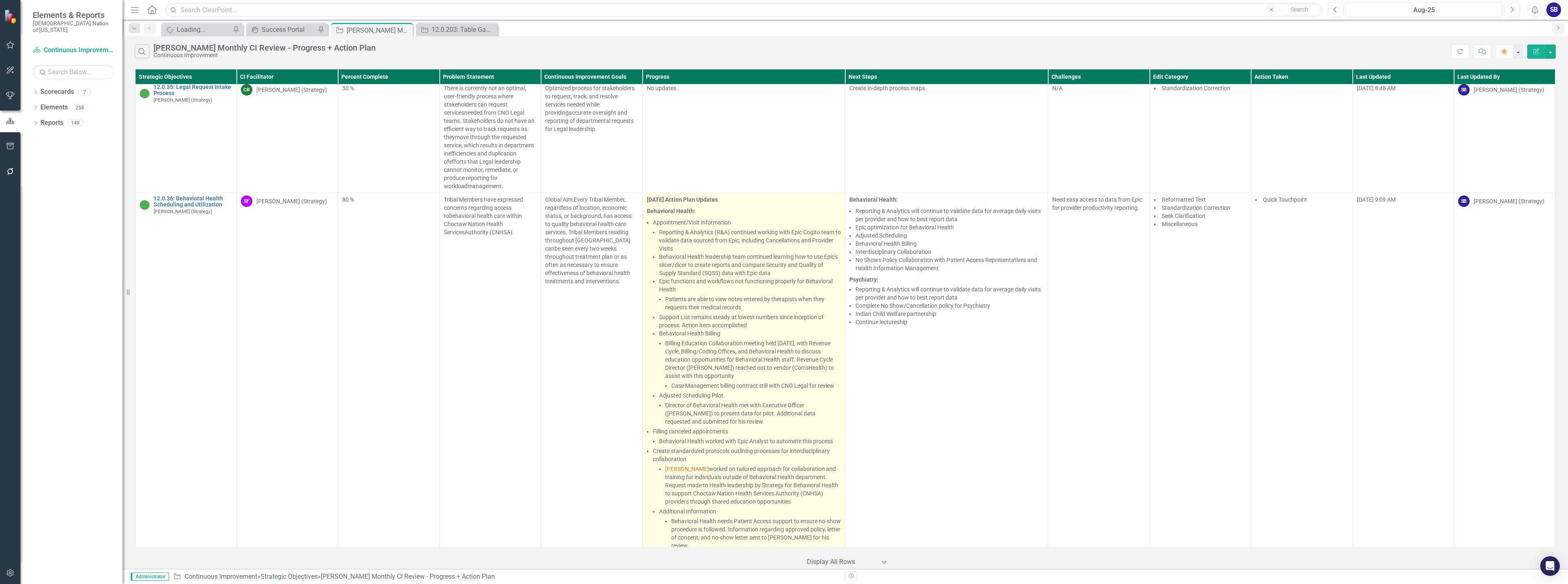
click at [799, 230] on li "Appointment/Visit Information Reporting & Analytics (R&A) continued working wit…" at bounding box center [747, 322] width 188 height 207
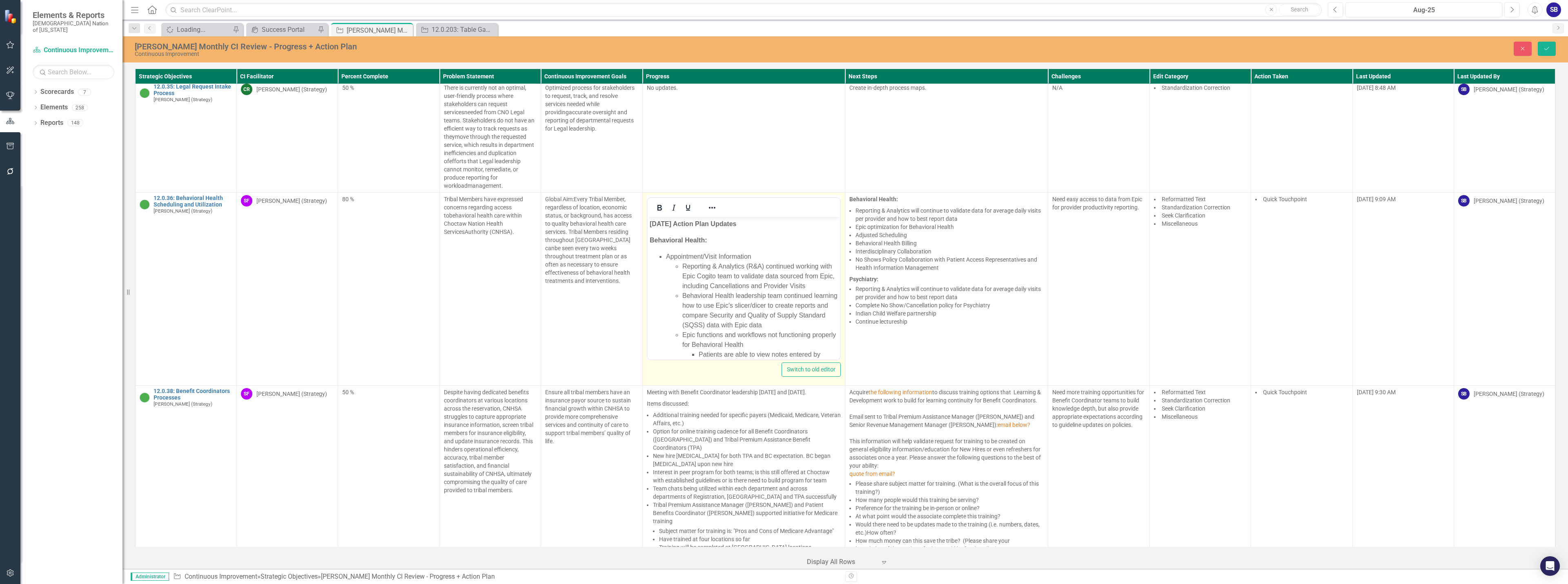
scroll to position [0, 0]
click at [777, 226] on p "[DATE] Action Plan Updates" at bounding box center [744, 224] width 189 height 10
click at [1547, 49] on icon "Save" at bounding box center [1547, 48] width 7 height 5
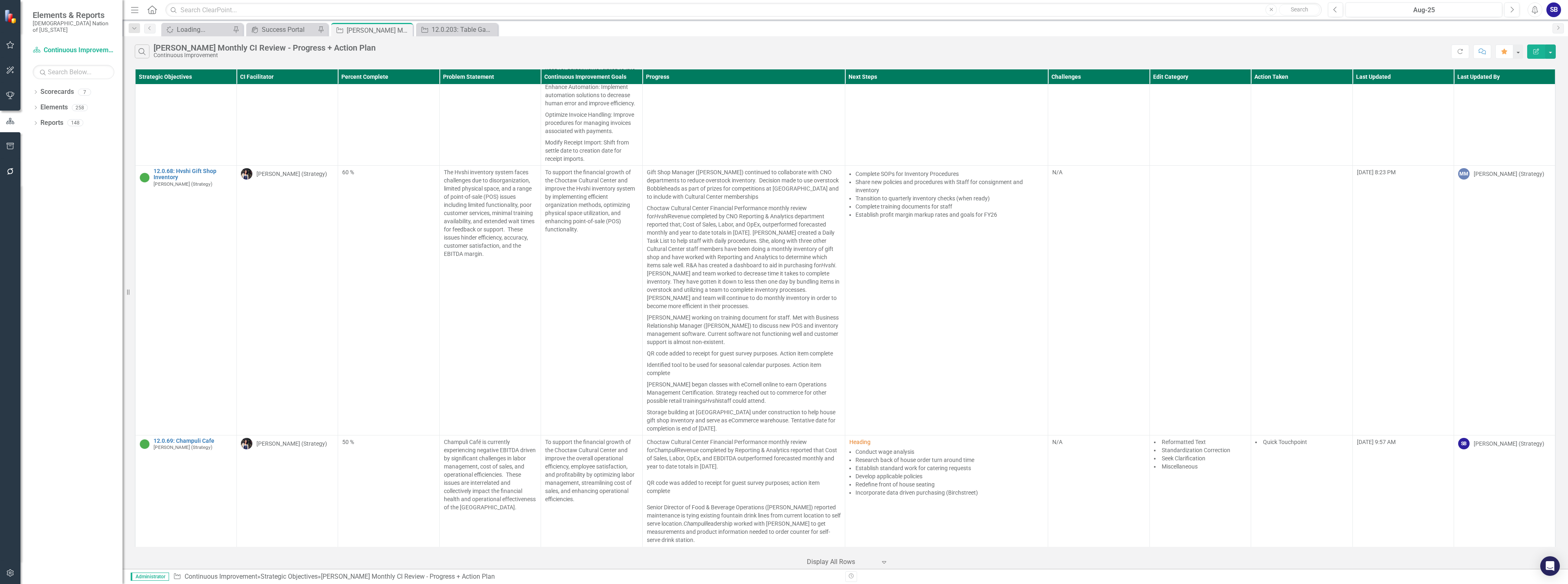
scroll to position [2245, 0]
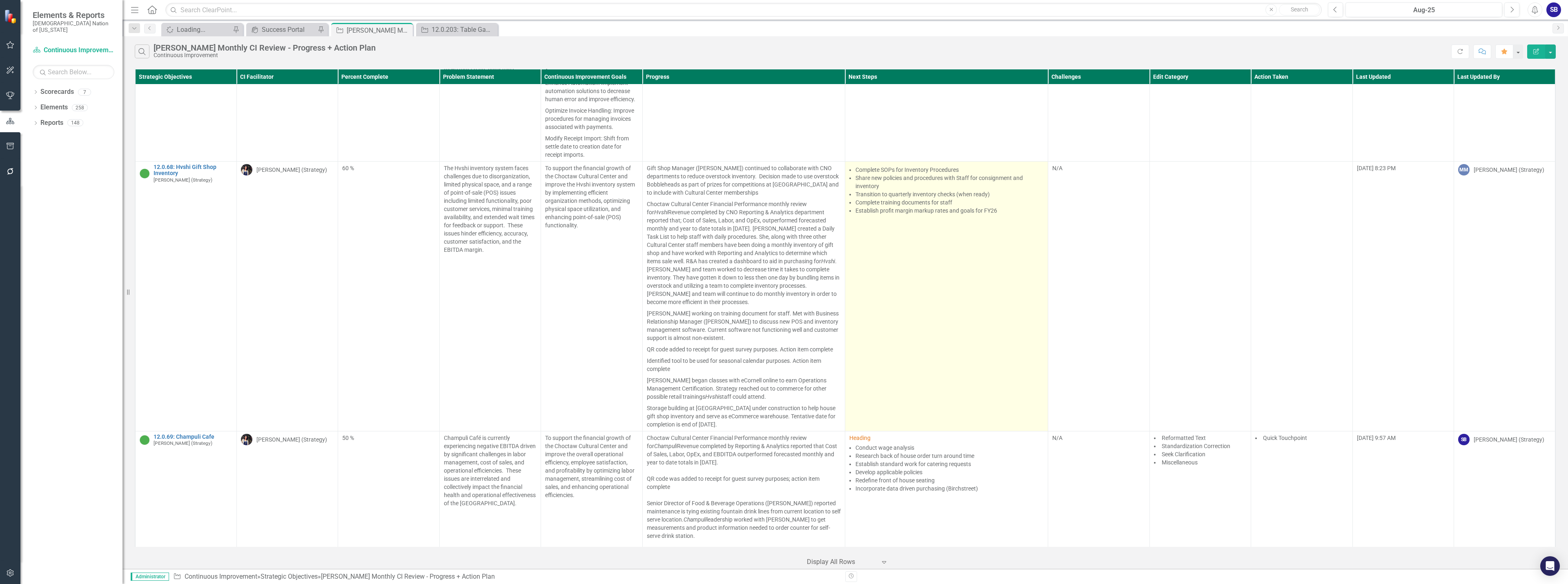
click at [951, 297] on td "Complete SOPs for Inventory Procedures Share new policies and procedures with S…" at bounding box center [947, 296] width 203 height 269
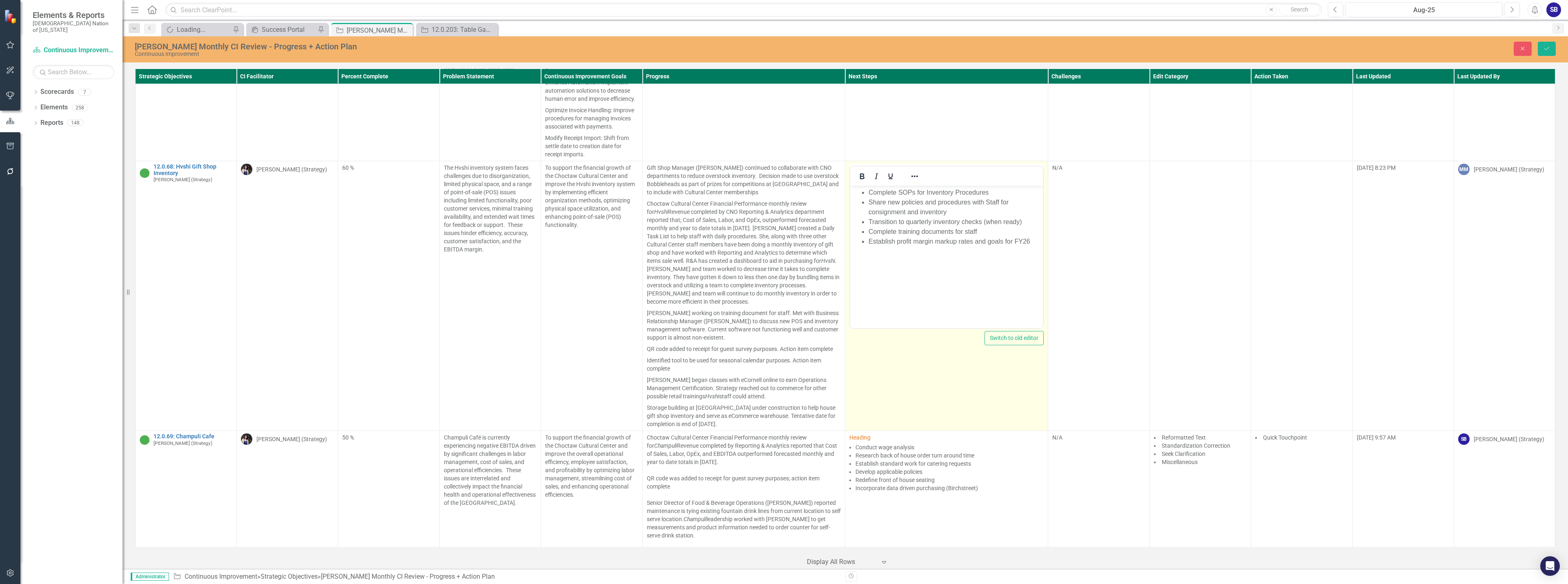
scroll to position [0, 0]
click at [870, 193] on li "Complete SOPs for Inventory Procedures" at bounding box center [954, 193] width 172 height 10
click at [872, 195] on li "Rich Text Area. Press ALT-0 for help." at bounding box center [954, 193] width 172 height 10
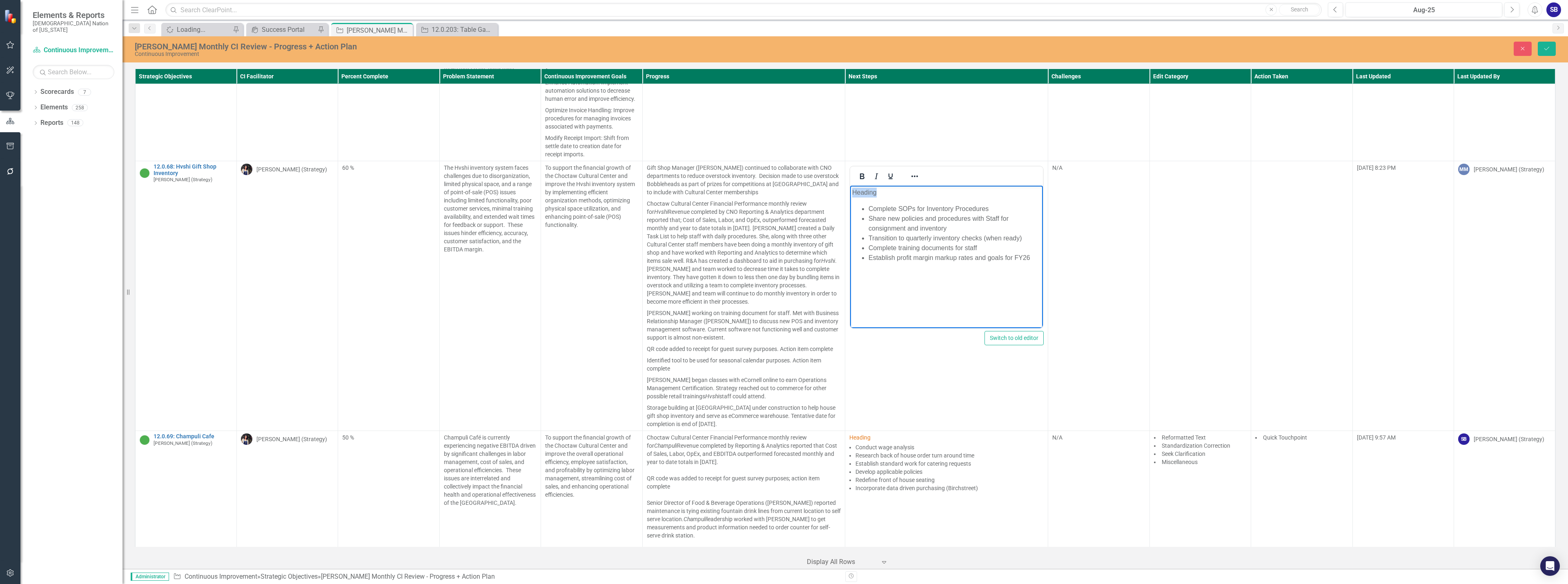
drag, startPoint x: 880, startPoint y: 193, endPoint x: 839, endPoint y: 192, distance: 41.0
click at [850, 192] on html "Heading Complete SOPs for Inventory Procedures Share new policies and procedure…" at bounding box center [947, 246] width 193 height 122
click at [911, 176] on icon "Reveal or hide additional toolbar items" at bounding box center [914, 176] width 7 height 2
click at [985, 224] on icon "Text color Black" at bounding box center [985, 224] width 4 height 2
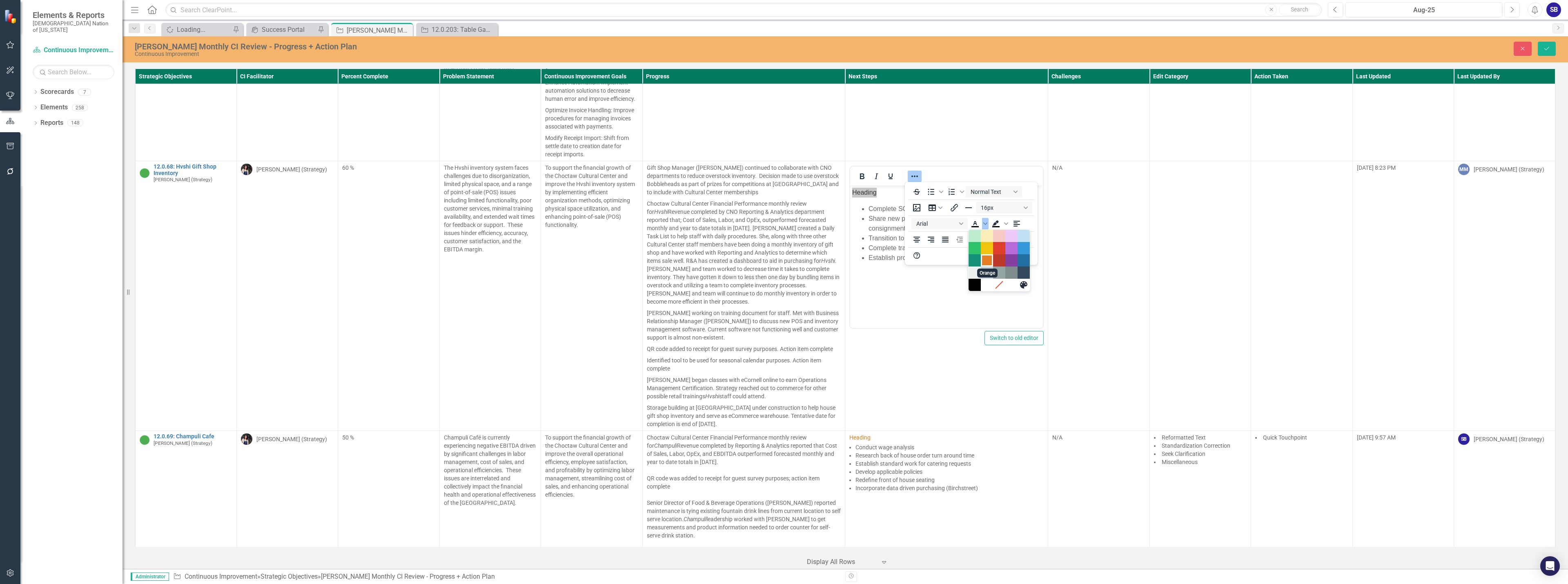
click at [990, 260] on div "Orange" at bounding box center [987, 260] width 10 height 10
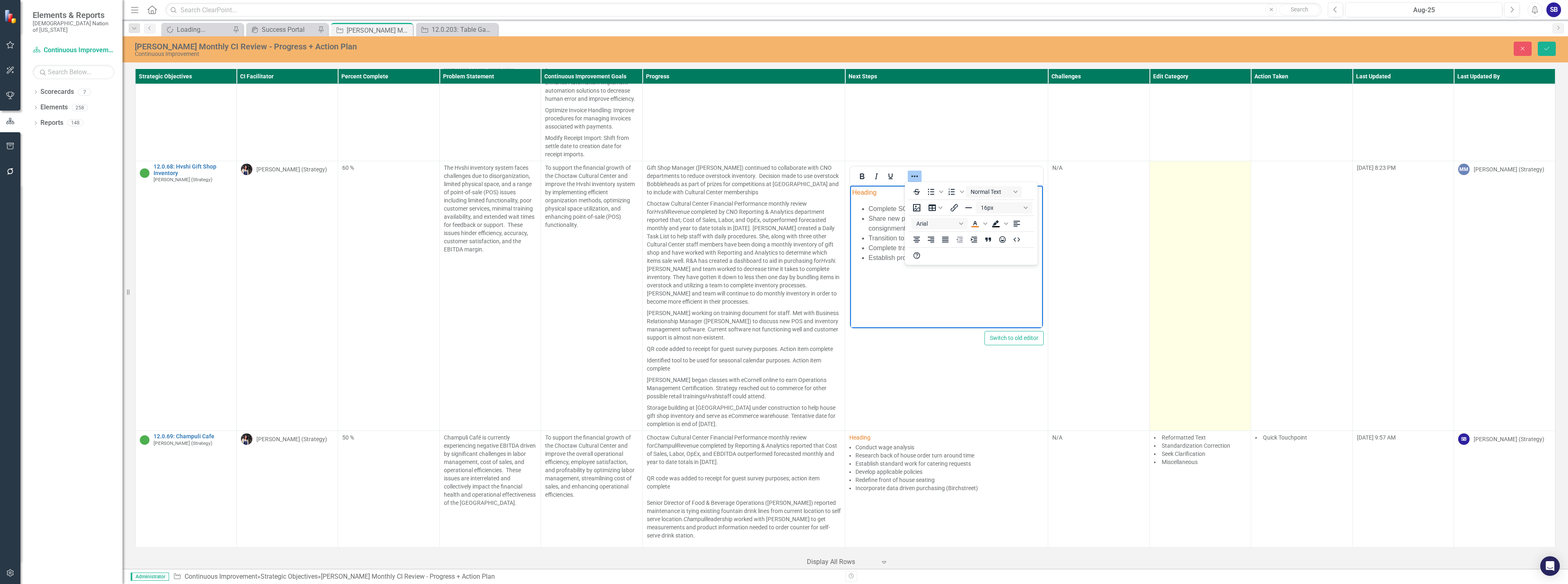
click at [1224, 213] on td at bounding box center [1200, 296] width 101 height 269
click at [1200, 174] on div at bounding box center [1194, 171] width 76 height 11
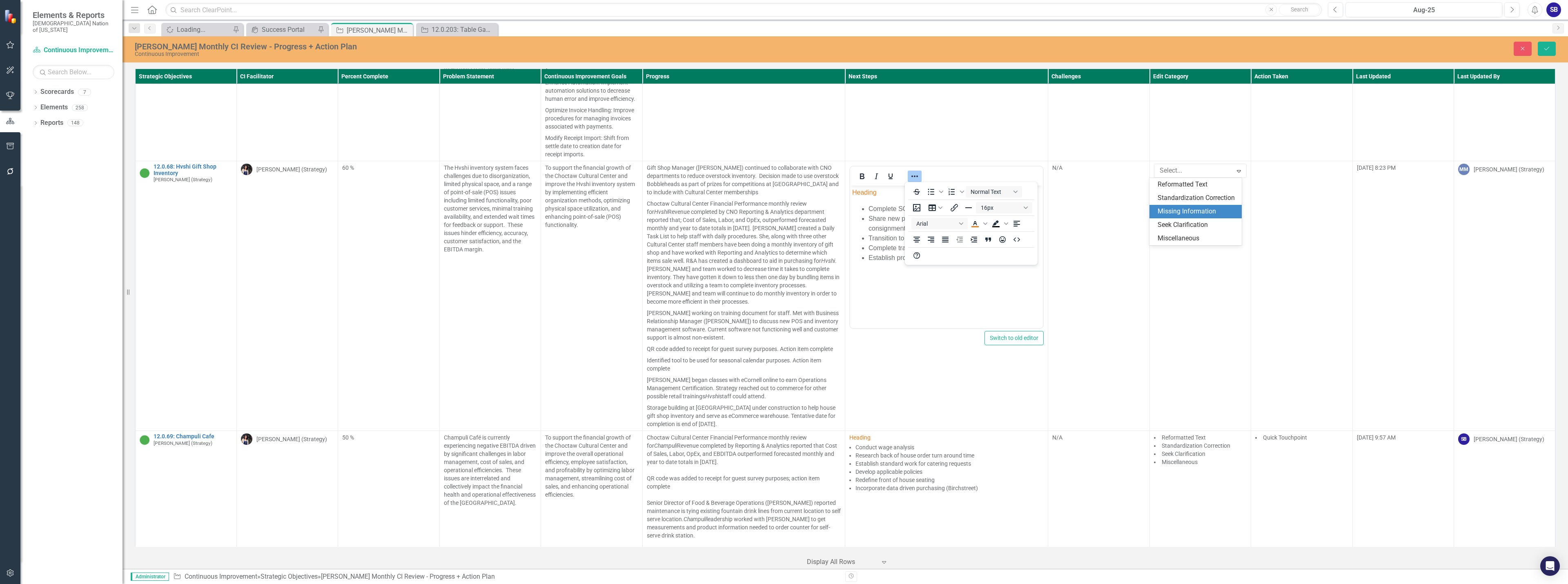
click at [1192, 210] on div "Missing Information" at bounding box center [1197, 211] width 79 height 9
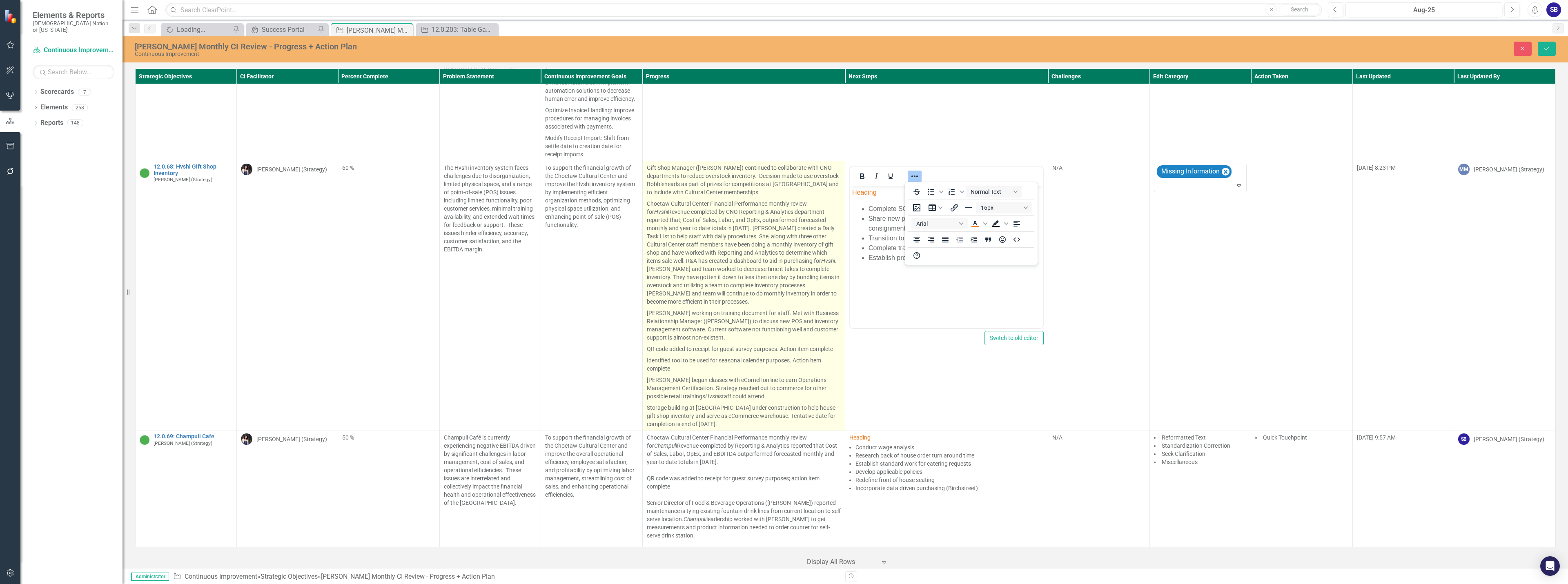
click at [733, 279] on p "Choctaw Cultural Center Financial Performance monthly review for Hvshi Revenue …" at bounding box center [744, 252] width 194 height 109
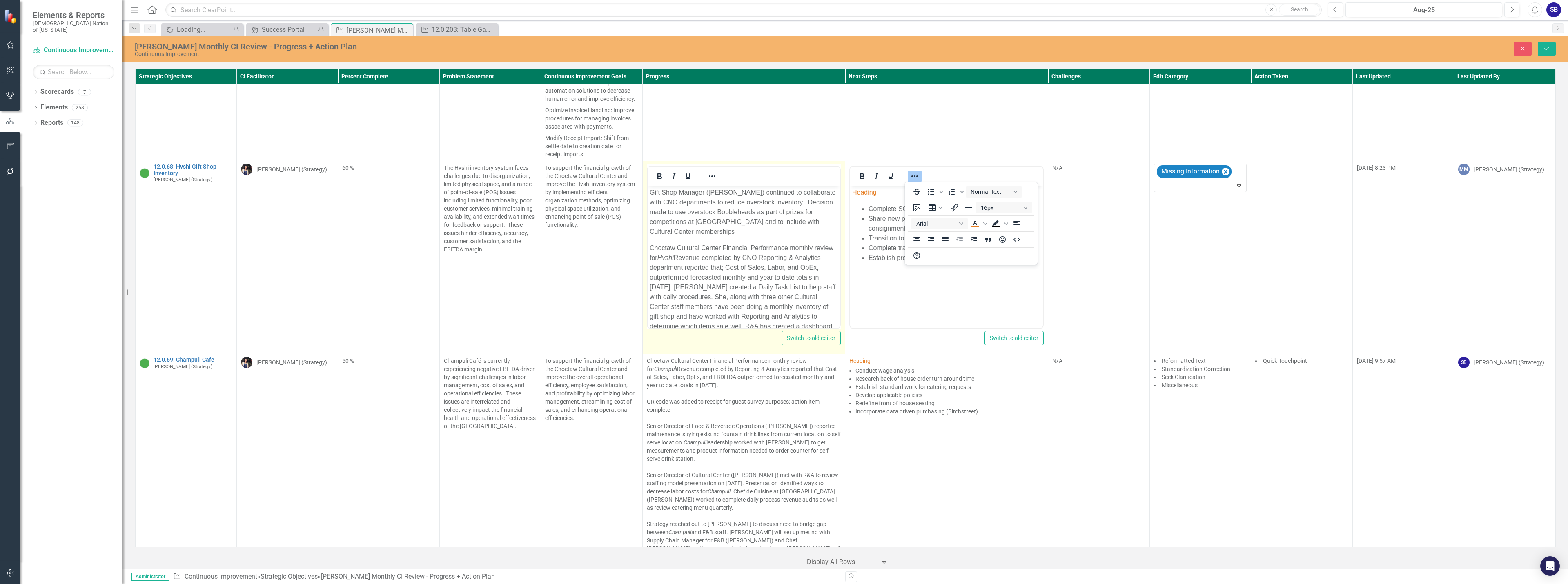
click at [793, 204] on p "Gift Shop Manager (Felicia Scott) continued to collaborate with CNO departments…" at bounding box center [744, 212] width 189 height 49
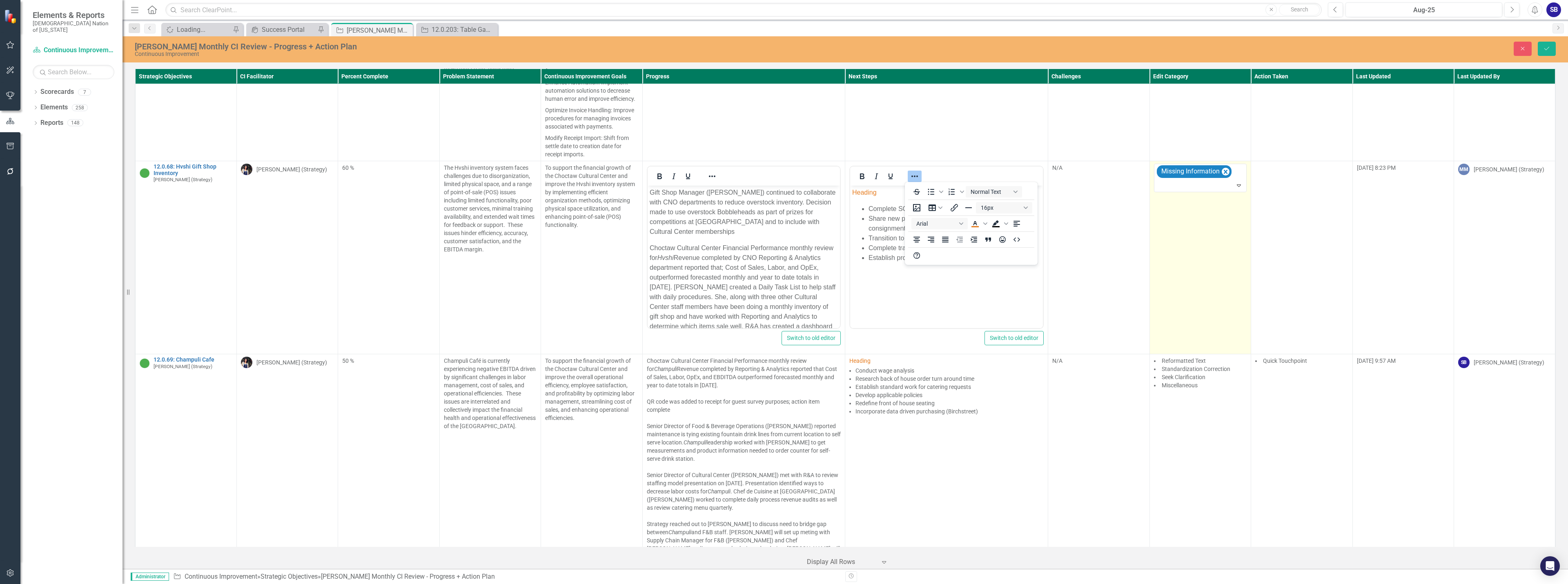
click at [1194, 193] on td "Missing Information Expand" at bounding box center [1200, 257] width 101 height 193
click at [1192, 189] on div at bounding box center [1201, 186] width 89 height 11
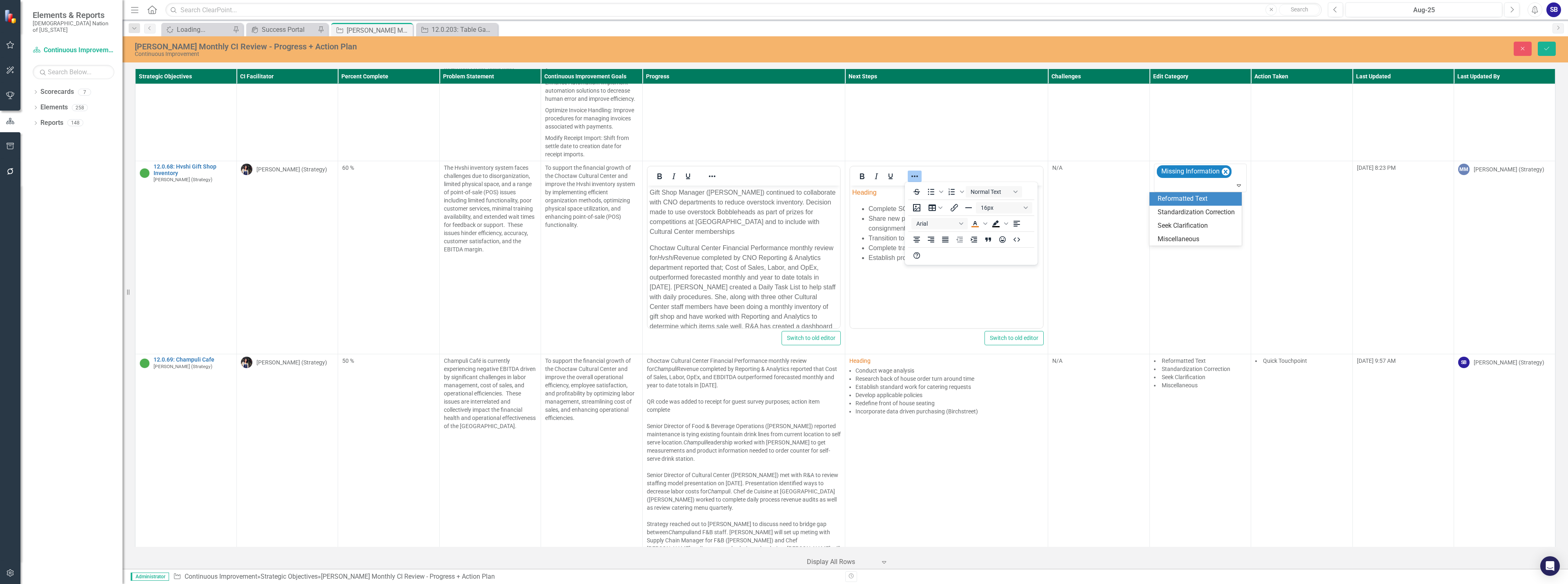
click at [1192, 200] on div "Reformatted Text" at bounding box center [1197, 198] width 79 height 9
click at [915, 178] on icon "Reveal or hide additional toolbar items" at bounding box center [915, 176] width 10 height 10
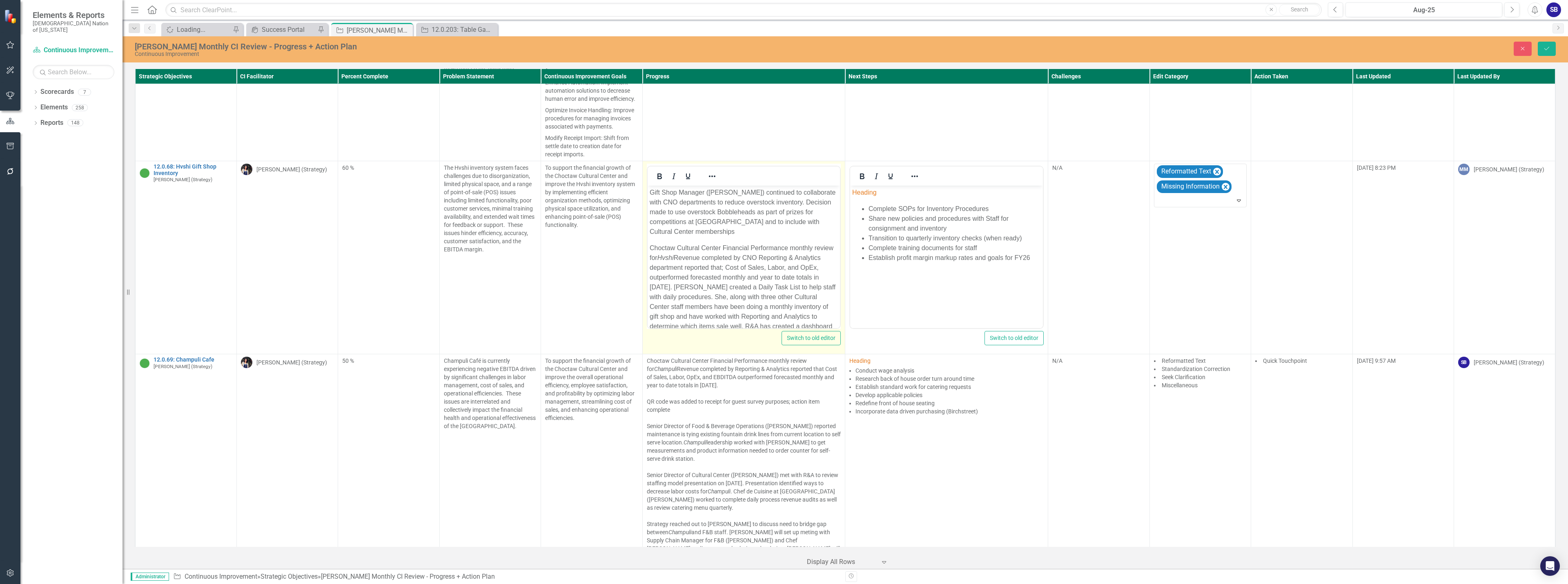
click at [742, 234] on p "Gift Shop Manager (Felicia Scott) continued to collaborate with CNO departments…" at bounding box center [744, 212] width 189 height 49
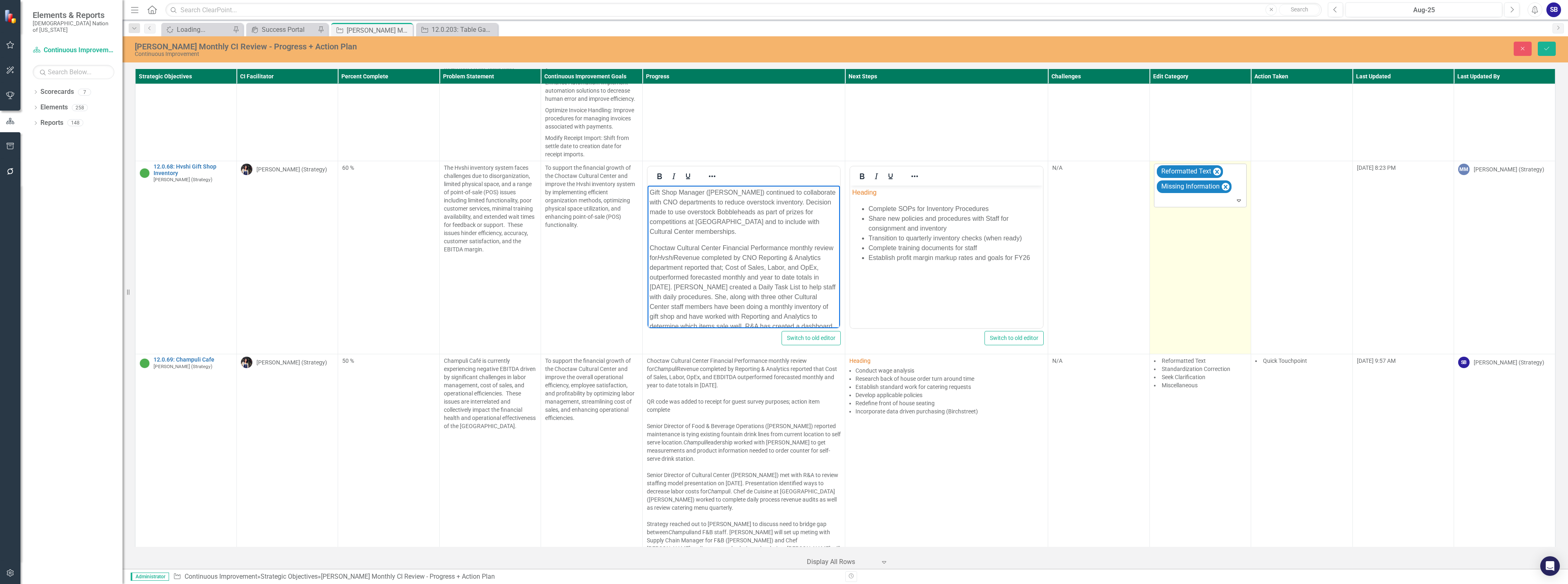
click at [1178, 201] on div at bounding box center [1201, 201] width 89 height 11
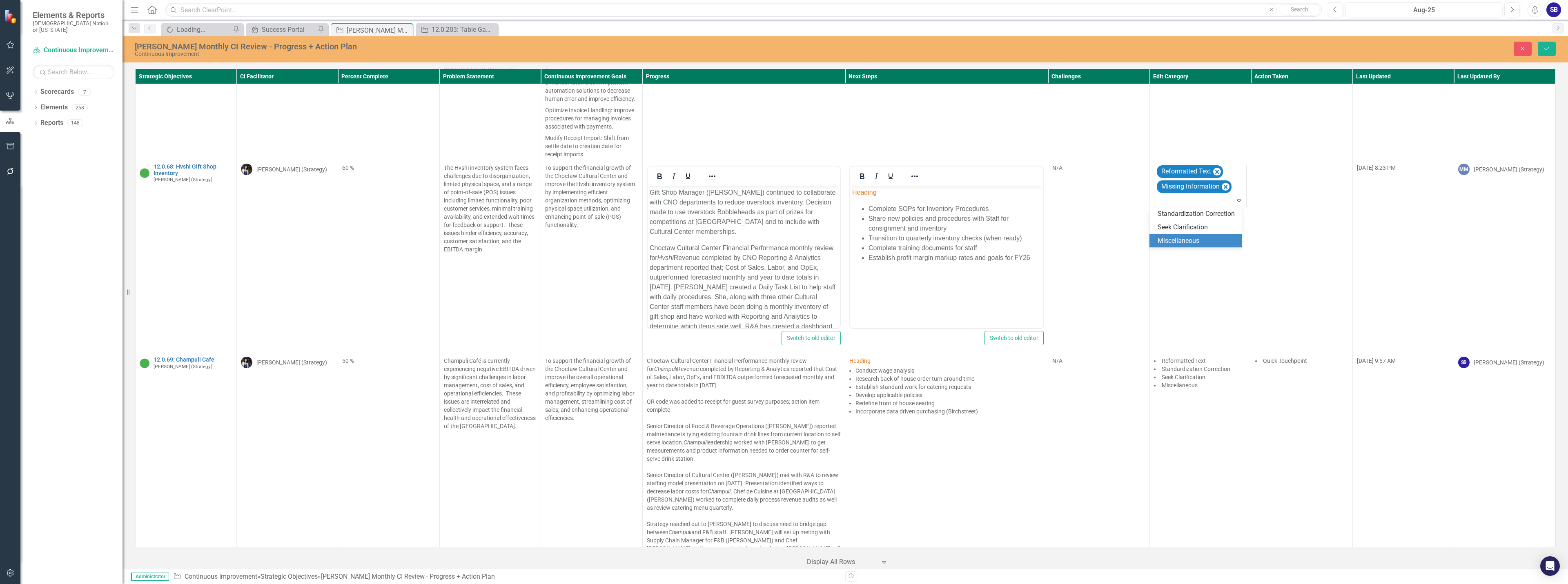
click at [1183, 238] on div "Miscellaneous" at bounding box center [1197, 240] width 79 height 9
click at [775, 260] on p "Choctaw Cultural Center Financial Performance monthly review for Hvshi Revenue …" at bounding box center [744, 316] width 189 height 147
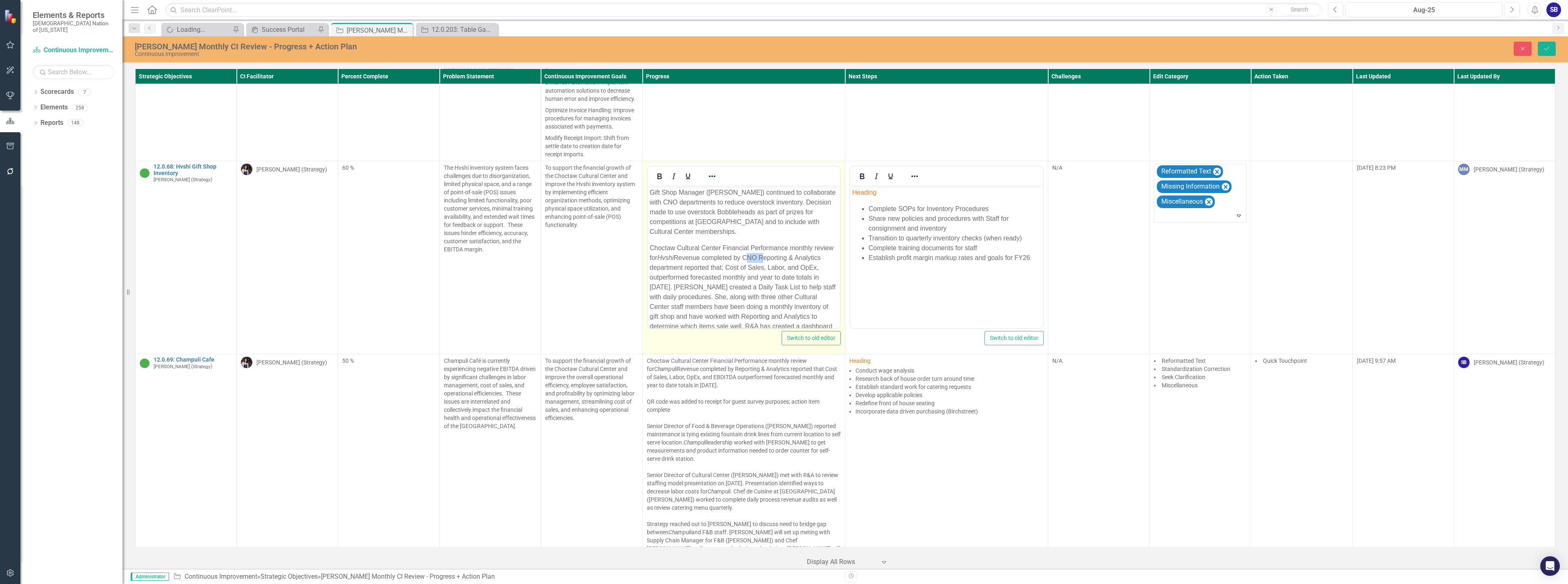
click at [775, 260] on p "Choctaw Cultural Center Financial Performance monthly review for Hvshi Revenue …" at bounding box center [744, 316] width 189 height 147
click at [808, 271] on p "Choctaw Cultural Center Financial Performance monthly review for Hvshi Revenue …" at bounding box center [744, 316] width 189 height 147
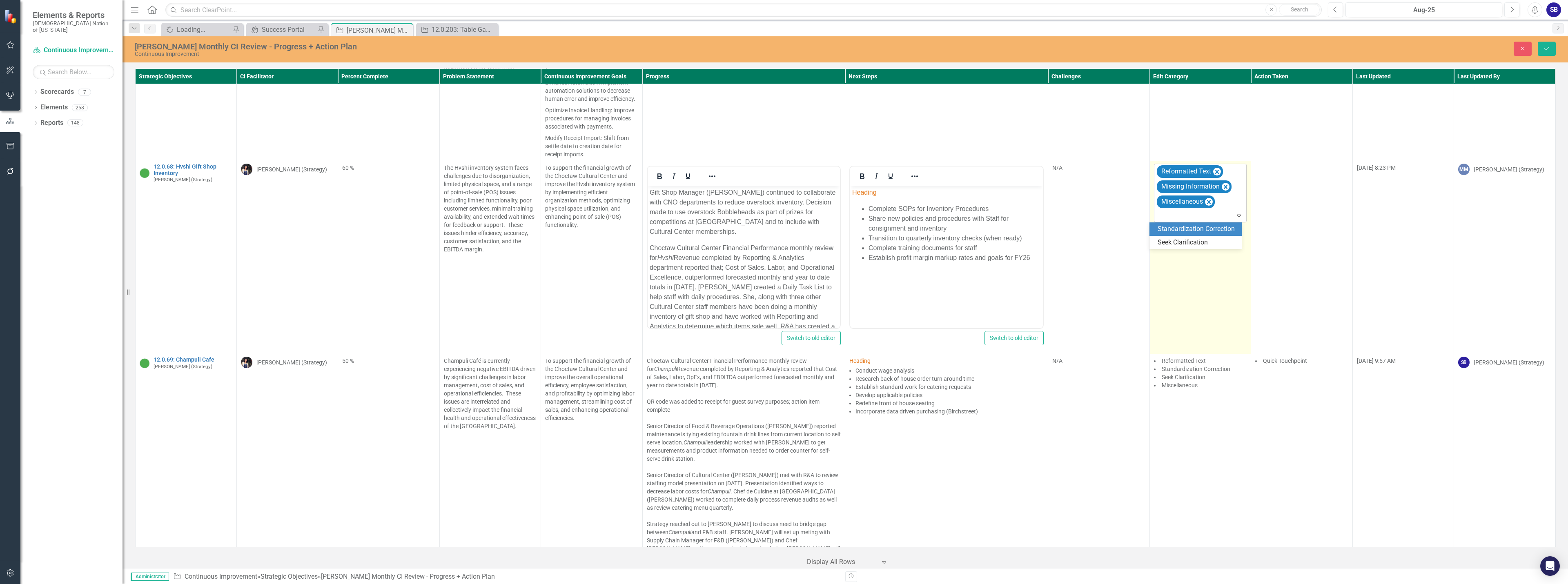
click at [1228, 221] on div "Reformatted Text Missing Information Miscellaneous" at bounding box center [1200, 193] width 91 height 58
click at [1192, 232] on div "Standardization Correction" at bounding box center [1197, 229] width 79 height 9
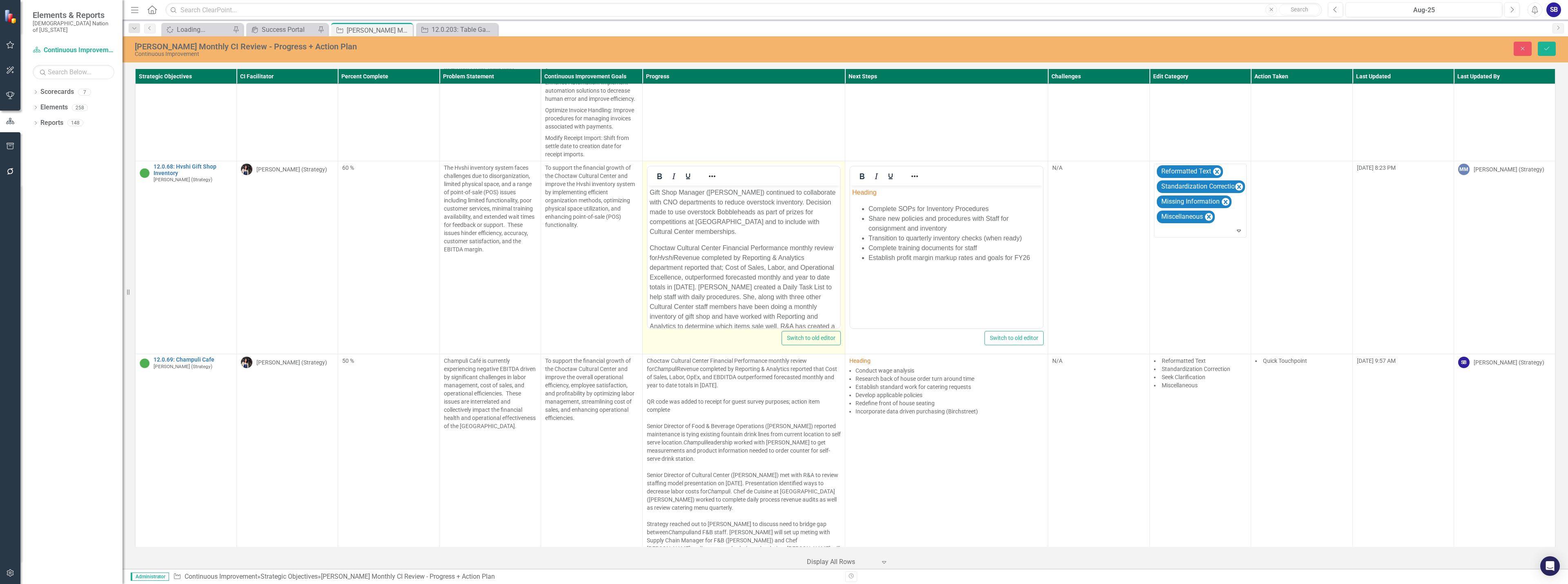
click at [718, 280] on p "Choctaw Cultural Center Financial Performance monthly review for Hvshi Revenue …" at bounding box center [744, 322] width 189 height 157
click at [786, 290] on p "Choctaw Cultural Center Financial Performance monthly review for Hvshi Revenue …" at bounding box center [744, 322] width 189 height 157
drag, startPoint x: 754, startPoint y: 289, endPoint x: 766, endPoint y: 277, distance: 17.0
click at [766, 277] on p "Choctaw Cultural Center Financial Performance monthly review for Hvshi Revenue …" at bounding box center [744, 322] width 189 height 157
click at [750, 285] on p "Choctaw Cultural Center Financial Performance monthly review for Hvshi Revenue …" at bounding box center [744, 322] width 189 height 157
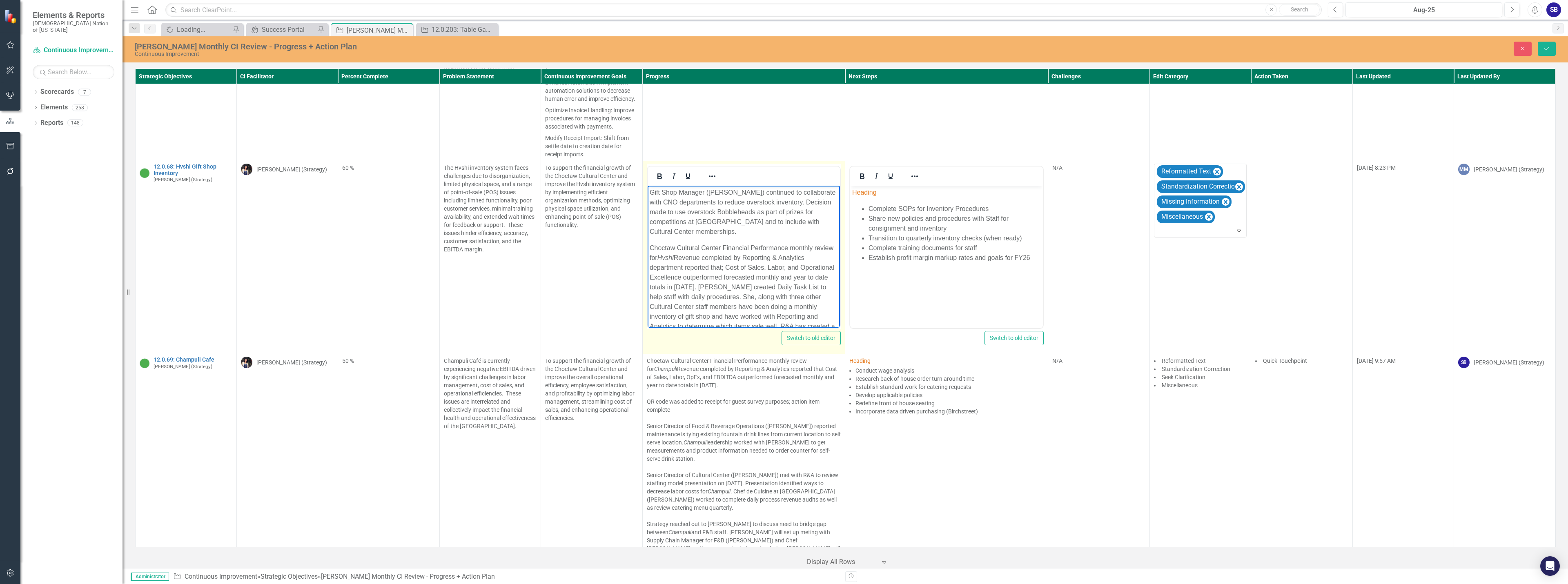
scroll to position [41, 0]
click at [792, 268] on p "Choctaw Cultural Center Financial Performance monthly review for Hvshi Revenue …" at bounding box center [744, 281] width 189 height 157
click at [730, 276] on p "Choctaw Cultural Center Financial Performance monthly review for Hvshi Revenue …" at bounding box center [744, 281] width 189 height 157
click at [826, 216] on p "Choctaw Cultural Center Financial Performance monthly review for Hvshi Revenue …" at bounding box center [744, 276] width 189 height 147
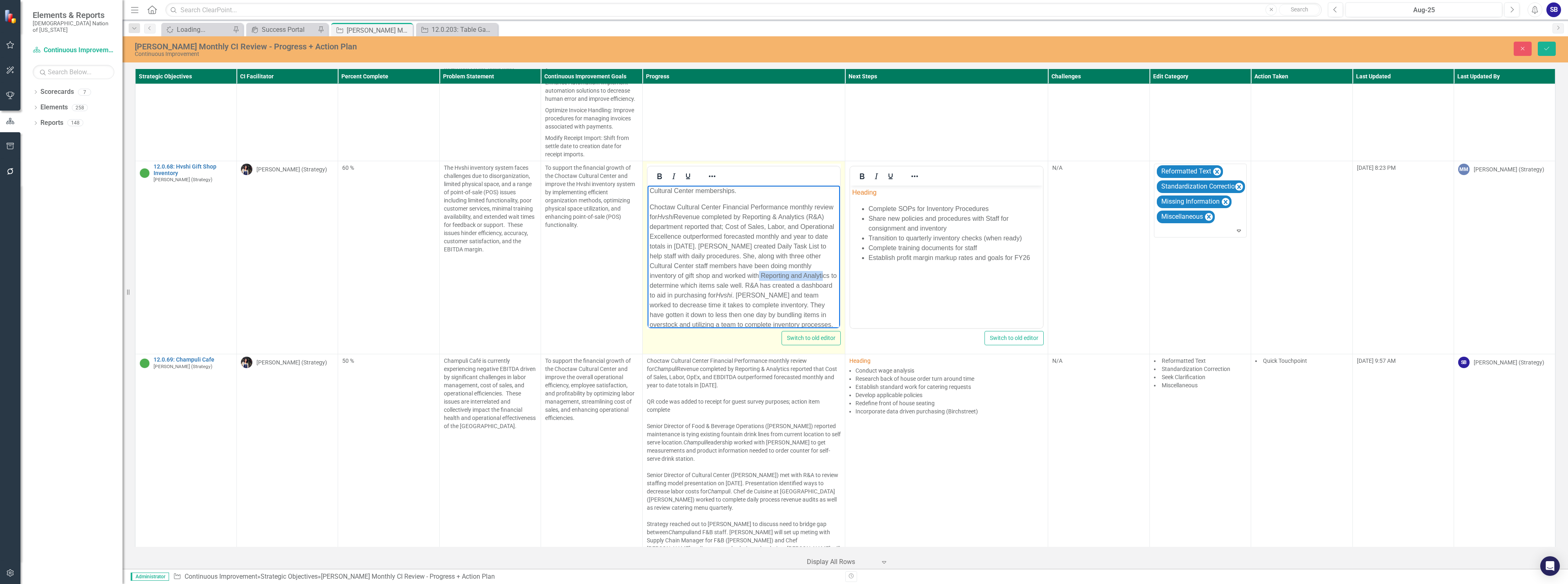
drag, startPoint x: 825, startPoint y: 276, endPoint x: 765, endPoint y: 277, distance: 60.0
click at [765, 277] on body "Gift Shop Manager (Felicia Scott) continued to collaborate with CNO departments…" at bounding box center [743, 346] width 193 height 402
click at [716, 287] on p "Choctaw Cultural Center Financial Performance monthly review for Hvshi Revenue …" at bounding box center [744, 276] width 189 height 147
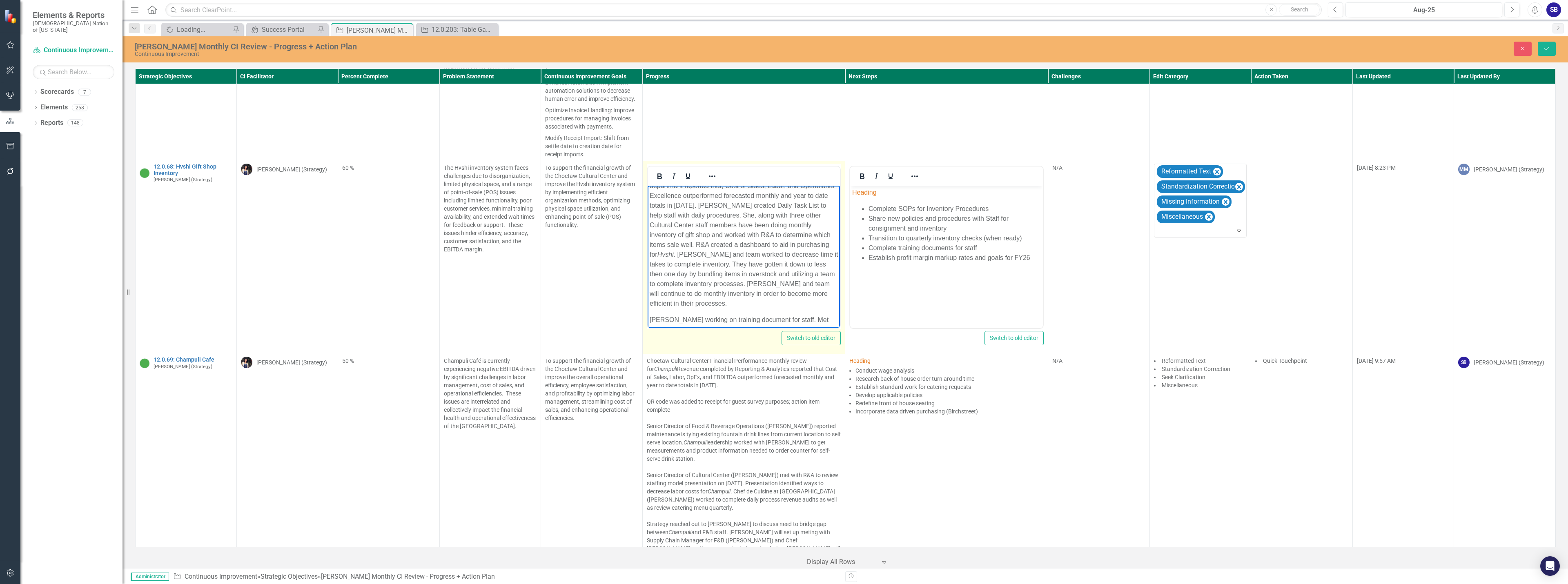
click at [737, 243] on p "Choctaw Cultural Center Financial Performance monthly review for Hvshi Revenue …" at bounding box center [744, 235] width 189 height 147
drag, startPoint x: 782, startPoint y: 266, endPoint x: 723, endPoint y: 265, distance: 59.0
click at [723, 265] on p "Choctaw Cultural Center Financial Performance monthly review for Hvshi Revenue …" at bounding box center [744, 235] width 189 height 147
click at [768, 276] on p "Choctaw Cultural Center Financial Performance monthly review for Hvshi Revenue …" at bounding box center [744, 235] width 189 height 147
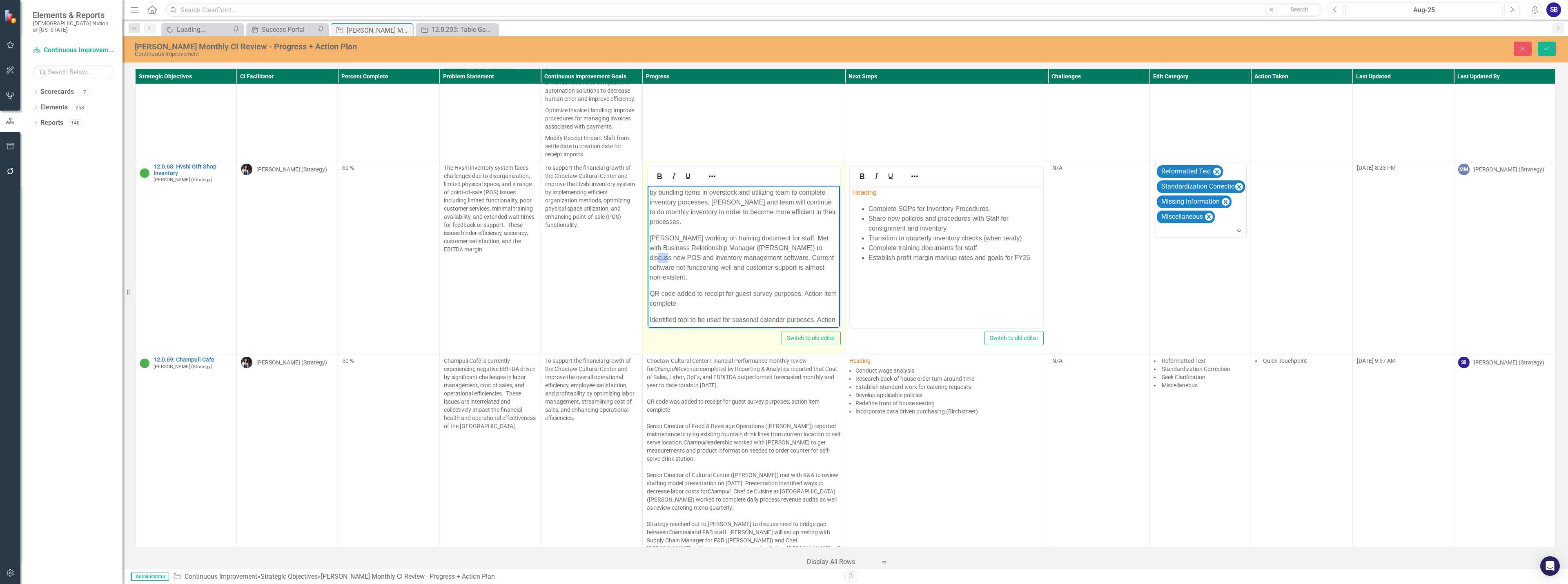
drag, startPoint x: 662, startPoint y: 257, endPoint x: 646, endPoint y: 257, distance: 16.0
click at [647, 257] on html "Gift Shop Manager (Felicia Scott) continued to collaborate with CNO departments…" at bounding box center [743, 223] width 193 height 402
click at [714, 304] on p "QR code added to receipt for guest survey purposes. Action item complete" at bounding box center [744, 299] width 189 height 19
click at [716, 245] on p "Identified tool to be used for seasonal calendar purposes. Action item complete" at bounding box center [744, 243] width 189 height 19
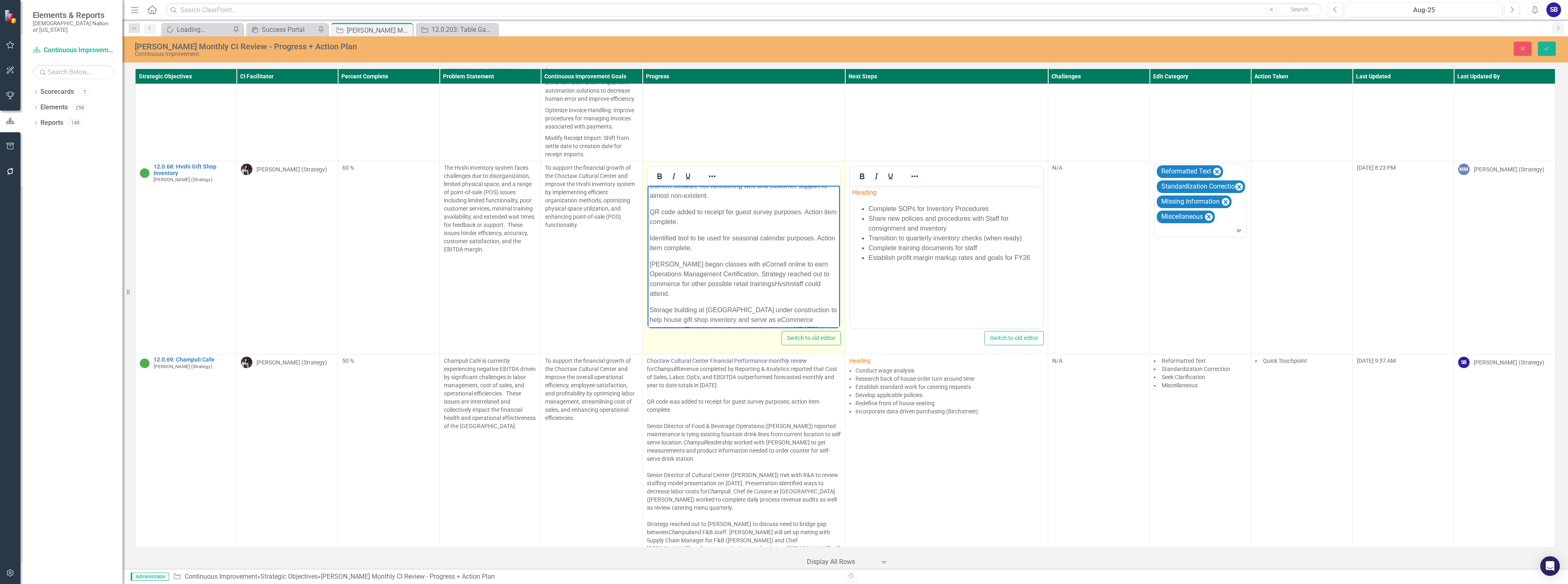
scroll to position [260, 0]
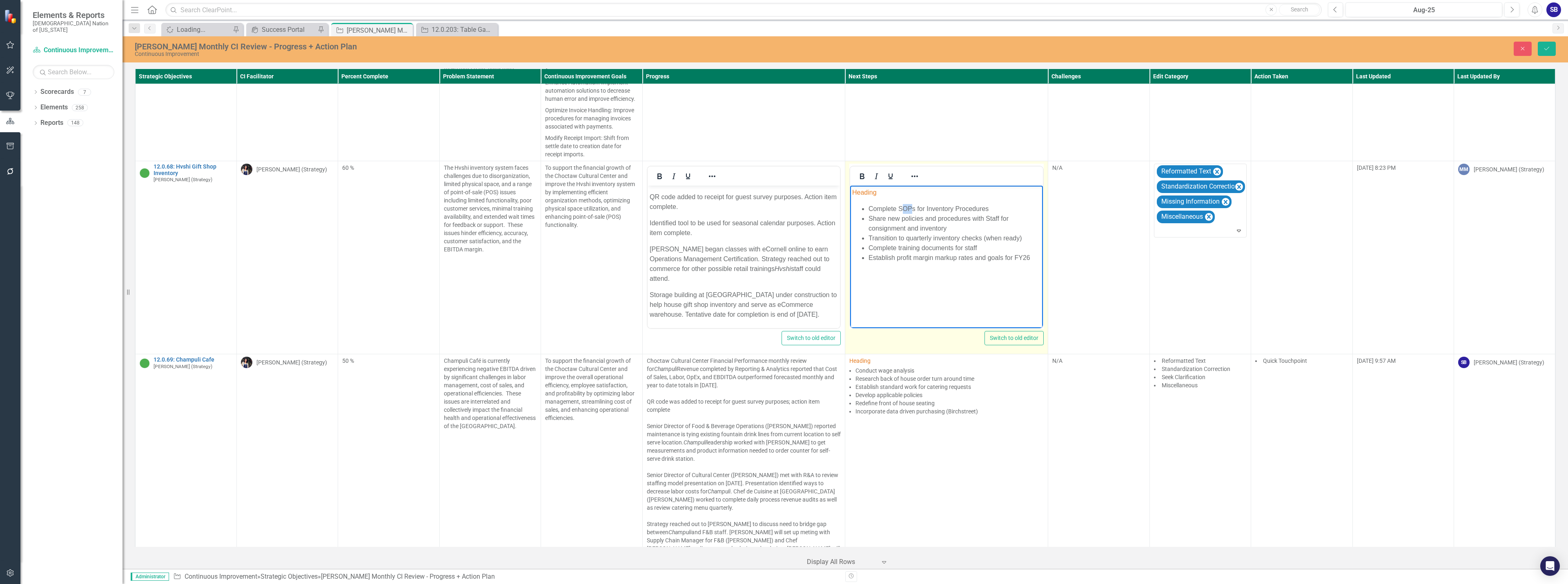
drag, startPoint x: 913, startPoint y: 209, endPoint x: 904, endPoint y: 209, distance: 9.0
click at [904, 209] on li "Complete SOPs for Inventory Procedures" at bounding box center [954, 209] width 172 height 10
click at [872, 221] on li "Complete standard operating procedures for Inventory Procedures" at bounding box center [954, 214] width 172 height 19
click at [1001, 209] on li "Complete standard operating procedures for Inventory procedures" at bounding box center [954, 214] width 172 height 19
click at [990, 229] on li "Share new policies and procedures with Staff for consignment and inventory" at bounding box center [954, 234] width 172 height 19
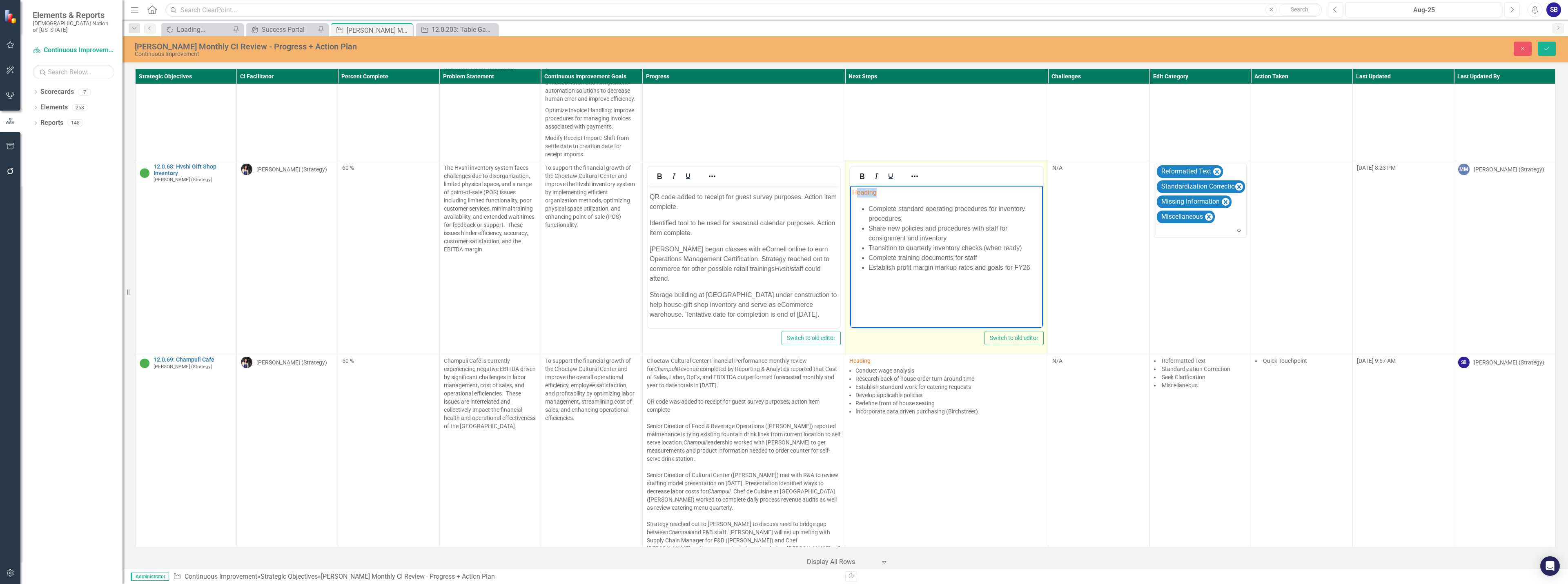
drag, startPoint x: 892, startPoint y: 192, endPoint x: 858, endPoint y: 192, distance: 34.0
click at [858, 192] on p "Heading" at bounding box center [947, 193] width 189 height 10
click at [944, 282] on body "Heading Complete standard operating procedures for inventory procedures Share n…" at bounding box center [947, 246] width 193 height 122
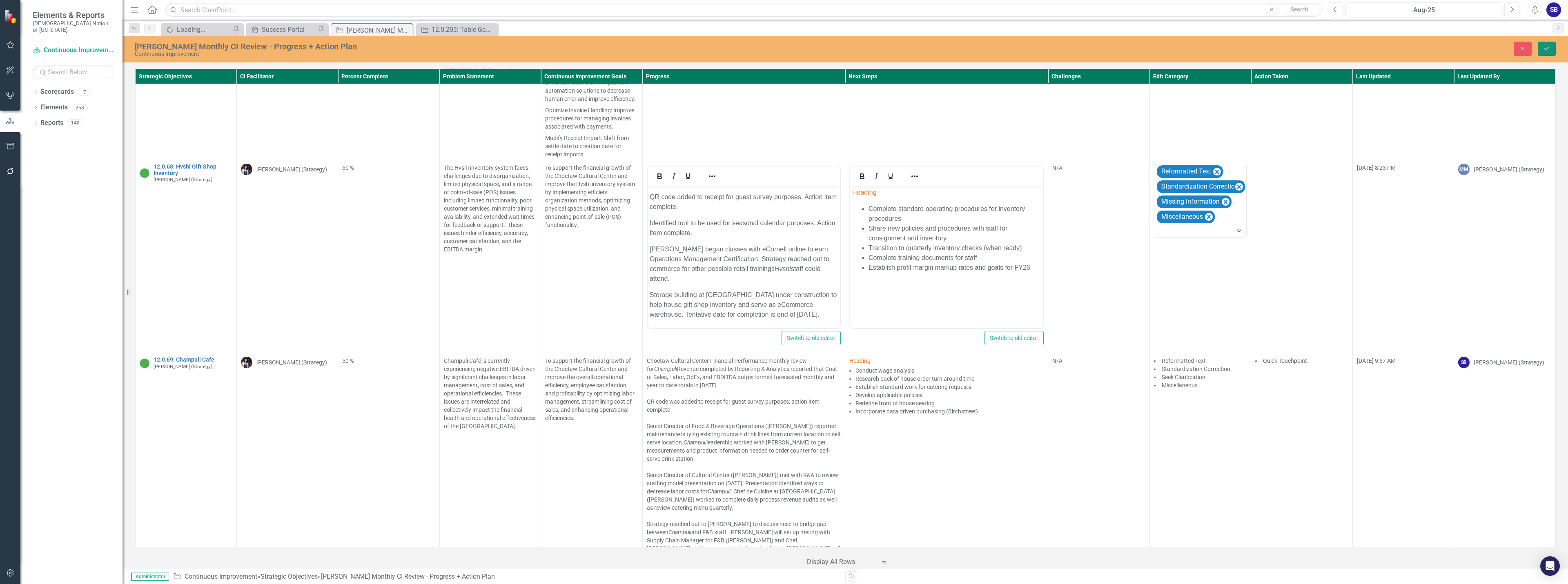
click at [1547, 46] on icon "Save" at bounding box center [1547, 48] width 7 height 5
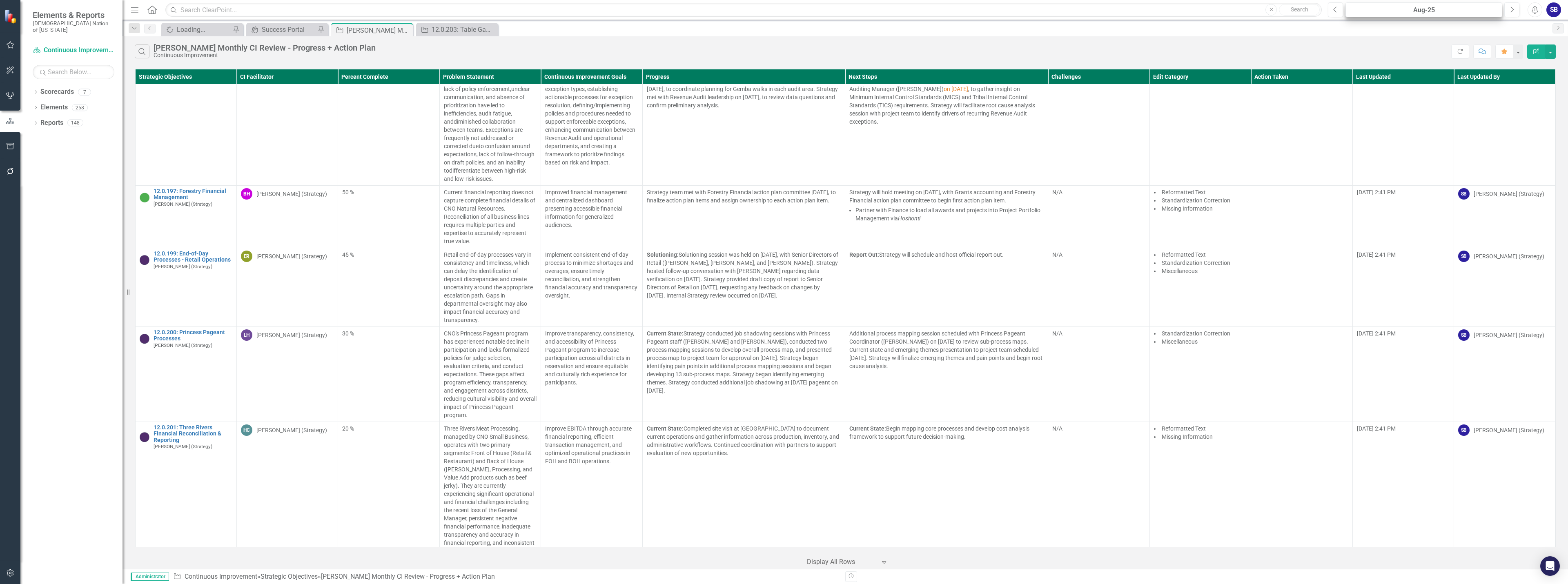
scroll to position [2104, 0]
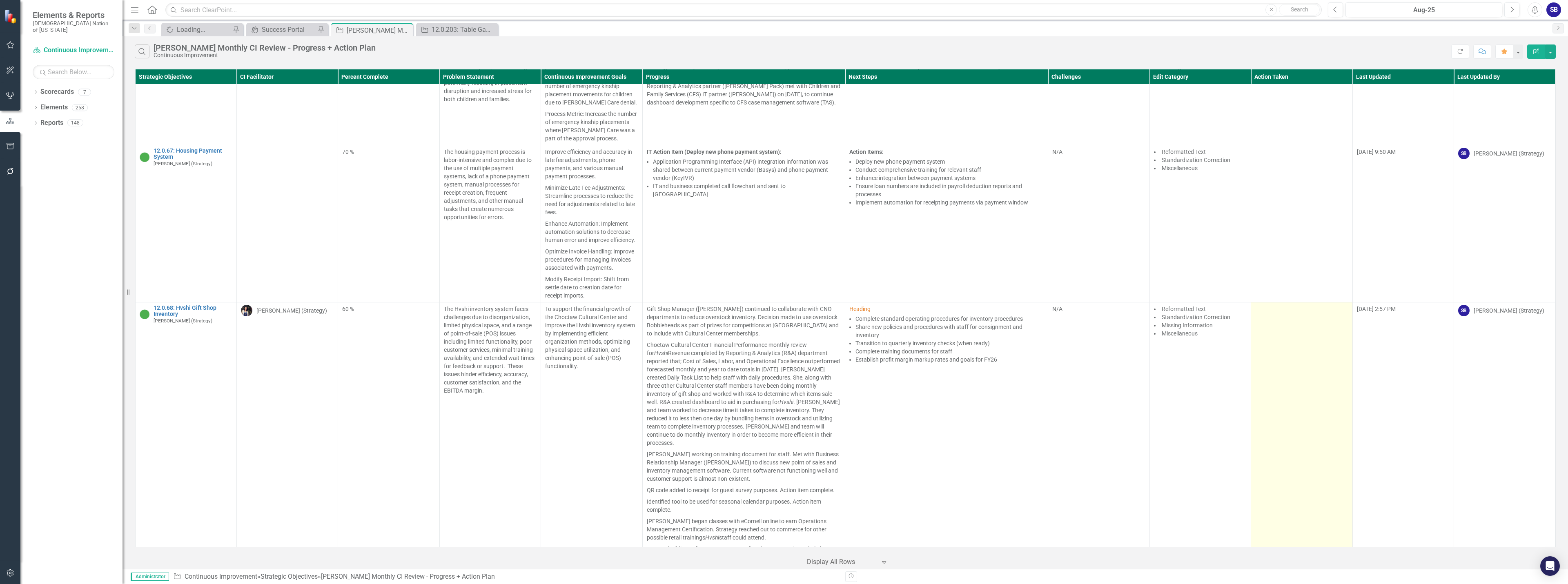
click at [1279, 332] on td at bounding box center [1301, 437] width 101 height 269
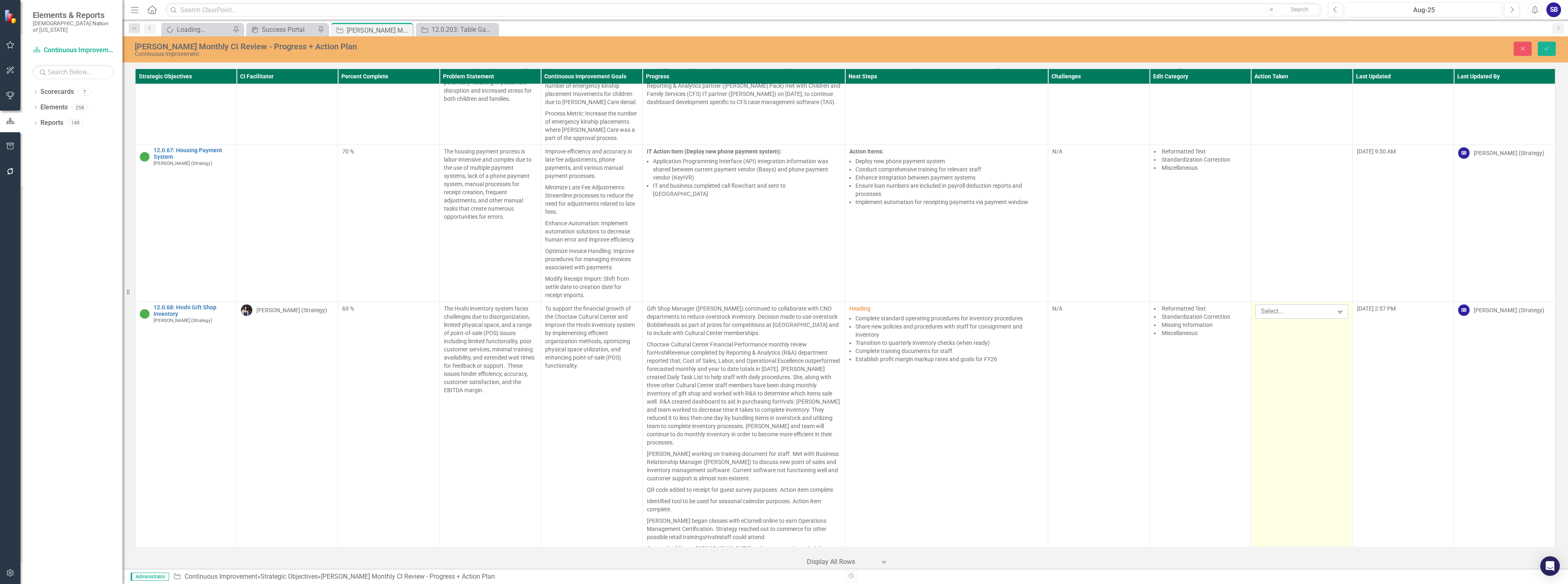
click at [1291, 310] on div at bounding box center [1295, 311] width 76 height 11
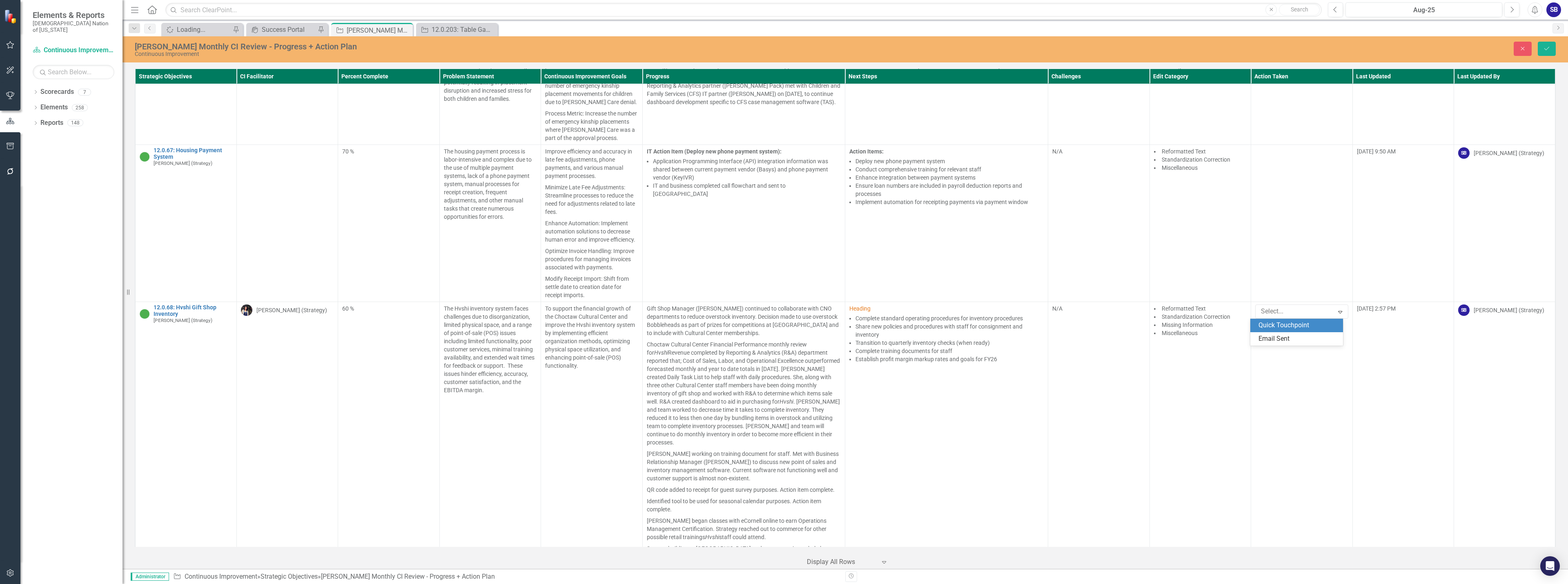
click at [1287, 324] on div "Quick Touchpoint" at bounding box center [1298, 325] width 79 height 9
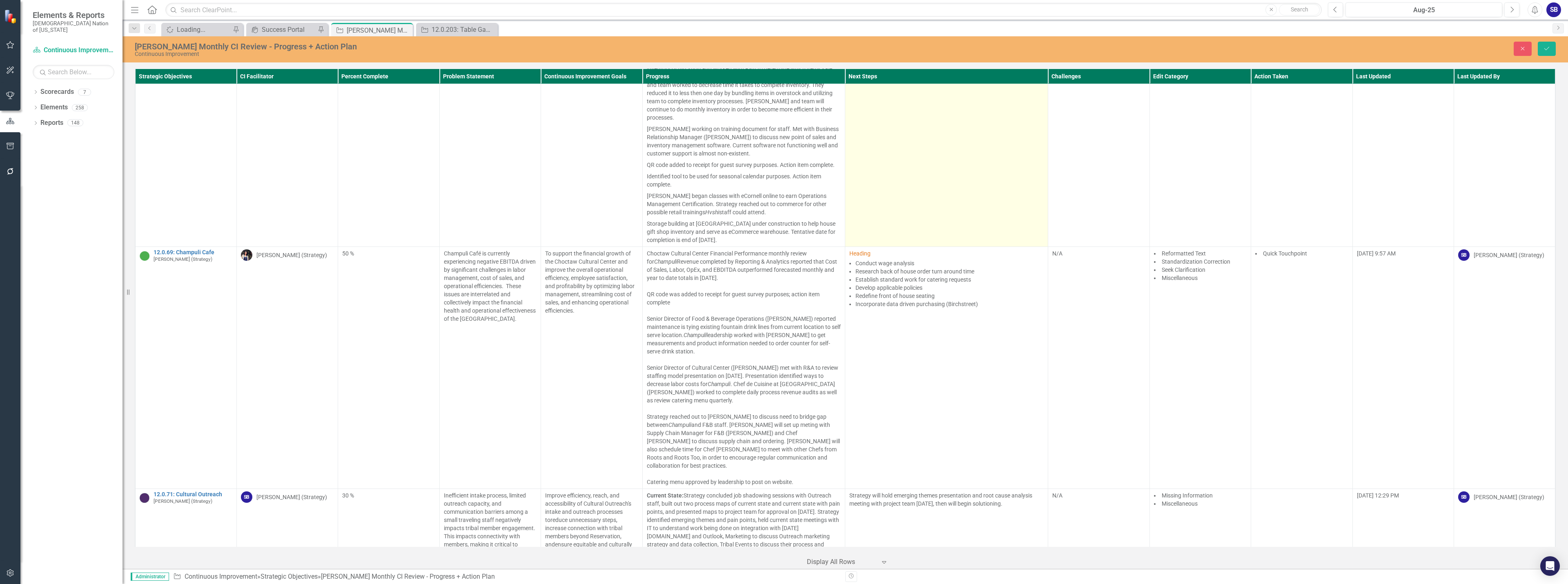
scroll to position [2430, 0]
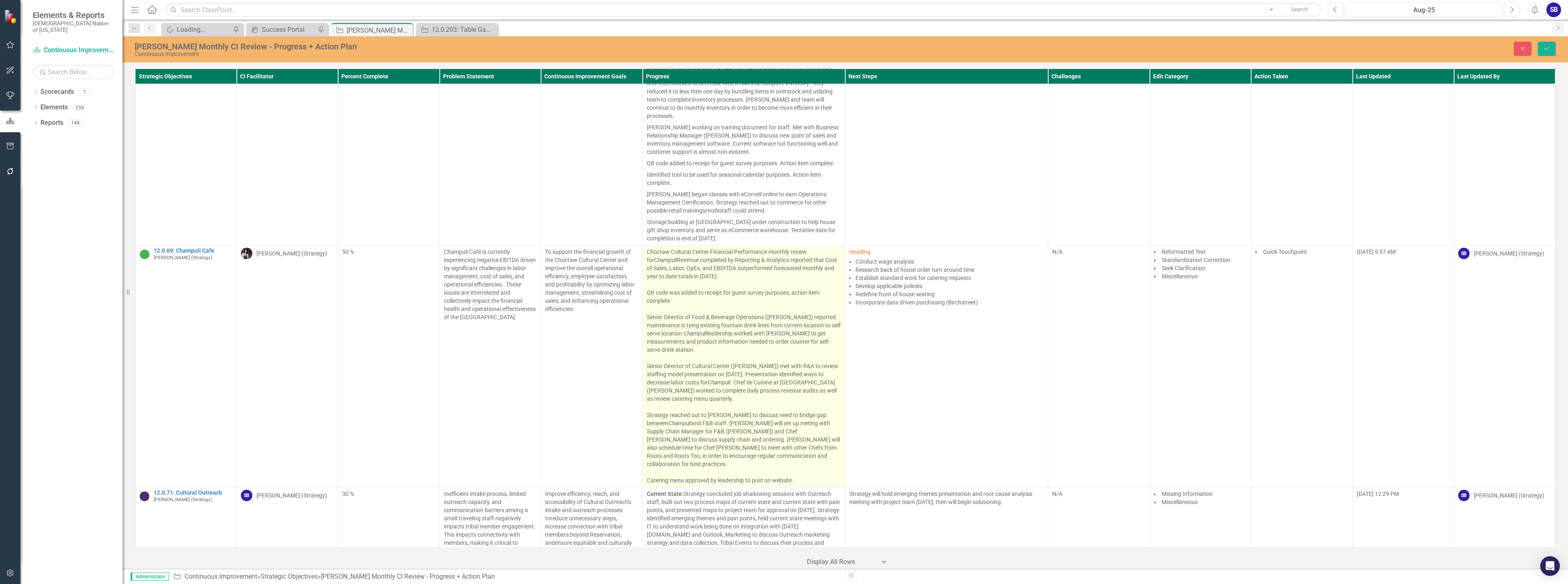
click at [796, 313] on div "Senior Director of Food & Beverage Operations (David Dell) reported maintenance…" at bounding box center [744, 333] width 194 height 41
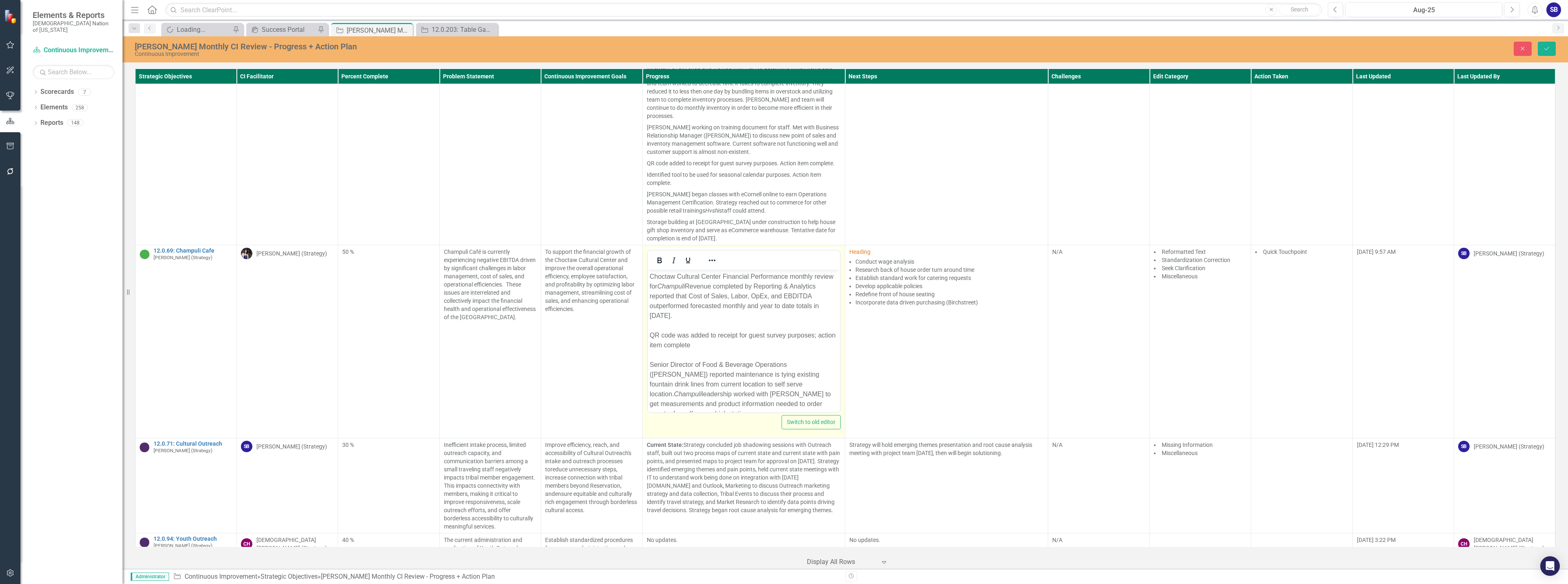
scroll to position [0, 0]
click at [732, 347] on div "QR code was added to receipt for guest survey purposes; action item complete" at bounding box center [744, 340] width 189 height 19
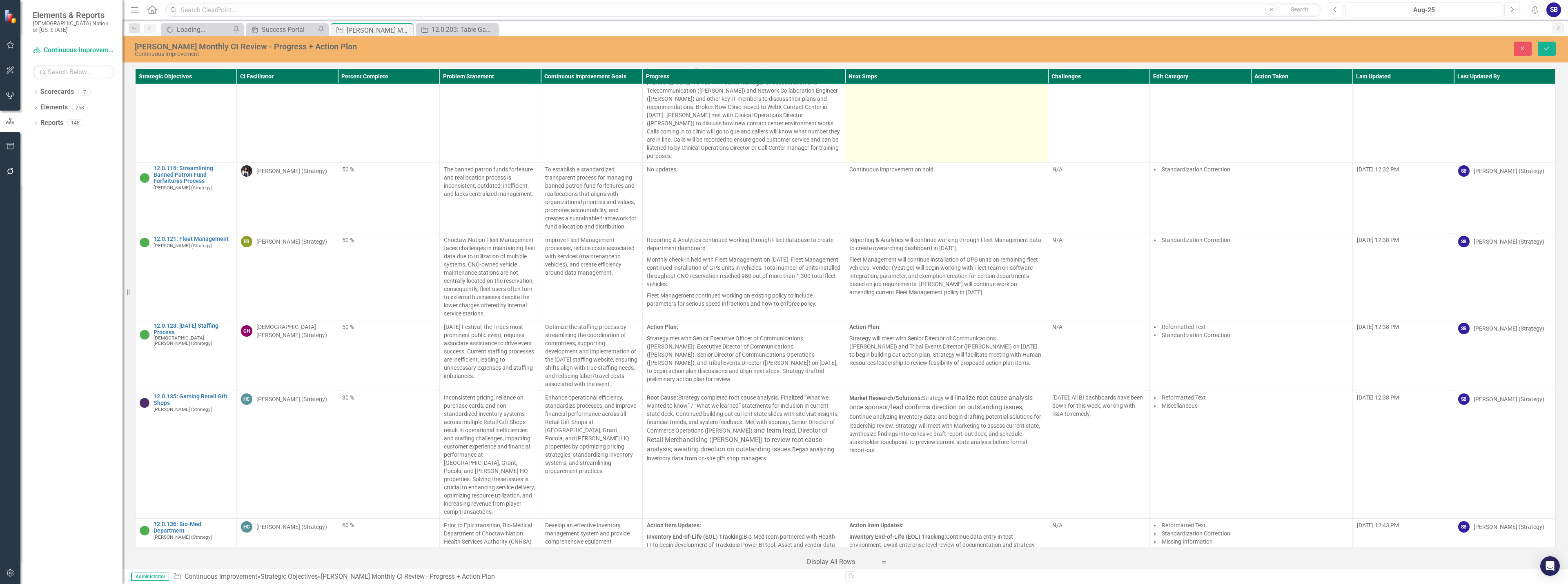
scroll to position [3369, 0]
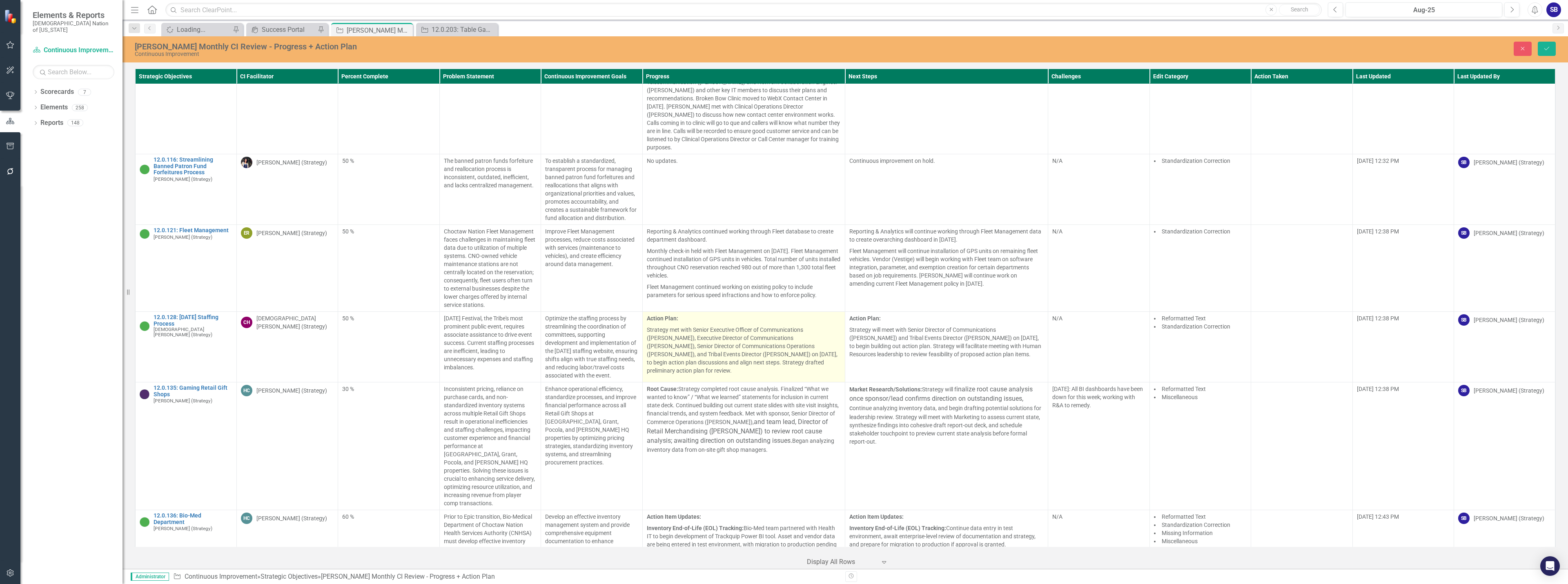
click at [752, 333] on p "Strategy met with Senior Executive Officer of Communications (John Hobbs), Exec…" at bounding box center [744, 349] width 194 height 50
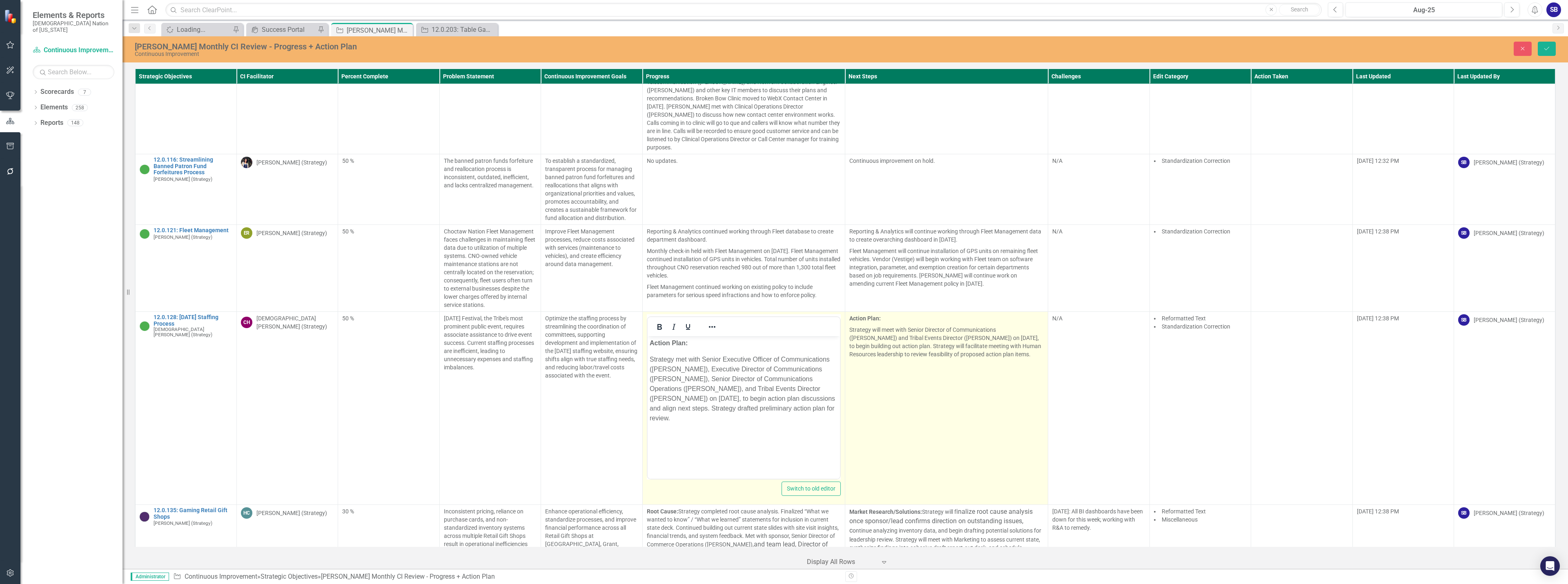
scroll to position [0, 0]
click at [989, 356] on td "Action Plan: Strategy will meet with Senior Director of Communications (Denise …" at bounding box center [947, 408] width 203 height 193
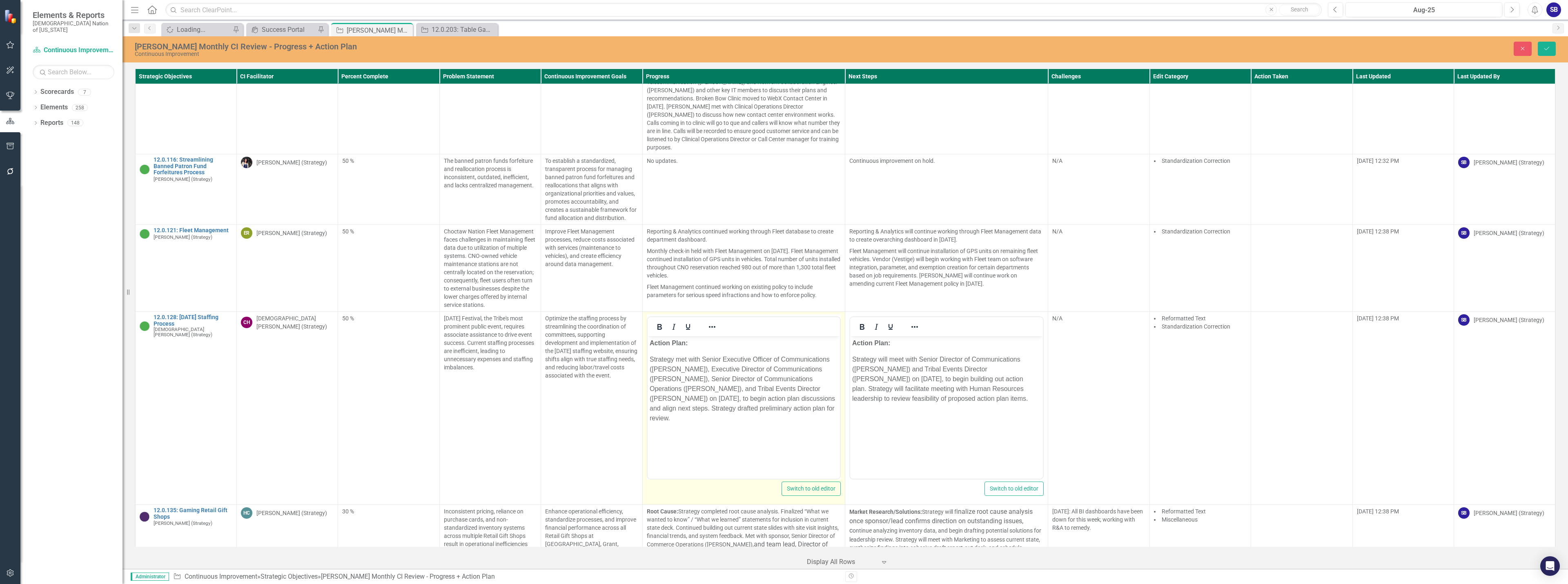
click at [951, 343] on p "Action Plan:" at bounding box center [947, 343] width 189 height 10
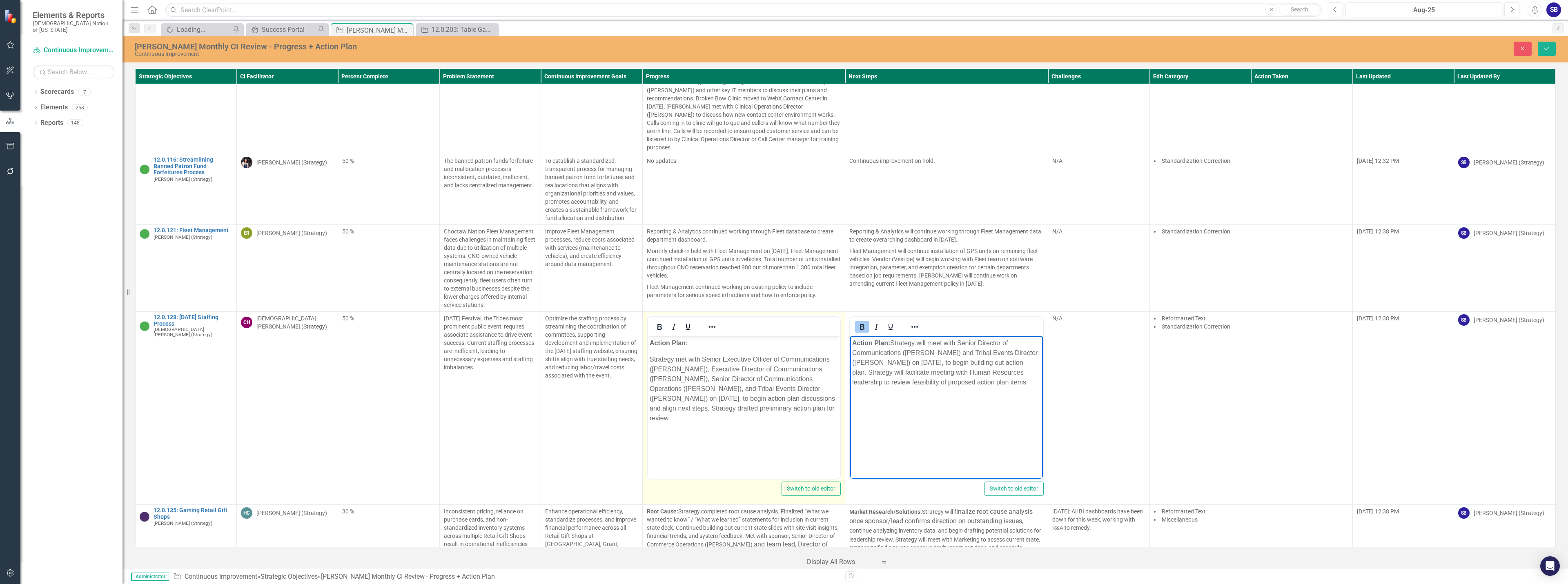
click at [721, 346] on p "Action Plan:" at bounding box center [744, 343] width 189 height 10
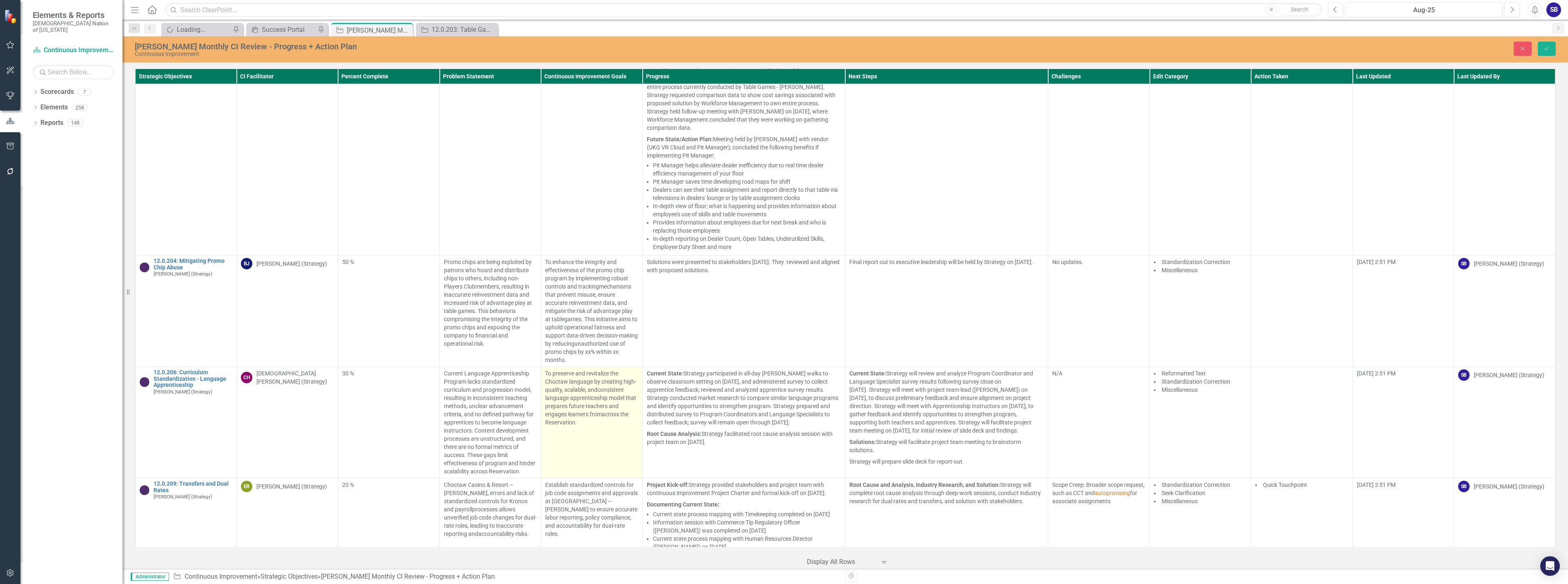
scroll to position [6475, 0]
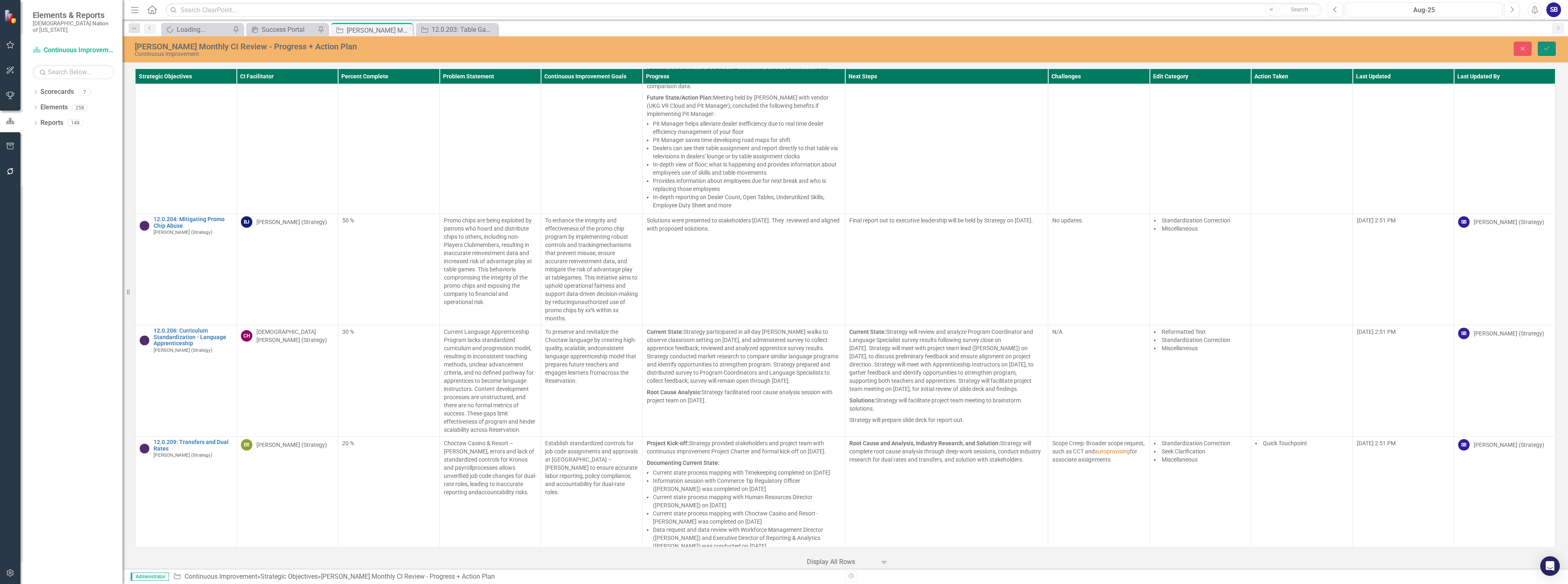
click at [1550, 47] on icon "Save" at bounding box center [1547, 48] width 7 height 5
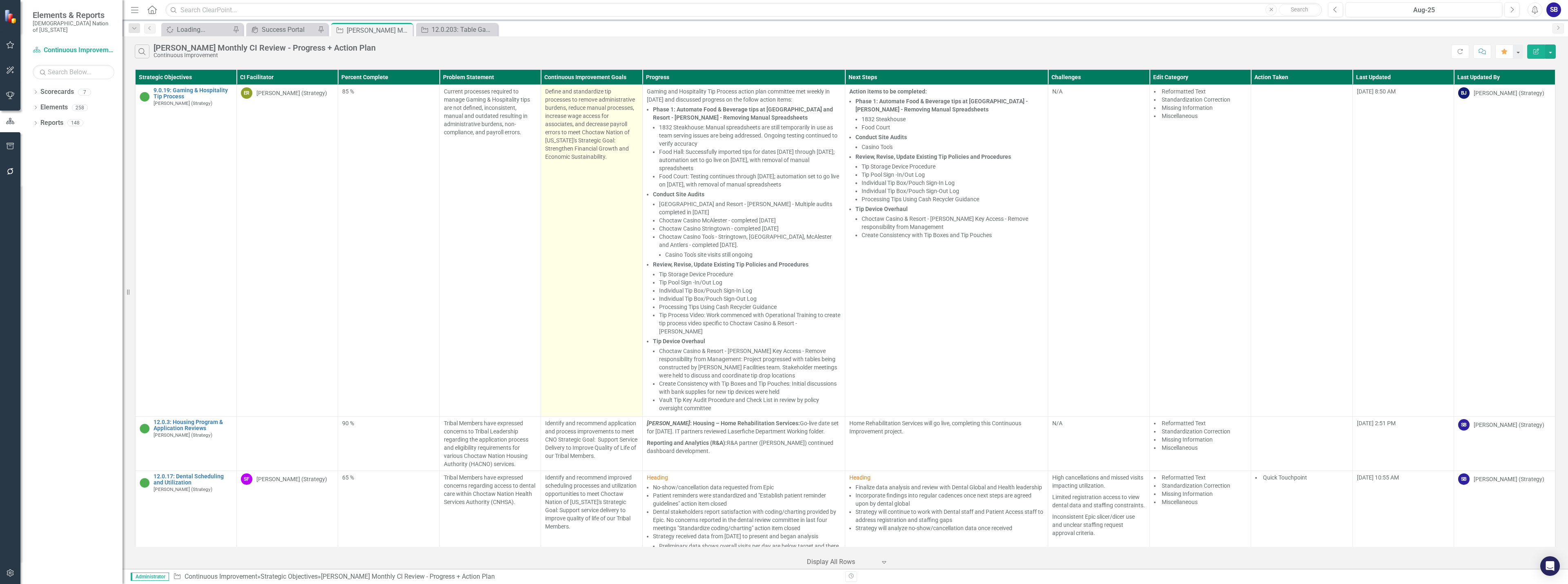
click at [584, 349] on td "Define and standardize tip processes to remove administrative burdens, reduce m…" at bounding box center [592, 251] width 101 height 332
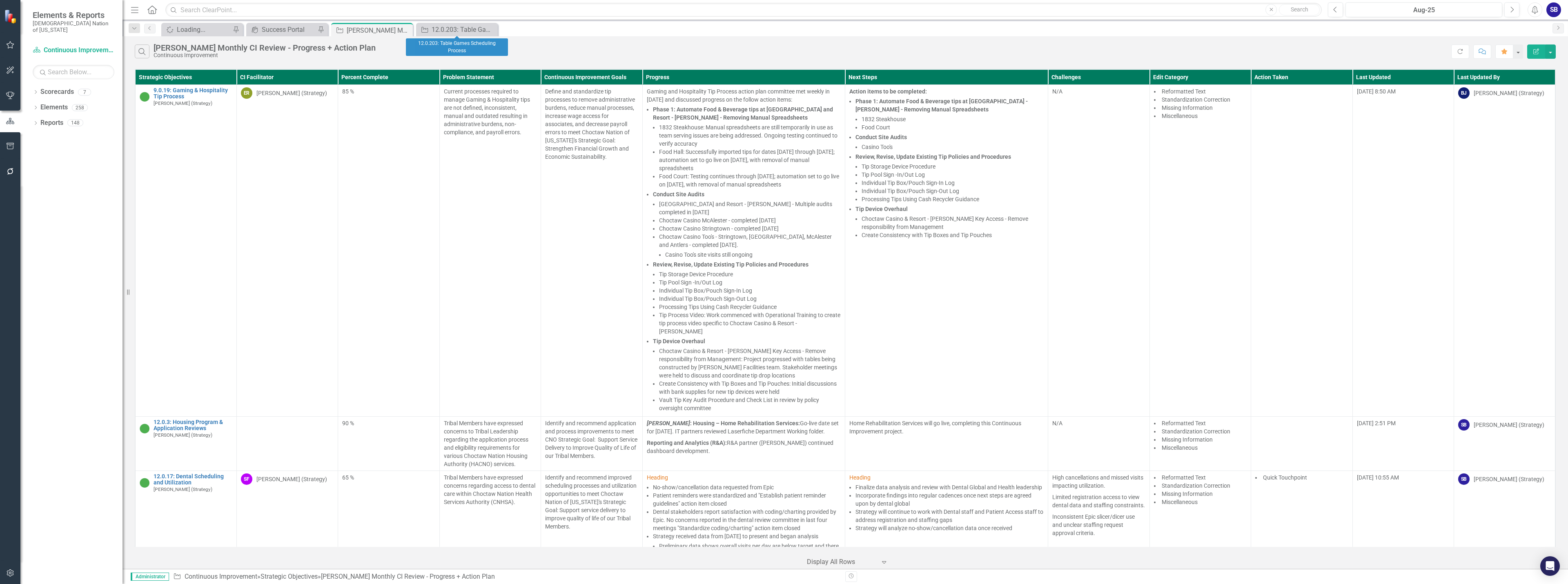
drag, startPoint x: 488, startPoint y: 29, endPoint x: 452, endPoint y: 41, distance: 37.9
click at [0, 0] on icon "Close" at bounding box center [0, 0] width 0 height 0
click at [8, 46] on icon "button" at bounding box center [10, 45] width 8 height 7
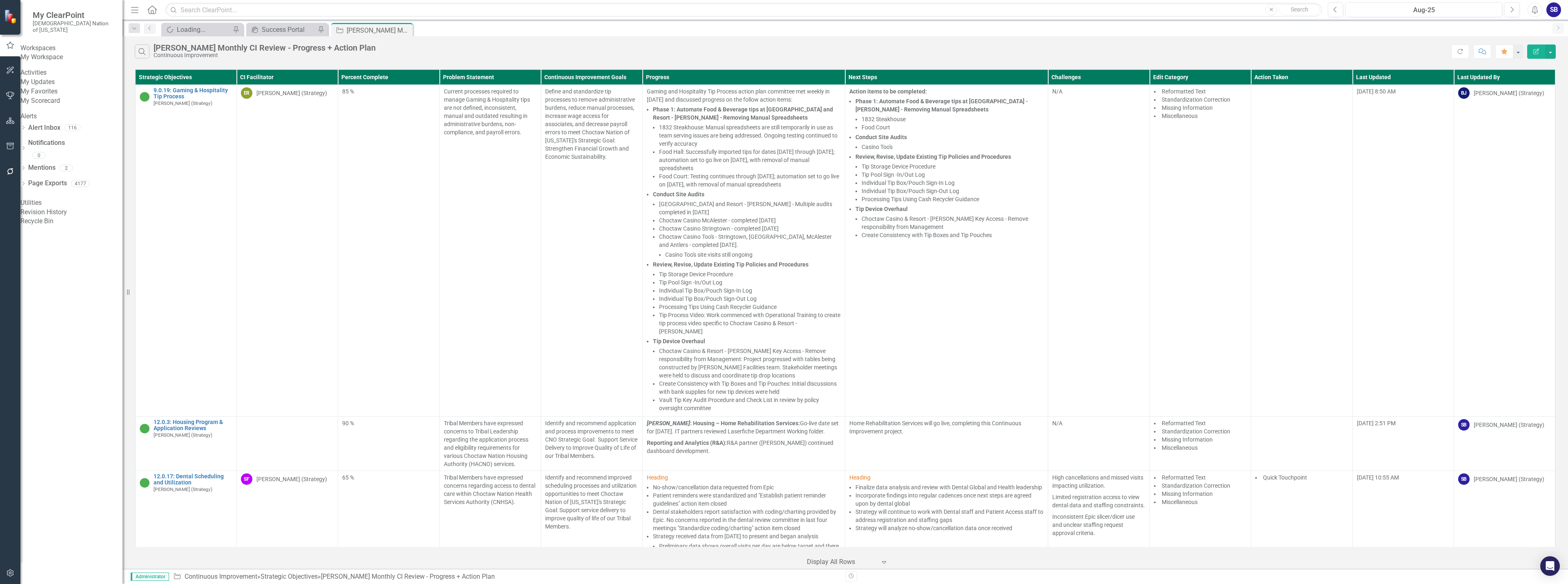
click at [49, 96] on link "My Favorites" at bounding box center [72, 91] width 102 height 9
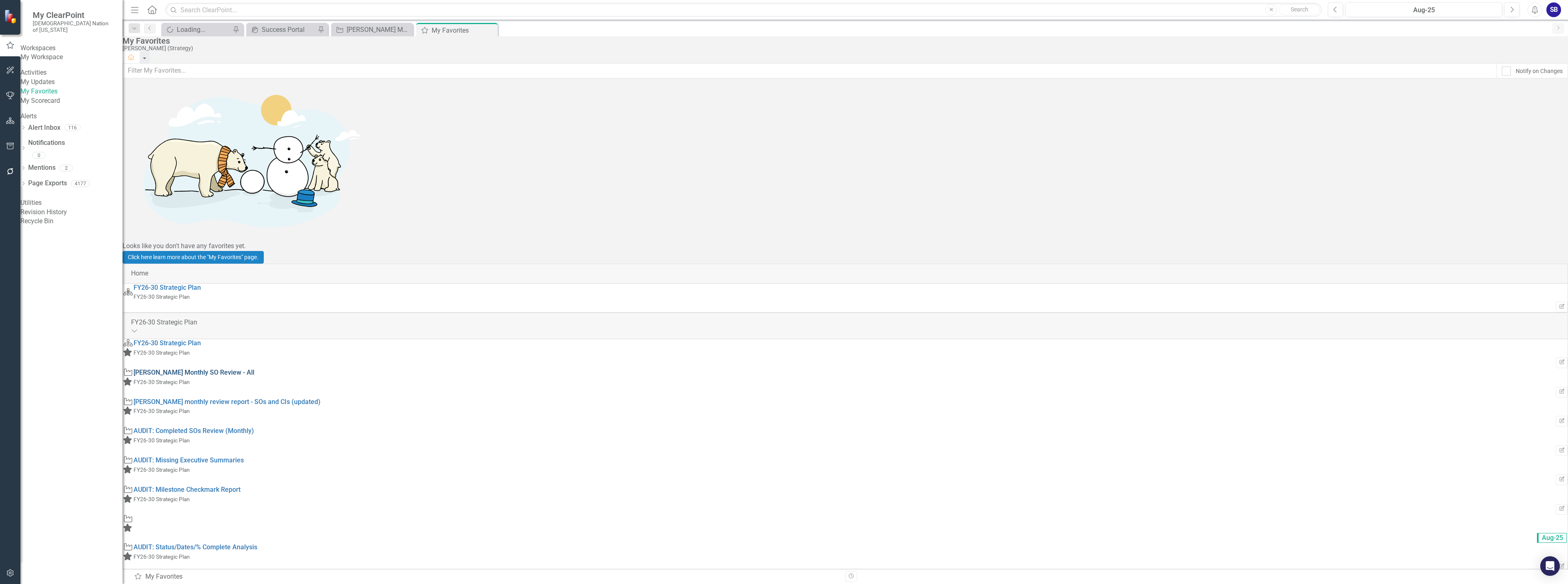
click at [254, 369] on link "[PERSON_NAME] Monthly SO Review - All" at bounding box center [194, 372] width 121 height 8
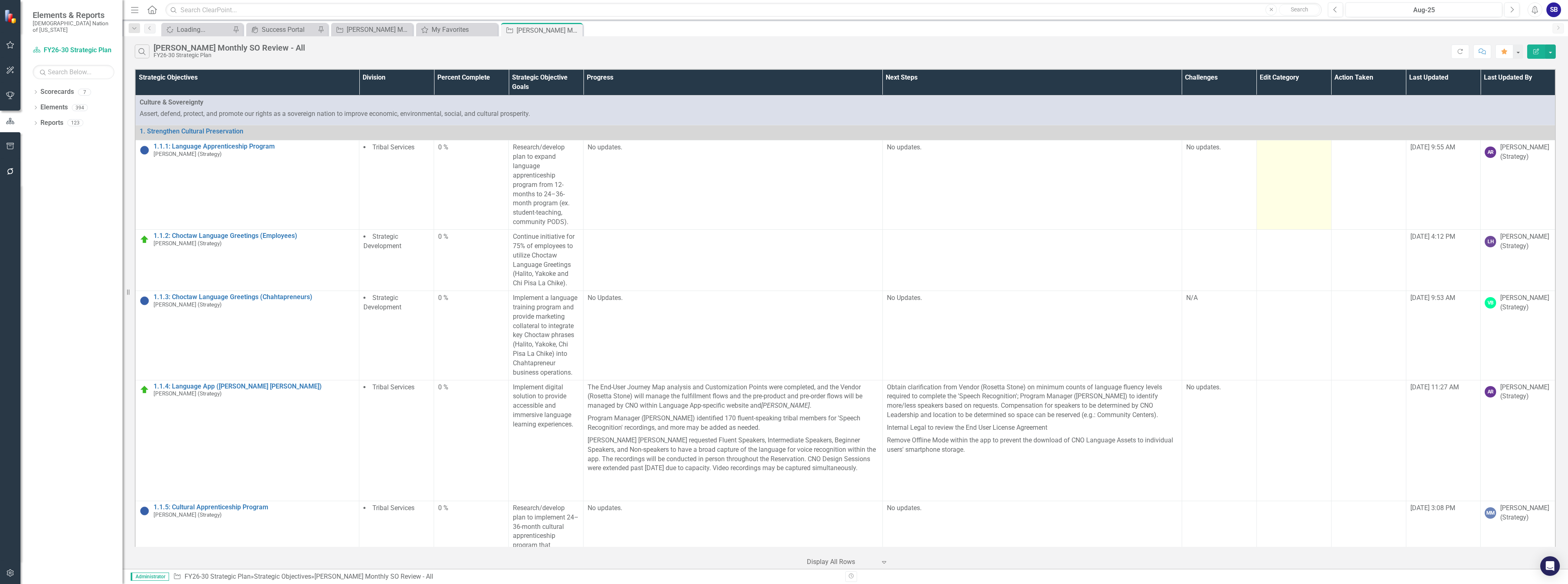
click at [1300, 168] on td at bounding box center [1293, 185] width 75 height 89
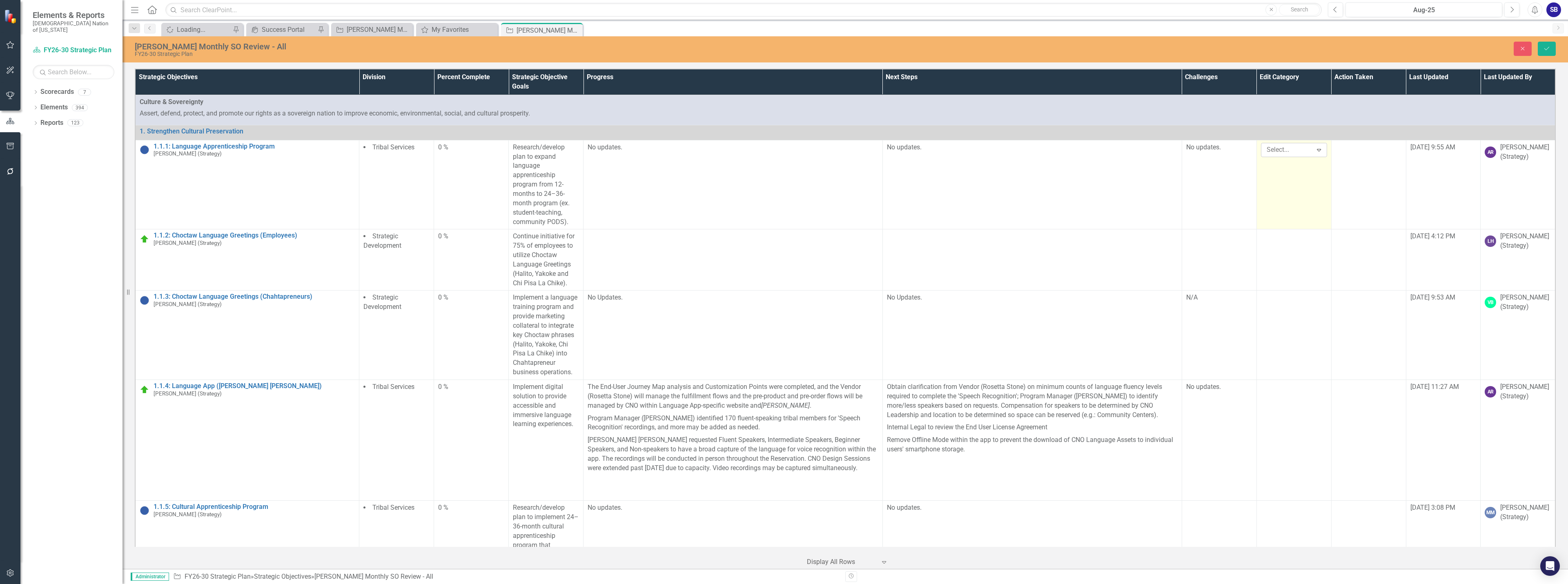
click at [1285, 148] on div at bounding box center [1288, 150] width 49 height 11
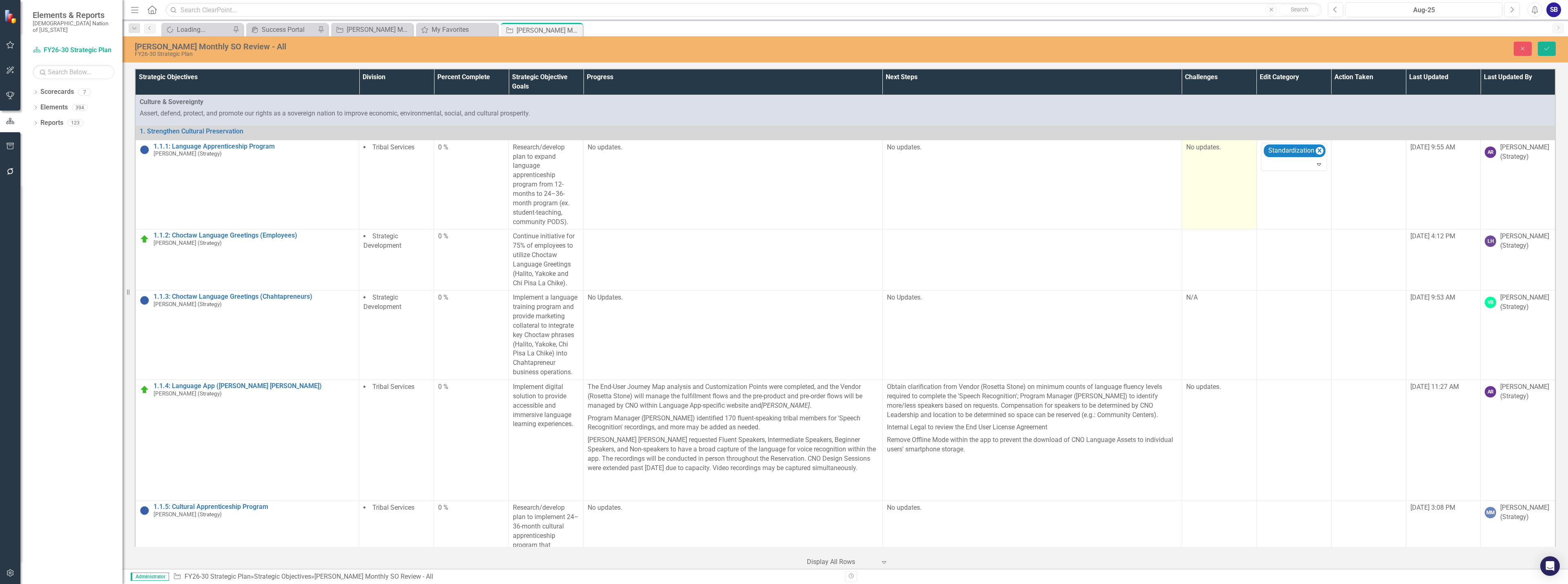
click at [1231, 169] on td "No updates." at bounding box center [1219, 184] width 75 height 89
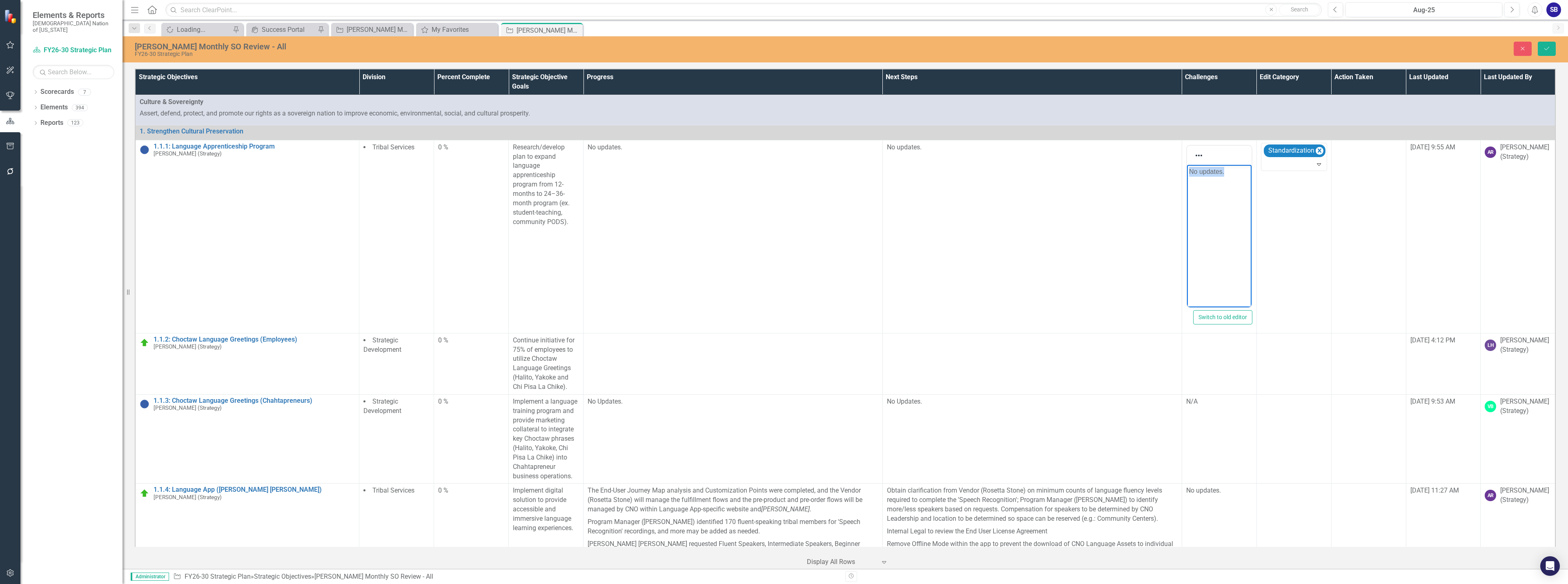
drag, startPoint x: 1234, startPoint y: 172, endPoint x: 1190, endPoint y: 173, distance: 44.0
click at [1190, 173] on p "No updates." at bounding box center [1219, 172] width 60 height 10
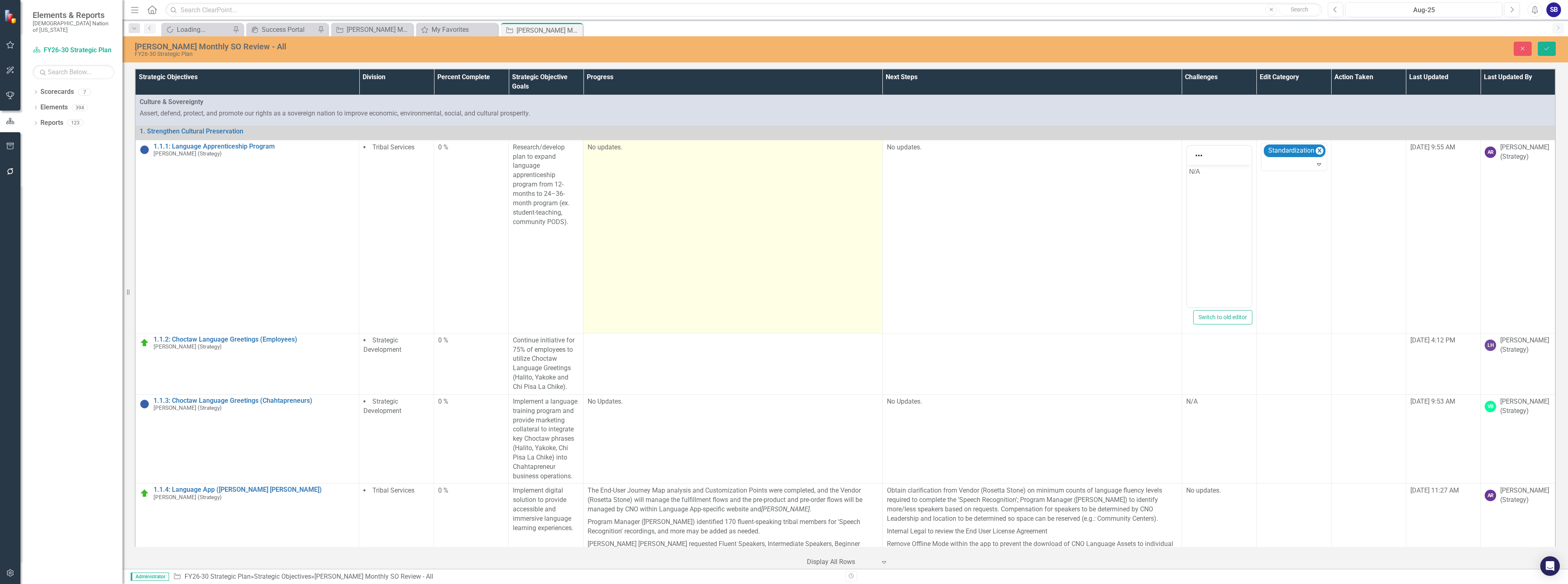
click at [671, 179] on td "No updates." at bounding box center [733, 236] width 299 height 193
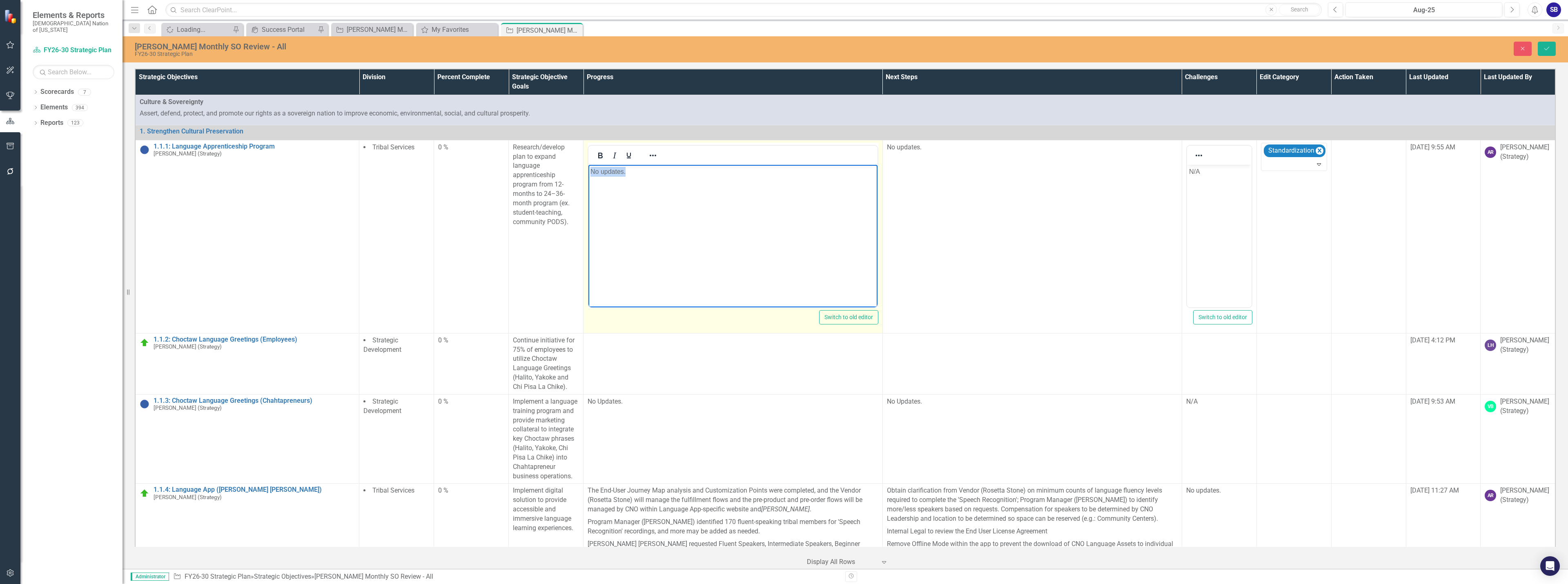
drag, startPoint x: 658, startPoint y: 170, endPoint x: 539, endPoint y: 174, distance: 119.1
click at [589, 174] on html "No updates." at bounding box center [733, 225] width 289 height 122
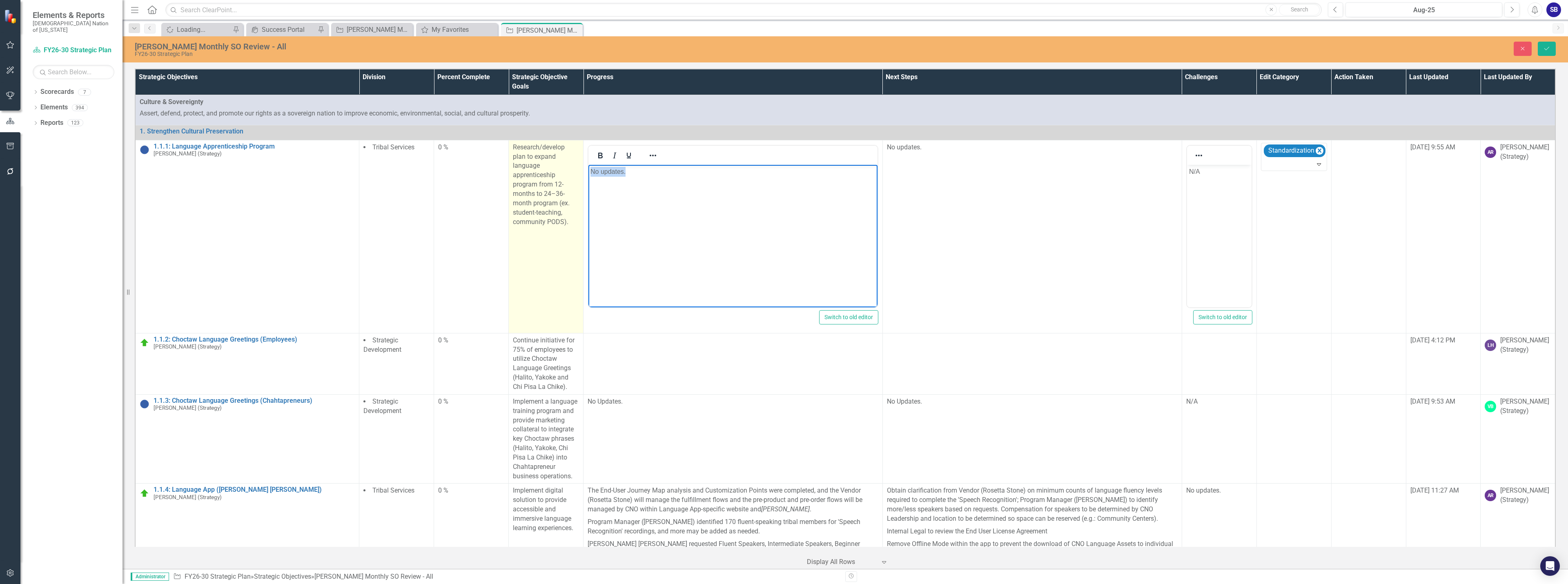
copy p "No updates."
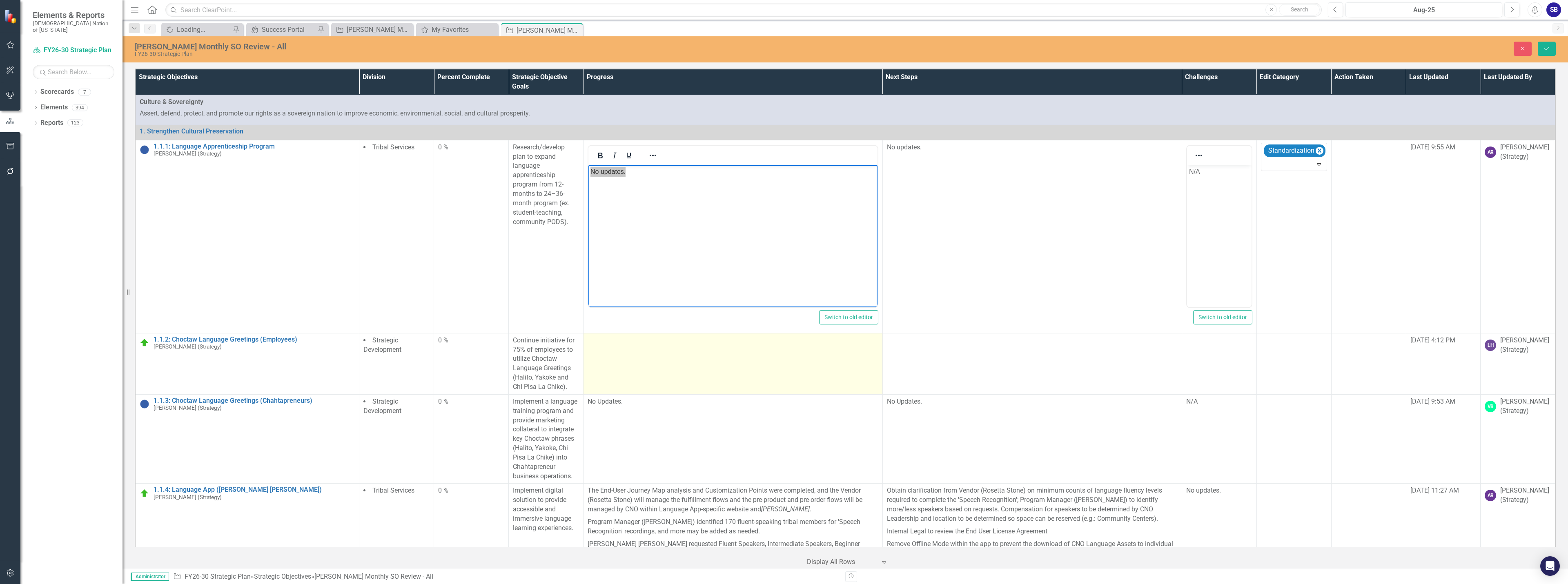
click at [653, 353] on td at bounding box center [733, 363] width 299 height 61
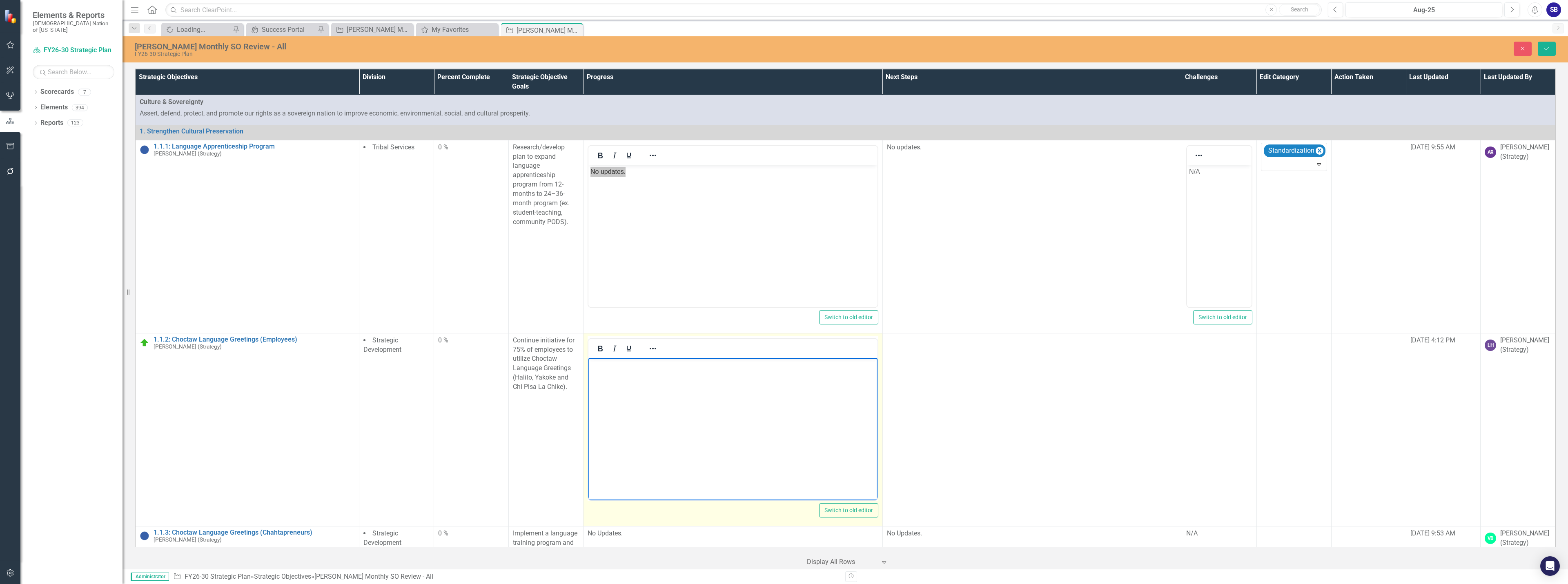
click at [645, 374] on body "Rich Text Area. Press ALT-0 for help." at bounding box center [733, 419] width 289 height 122
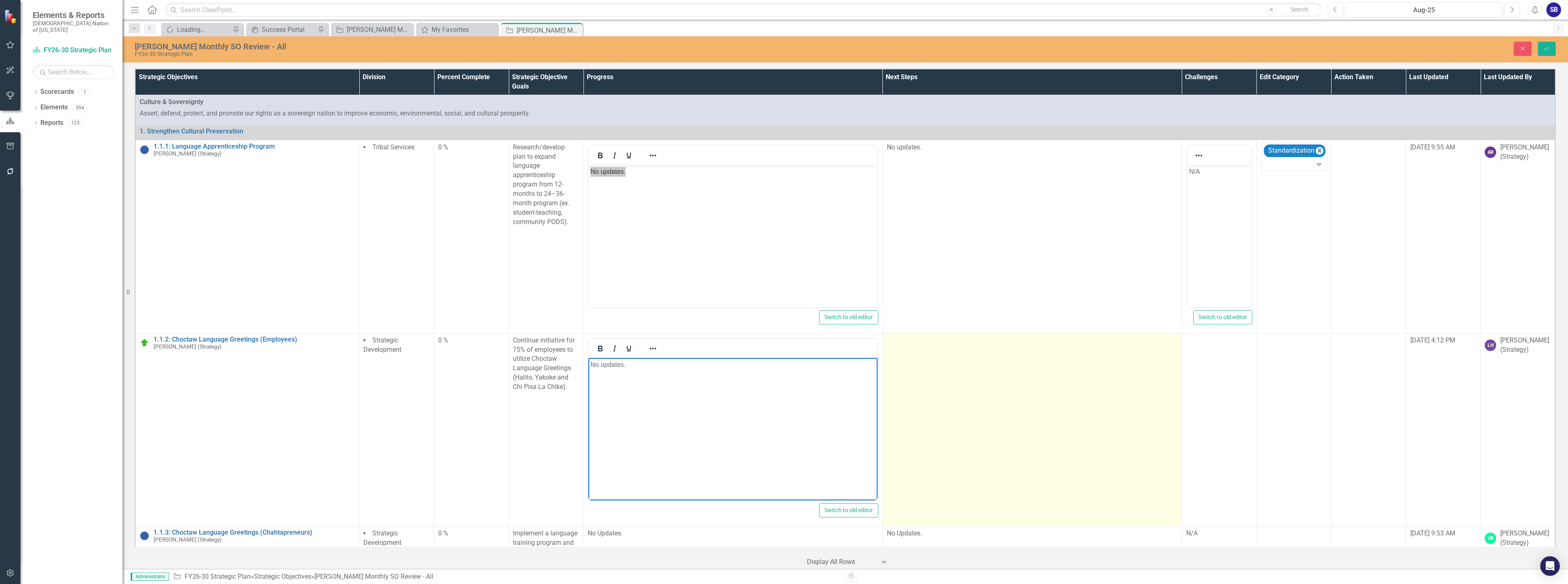
click at [929, 386] on td at bounding box center [1032, 429] width 299 height 193
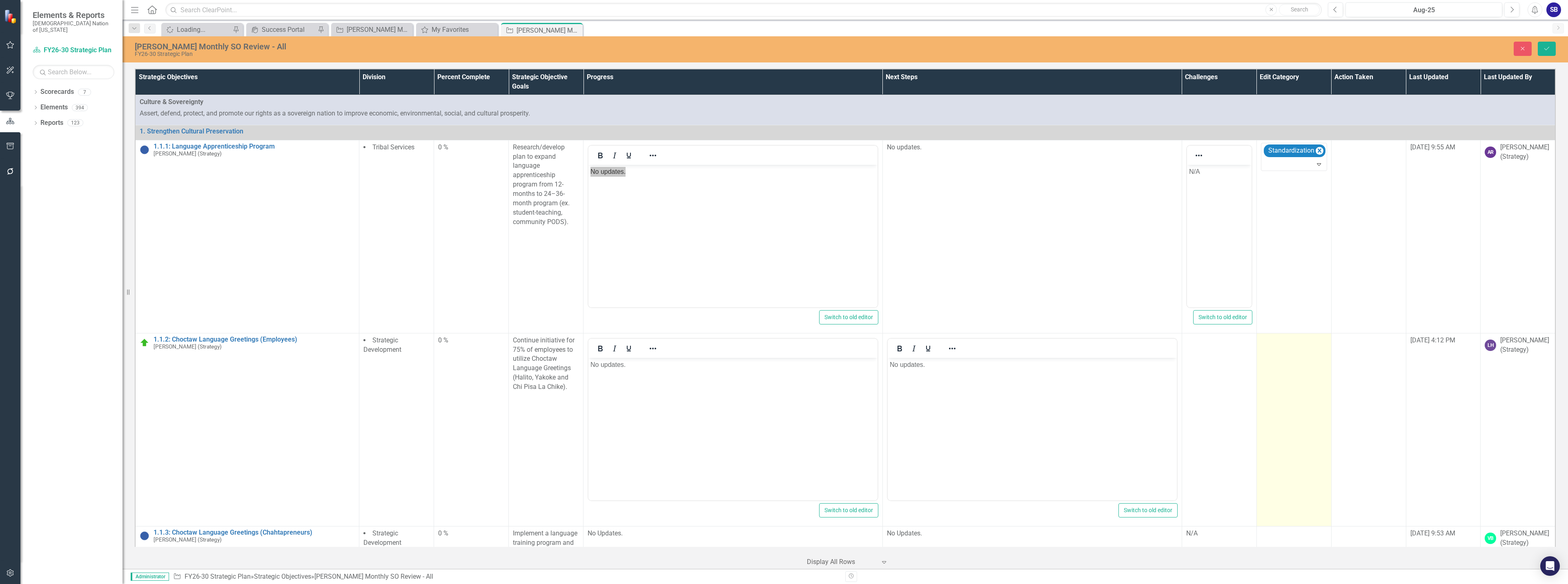
click at [1284, 378] on td at bounding box center [1293, 429] width 75 height 193
click at [1289, 347] on div at bounding box center [1288, 343] width 49 height 11
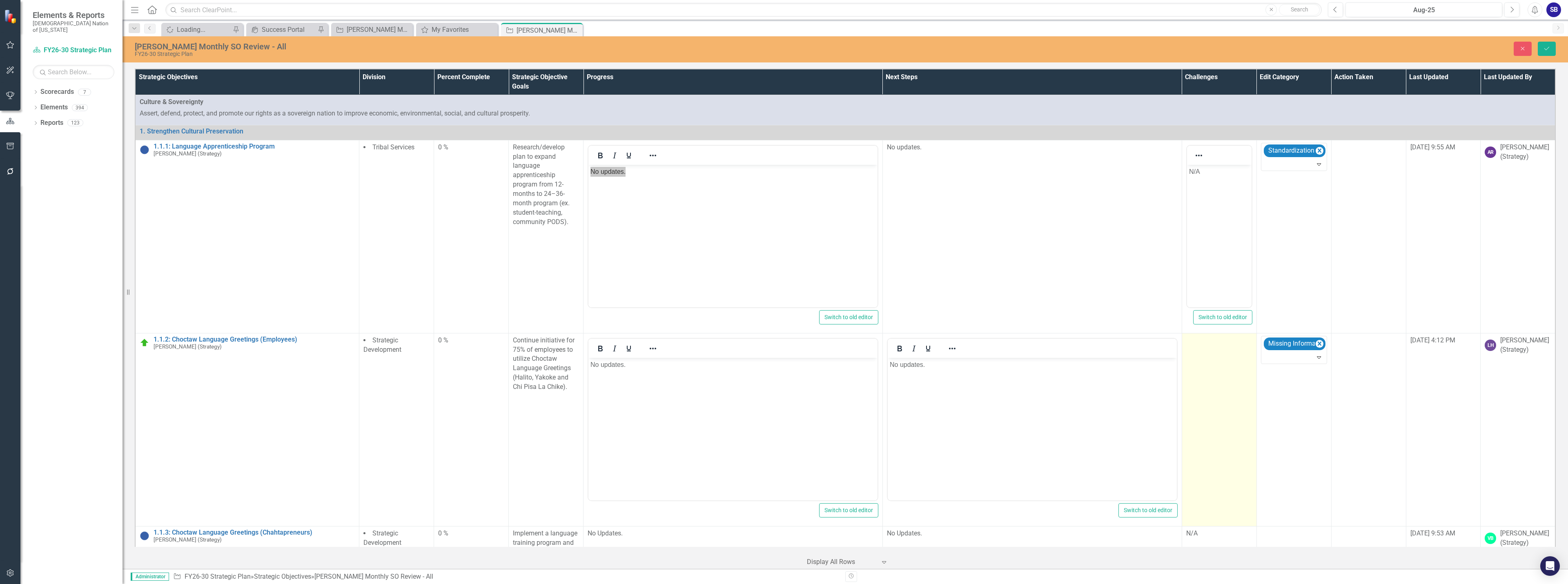
click at [1213, 377] on td at bounding box center [1219, 429] width 75 height 193
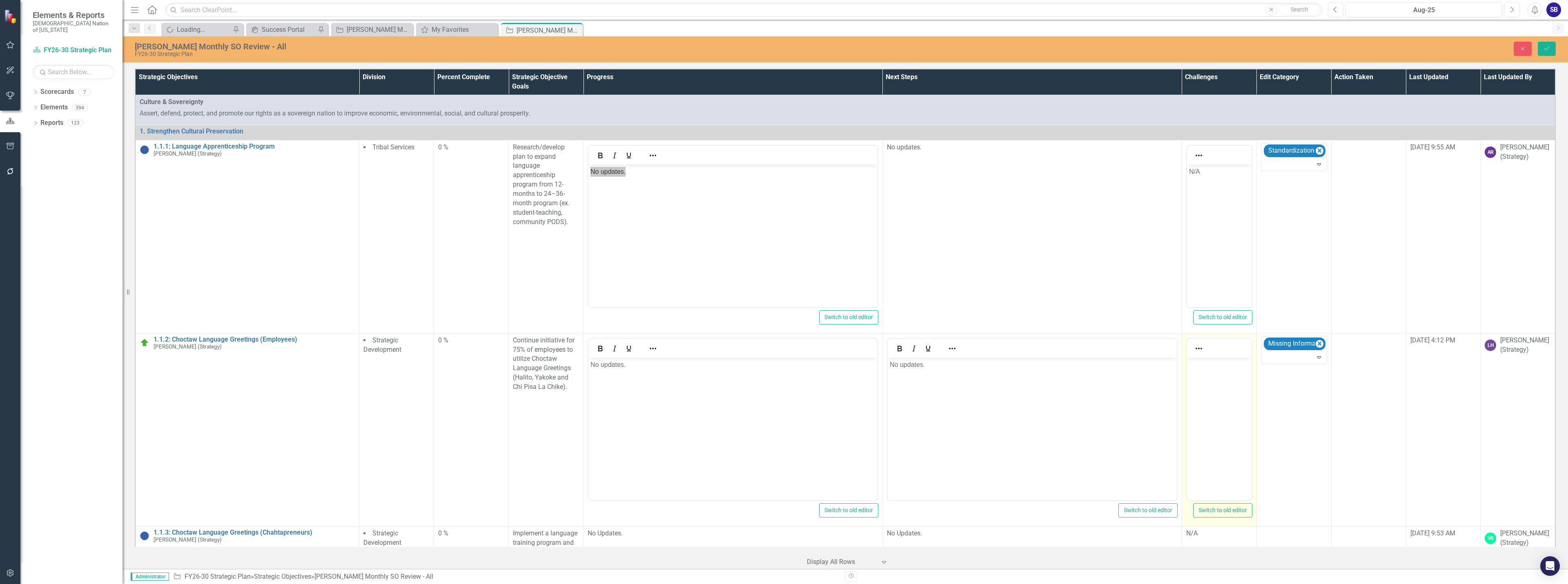
click at [1217, 377] on body "Rich Text Area. Press ALT-0 for help." at bounding box center [1219, 419] width 65 height 122
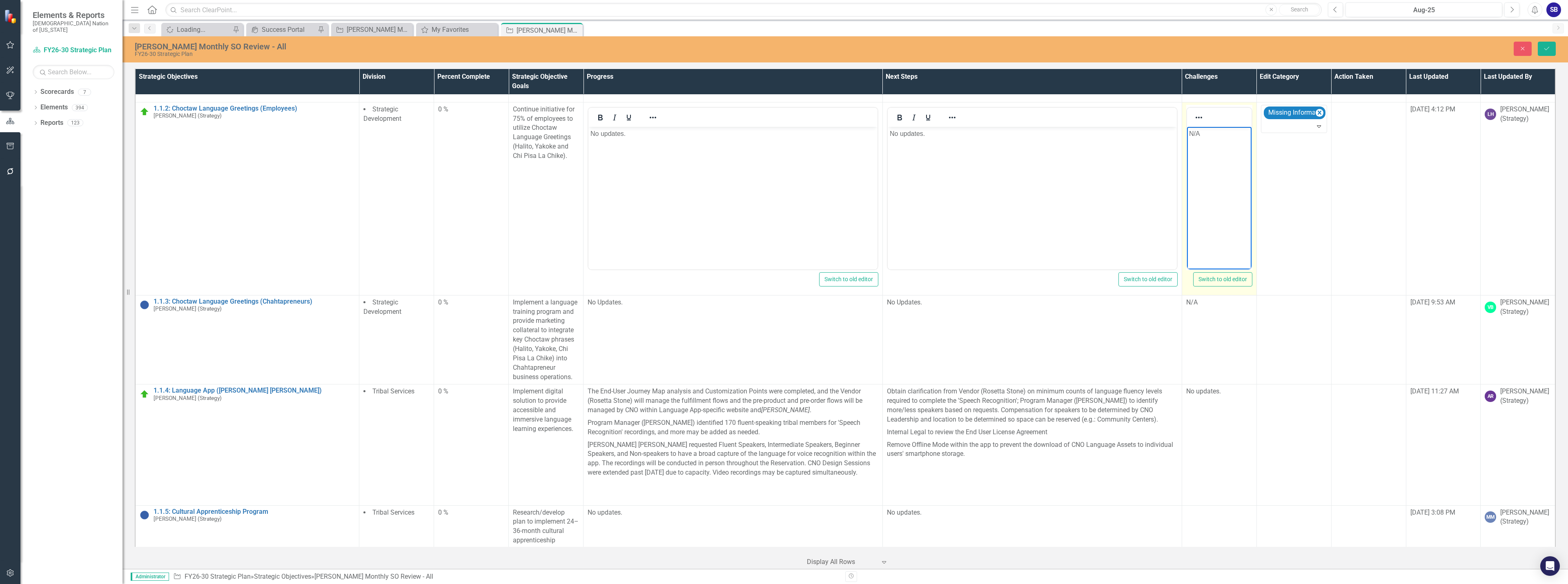
scroll to position [245, 0]
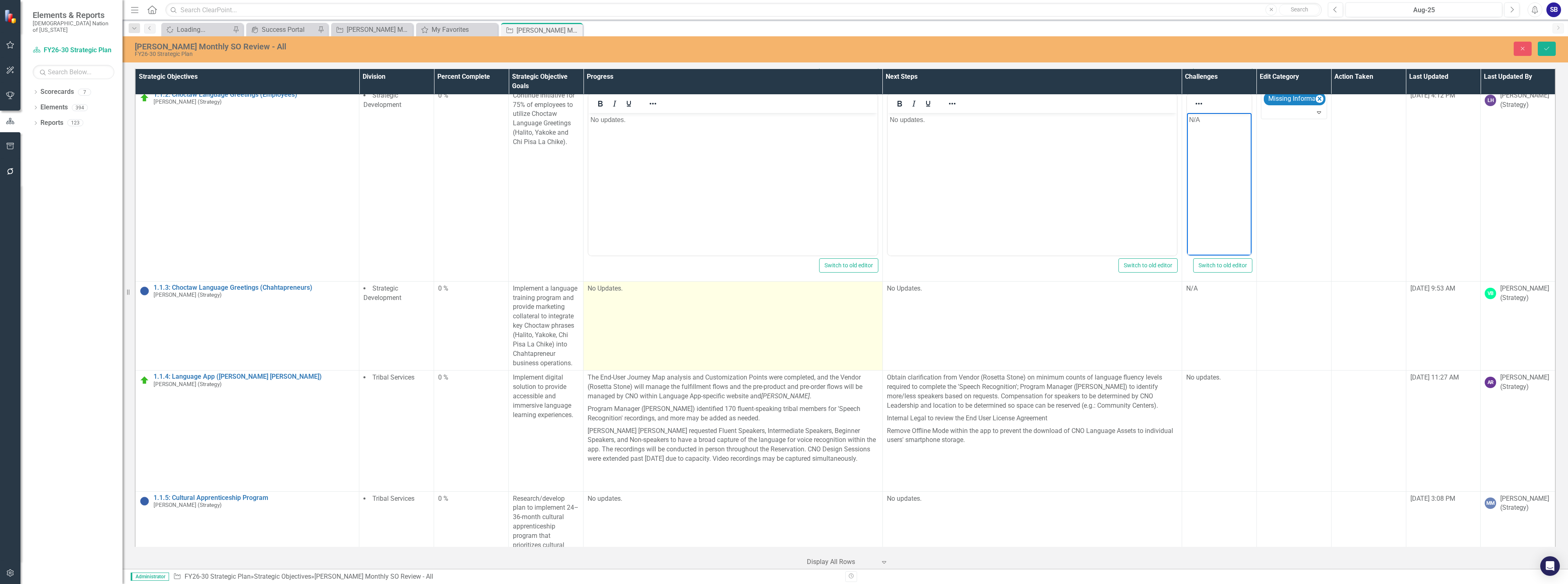
click at [810, 346] on td "No Updates." at bounding box center [733, 325] width 299 height 89
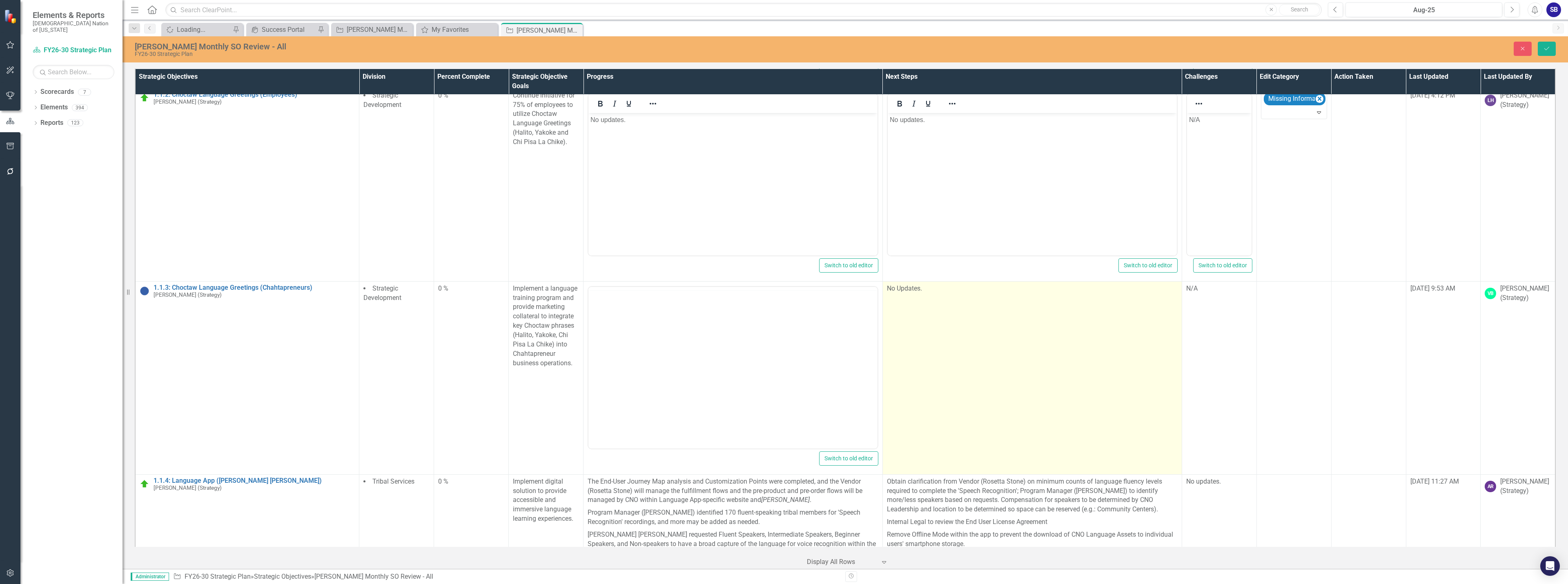
click at [998, 345] on td "No Updates." at bounding box center [1032, 377] width 299 height 193
click at [1033, 344] on td "No Updates." at bounding box center [1032, 377] width 299 height 193
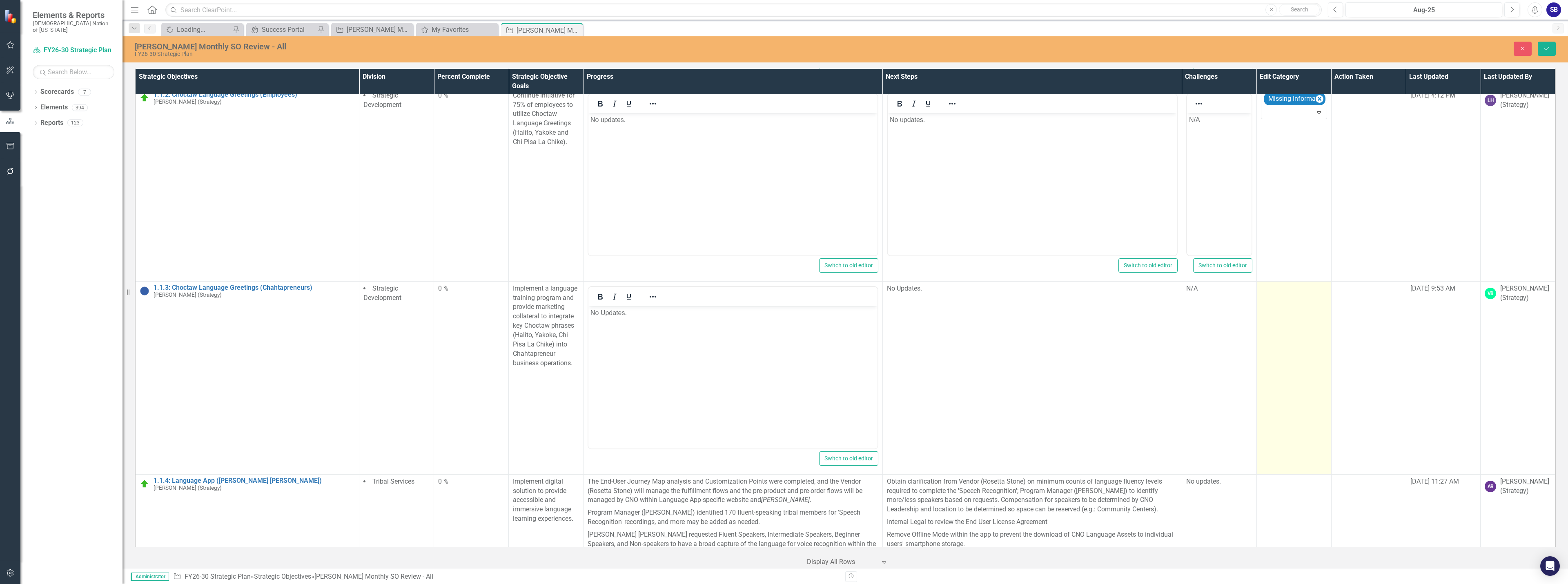
click at [1278, 347] on td at bounding box center [1293, 377] width 75 height 193
click at [1281, 287] on div at bounding box center [1288, 291] width 49 height 11
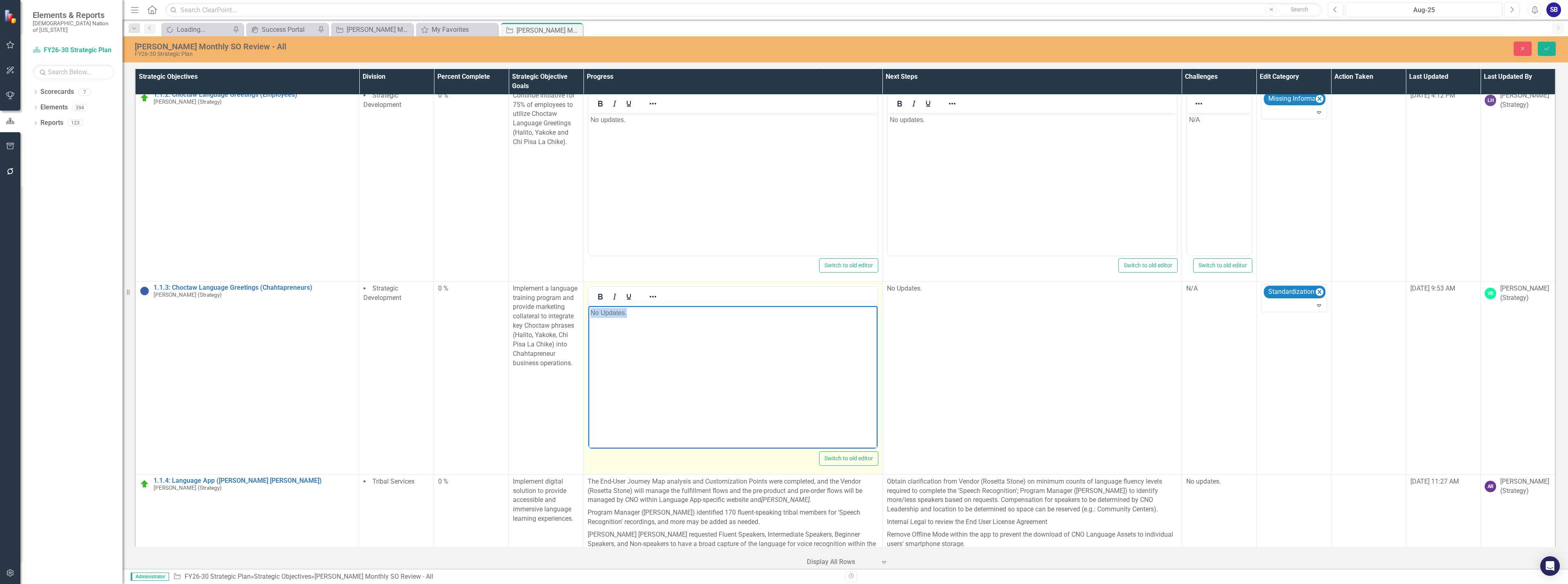
drag, startPoint x: 649, startPoint y: 313, endPoint x: 550, endPoint y: 313, distance: 99.0
click at [589, 313] on html "No Updates." at bounding box center [733, 366] width 289 height 122
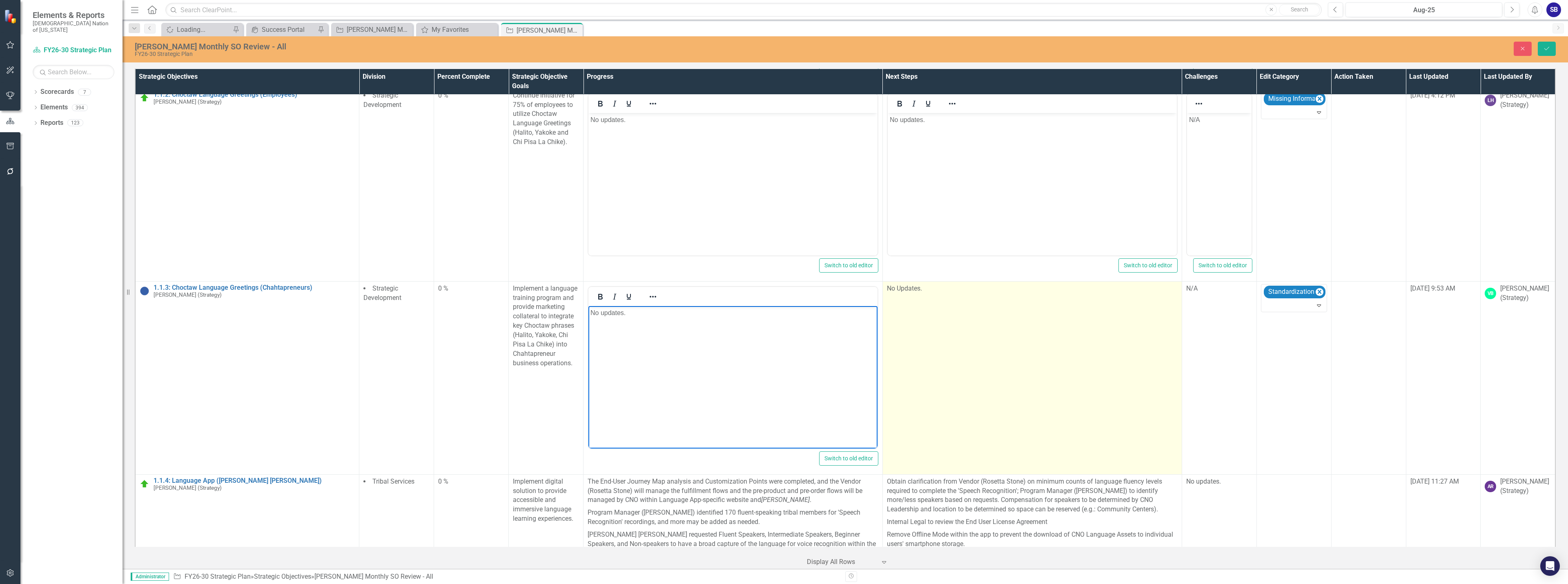
click at [943, 299] on td "No Updates." at bounding box center [1032, 377] width 299 height 193
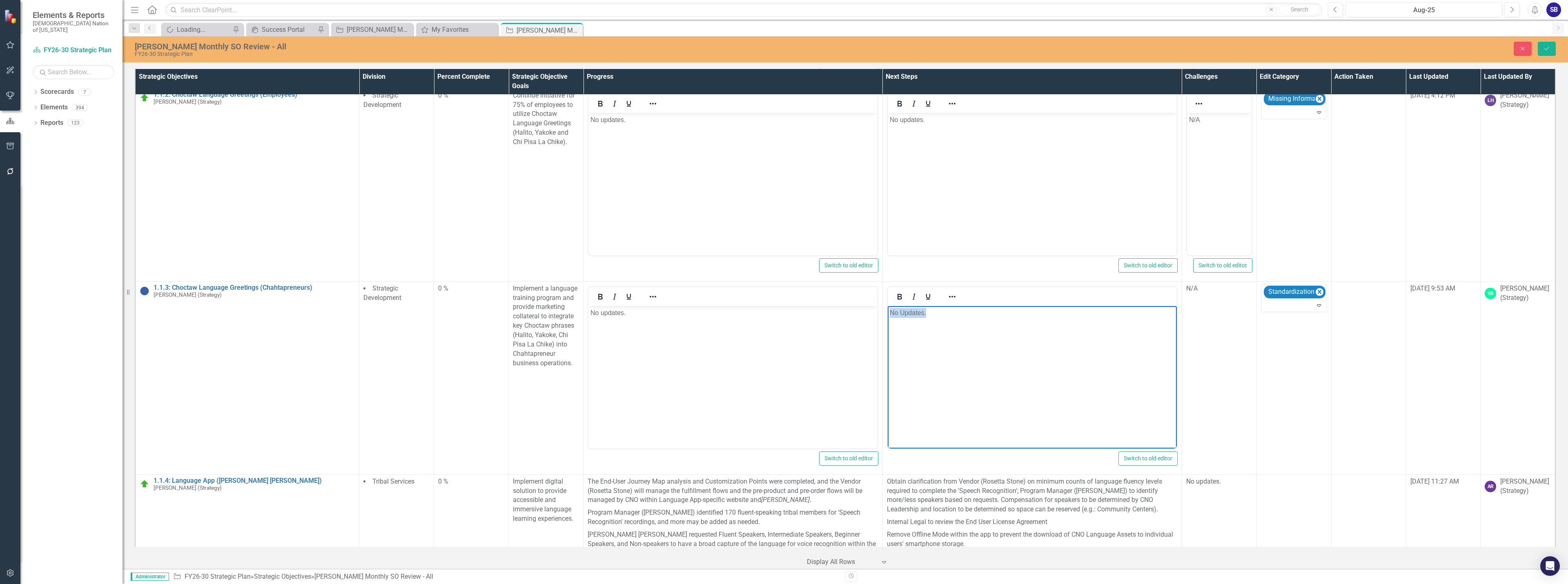
drag, startPoint x: 942, startPoint y: 315, endPoint x: 869, endPoint y: 312, distance: 73.1
click at [887, 312] on html "No Updates." at bounding box center [1032, 366] width 289 height 122
paste body "Rich Text Area. Press ALT-0 for help."
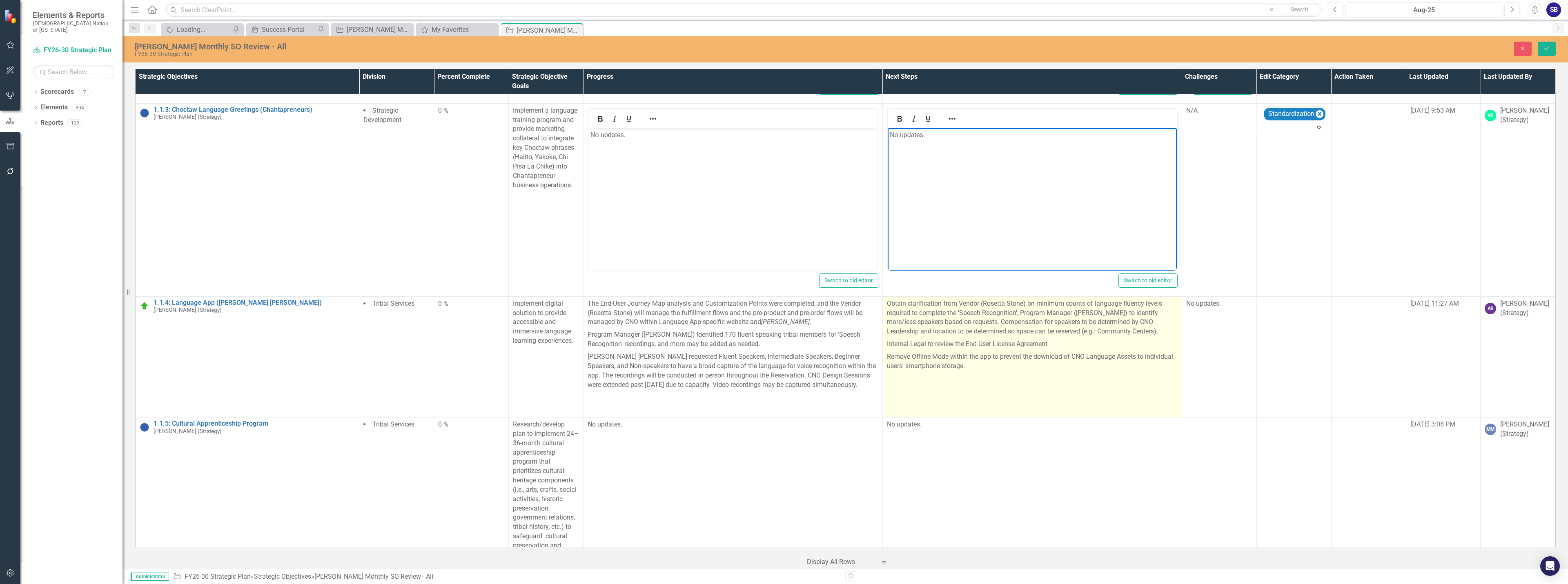
scroll to position [449, 0]
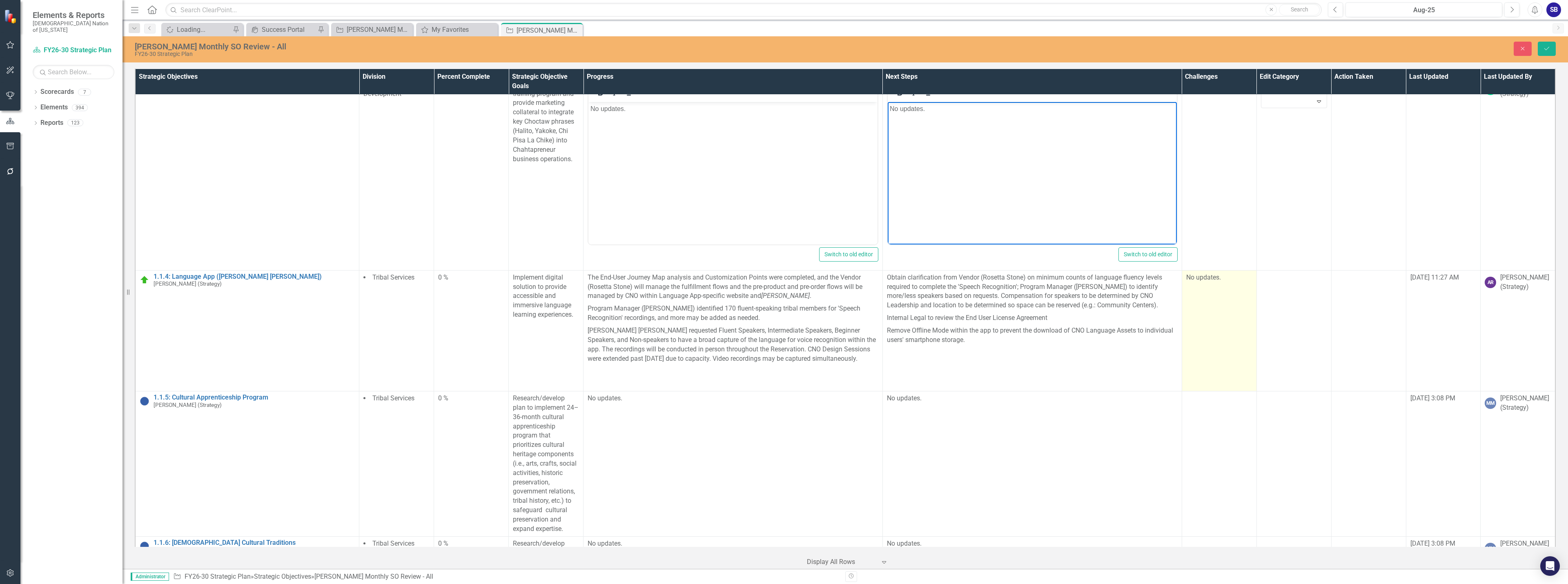
click at [1227, 334] on td "No updates." at bounding box center [1219, 330] width 75 height 121
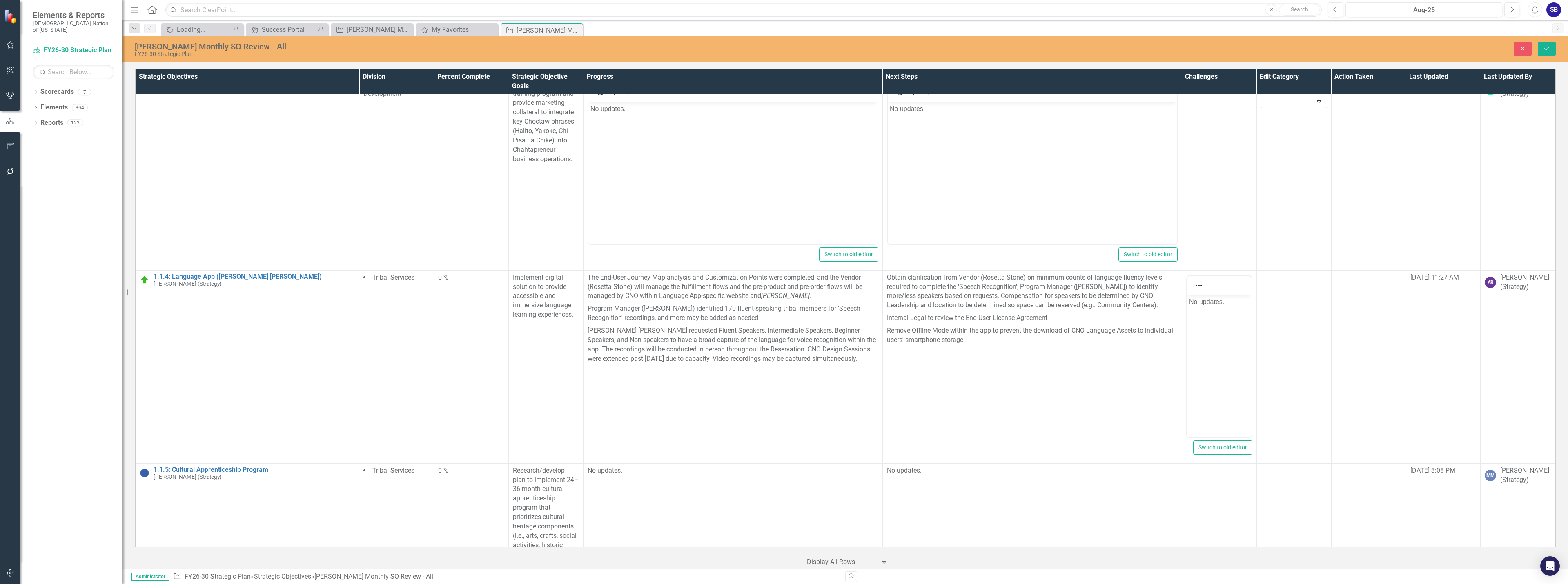
scroll to position [0, 0]
drag, startPoint x: 1227, startPoint y: 304, endPoint x: 1175, endPoint y: 303, distance: 52.0
click at [1186, 303] on html "No updates." at bounding box center [1219, 355] width 65 height 122
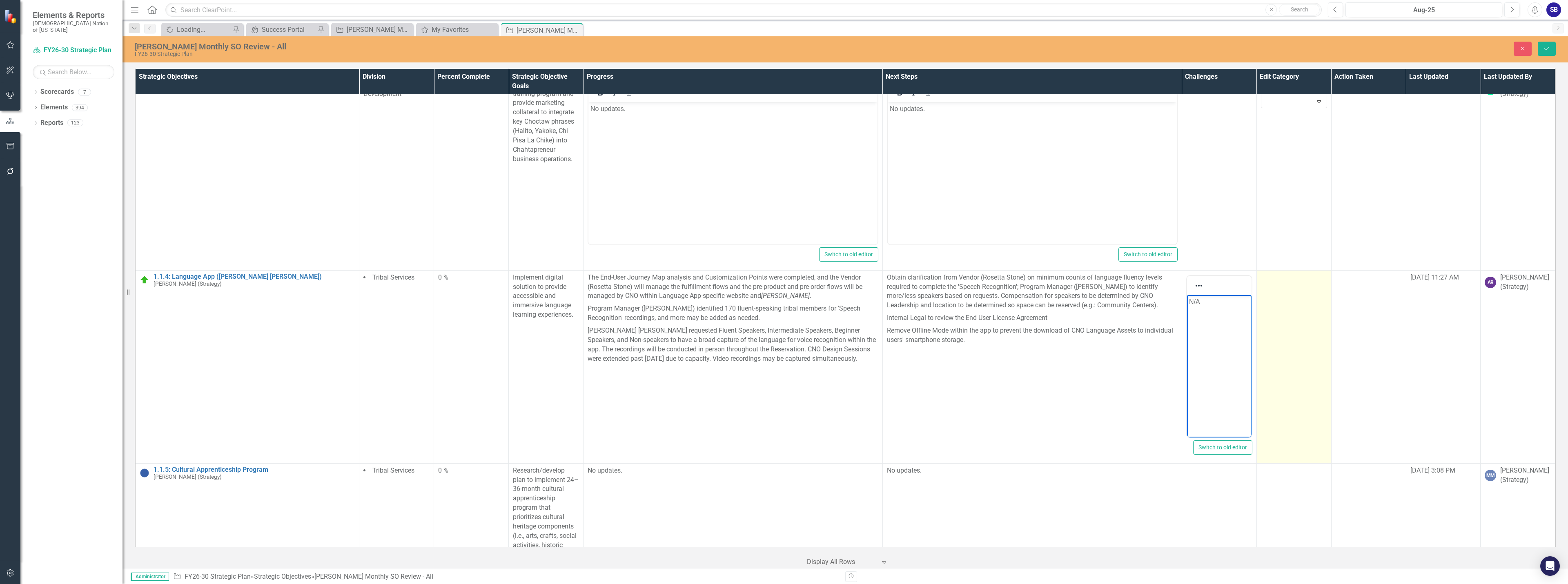
click at [1278, 318] on td at bounding box center [1293, 366] width 75 height 193
click at [1286, 283] on div at bounding box center [1288, 280] width 49 height 11
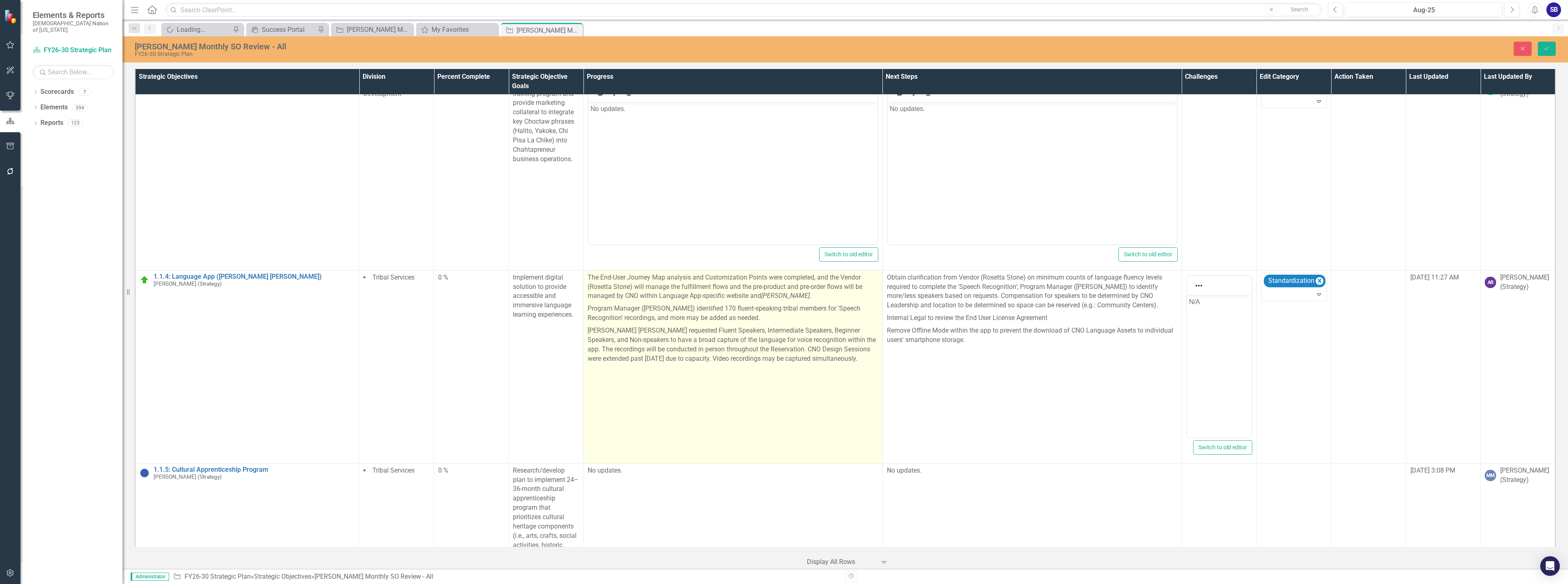
click at [817, 330] on p "Rosetta Stone requested Fluent Speakers, Intermediate Speakers, Beginner Speake…" at bounding box center [733, 344] width 291 height 40
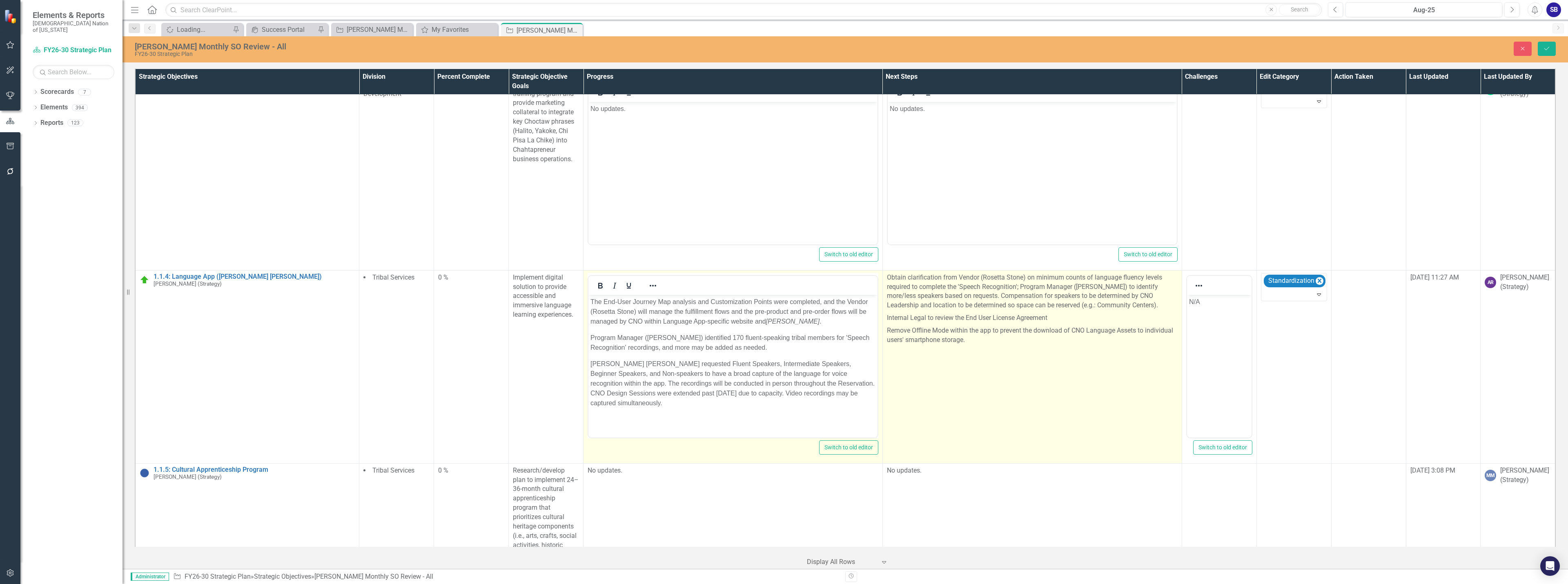
click at [1030, 334] on p "Remove Offline Mode within the app to prevent the download of CNO Language Asse…" at bounding box center [1032, 335] width 291 height 22
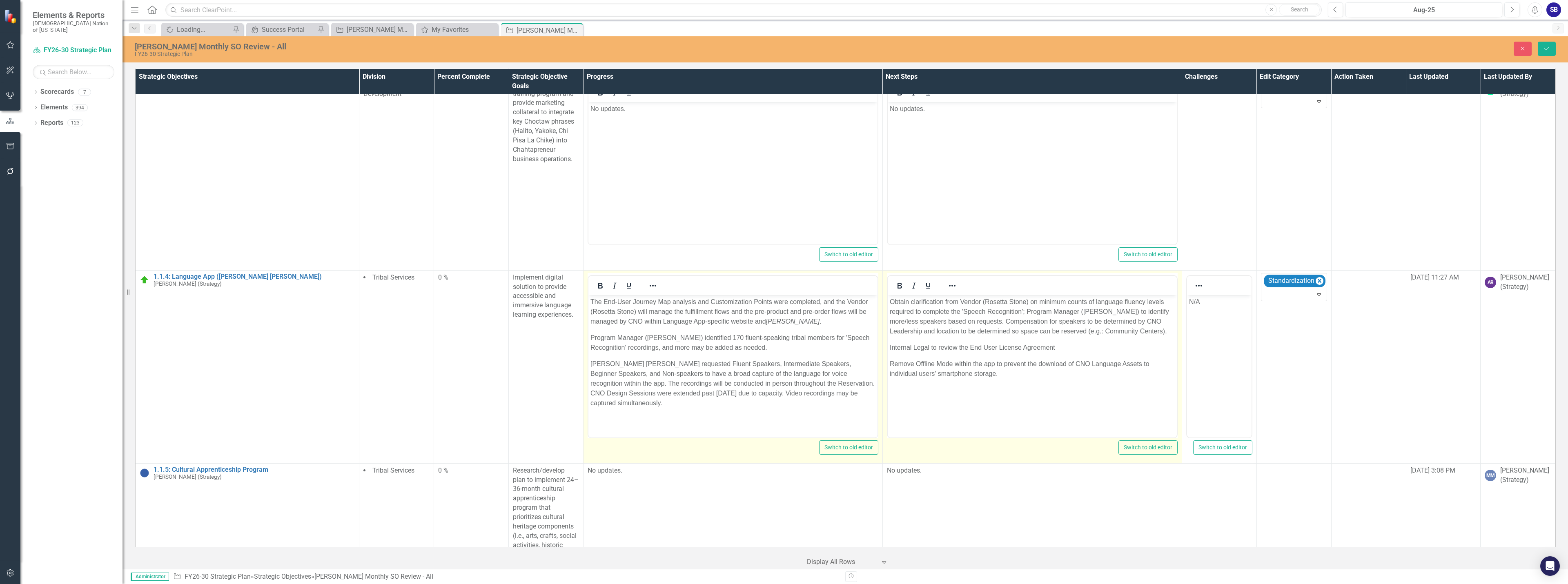
click at [596, 302] on p "The End-User Journey Map analysis and Customization Points were completed, and …" at bounding box center [733, 311] width 285 height 29
click at [828, 302] on p "End-User Journey Map analysis and Customization Points were completed, and the …" at bounding box center [733, 311] width 285 height 29
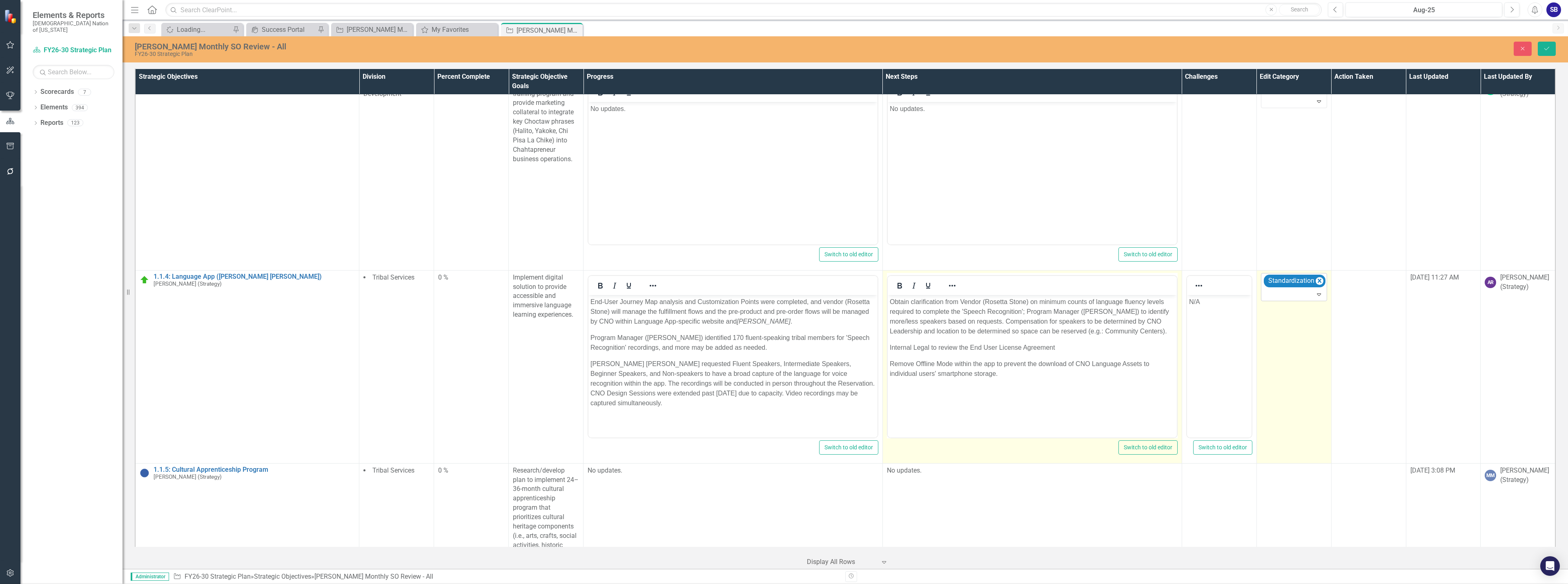
click at [1315, 296] on icon "Expand" at bounding box center [1318, 294] width 8 height 7
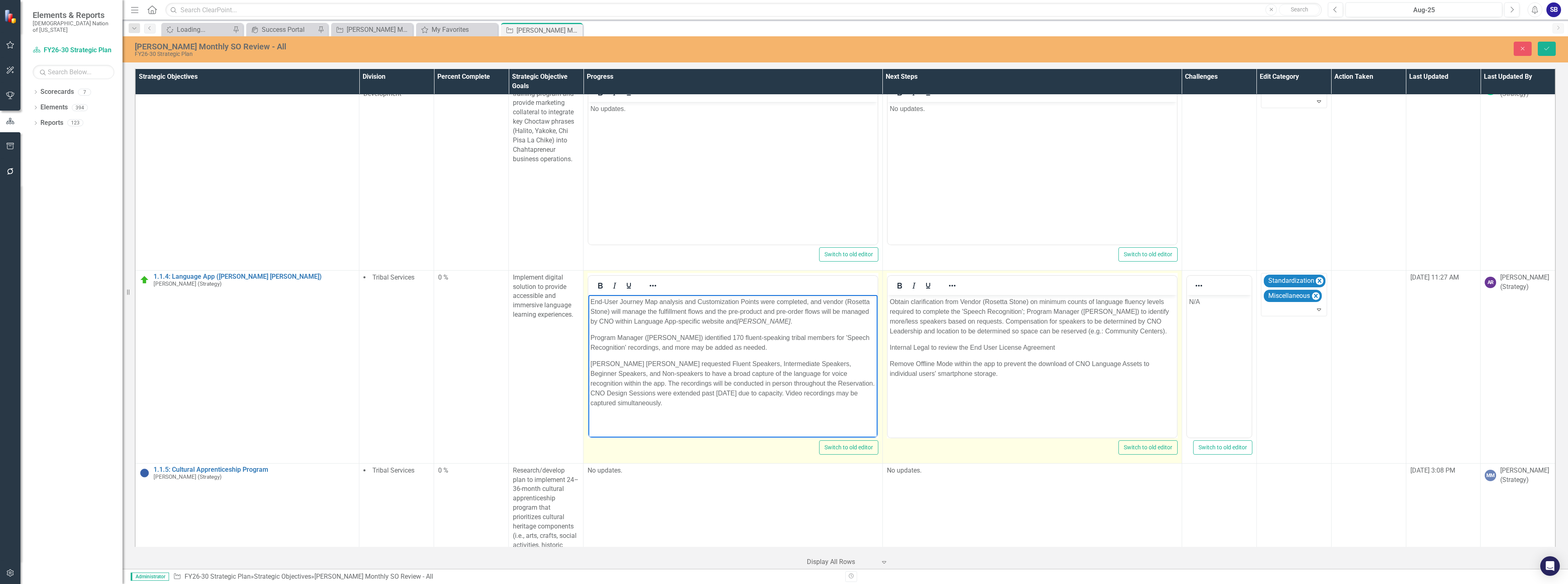
click at [677, 313] on p "End-User Journey Map analysis and Customization Points were completed, and vend…" at bounding box center [733, 311] width 285 height 29
click at [737, 313] on p "End-User Journey Map analysis and Customization Points were completed, and vend…" at bounding box center [733, 311] width 285 height 29
click at [807, 303] on p "End-User Journey Map analysis and Customization Points were completed, and vend…" at bounding box center [733, 311] width 285 height 29
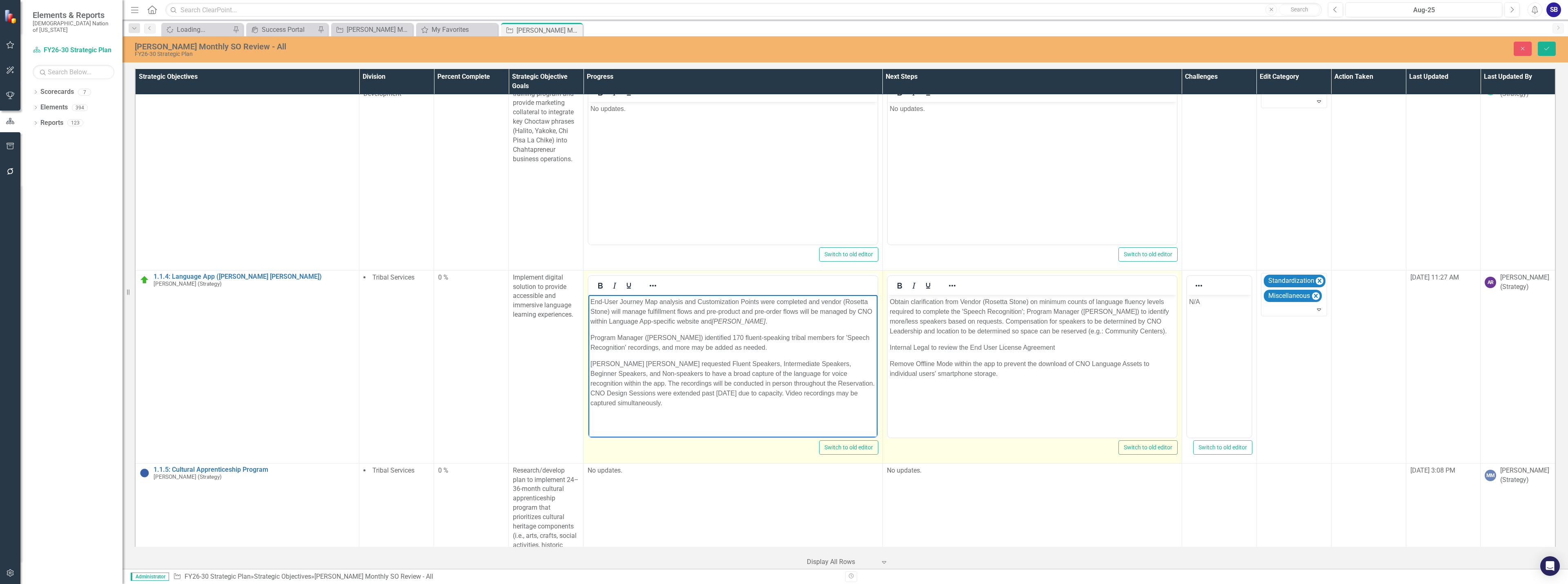
click at [741, 312] on p "End-User Journey Map analysis and Customization Points were completed and vendo…" at bounding box center [733, 311] width 285 height 29
click at [592, 339] on p "Program Manager (Teresa Billy) identified 170 fluent-speaking tribal members fo…" at bounding box center [733, 342] width 285 height 19
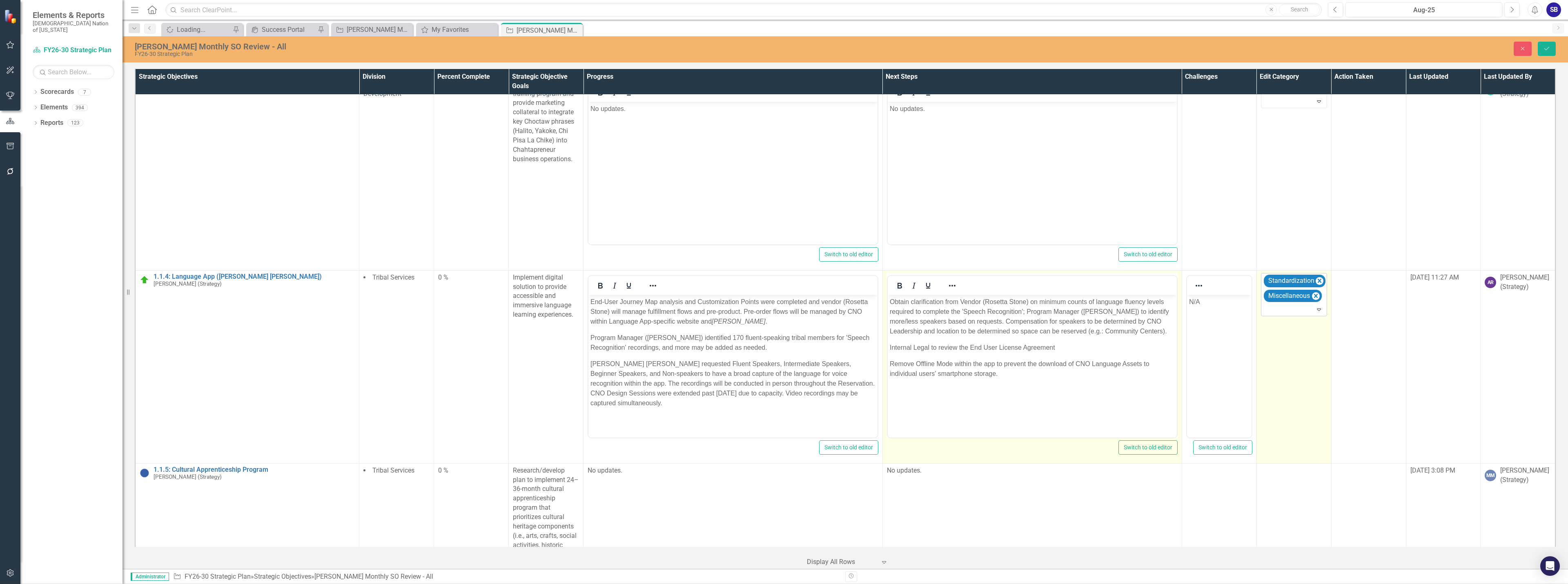
click at [1315, 314] on div "Expand" at bounding box center [1320, 309] width 12 height 13
click at [1290, 583] on div "Reformatted Text" at bounding box center [785, 590] width 1555 height 9
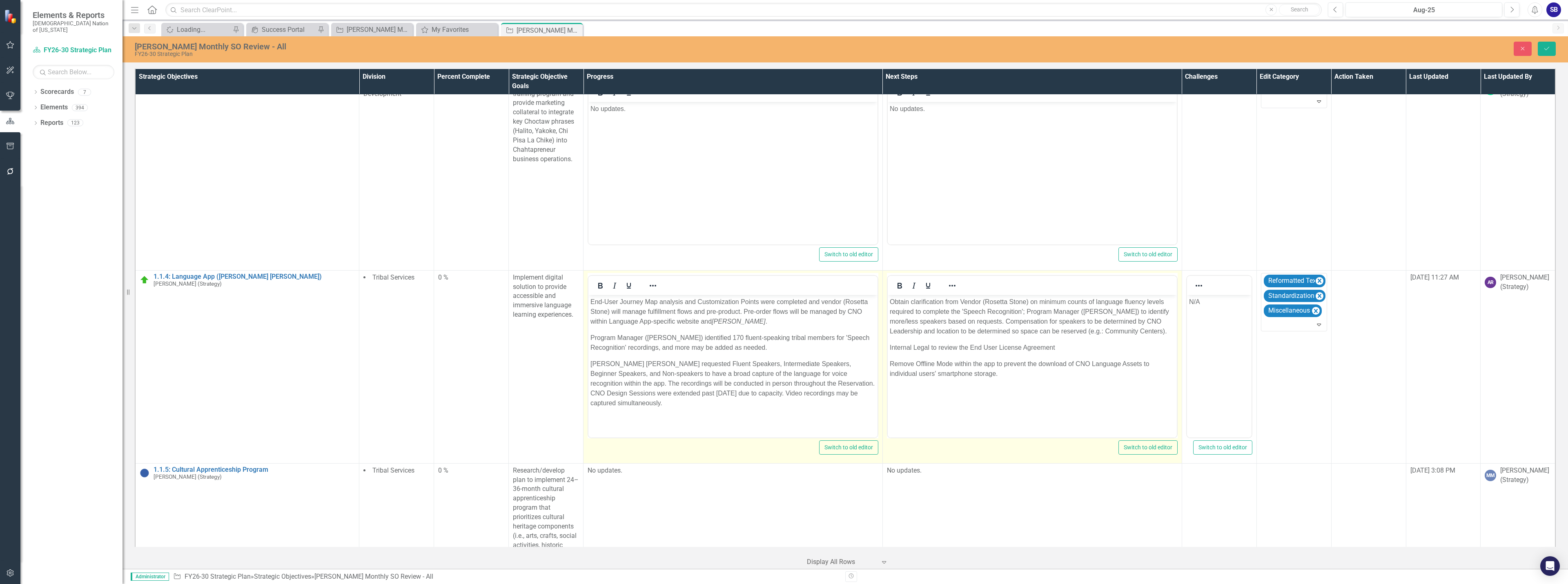
click at [772, 339] on p "Program Manager (Teresa Billy) identified 170 fluent-speaking tribal members fo…" at bounding box center [733, 342] width 285 height 19
click at [794, 336] on p "Program Manager (Teresa Billy) identified 170 fluent-speaking Tribal members fo…" at bounding box center [733, 342] width 285 height 19
drag, startPoint x: 657, startPoint y: 372, endPoint x: 685, endPoint y: 400, distance: 39.6
click at [658, 374] on p "Rosetta Stone requested Fluent Speakers, Intermediate Speakers, Beginner Speake…" at bounding box center [733, 383] width 285 height 49
click at [708, 372] on p "Rosetta Stone requested Fluent Speakers, Intermediate Speakers, Beginner Speake…" at bounding box center [733, 383] width 285 height 49
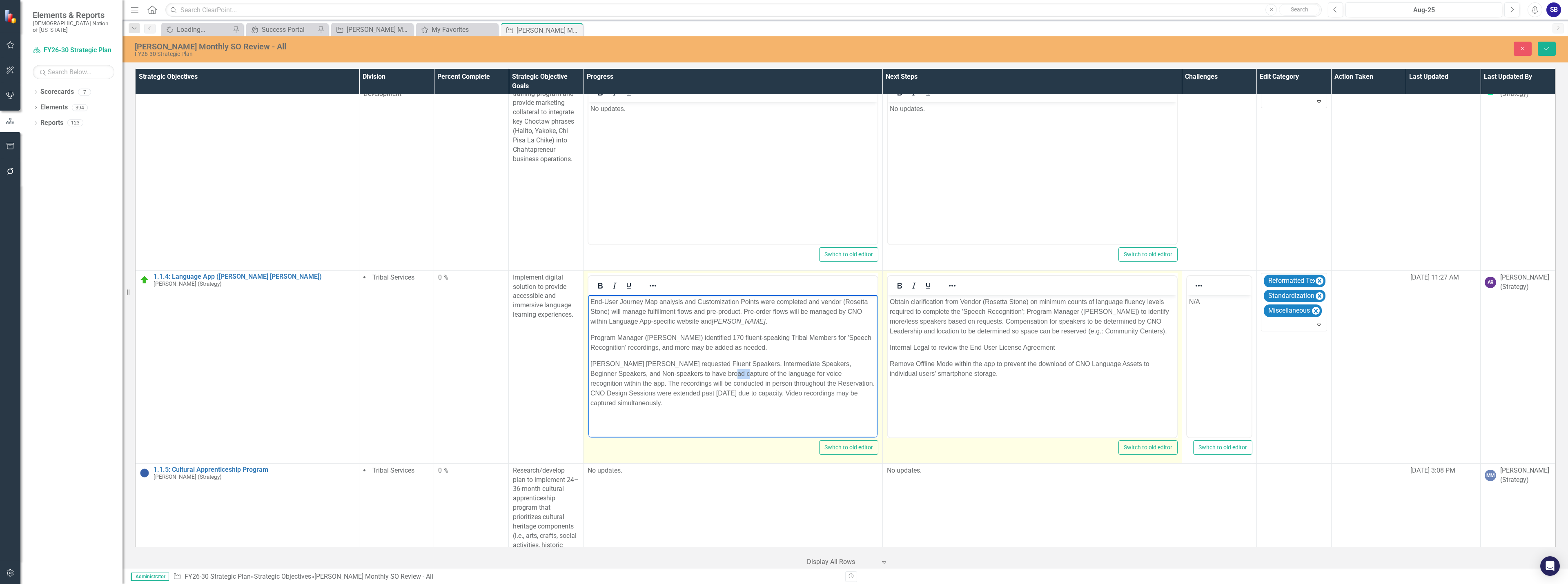
click at [708, 372] on p "Rosetta Stone requested Fluent Speakers, Intermediate Speakers, Beginner Speake…" at bounding box center [733, 383] width 285 height 49
click at [817, 374] on p "Rosetta Stone requested Fluent Speakers, Intermediate Speakers, Beginner Speake…" at bounding box center [733, 383] width 285 height 49
click at [835, 371] on p "Rosetta Stone requested Fluent Speakers, Intermediate Speakers, Beginner Speake…" at bounding box center [733, 383] width 285 height 49
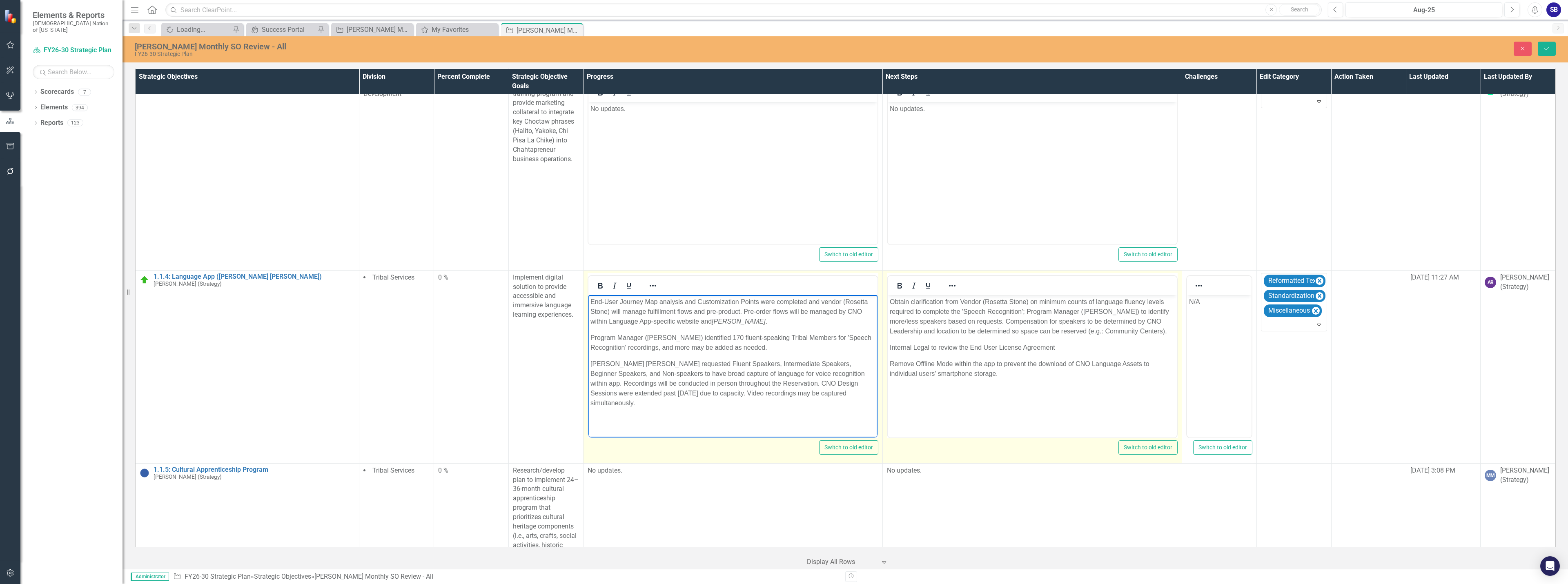
click at [649, 384] on p "Rosetta Stone requested Fluent Speakers, Intermediate Speakers, Beginner Speake…" at bounding box center [733, 383] width 285 height 49
click at [712, 384] on p "Rosetta Stone requested Fluent Speakers, Intermediate Speakers, Beginner Speake…" at bounding box center [733, 383] width 285 height 49
click at [712, 384] on p "Rosetta Stone requested Fluent Speakers, Intermediate Speakers, Beginner Speake…" at bounding box center [733, 383] width 285 height 49
click at [709, 384] on p "Rosetta Stone requested Fluent Speakers, Intermediate Speakers, Beginner Speake…" at bounding box center [733, 383] width 285 height 49
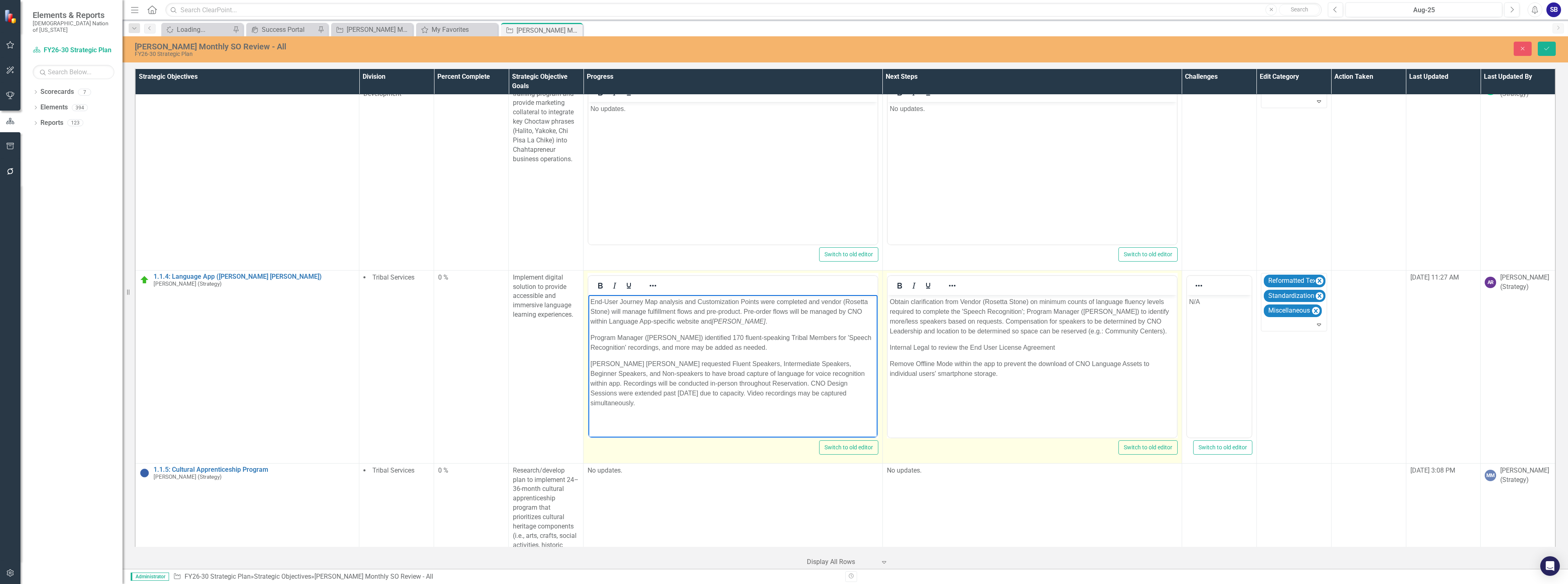
click at [827, 395] on p "Rosetta Stone requested Fluent Speakers, Intermediate Speakers, Beginner Speake…" at bounding box center [733, 383] width 285 height 49
click at [668, 364] on p "Rosetta Stone requested Fluent Speakers, Intermediate Speakers, Beginner Speake…" at bounding box center [733, 383] width 285 height 49
click at [685, 367] on p "Rosetta Stone requested fluent Speakers, Intermediate Speakers, Beginner Speake…" at bounding box center [733, 383] width 285 height 49
click at [713, 365] on p "Rosetta Stone requested fluent speakers, Intermediate Speakers, Beginner Speake…" at bounding box center [733, 383] width 285 height 49
click at [754, 364] on p "Rosetta Stone requested fluent speakers, intermediate Speakers, Beginner Speake…" at bounding box center [733, 383] width 285 height 49
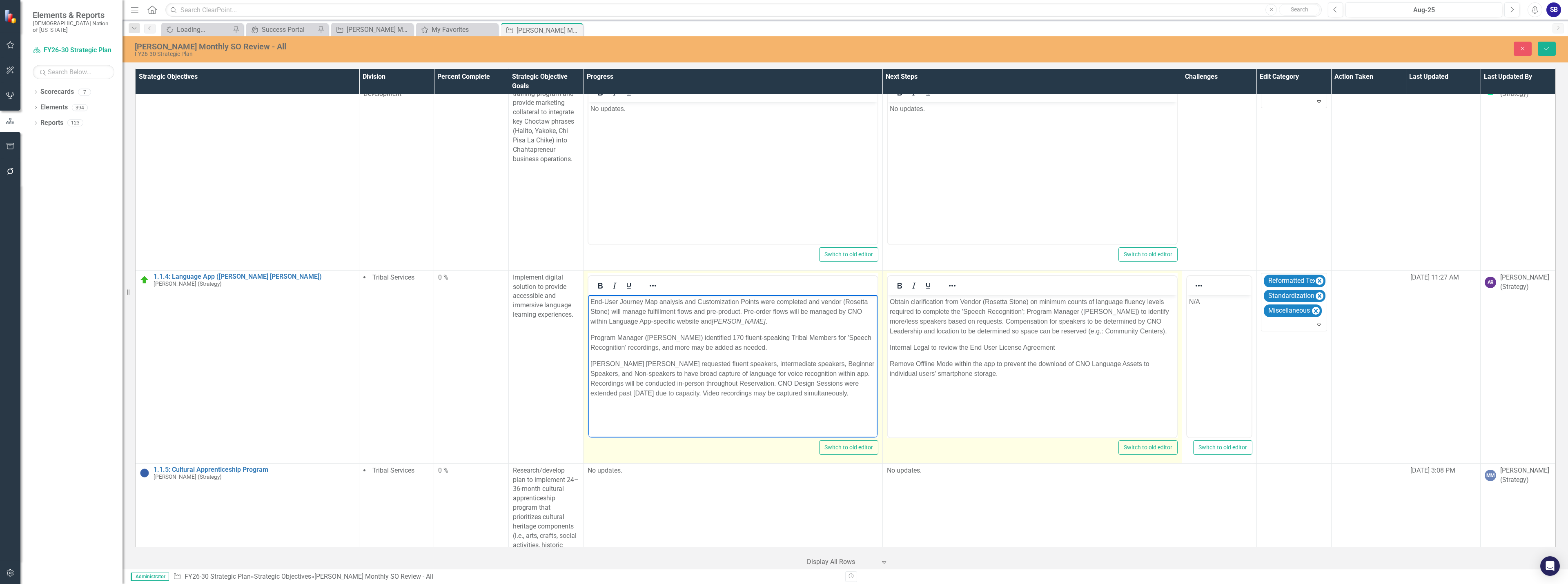
click at [783, 365] on p "Rosetta Stone requested fluent speakers, intermediate speakers, Beginner Speake…" at bounding box center [733, 378] width 285 height 39
click at [812, 366] on p "Rosetta Stone requested fluent speakers, intermediate speakers, beginner Speake…" at bounding box center [733, 378] width 285 height 39
click at [853, 363] on p "Rosetta Stone requested fluent speakers, intermediate speakers, beginner speake…" at bounding box center [733, 378] width 285 height 39
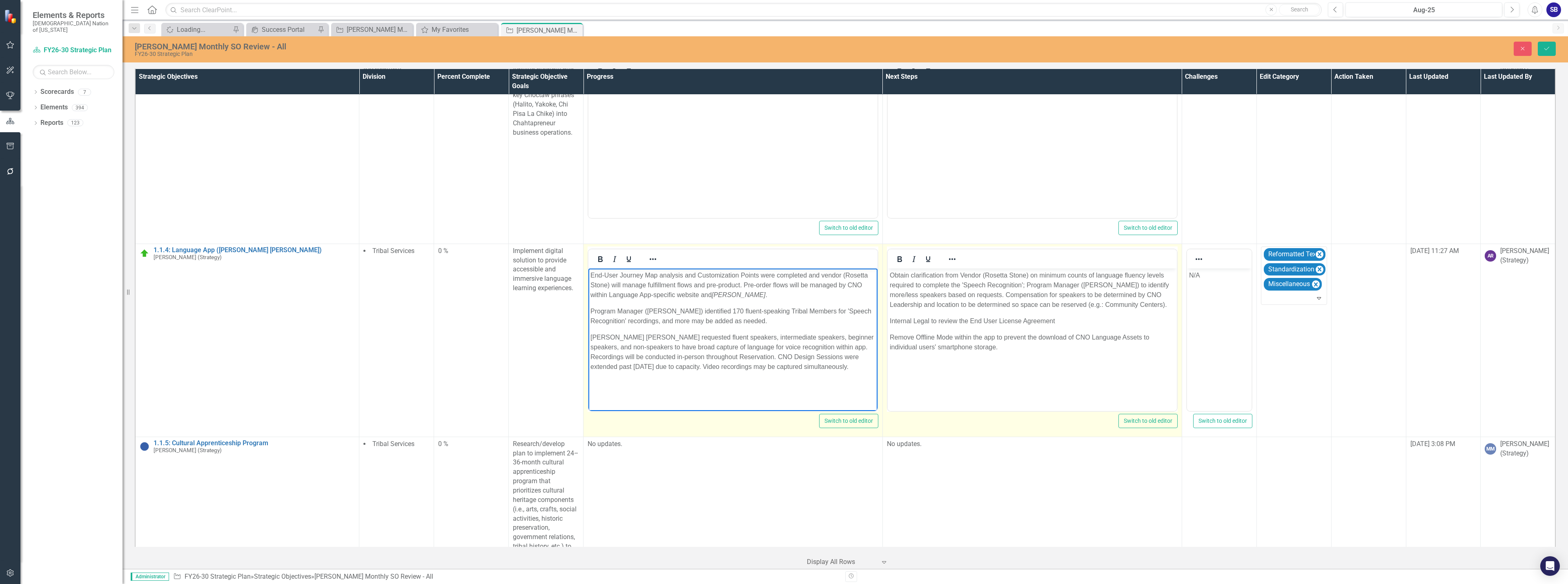
scroll to position [490, 0]
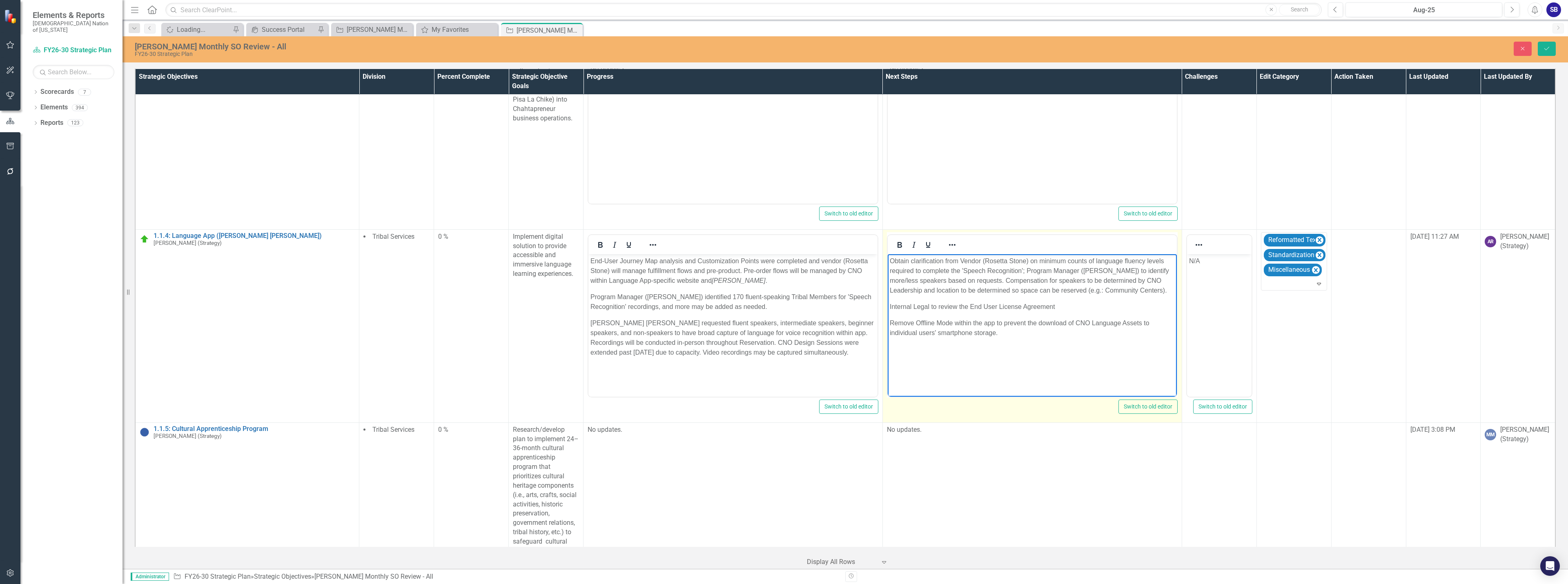
click at [963, 263] on p "Obtain clarification from Vendor (Rosetta Stone) on minimum counts of language …" at bounding box center [1032, 276] width 285 height 39
click at [953, 271] on p "Obtain clarification from vendor (Rosetta Stone) on minimum counts of language …" at bounding box center [1032, 276] width 285 height 39
click at [1112, 270] on p "Obtain clarification from vendor (Rosetta Stone) on minimum counts of language …" at bounding box center [1032, 276] width 285 height 39
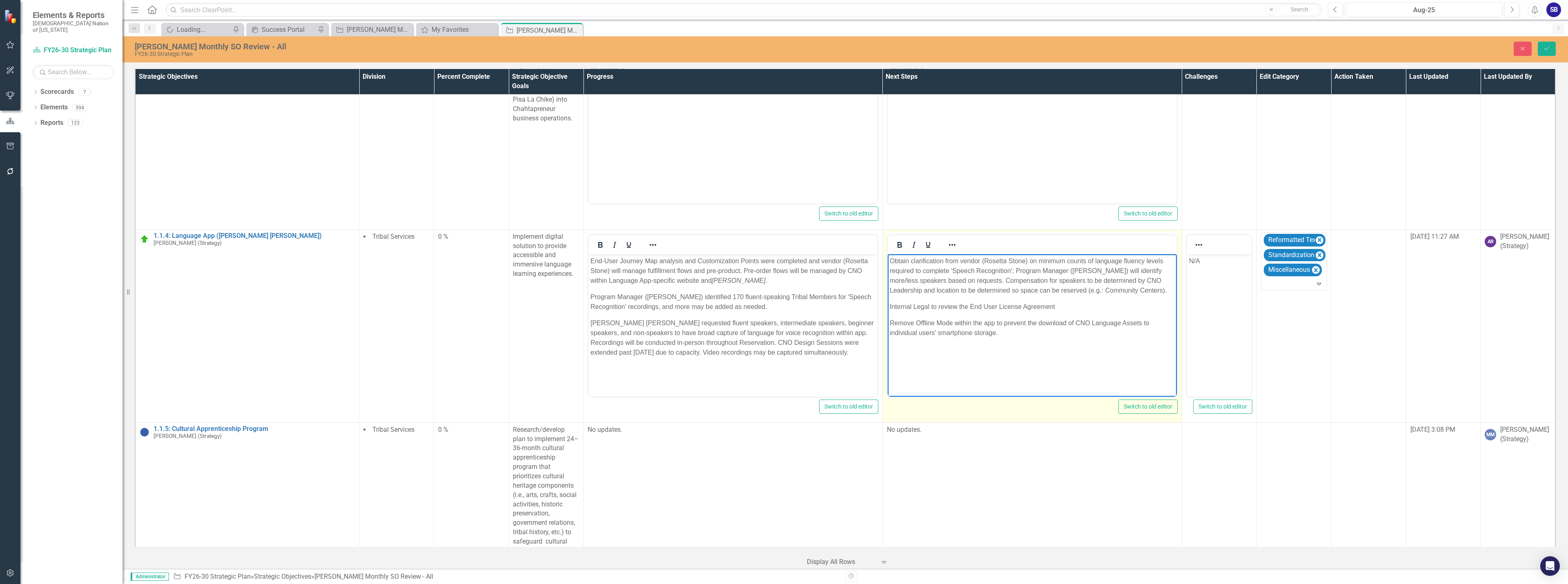
click at [1135, 281] on p "Obtain clarification from vendor (Rosetta Stone) on minimum counts of language …" at bounding box center [1032, 276] width 285 height 39
click at [1070, 293] on p "Obtain clarification from vendor (Rosetta Stone) on minimum counts of language …" at bounding box center [1032, 276] width 285 height 39
click at [1135, 293] on p "Obtain clarification from vendor (Rosetta Stone) on minimum counts of language …" at bounding box center [1032, 276] width 285 height 39
click at [891, 301] on p "Obtain clarification from vendor (Rosetta Stone) on minimum counts of language …" at bounding box center [1032, 280] width 285 height 49
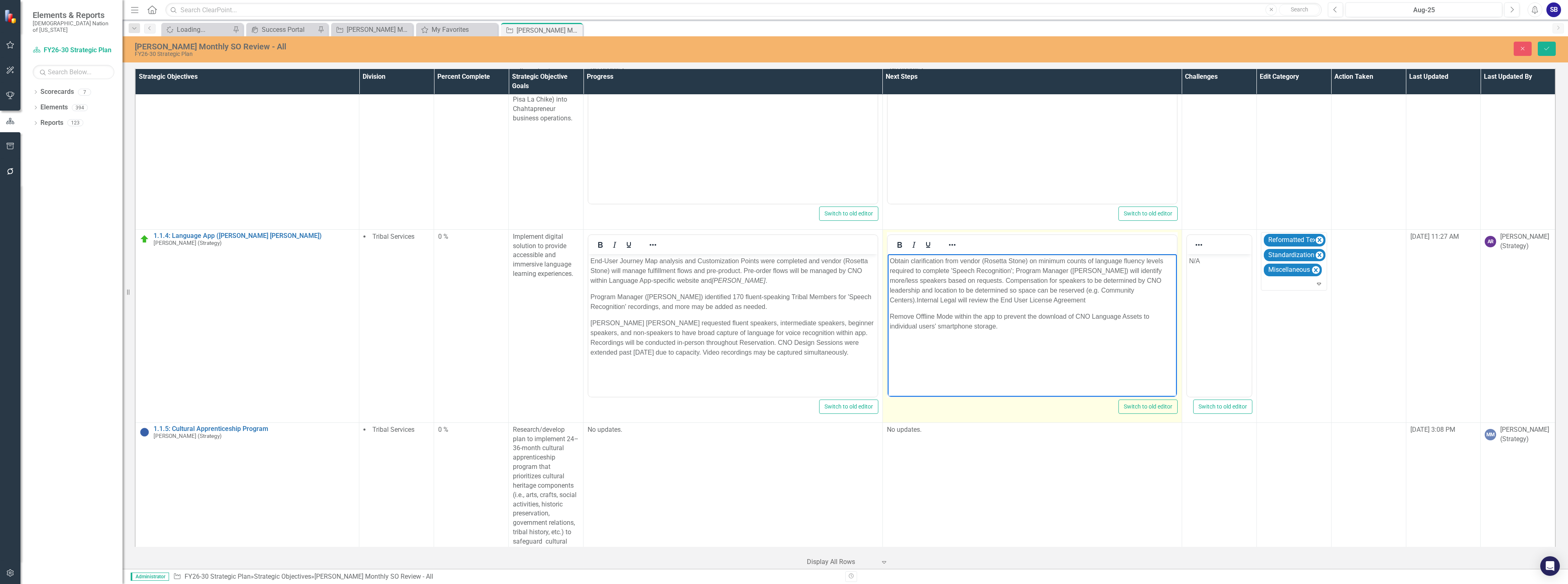
click at [925, 300] on p "Obtain clarification from vendor (Rosetta Stone) on minimum counts of language …" at bounding box center [1032, 280] width 285 height 49
click at [1015, 301] on p "Obtain clarification from vendor (Rosetta Stone) on minimum counts of language …" at bounding box center [1032, 280] width 285 height 49
click at [1021, 330] on p "Remove Offline Mode within the app to prevent the download of CNO Language Asse…" at bounding box center [1032, 321] width 285 height 19
click at [975, 315] on p "Remove Offline Mode within the app to prevent the download of CNO Language Asse…" at bounding box center [1032, 321] width 285 height 19
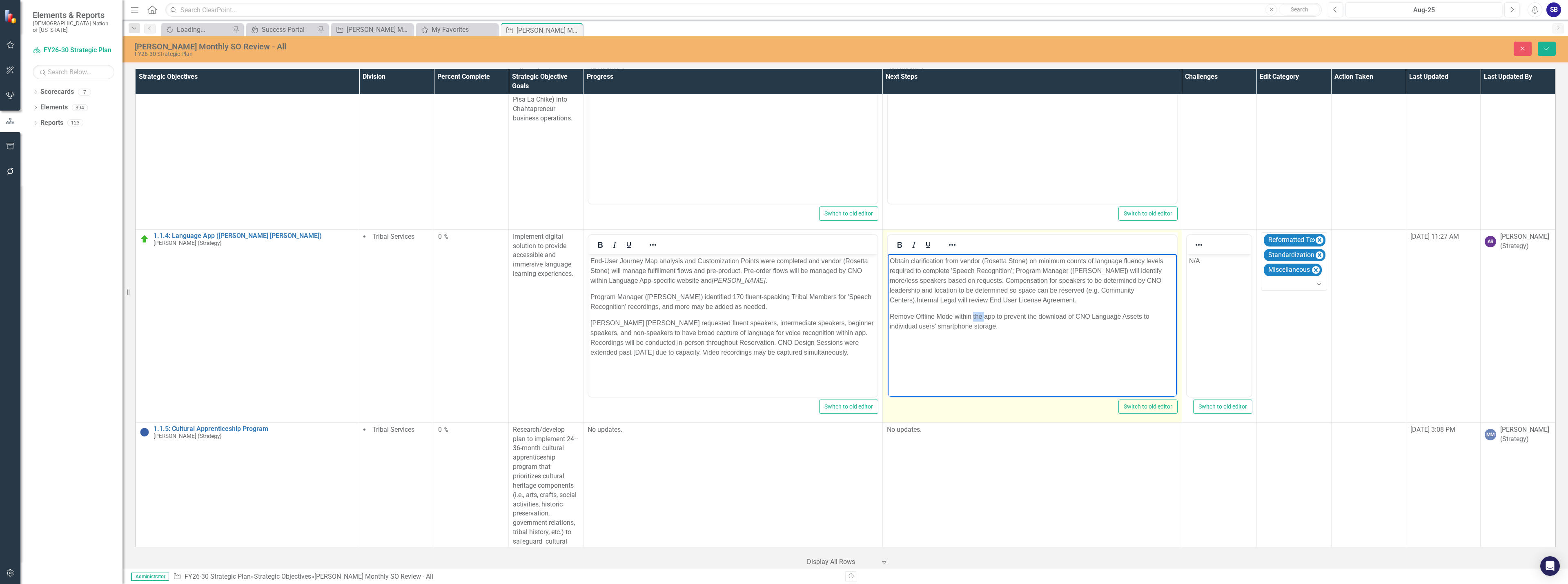
click at [975, 315] on p "Remove Offline Mode within the app to prevent the download of CNO Language Asse…" at bounding box center [1032, 321] width 285 height 19
click at [1019, 316] on p "Remove Offline Mode within app to prevent the download of CNO Language Assets t…" at bounding box center [1032, 321] width 285 height 19
click at [977, 328] on p "Remove Offline Mode within app to prevent download of CNO Language Assets to in…" at bounding box center [1032, 321] width 285 height 19
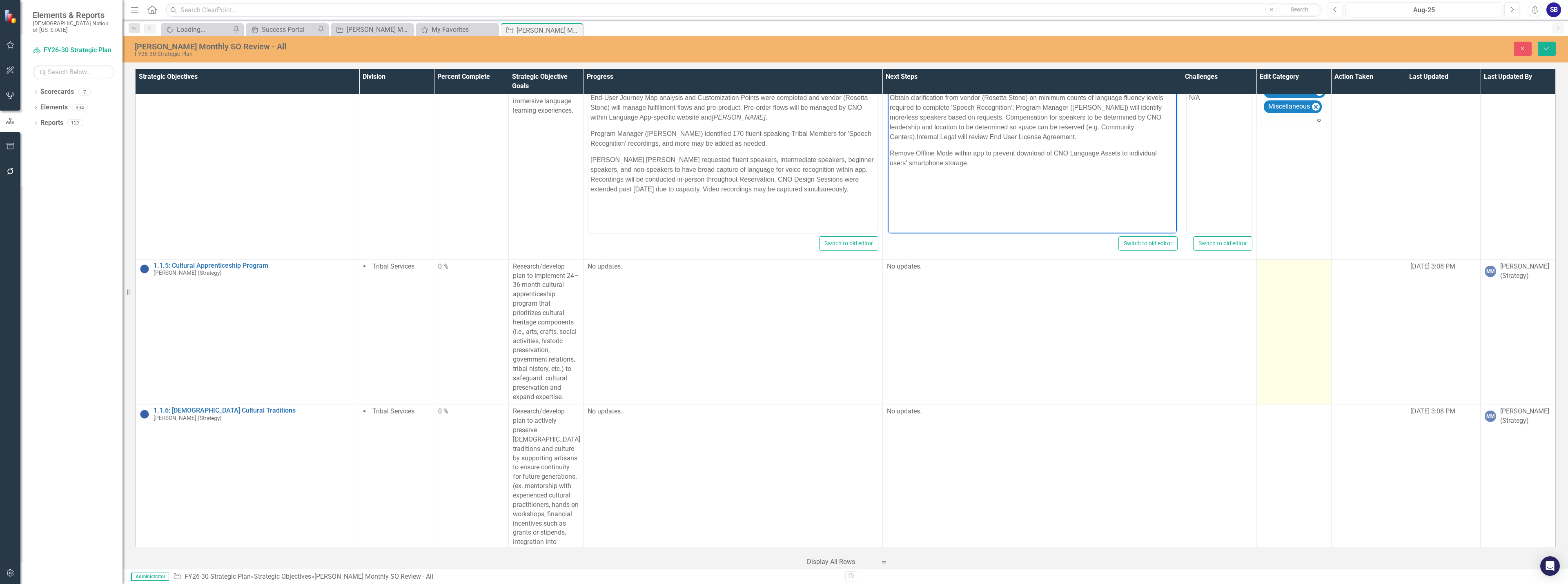
click at [1299, 313] on td at bounding box center [1293, 332] width 75 height 145
click at [1283, 269] on div at bounding box center [1288, 269] width 49 height 11
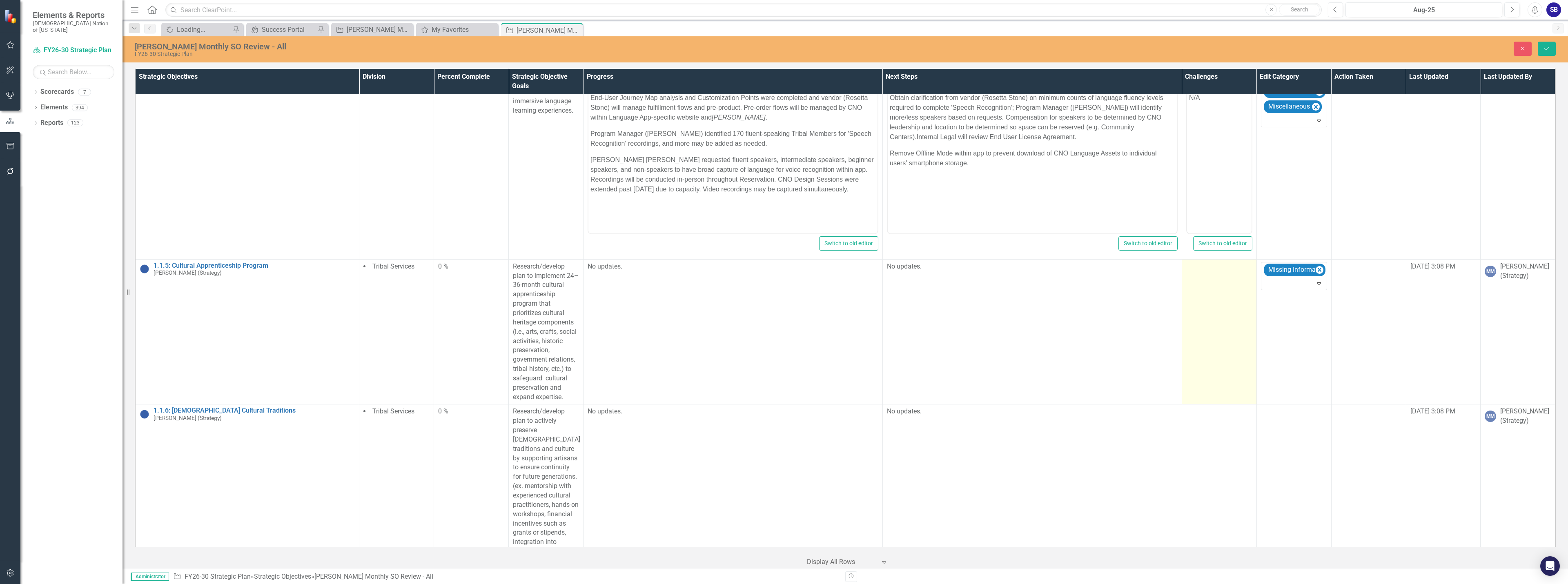
click at [1217, 291] on td at bounding box center [1219, 332] width 75 height 145
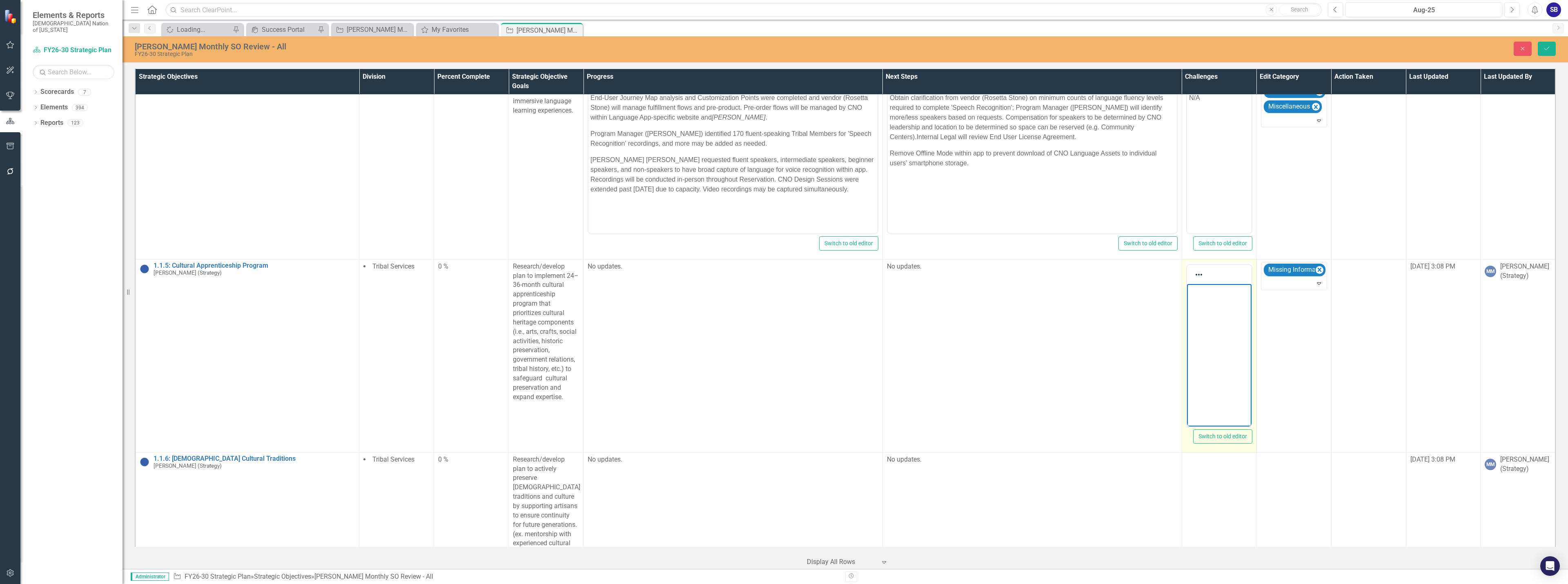
scroll to position [0, 0]
click at [1198, 303] on body "Rich Text Area. Press ALT-0 for help." at bounding box center [1219, 344] width 65 height 122
drag, startPoint x: 1203, startPoint y: 292, endPoint x: 1172, endPoint y: 294, distance: 31.1
click at [1186, 294] on html "N/A" at bounding box center [1219, 344] width 65 height 122
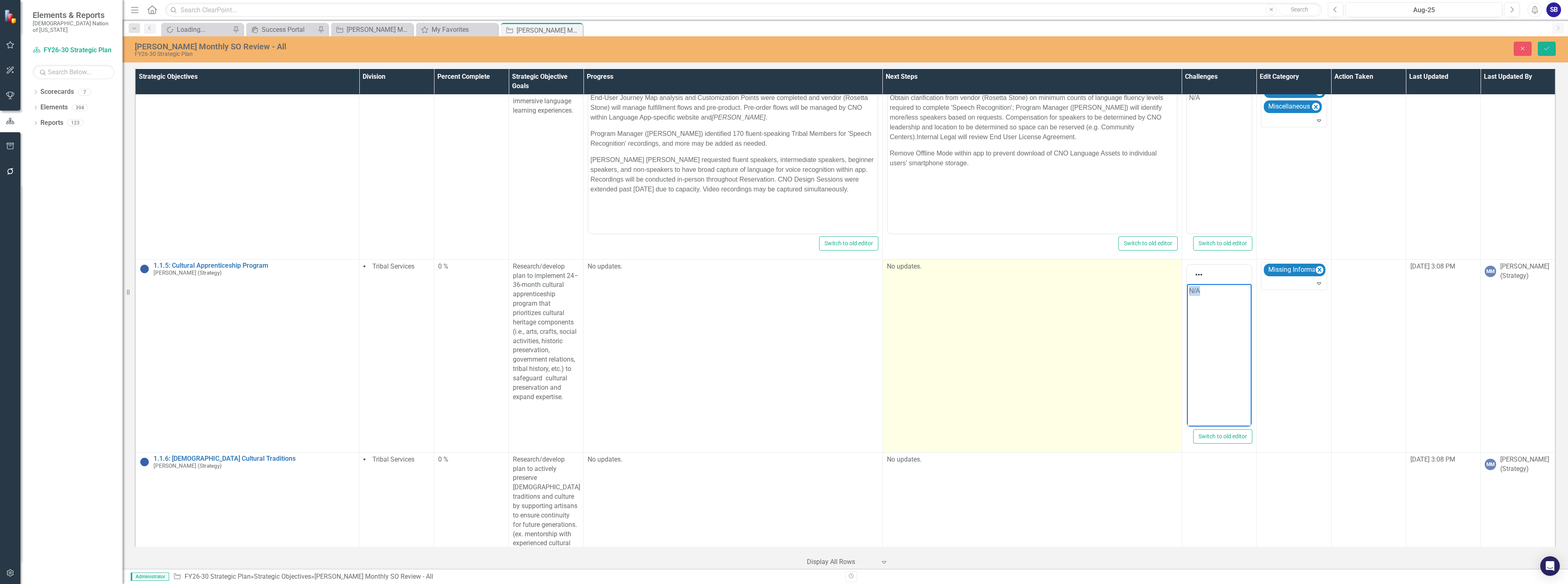
copy p "N/A"
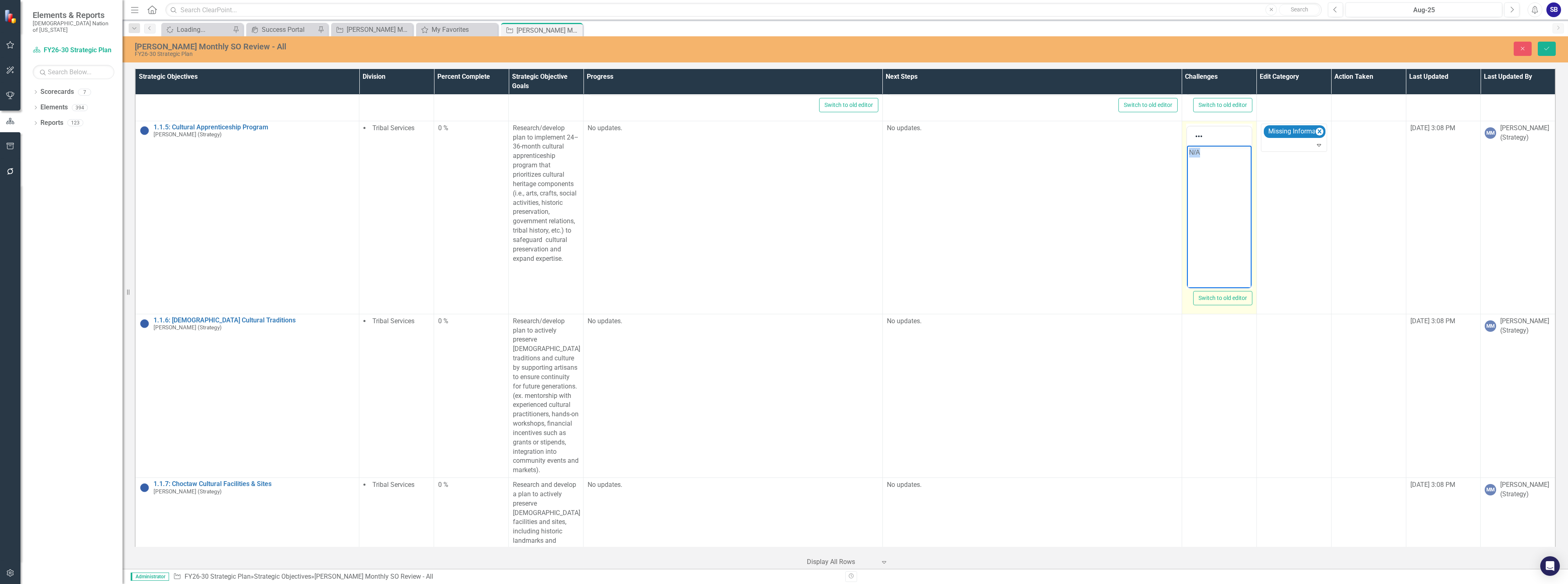
scroll to position [816, 0]
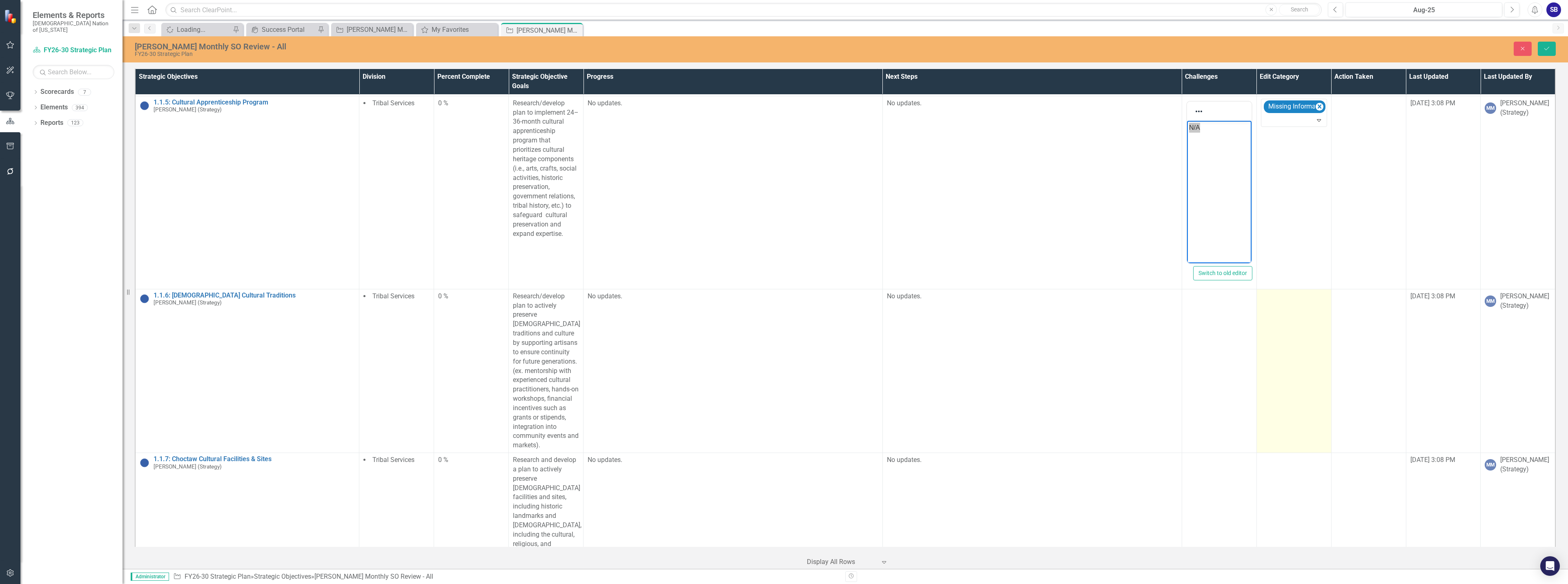
click at [1277, 372] on td at bounding box center [1293, 370] width 75 height 164
click at [1288, 305] on div "Select..." at bounding box center [1287, 299] width 49 height 13
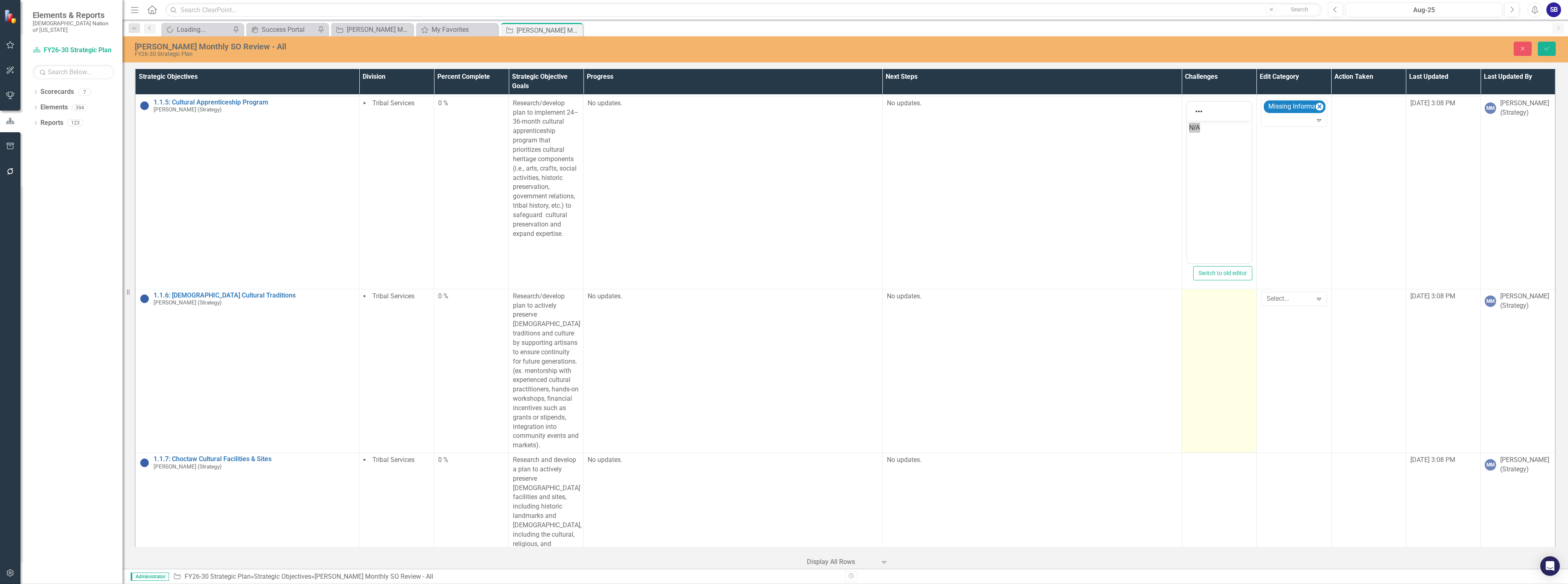
drag, startPoint x: 1284, startPoint y: 350, endPoint x: 1217, endPoint y: 332, distance: 69.4
click at [1197, 328] on td at bounding box center [1219, 370] width 75 height 164
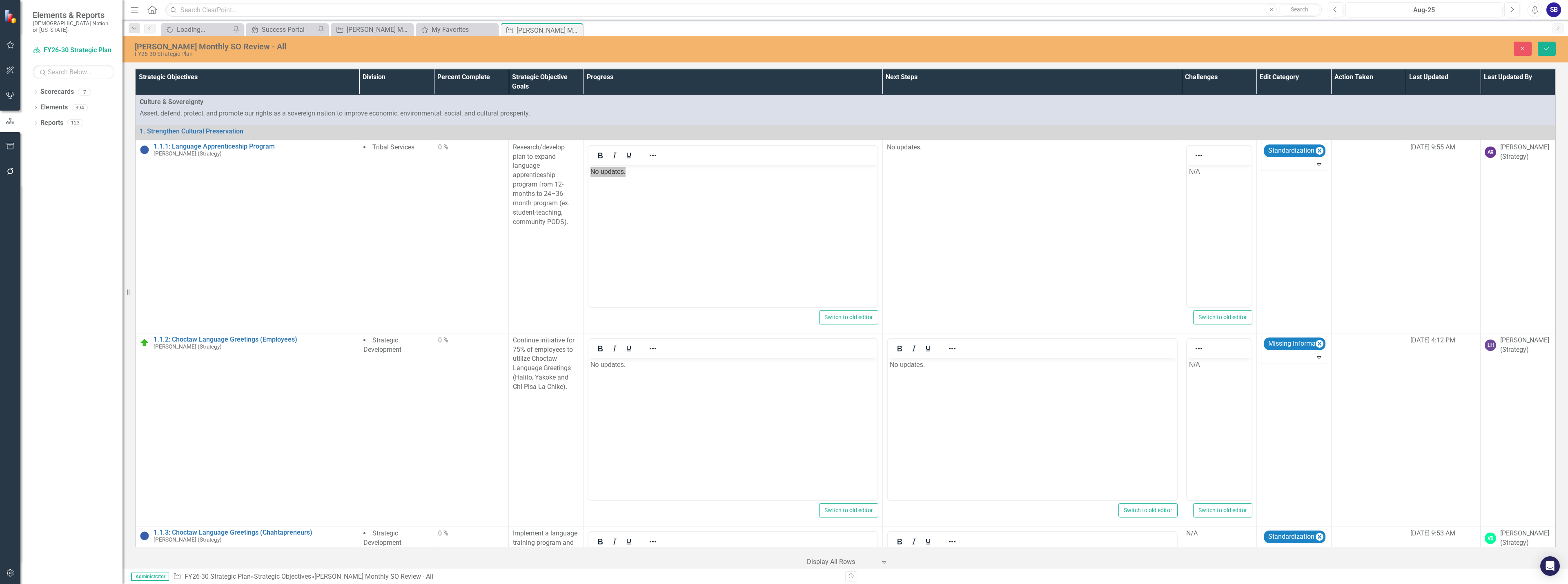
scroll to position [816, 0]
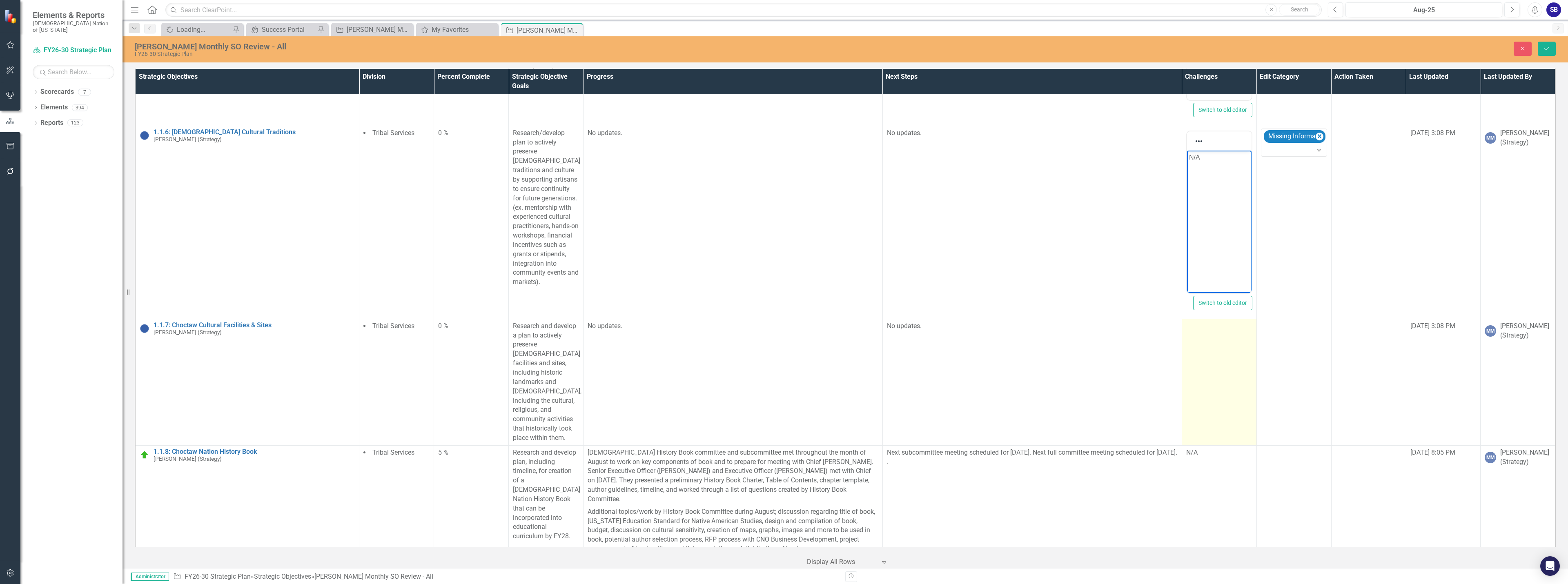
click at [1208, 366] on td at bounding box center [1219, 382] width 75 height 127
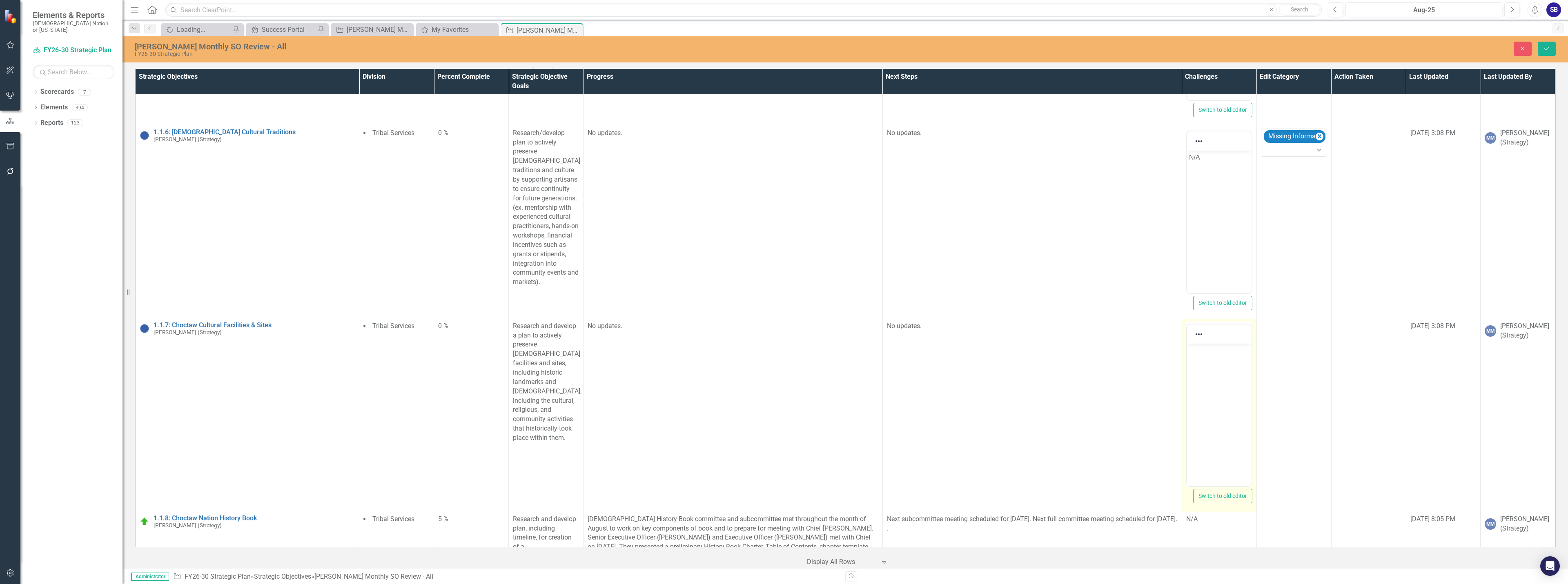
scroll to position [0, 0]
click at [1212, 366] on body "Rich Text Area. Press ALT-0 for help." at bounding box center [1219, 404] width 65 height 122
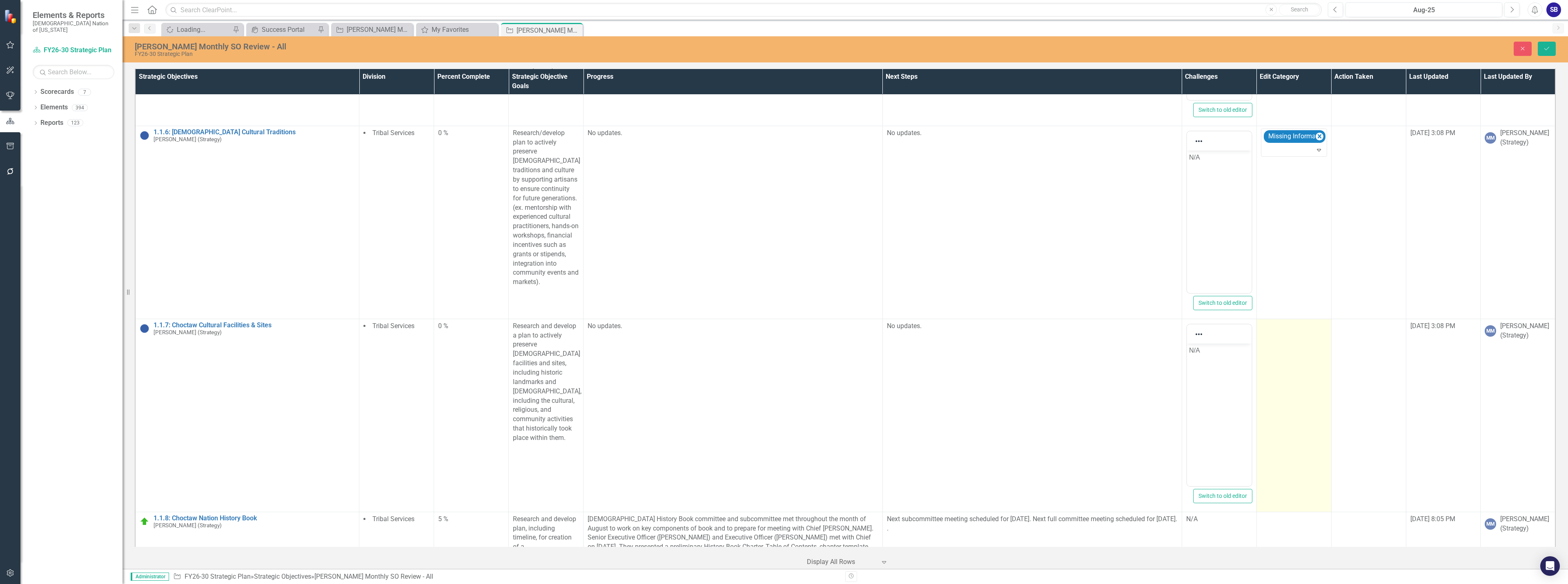
click at [1287, 372] on td at bounding box center [1293, 415] width 75 height 193
click at [1290, 332] on div at bounding box center [1288, 328] width 49 height 11
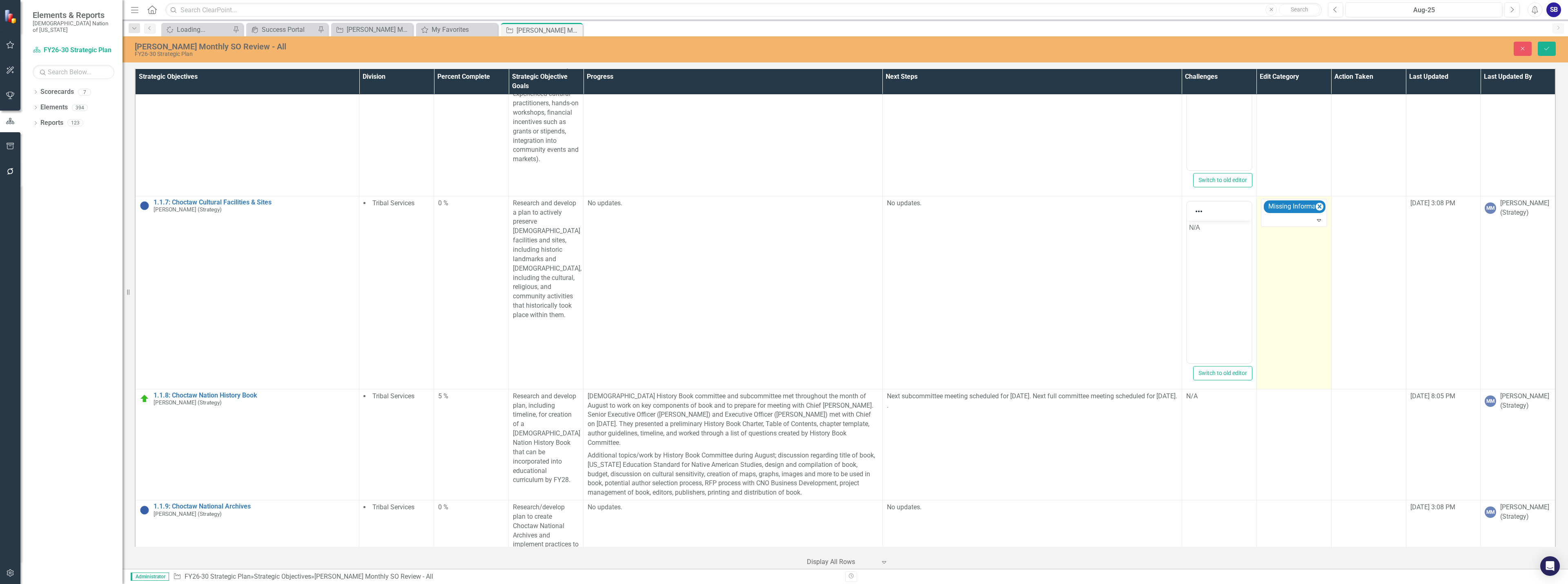
scroll to position [1183, 0]
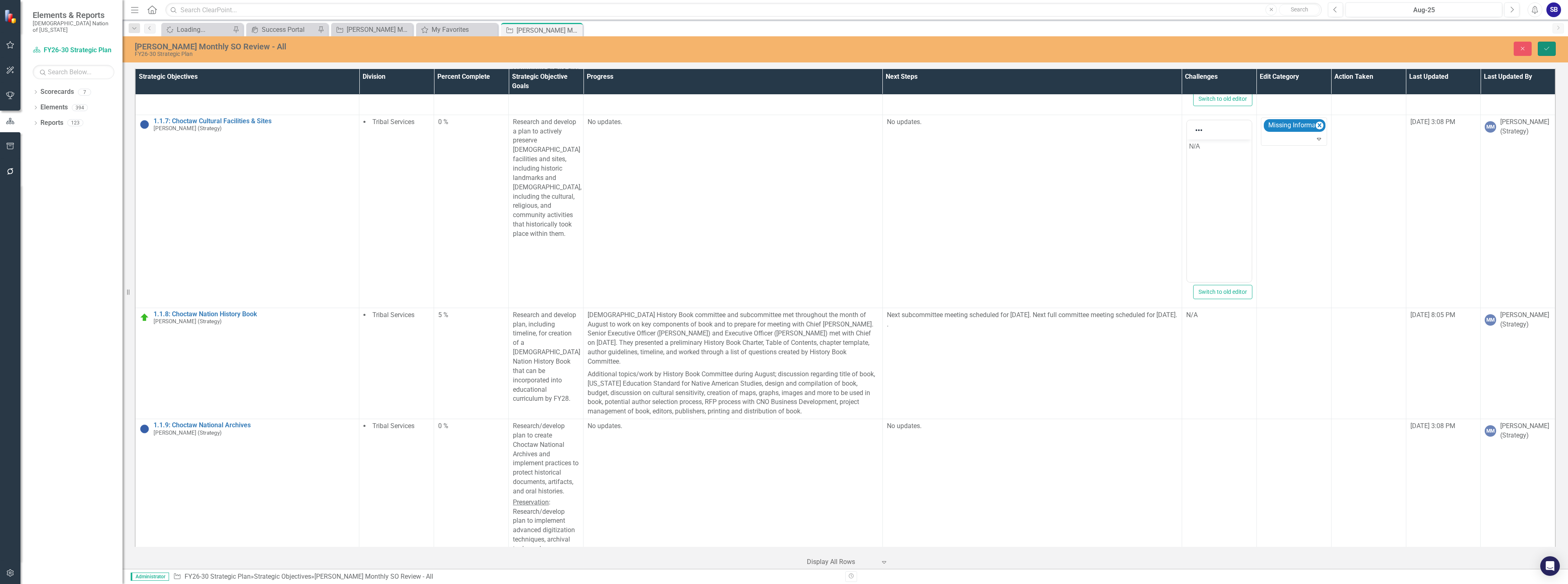
click at [1545, 48] on icon "Save" at bounding box center [1547, 48] width 7 height 5
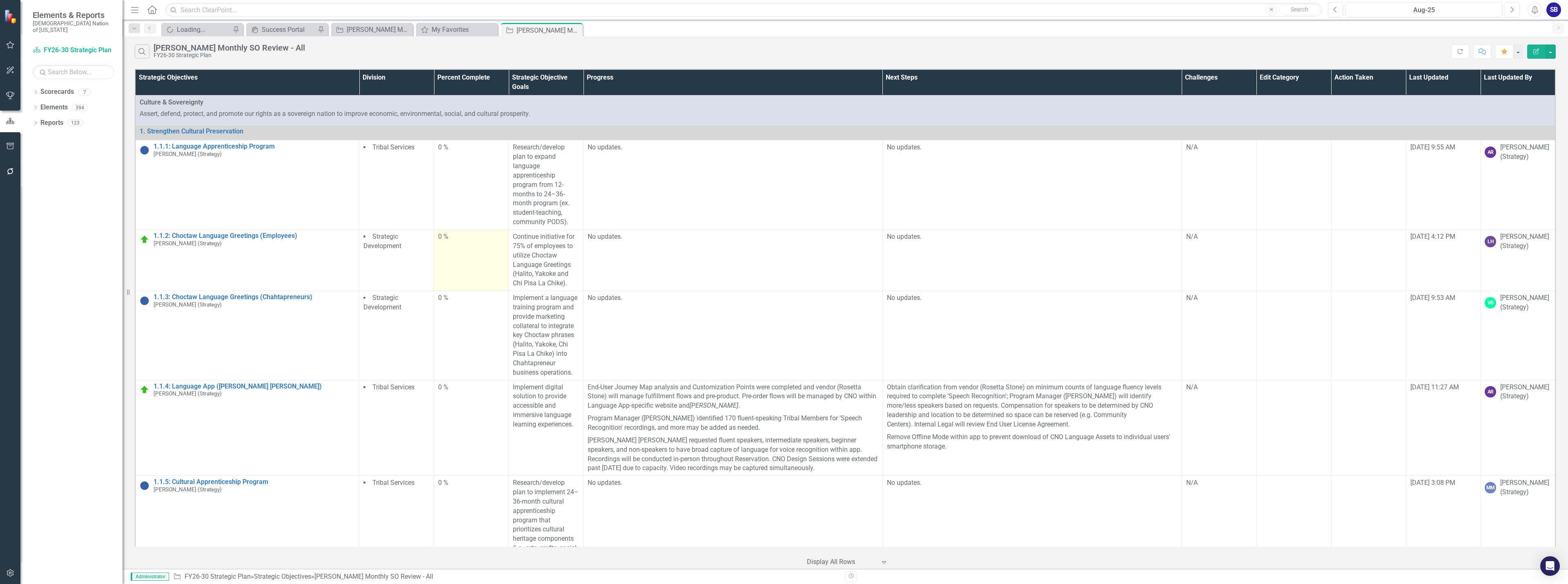
click at [491, 261] on td "0 %" at bounding box center [471, 260] width 75 height 61
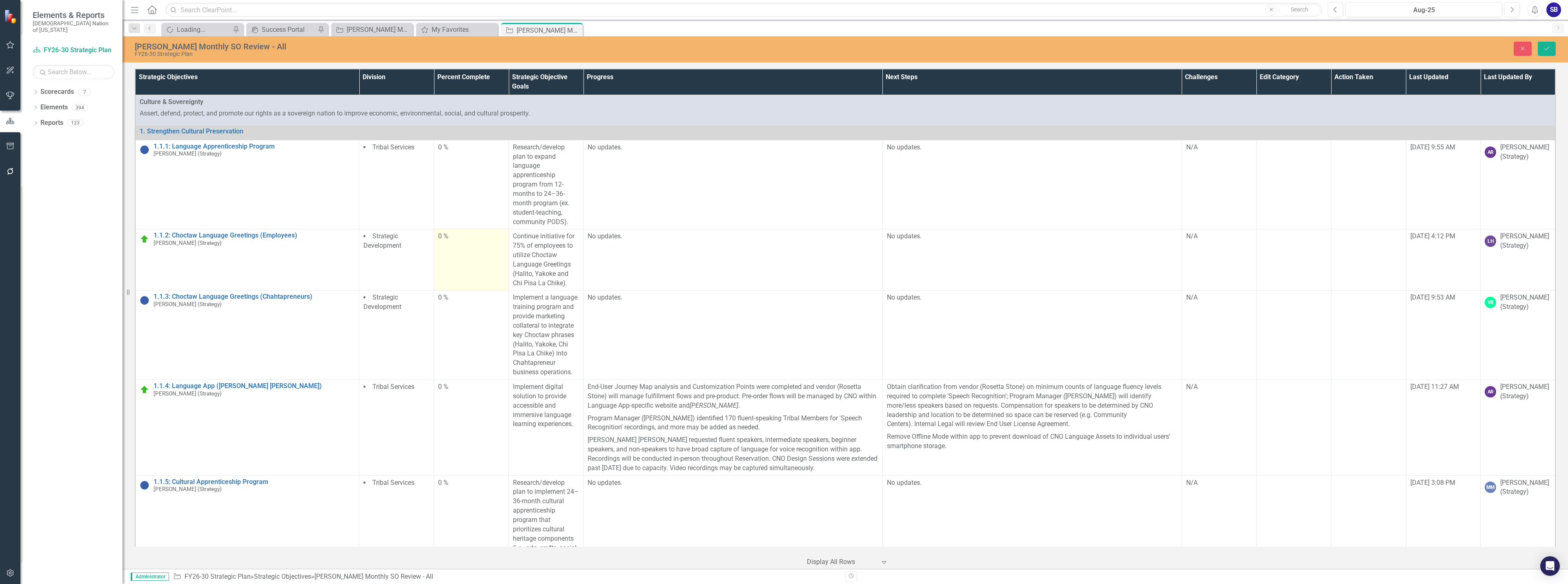
click at [466, 243] on td "0 %" at bounding box center [471, 260] width 75 height 61
click at [453, 239] on input "0" at bounding box center [471, 239] width 66 height 15
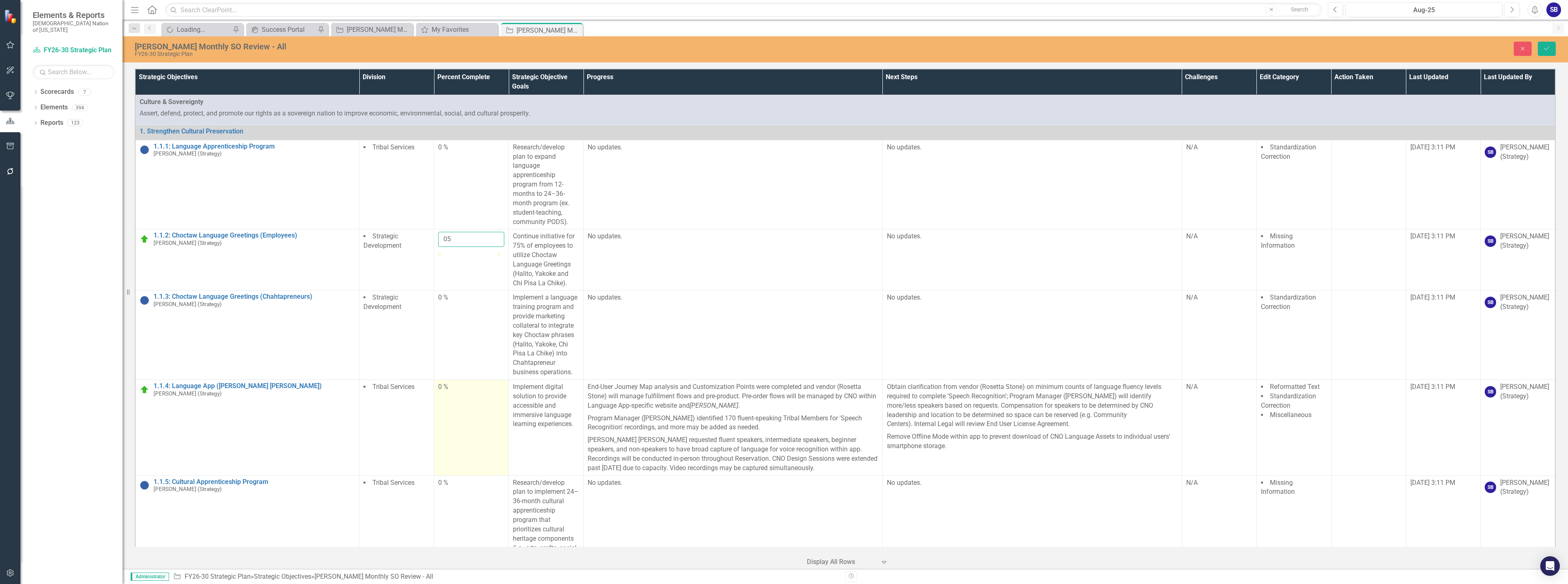
type input "05"
click at [459, 408] on td "0 %" at bounding box center [471, 428] width 75 height 96
click at [458, 408] on td "0 %" at bounding box center [471, 428] width 75 height 96
click at [456, 391] on input "0" at bounding box center [471, 390] width 66 height 15
type input "05"
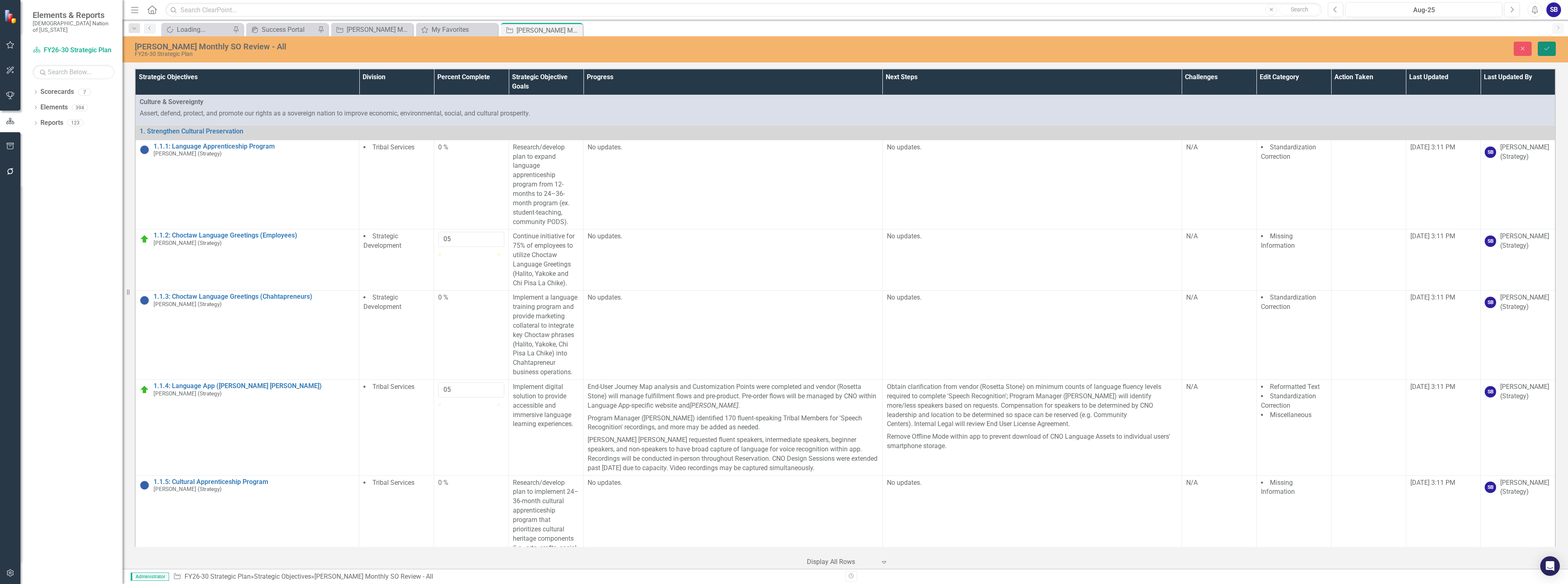
click at [1545, 50] on icon "Save" at bounding box center [1547, 48] width 7 height 5
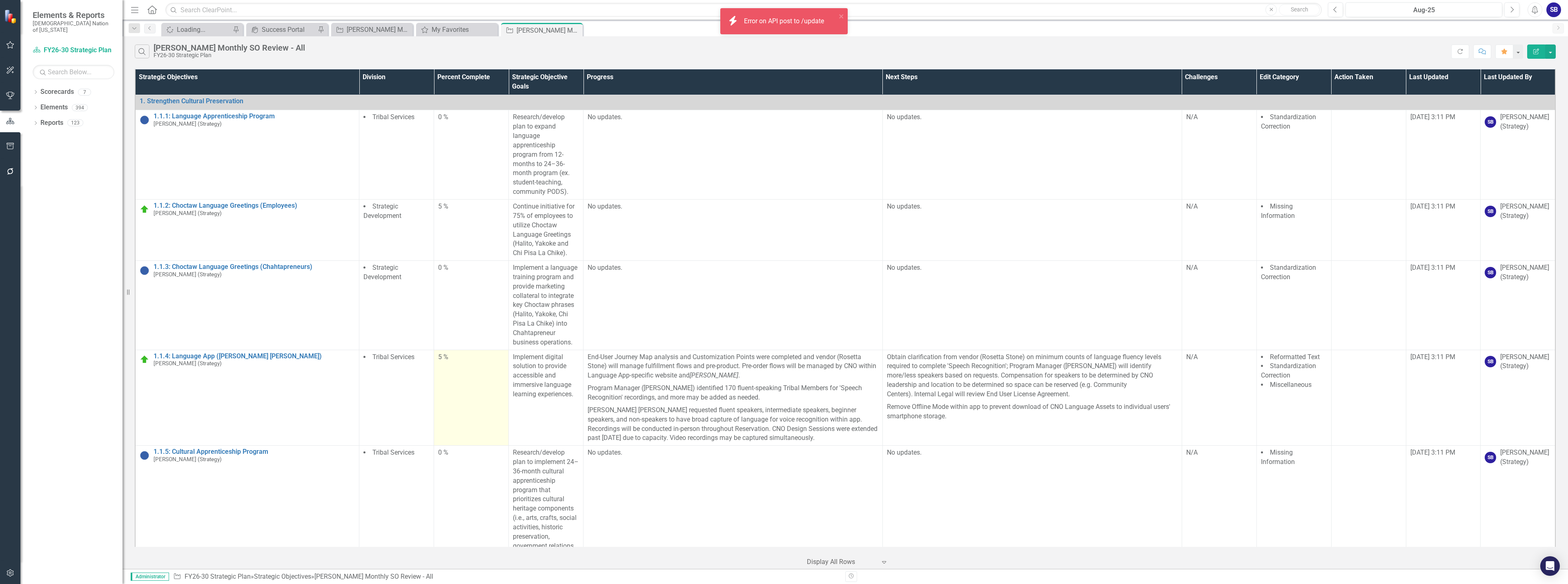
scroll to position [245, 0]
